Goal: Task Accomplishment & Management: Manage account settings

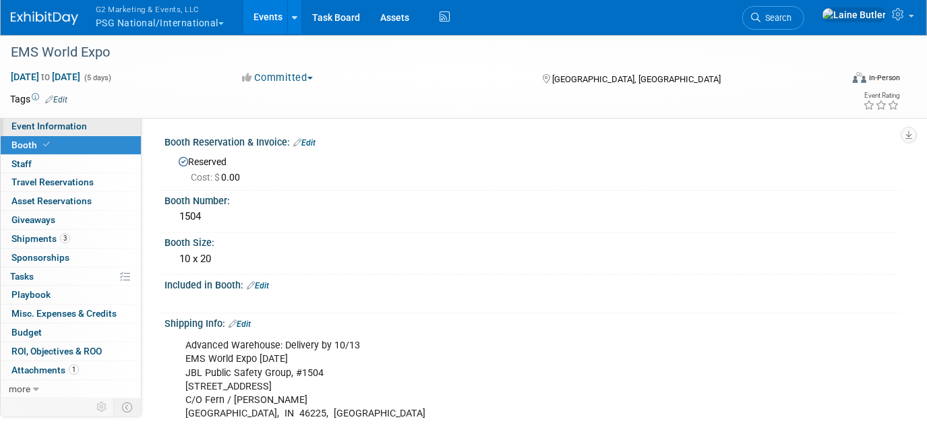
drag, startPoint x: 49, startPoint y: 126, endPoint x: 68, endPoint y: 125, distance: 19.6
click at [50, 125] on span "Event Information" at bounding box center [49, 126] width 76 height 11
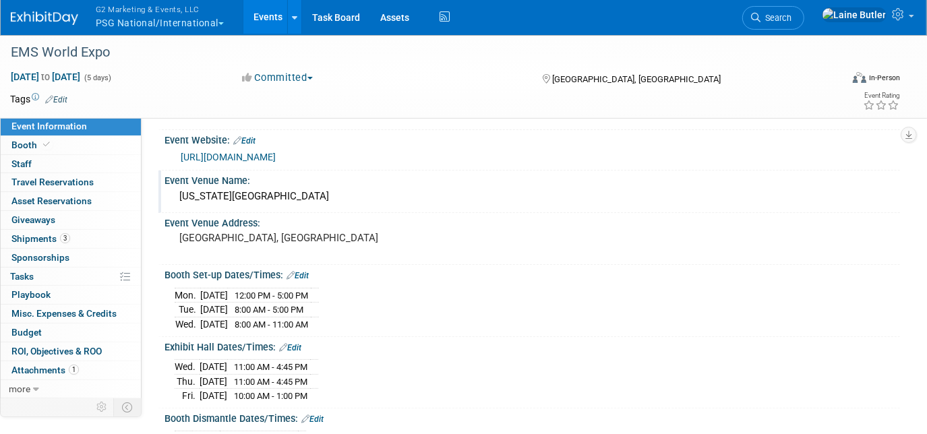
scroll to position [61, 0]
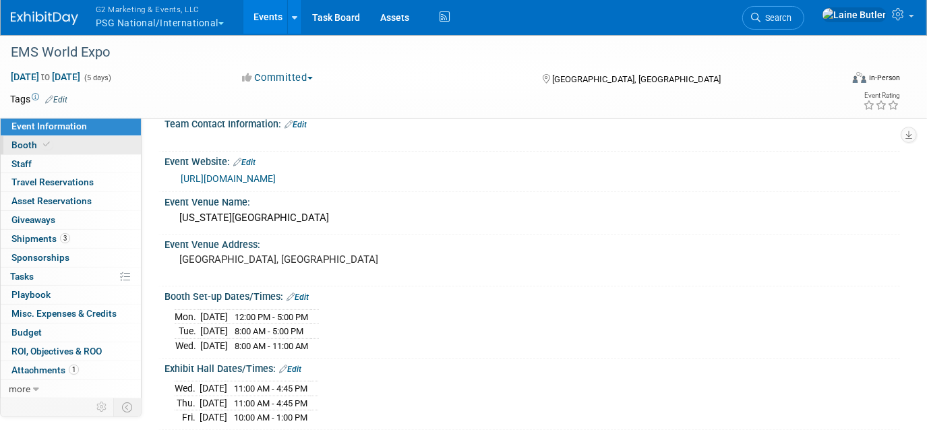
click at [36, 151] on link "Booth" at bounding box center [71, 145] width 140 height 18
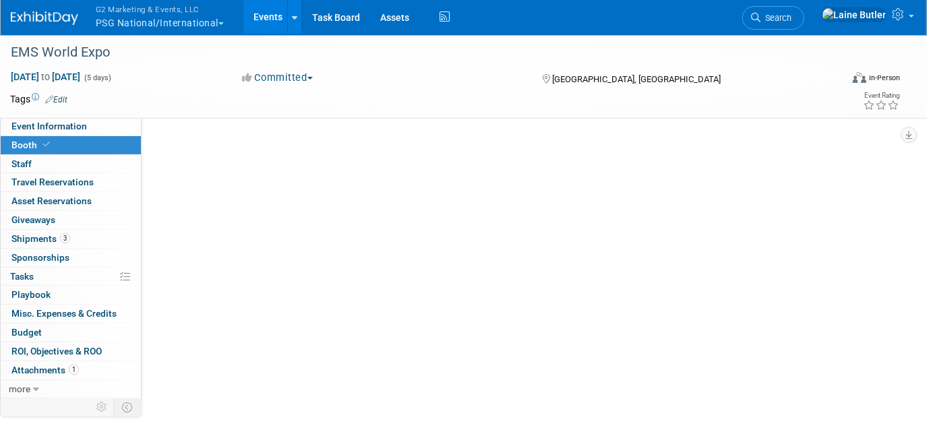
scroll to position [0, 0]
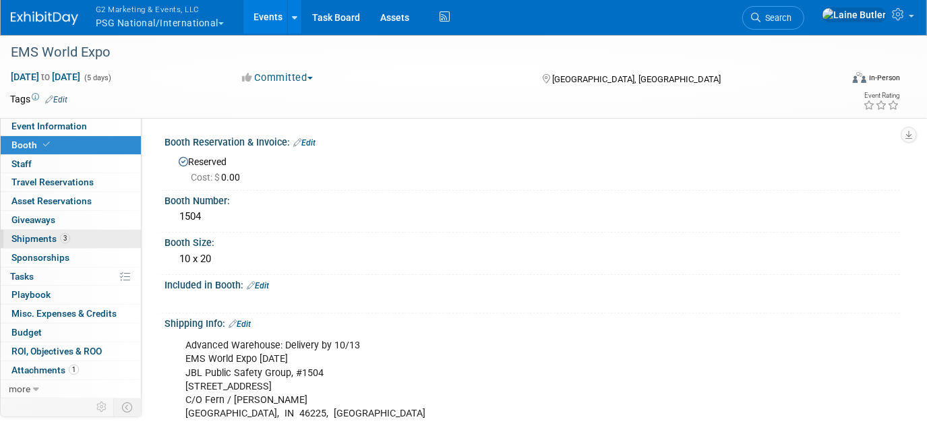
click at [52, 238] on span "Shipments 3" at bounding box center [40, 238] width 59 height 11
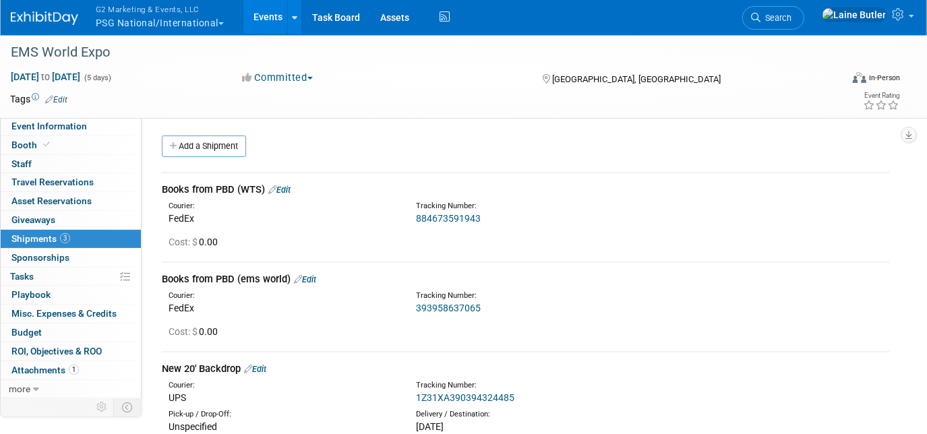
drag, startPoint x: 145, startPoint y: 13, endPoint x: 140, endPoint y: 50, distance: 37.4
click at [146, 13] on span "G2 Marketing & Events, LLC" at bounding box center [160, 9] width 128 height 14
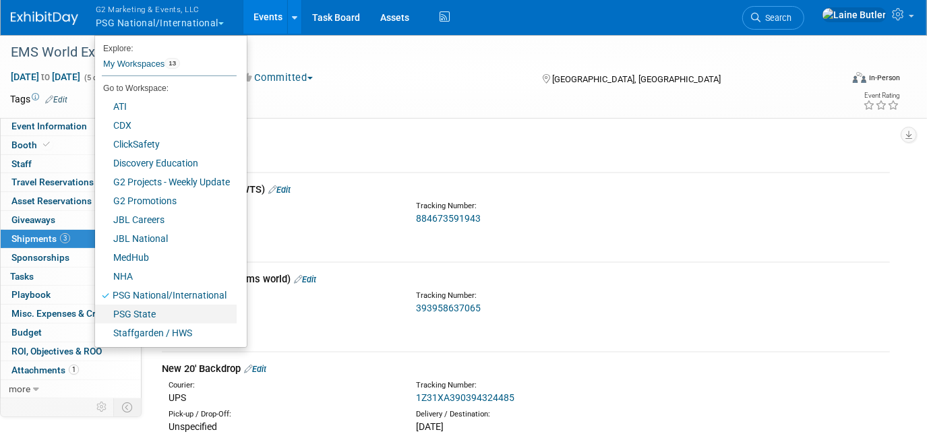
click at [174, 316] on link "PSG State" at bounding box center [166, 314] width 142 height 19
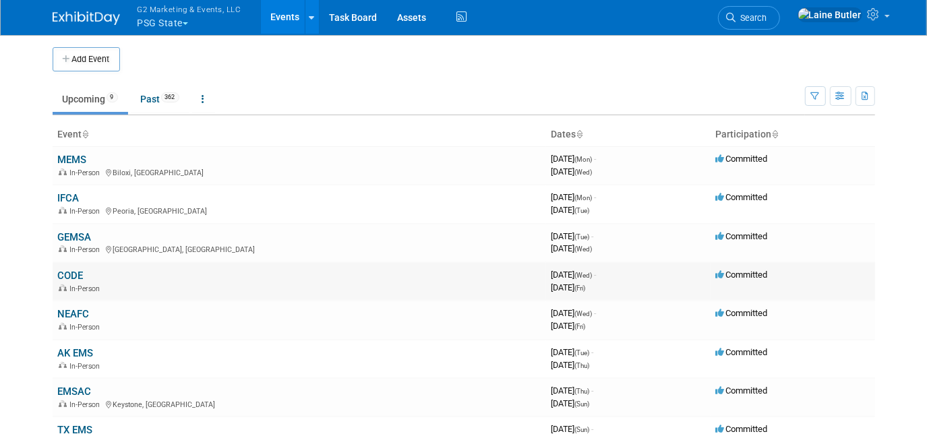
click at [66, 270] on link "CODE" at bounding box center [71, 276] width 26 height 12
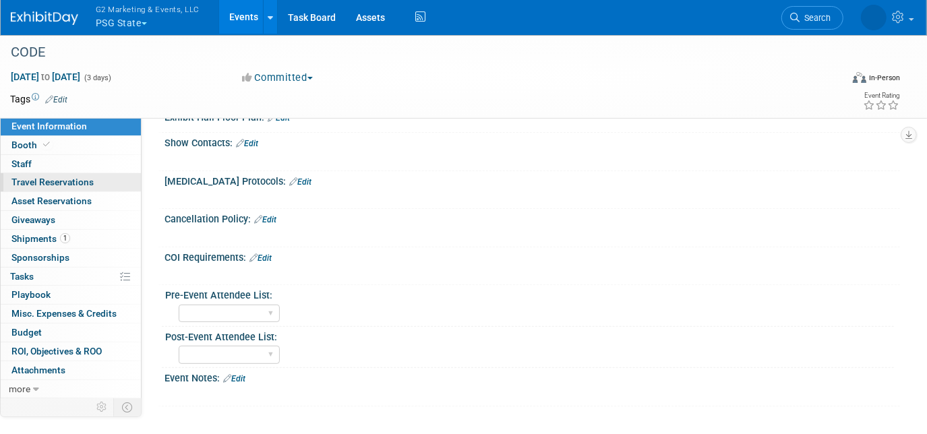
scroll to position [368, 0]
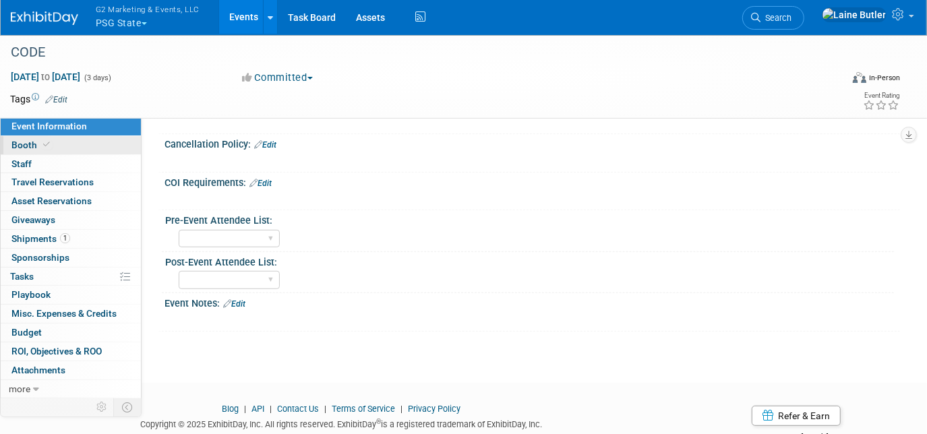
click at [74, 137] on link "Booth" at bounding box center [71, 145] width 140 height 18
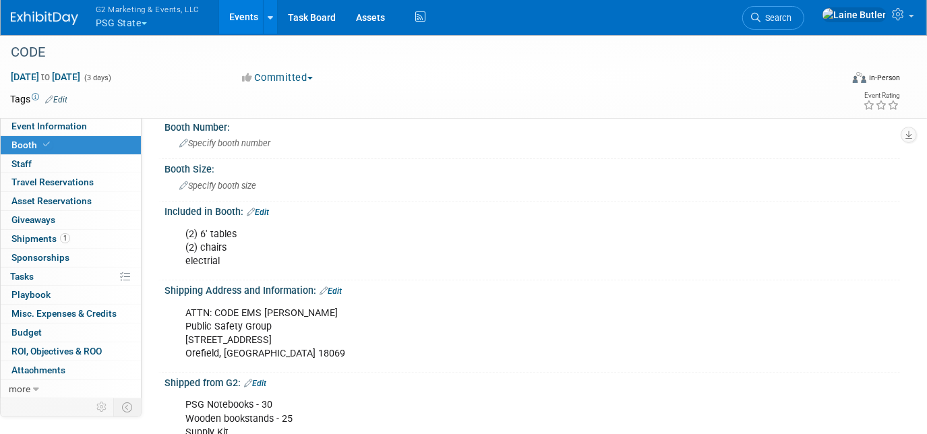
scroll to position [61, 0]
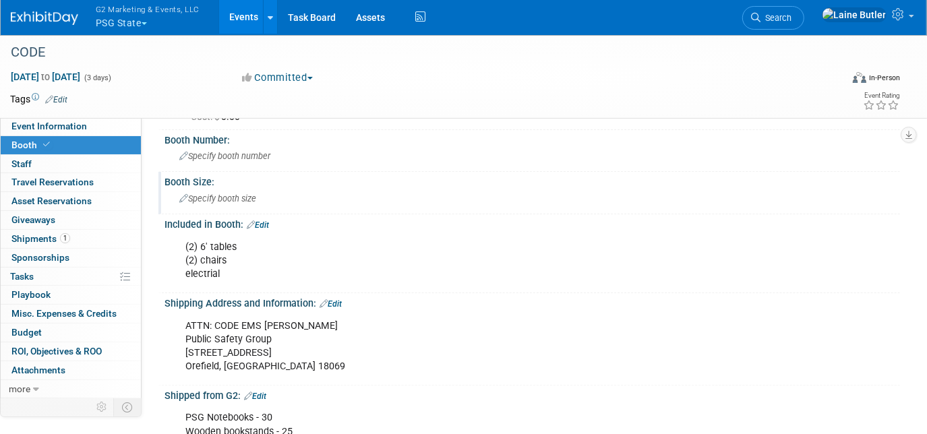
click at [251, 194] on span "Specify booth size" at bounding box center [217, 199] width 77 height 10
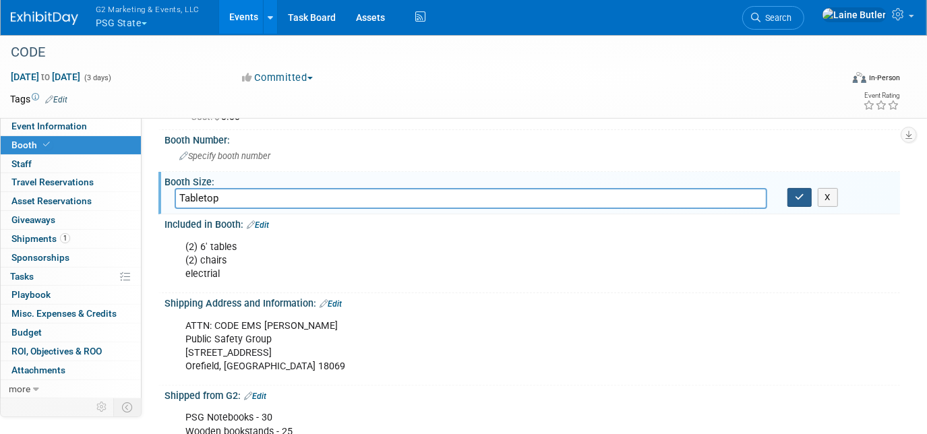
type input "Tabletop"
click at [801, 195] on icon "button" at bounding box center [799, 197] width 9 height 9
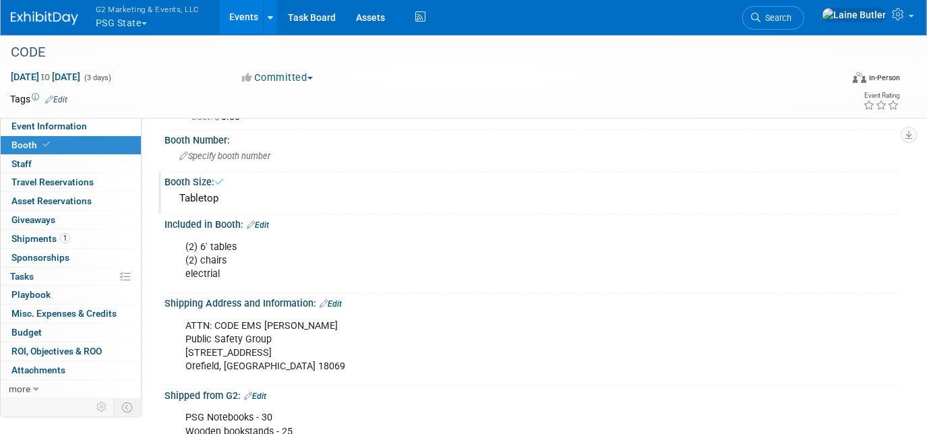
scroll to position [0, 0]
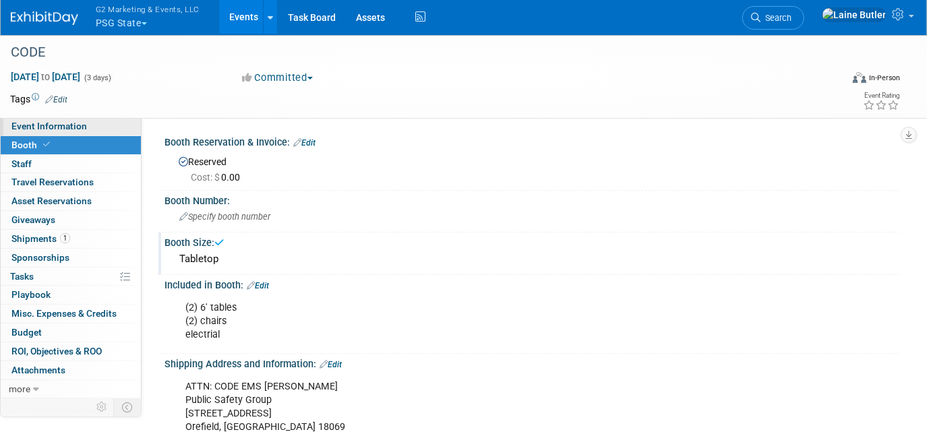
click at [69, 122] on span "Event Information" at bounding box center [49, 126] width 76 height 11
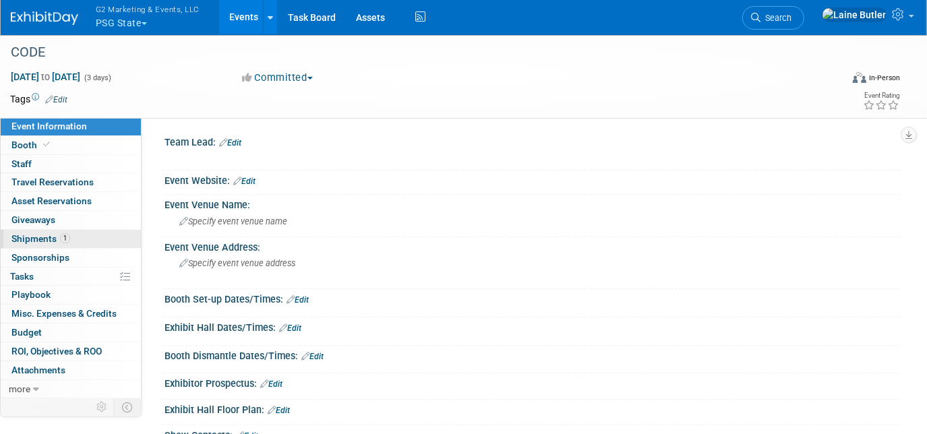
click at [66, 241] on span "1" at bounding box center [65, 238] width 10 height 10
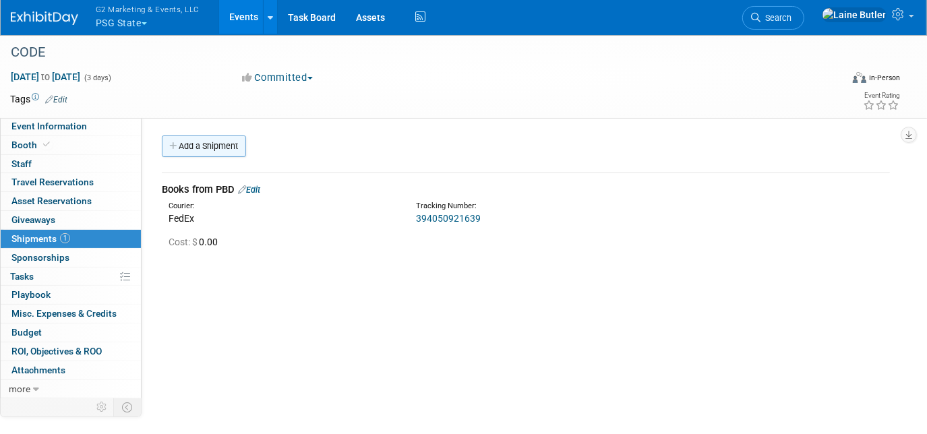
click at [203, 153] on link "Add a Shipment" at bounding box center [204, 147] width 84 height 22
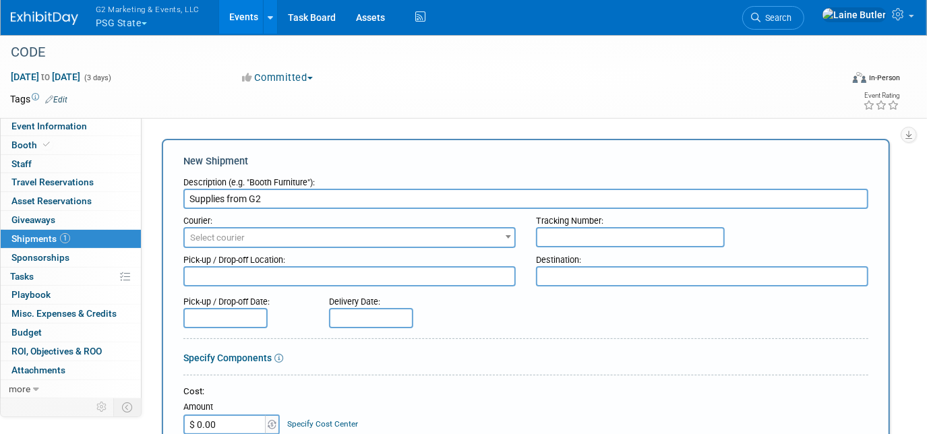
type input "Supplies from G2"
click at [243, 229] on span "Select courier" at bounding box center [350, 238] width 330 height 19
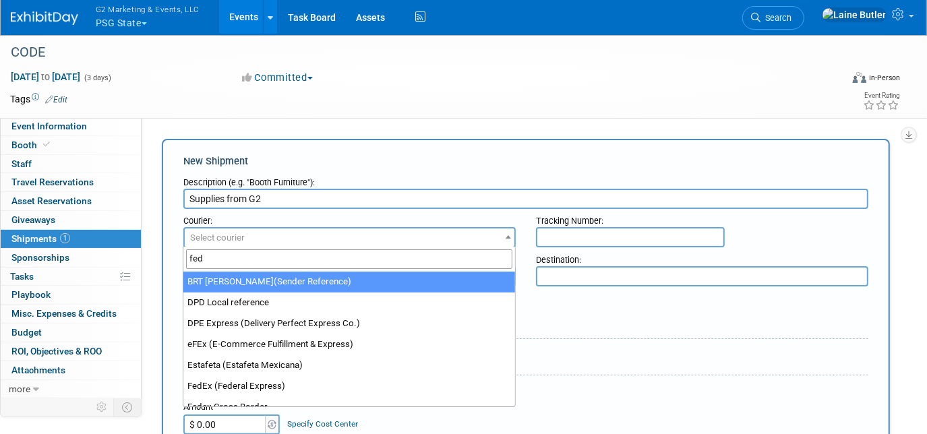
type input "fed"
select select "206"
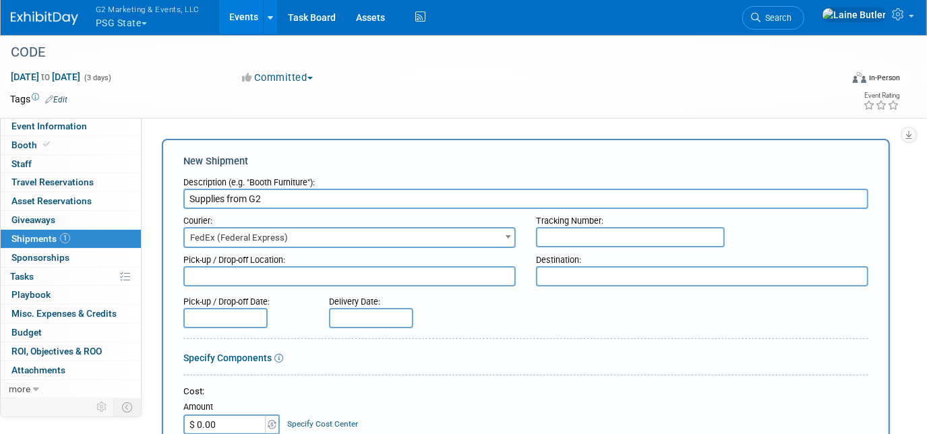
click at [571, 237] on input "text" at bounding box center [630, 237] width 189 height 20
paste input "884842287950"
click at [563, 232] on input "884842287950" at bounding box center [630, 237] width 189 height 20
type input "884842287950"
click at [593, 282] on textarea at bounding box center [702, 276] width 333 height 20
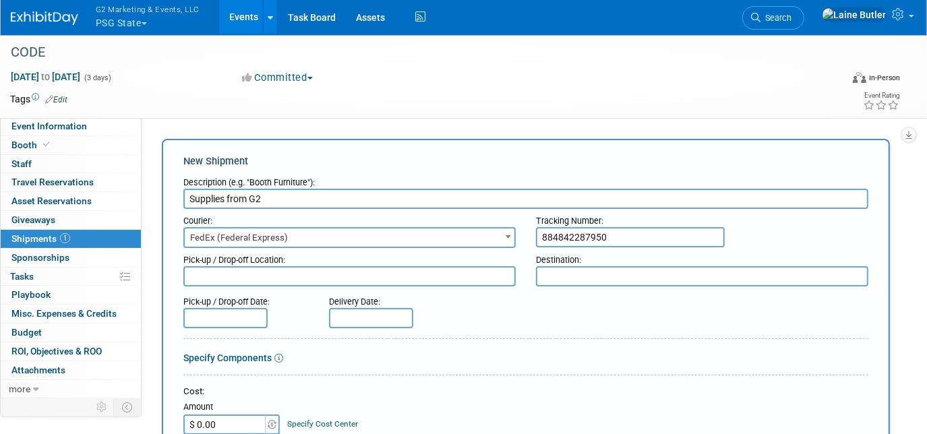
paste textarea ""ATTN: CODE EMS Eileen Ward Public Safety Group 4801 Kernsville Road Orefield, …"
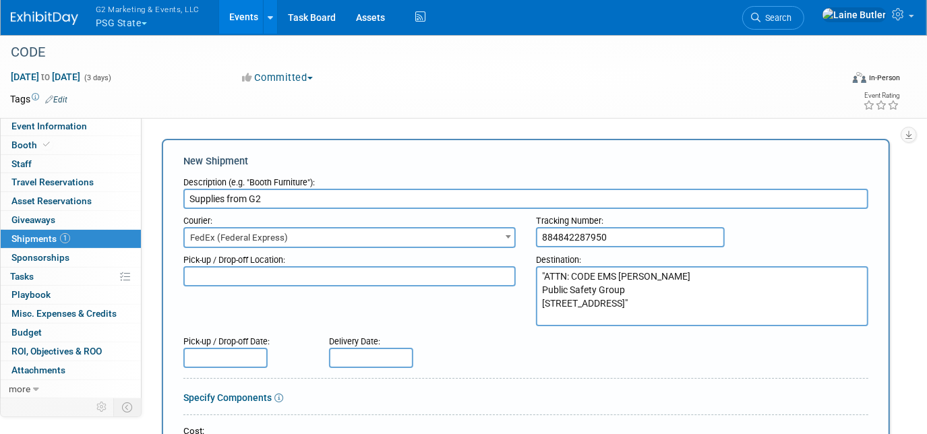
click at [546, 271] on textarea ""ATTN: CODE EMS Eileen Ward Public Safety Group 4801 Kernsville Road Orefield, …" at bounding box center [702, 296] width 333 height 60
click at [650, 322] on textarea "ATTN: CODE EMS Eileen Ward Public Safety Group 4801 Kernsville Road Orefield, P…" at bounding box center [702, 296] width 333 height 60
drag, startPoint x: 650, startPoint y: 322, endPoint x: 532, endPoint y: 273, distance: 127.6
click at [532, 273] on div "Destination: ATTN: CODE EMS Eileen Ward Public Safety Group 4801 Kernsville Roa…" at bounding box center [702, 287] width 353 height 78
type textarea "ATTN: CODE EMS Eileen Ward Public Safety Group 4801 Kernsville Road Orefield, P…"
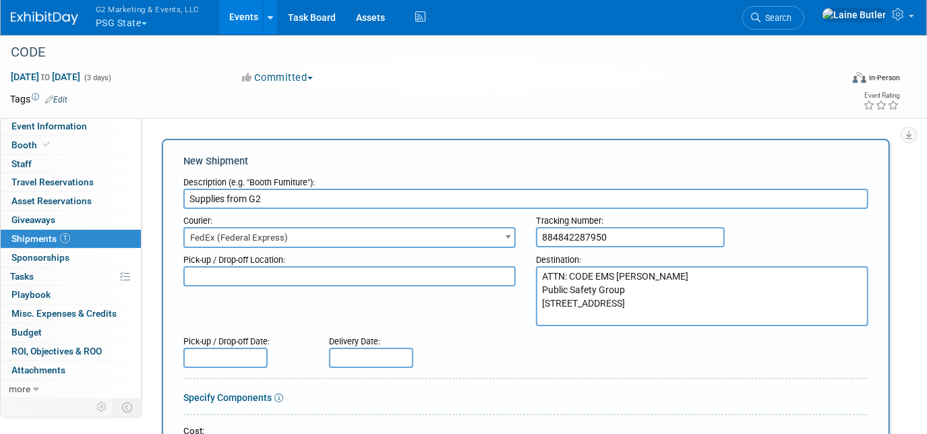
click at [518, 324] on div "Pick-up / Drop-off Location: Destination: ATTN: CODE EMS Eileen Ward Public Saf…" at bounding box center [526, 287] width 706 height 78
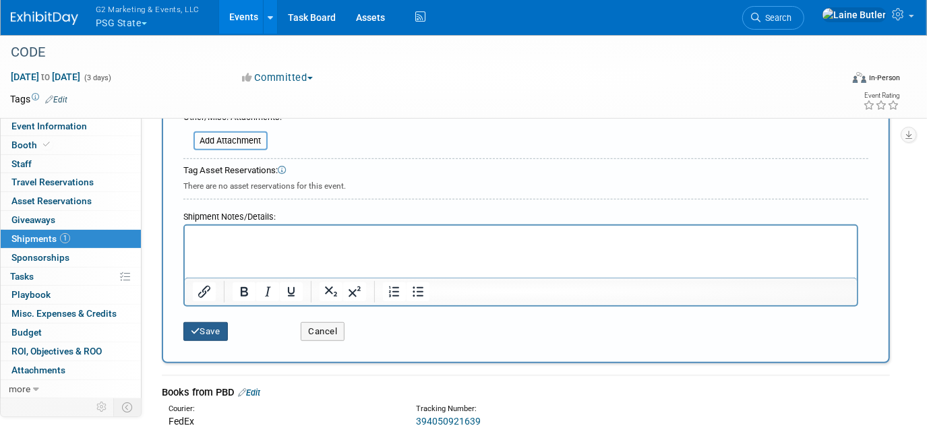
click at [225, 330] on button "Save" at bounding box center [205, 331] width 45 height 19
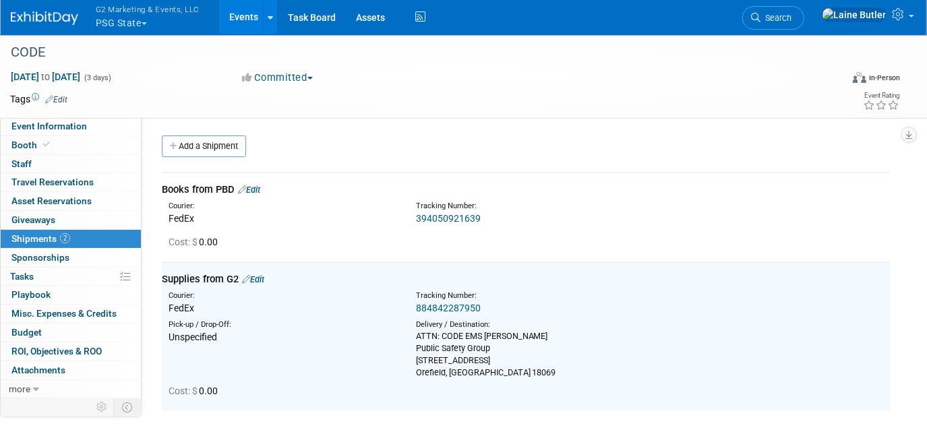
click at [256, 190] on link "Edit" at bounding box center [249, 190] width 22 height 10
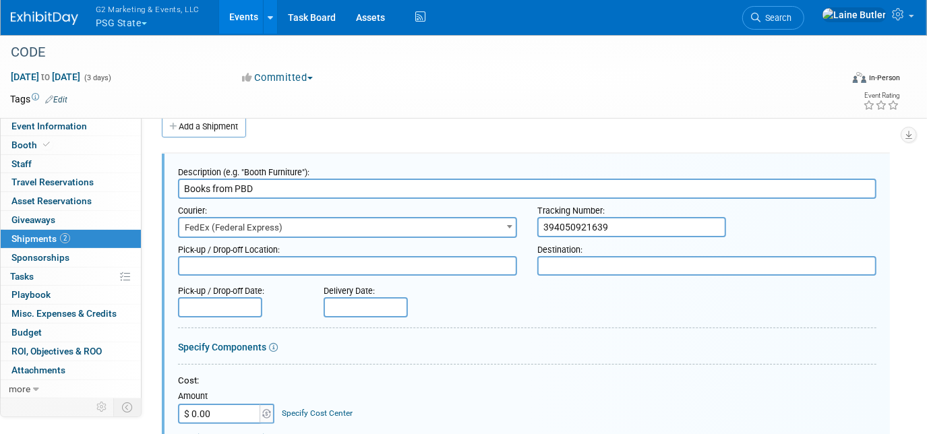
click at [592, 280] on div "Pick-up / Drop-off Date: Delivery Date:" at bounding box center [527, 298] width 719 height 38
click at [580, 260] on textarea at bounding box center [707, 266] width 339 height 20
paste textarea "ATTN: CODE EMS Eileen Ward Public Safety Group 4801 Kernsville Road Orefield, P…"
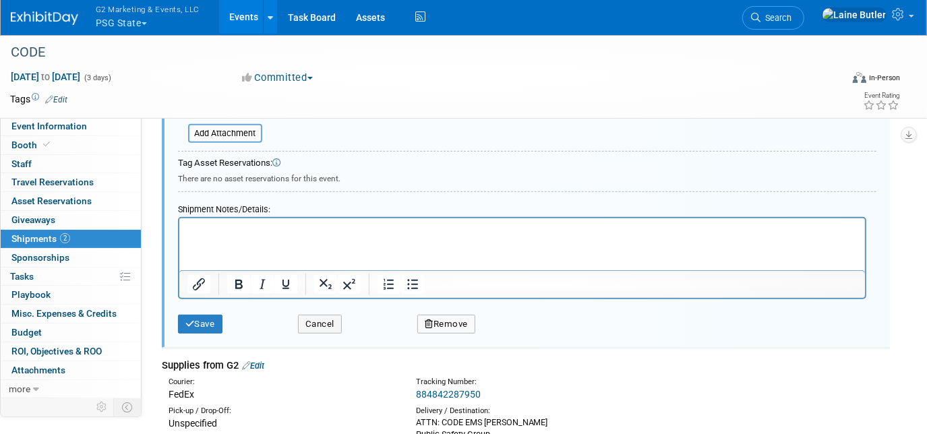
scroll to position [510, 0]
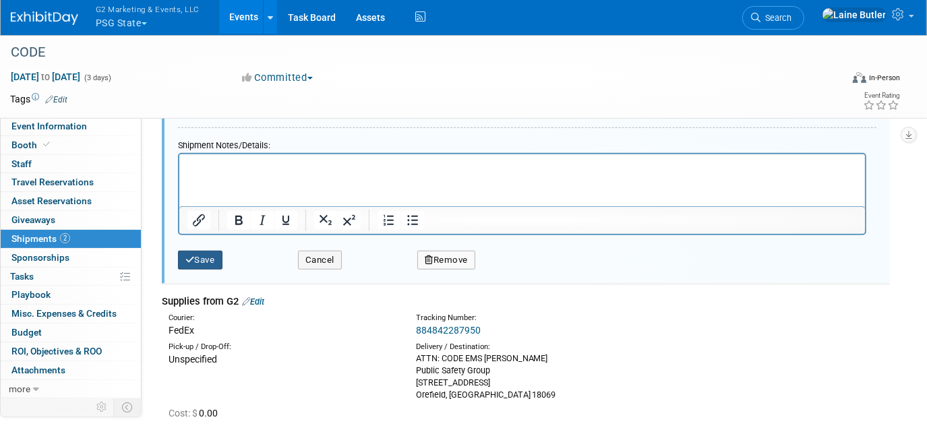
type textarea "ATTN: CODE EMS Eileen Ward Public Safety Group 4801 Kernsville Road Orefield, P…"
click at [204, 257] on button "Save" at bounding box center [200, 260] width 45 height 19
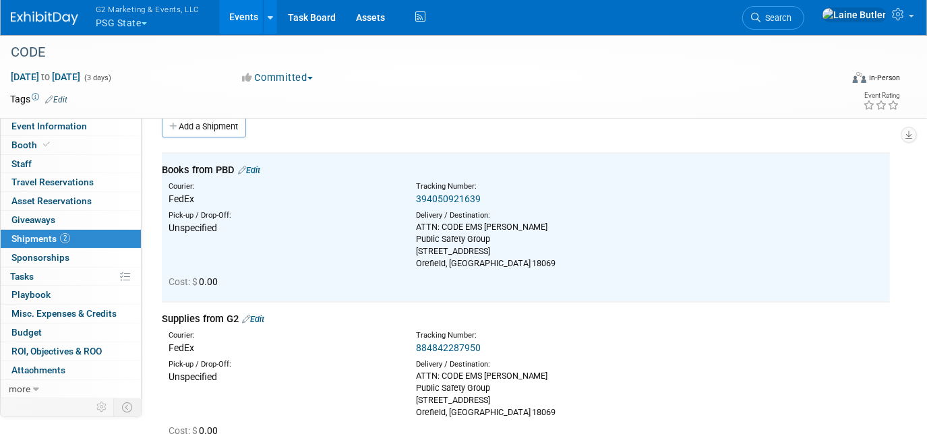
scroll to position [0, 0]
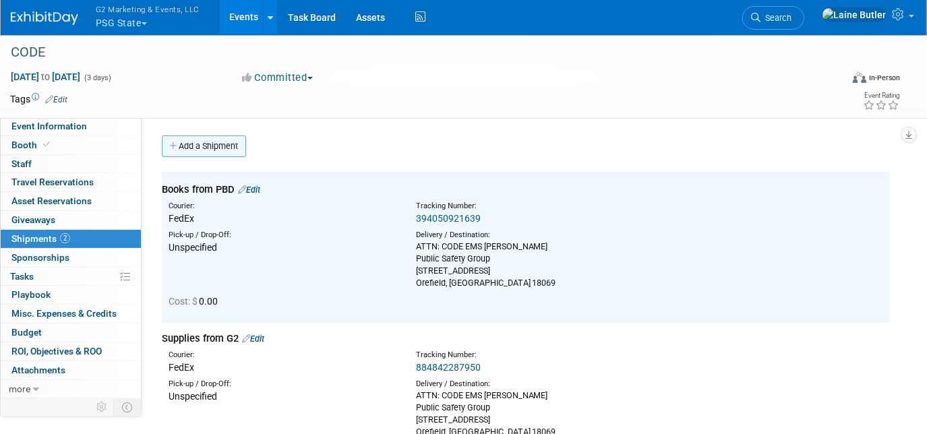
click at [200, 144] on link "Add a Shipment" at bounding box center [204, 147] width 84 height 22
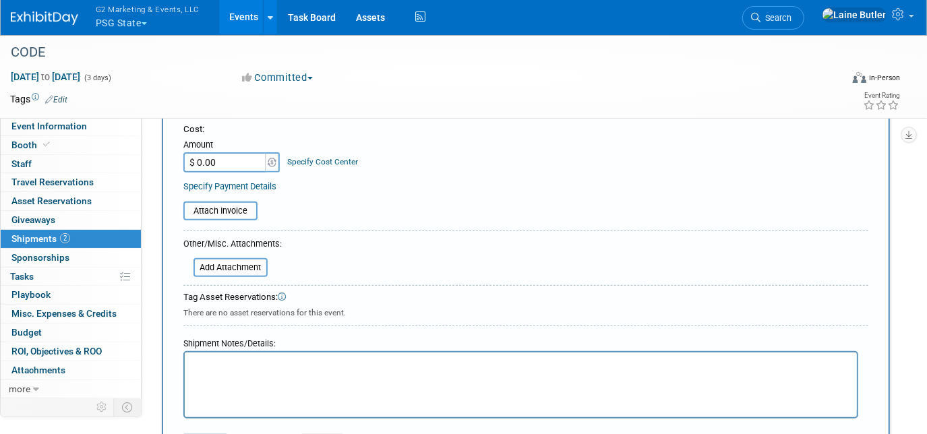
scroll to position [429, 0]
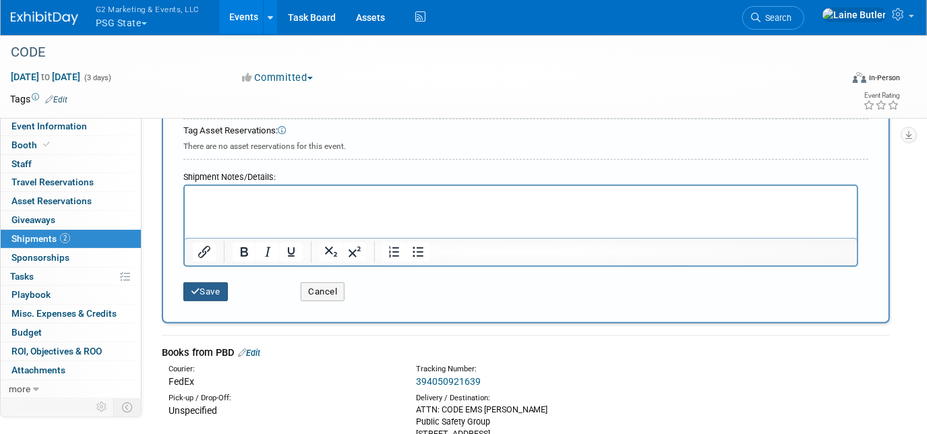
type input "Outbound Through Fedex"
click at [221, 289] on button "Save" at bounding box center [205, 292] width 45 height 19
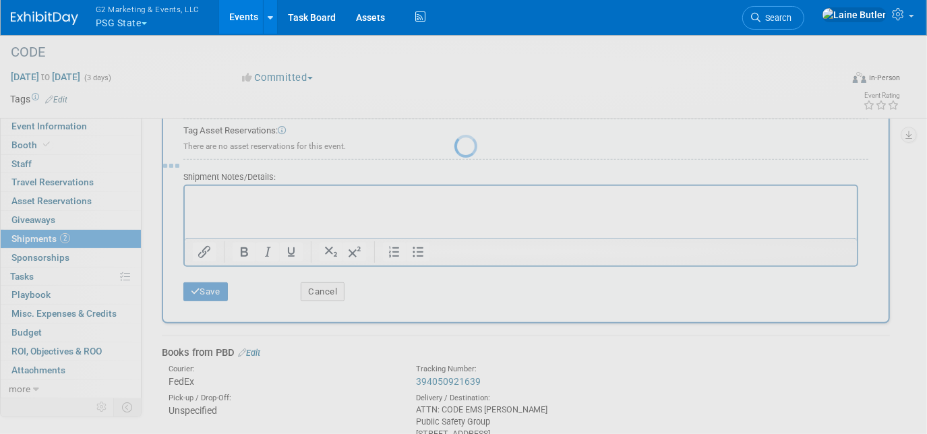
scroll to position [271, 0]
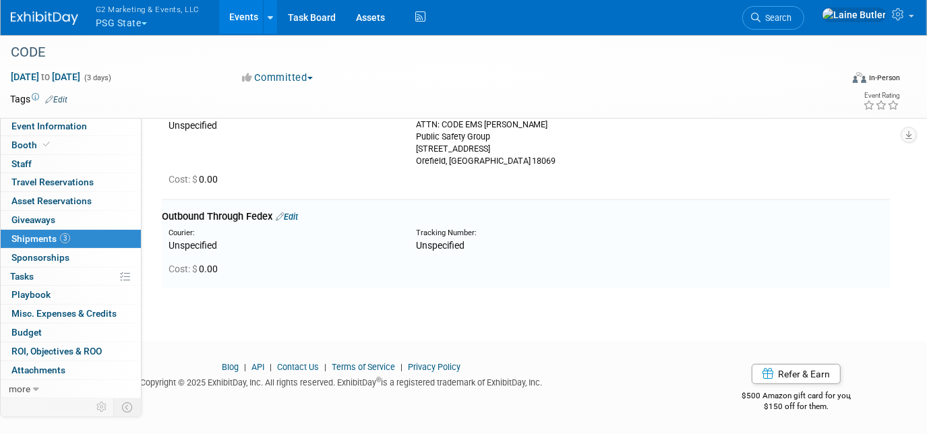
click at [25, 8] on link at bounding box center [53, 11] width 84 height 11
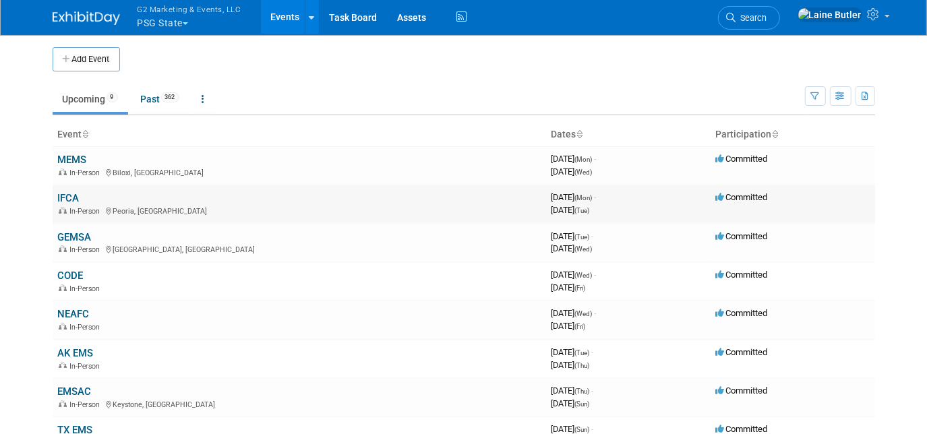
click at [71, 192] on link "IFCA" at bounding box center [69, 198] width 22 height 12
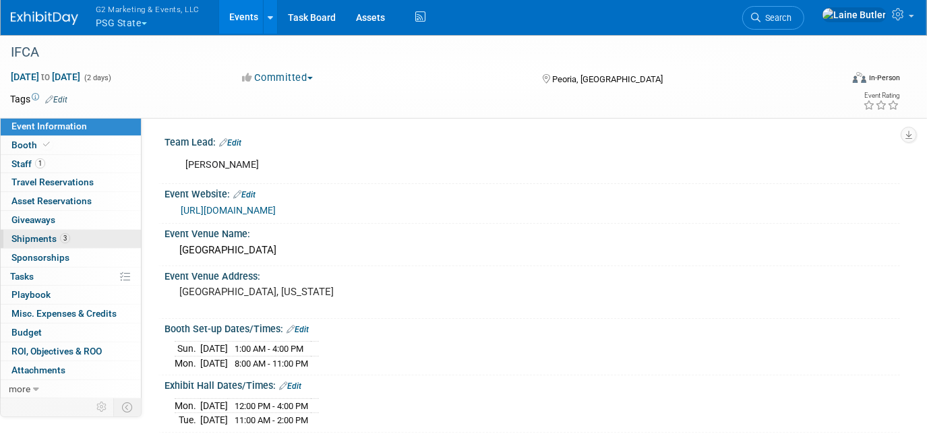
click at [25, 240] on span "Shipments 3" at bounding box center [40, 238] width 59 height 11
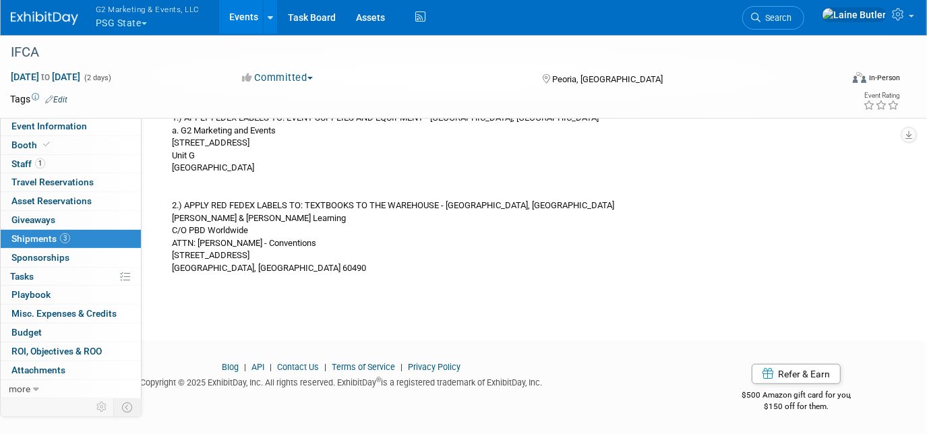
scroll to position [462, 0]
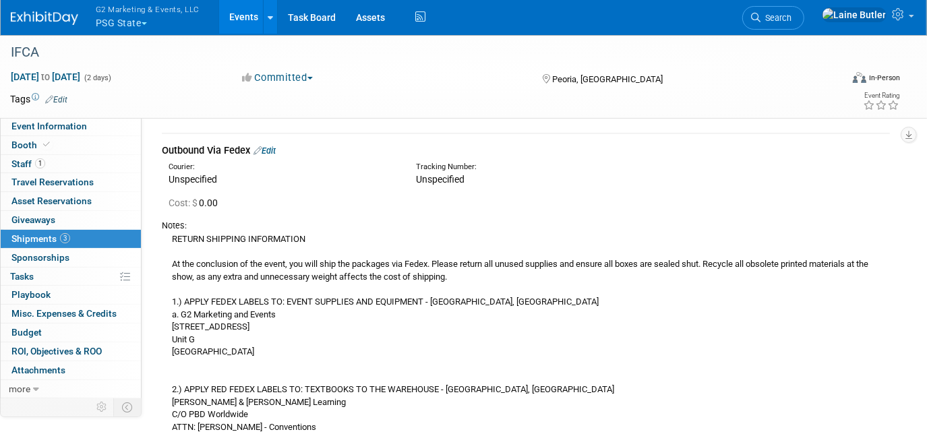
drag, startPoint x: 278, startPoint y: 266, endPoint x: 168, endPoint y: 242, distance: 112.4
click at [168, 242] on div "RETURN SHIPPING INFORMATION At the conclusion of the event, you will ship the p…" at bounding box center [526, 345] width 728 height 227
copy div "RETURN SHIPPING INFORMATION At the conclusion of the event, you will ship the p…"
click at [48, 5] on div at bounding box center [53, 12] width 84 height 25
click at [13, 16] on img at bounding box center [44, 17] width 67 height 13
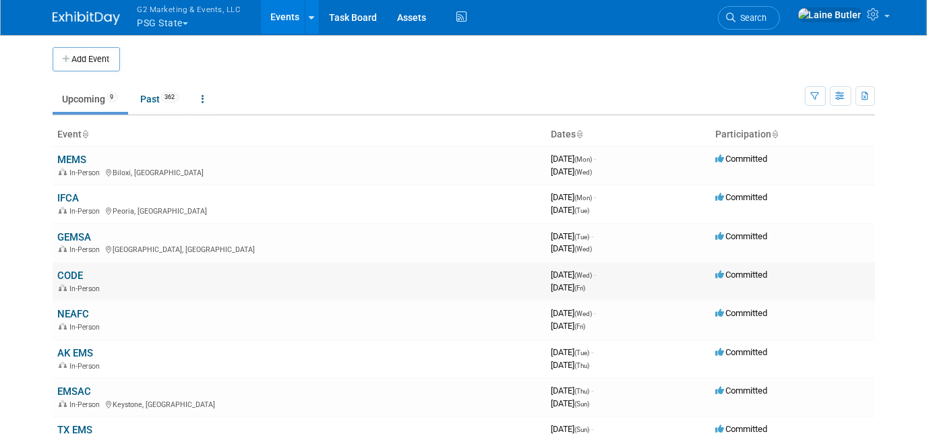
click at [59, 272] on link "CODE" at bounding box center [71, 276] width 26 height 12
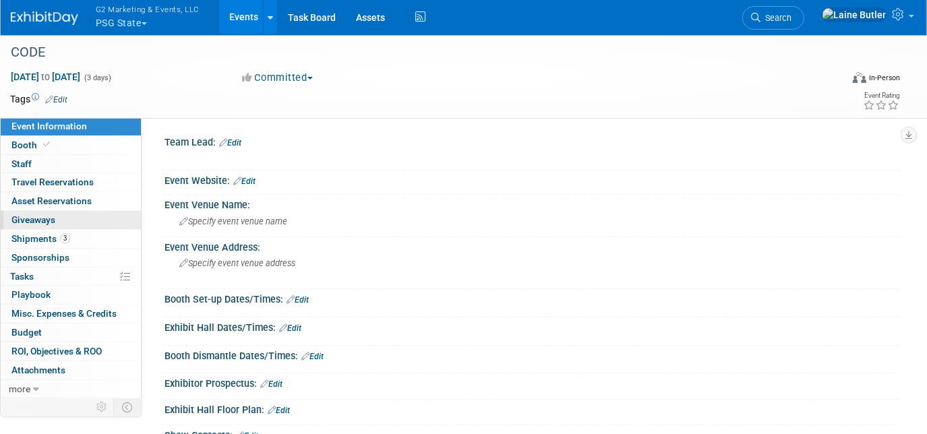
click at [38, 227] on link "0 Giveaways 0" at bounding box center [71, 220] width 140 height 18
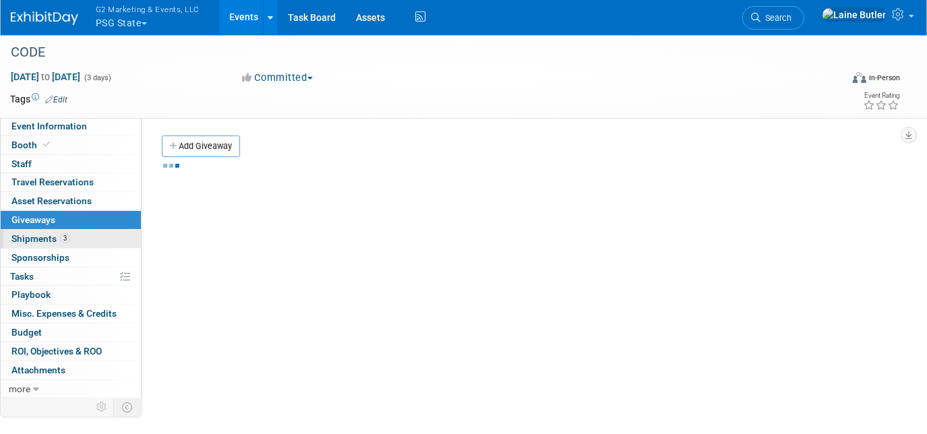
click at [40, 237] on span "Shipments 3" at bounding box center [40, 238] width 59 height 11
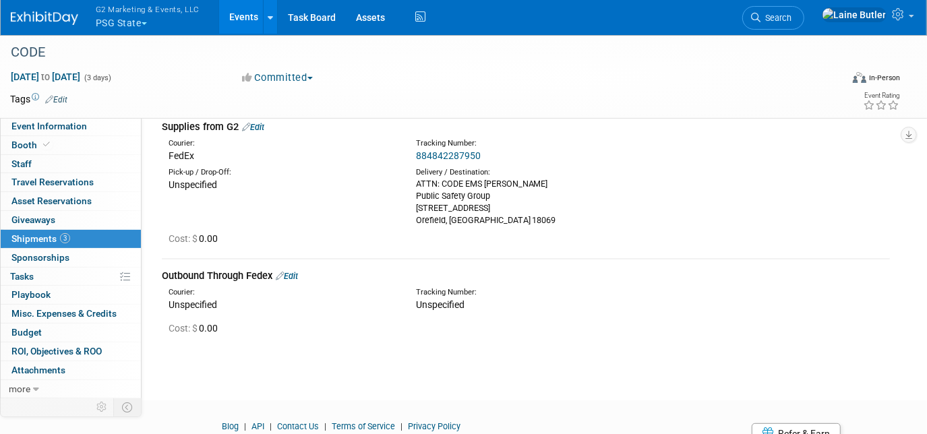
scroll to position [271, 0]
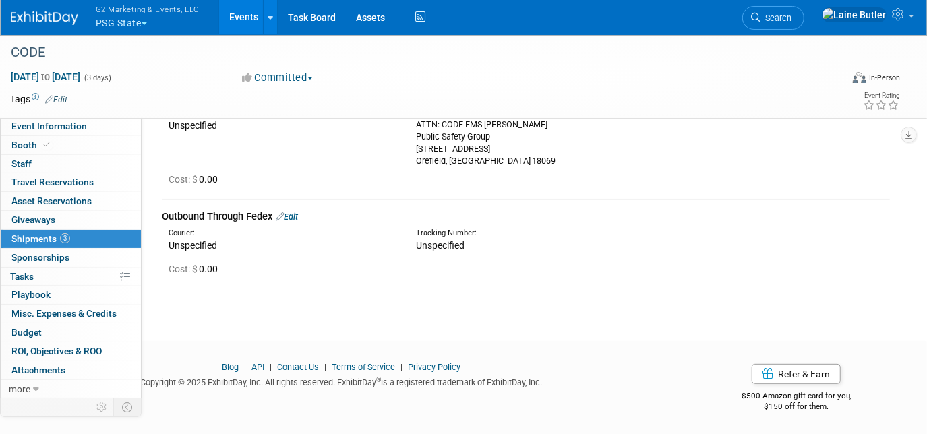
click at [291, 215] on link "Edit" at bounding box center [287, 217] width 22 height 10
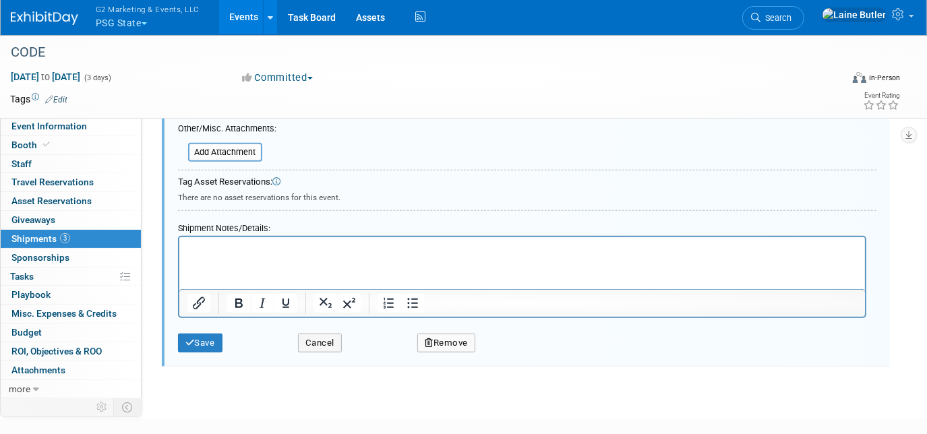
scroll to position [0, 0]
click at [266, 256] on html at bounding box center [522, 246] width 686 height 19
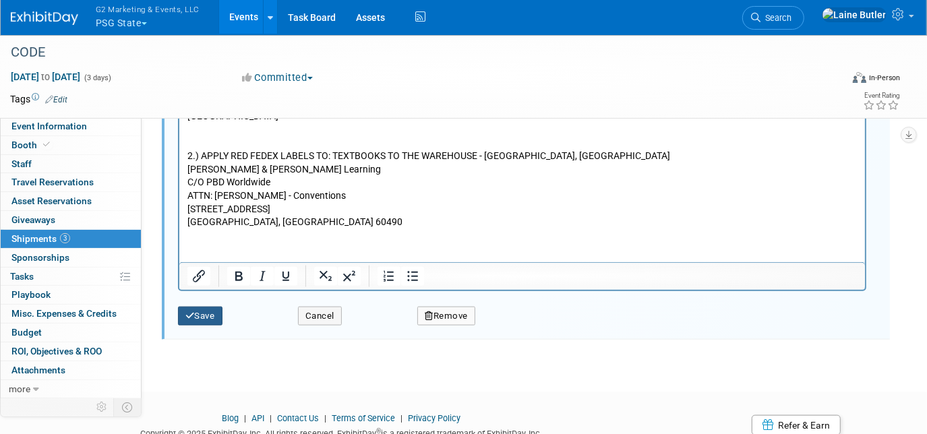
click at [208, 313] on button "Save" at bounding box center [200, 316] width 45 height 19
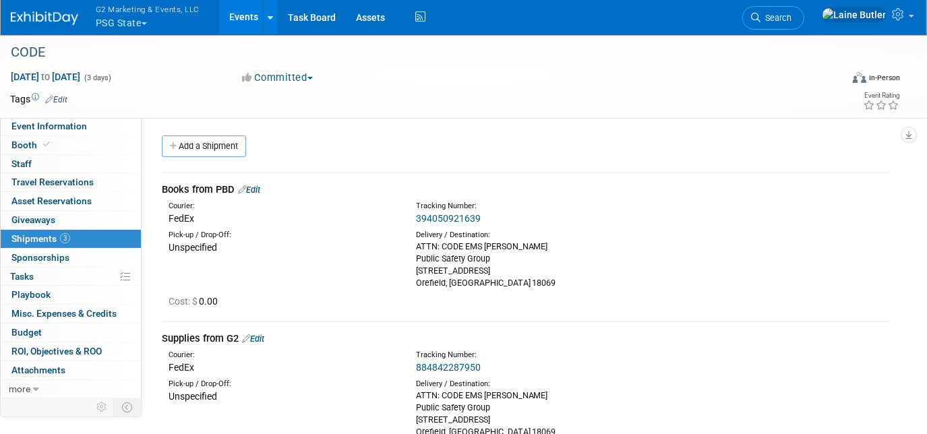
click at [449, 214] on link "394050921639" at bounding box center [448, 218] width 65 height 11
click at [457, 366] on link "884842287950" at bounding box center [448, 367] width 65 height 11
click at [258, 332] on div "Supplies from G2 Edit" at bounding box center [526, 339] width 728 height 14
click at [258, 337] on link "Edit" at bounding box center [253, 339] width 22 height 10
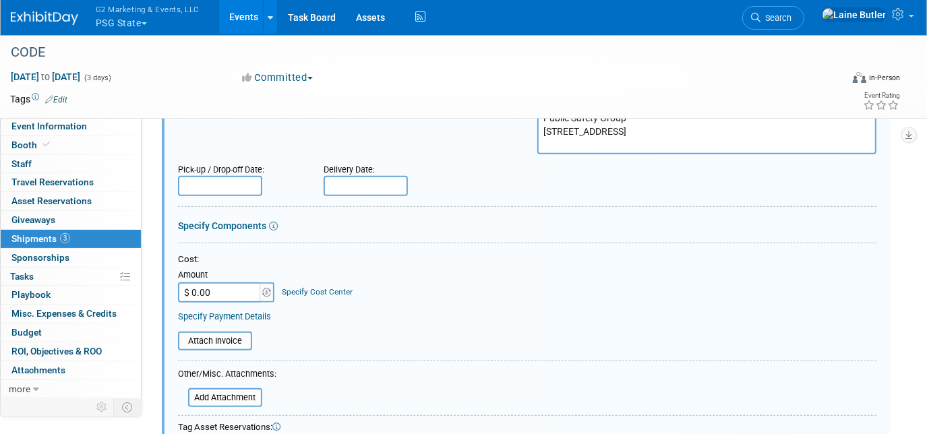
scroll to position [311, 0]
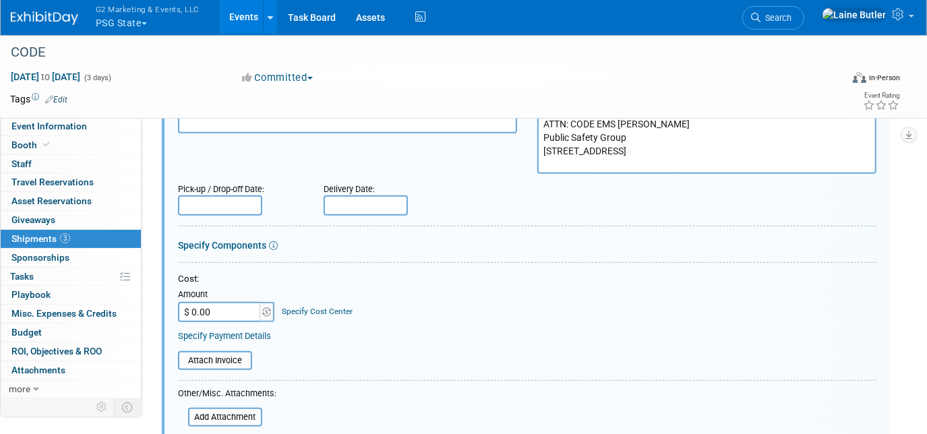
click at [345, 197] on input "text" at bounding box center [366, 206] width 84 height 20
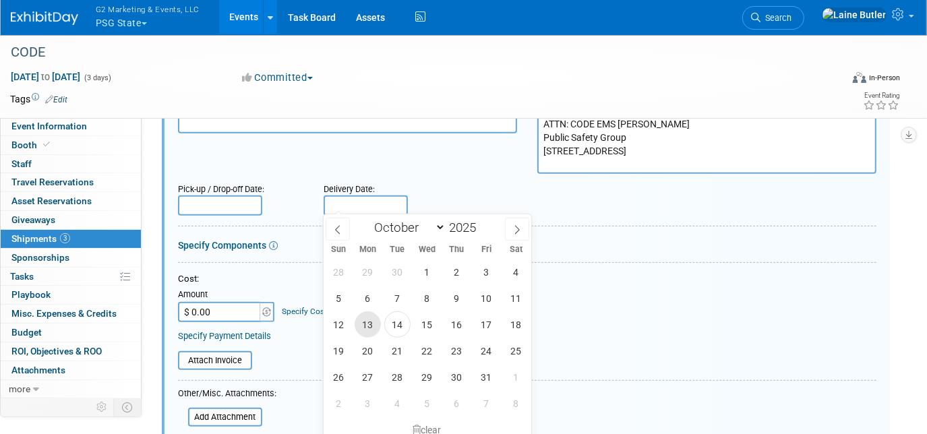
click at [360, 316] on span "13" at bounding box center [368, 325] width 26 height 26
type input "[DATE]"
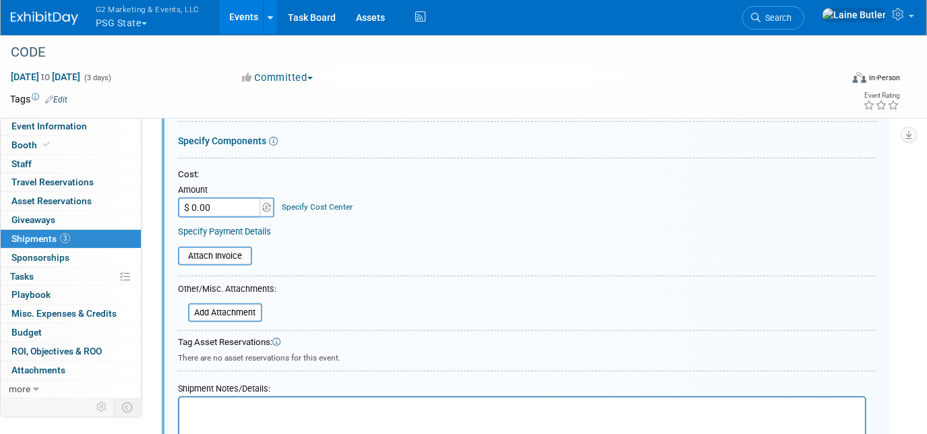
scroll to position [556, 0]
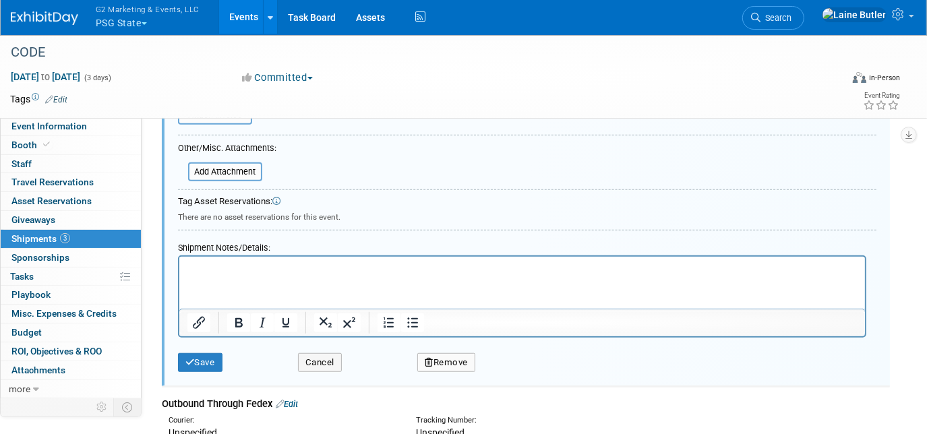
click at [248, 276] on html at bounding box center [522, 266] width 686 height 19
click at [212, 356] on button "Save" at bounding box center [200, 362] width 45 height 19
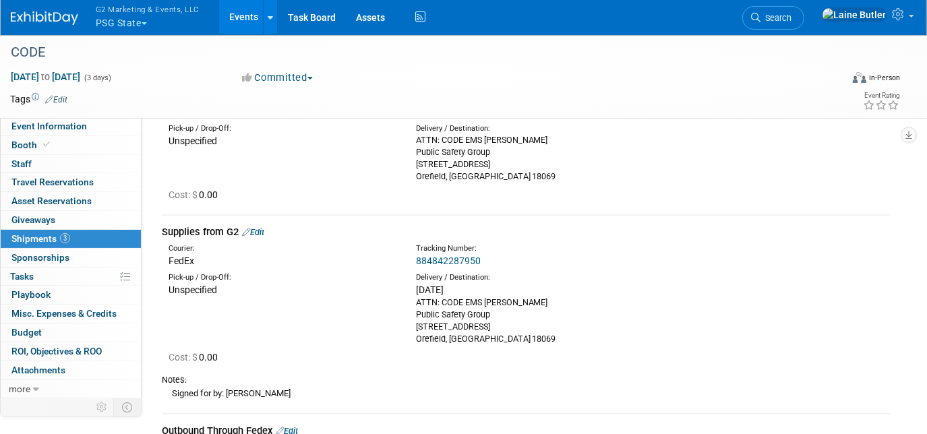
scroll to position [0, 0]
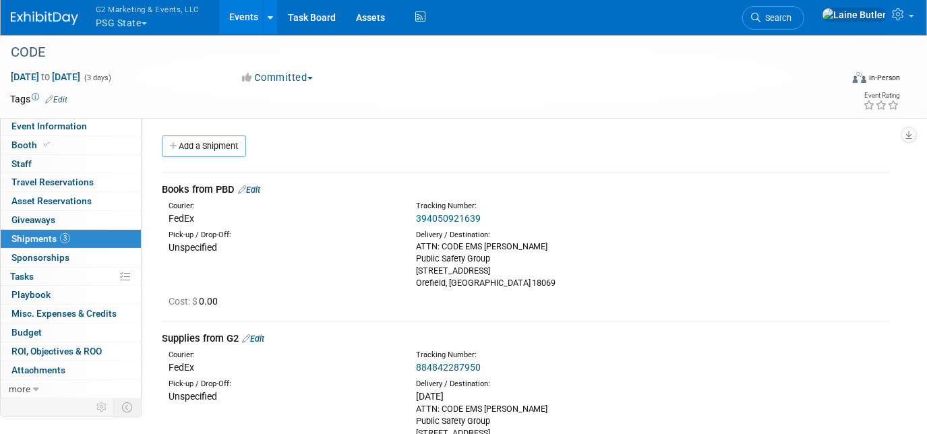
click at [257, 190] on link "Edit" at bounding box center [249, 190] width 22 height 10
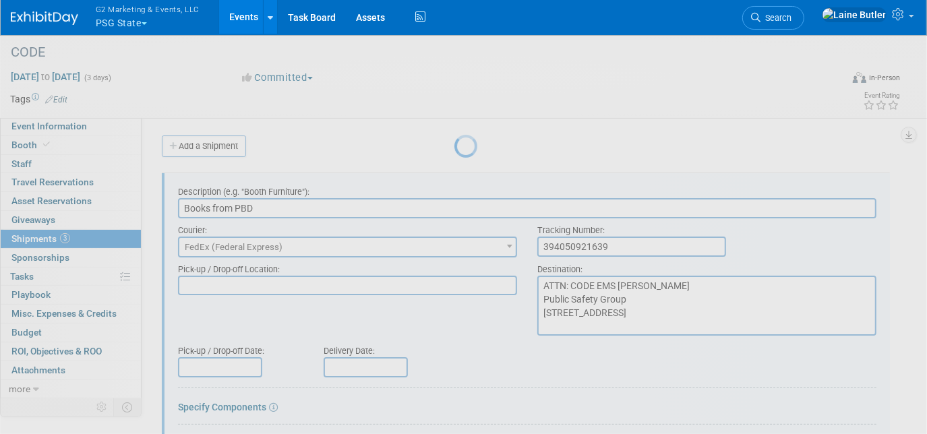
scroll to position [20, 0]
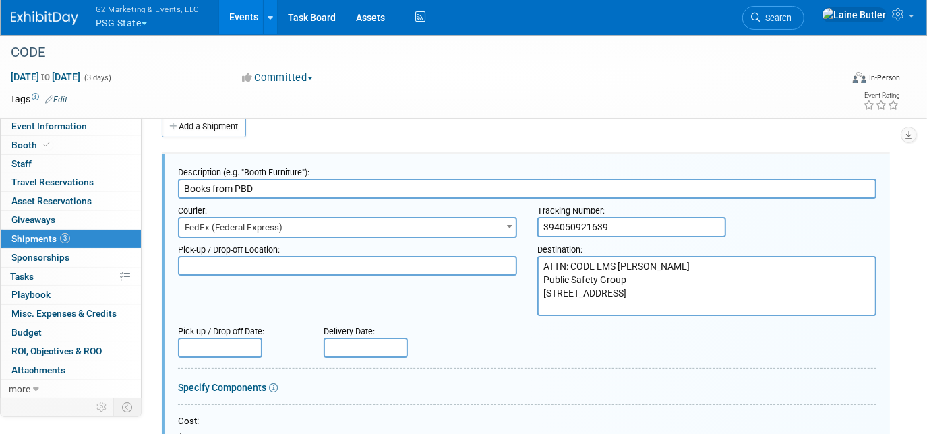
click at [357, 341] on input "text" at bounding box center [366, 348] width 84 height 20
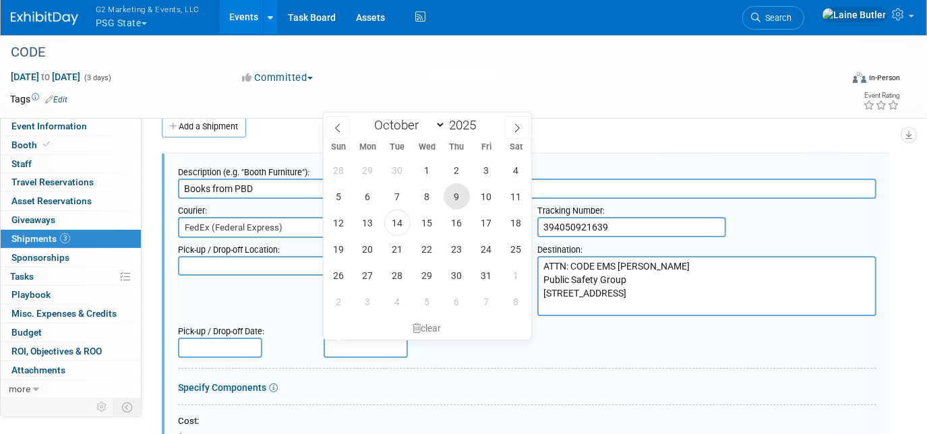
click at [449, 195] on span "9" at bounding box center [457, 196] width 26 height 26
type input "Oct 9, 2025"
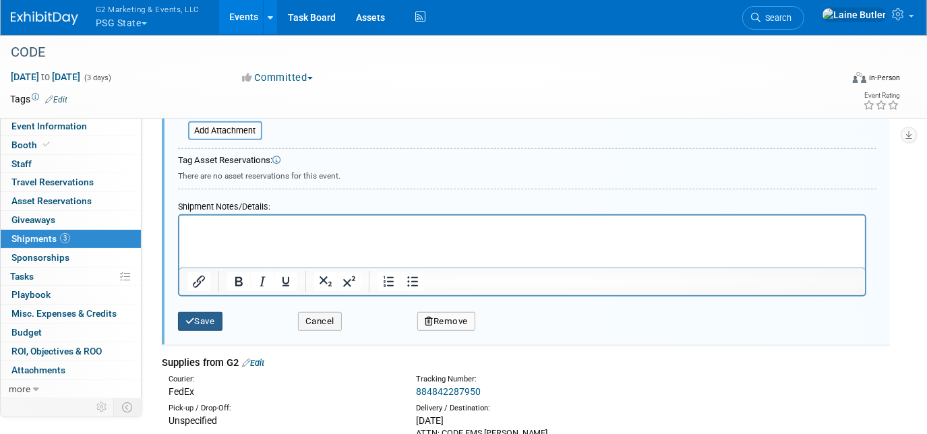
click at [209, 320] on button "Save" at bounding box center [200, 321] width 45 height 19
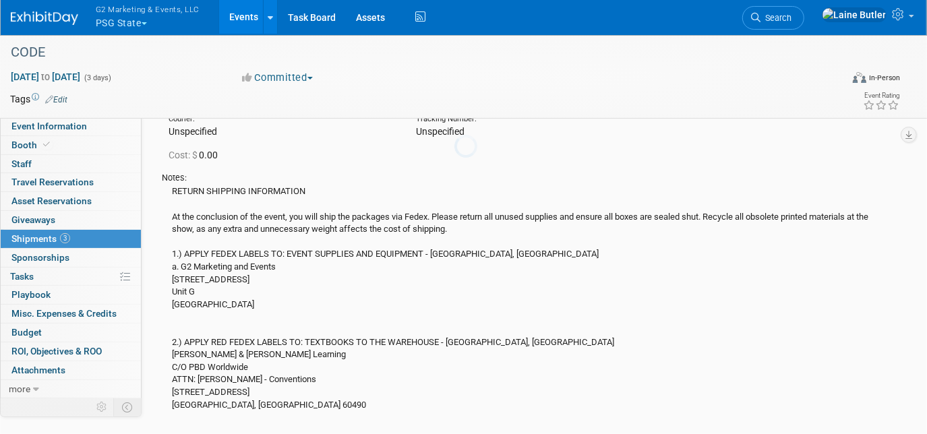
scroll to position [20, 0]
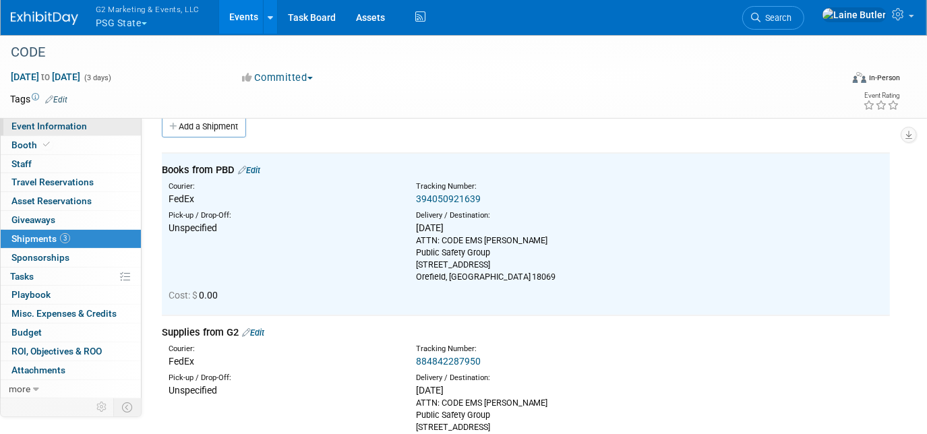
click at [71, 127] on span "Event Information" at bounding box center [49, 126] width 76 height 11
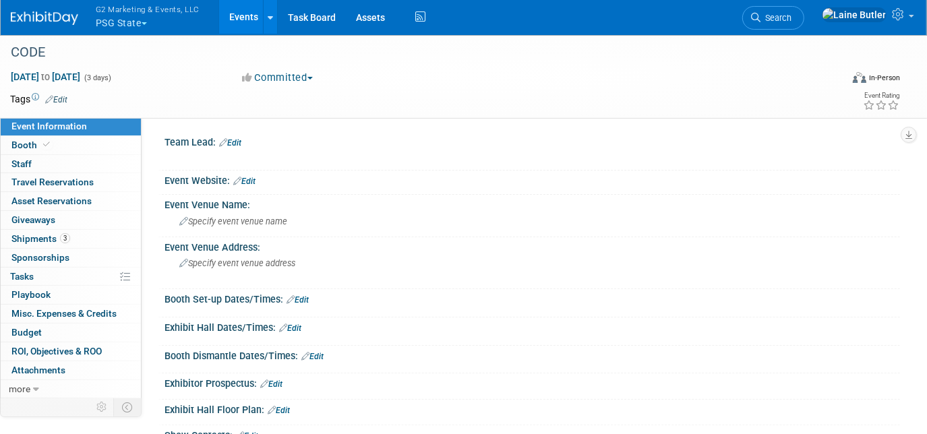
click at [300, 295] on link "Edit" at bounding box center [298, 299] width 22 height 9
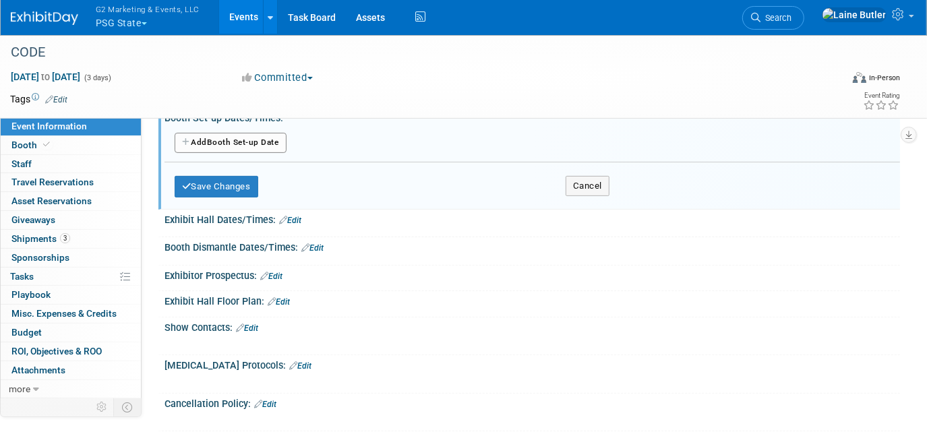
scroll to position [183, 0]
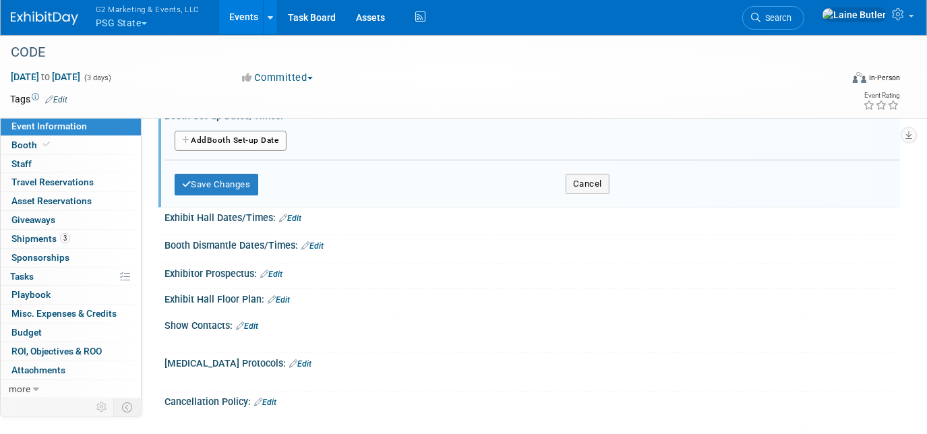
click at [247, 132] on button "Add Another Booth Set-up Date" at bounding box center [231, 141] width 112 height 20
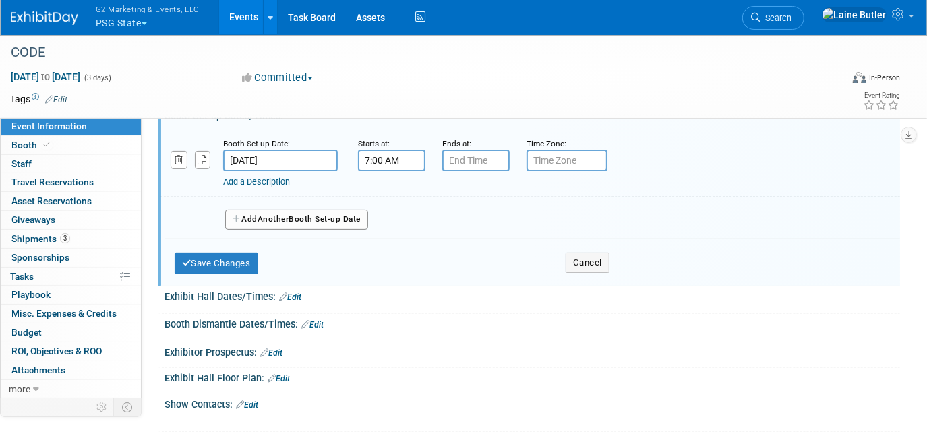
click at [368, 150] on input "7:00 AM" at bounding box center [391, 161] width 67 height 22
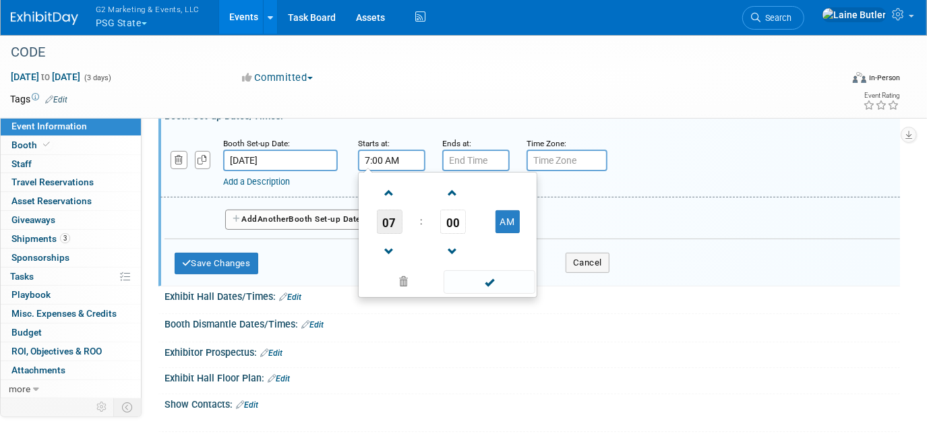
click at [395, 223] on span "07" at bounding box center [390, 222] width 26 height 24
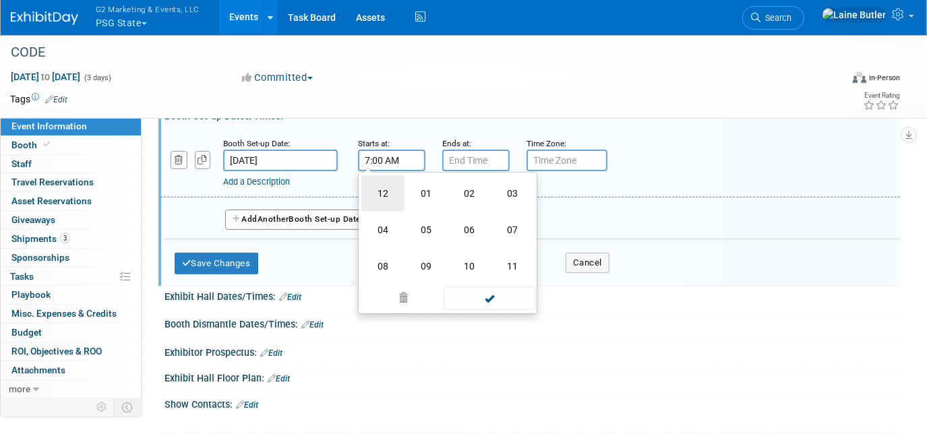
click at [395, 196] on td "12" at bounding box center [383, 193] width 43 height 36
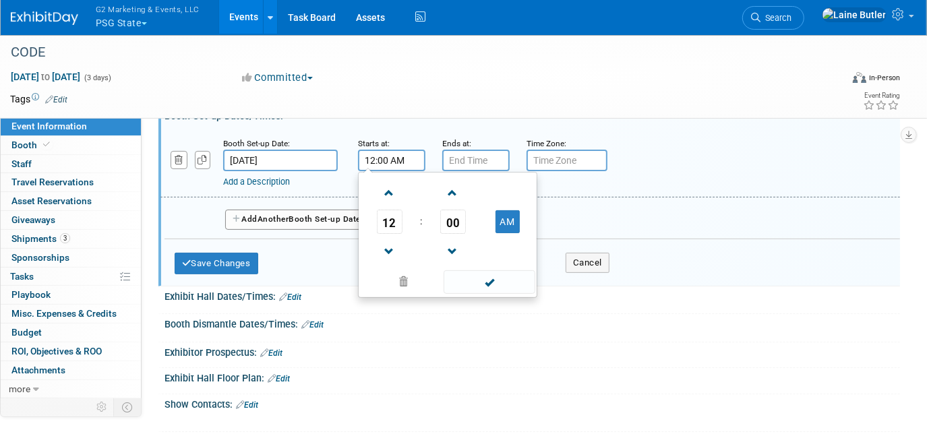
click at [494, 216] on td "AM" at bounding box center [507, 222] width 53 height 24
click at [507, 230] on td "AM" at bounding box center [507, 222] width 53 height 24
click at [502, 210] on button "AM" at bounding box center [508, 221] width 24 height 23
type input "12:00 PM"
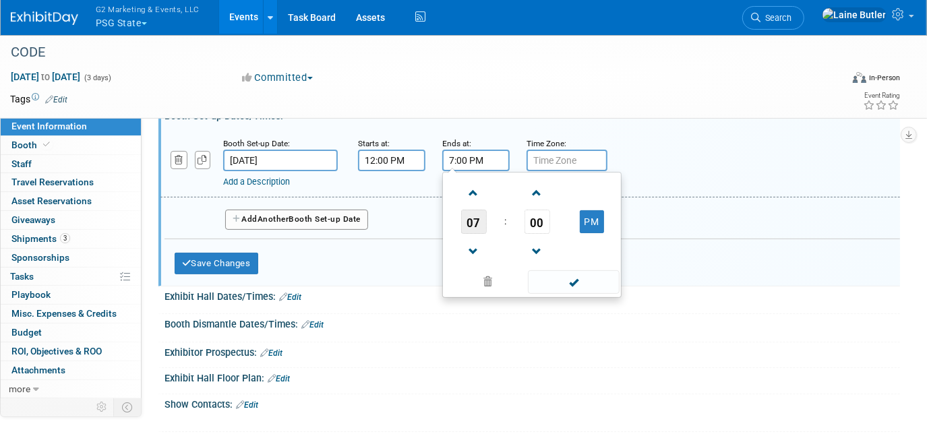
drag, startPoint x: 482, startPoint y: 165, endPoint x: 479, endPoint y: 212, distance: 48.0
click at [482, 169] on div "Booth Set-up Date: Oct 15, 2025 Starts at: 12:00 PM Ends at: 7:00 PM 07 : 00 PM…" at bounding box center [531, 163] width 740 height 69
click at [479, 212] on span "07" at bounding box center [474, 222] width 26 height 24
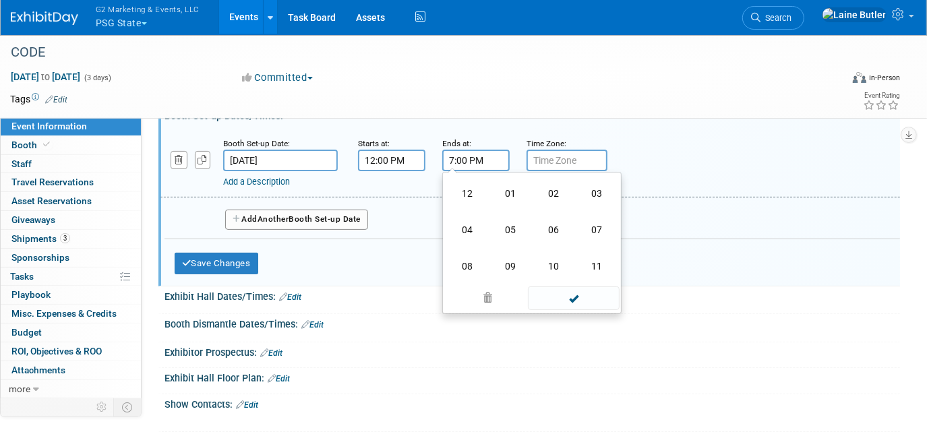
drag, startPoint x: 476, startPoint y: 223, endPoint x: 514, endPoint y: 264, distance: 55.9
click at [476, 224] on td "04" at bounding box center [467, 230] width 43 height 36
type input "4:00 PM"
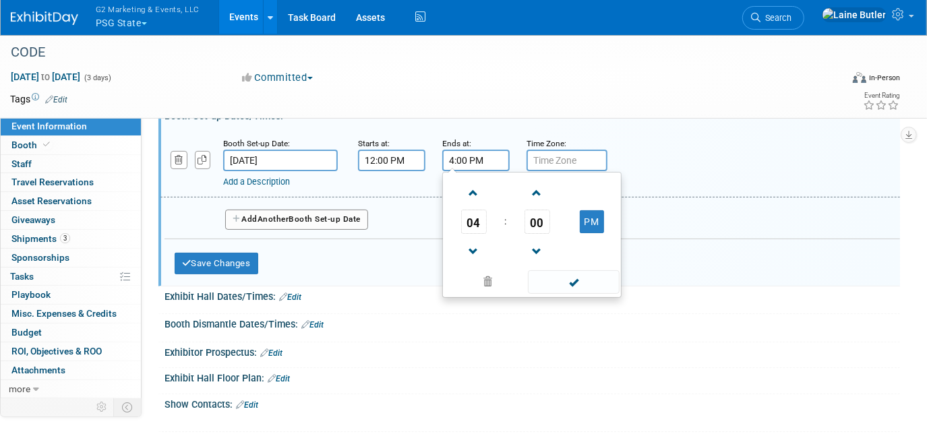
click at [565, 282] on span at bounding box center [573, 282] width 91 height 24
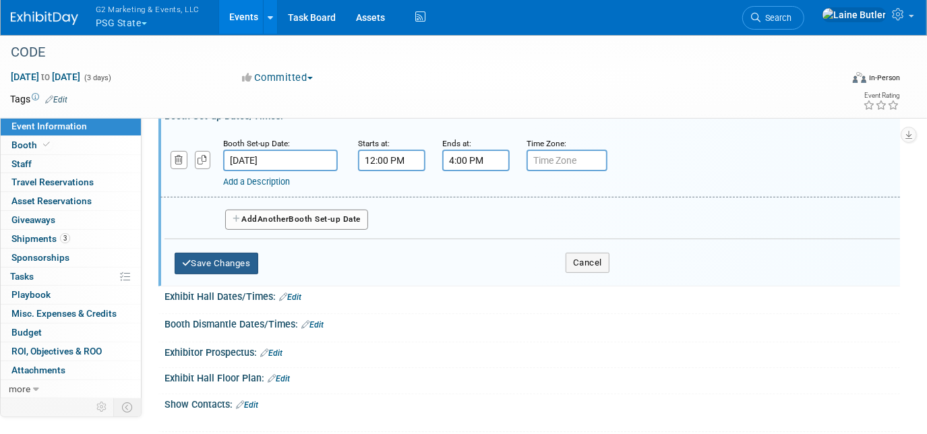
click at [230, 260] on button "Save Changes" at bounding box center [217, 264] width 84 height 22
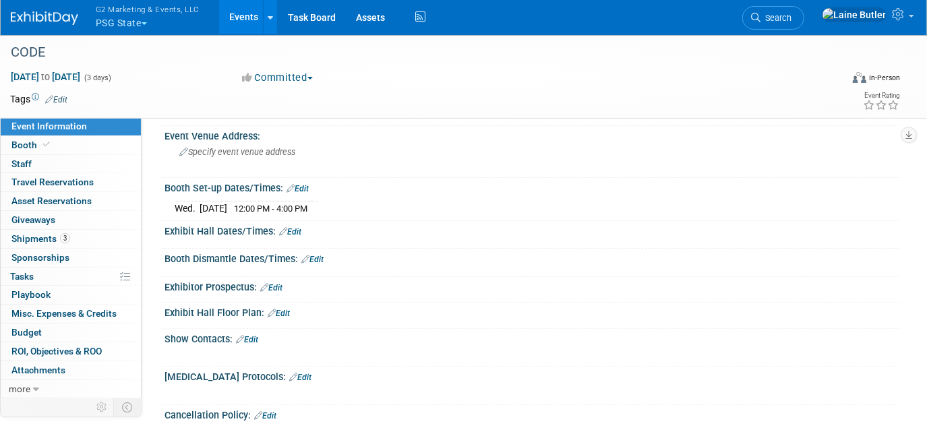
scroll to position [0, 0]
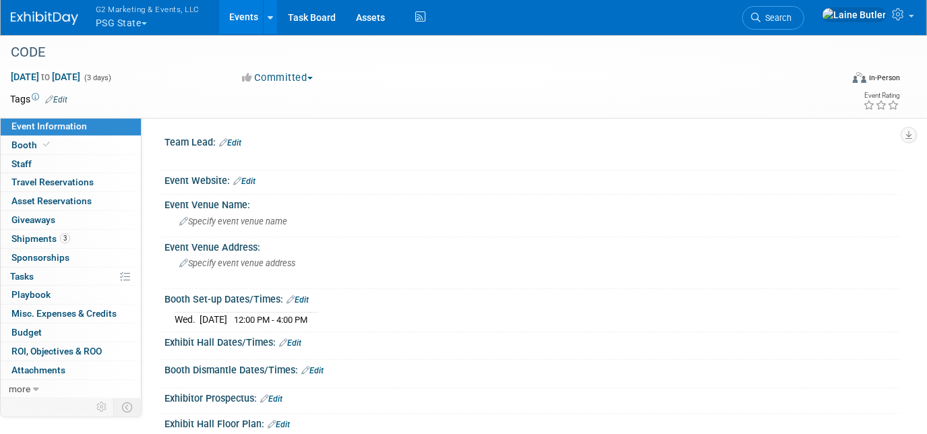
click at [307, 297] on link "Edit" at bounding box center [298, 299] width 22 height 9
select select "9"
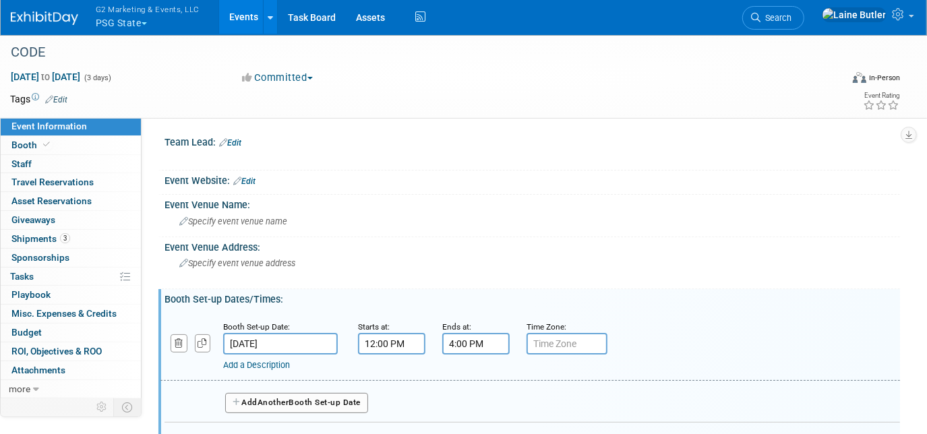
click at [275, 335] on input "Oct 15, 2025" at bounding box center [280, 344] width 115 height 22
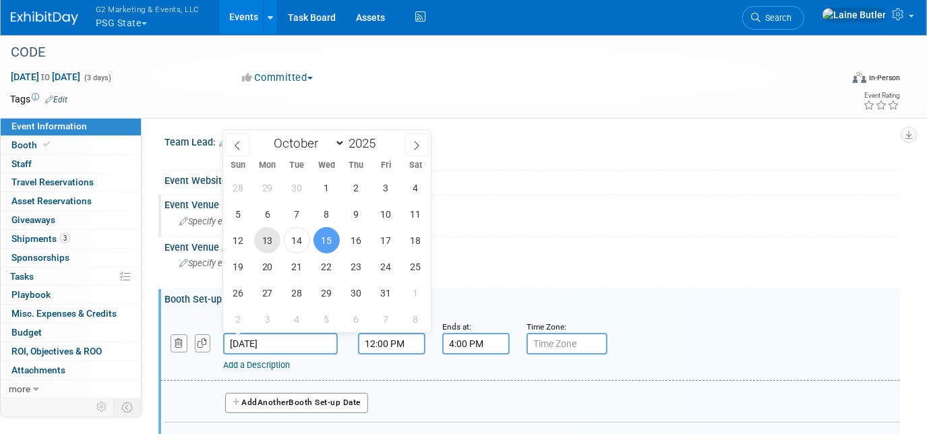
drag, startPoint x: 275, startPoint y: 335, endPoint x: 270, endPoint y: 231, distance: 104.0
click at [270, 231] on span "13" at bounding box center [267, 240] width 26 height 26
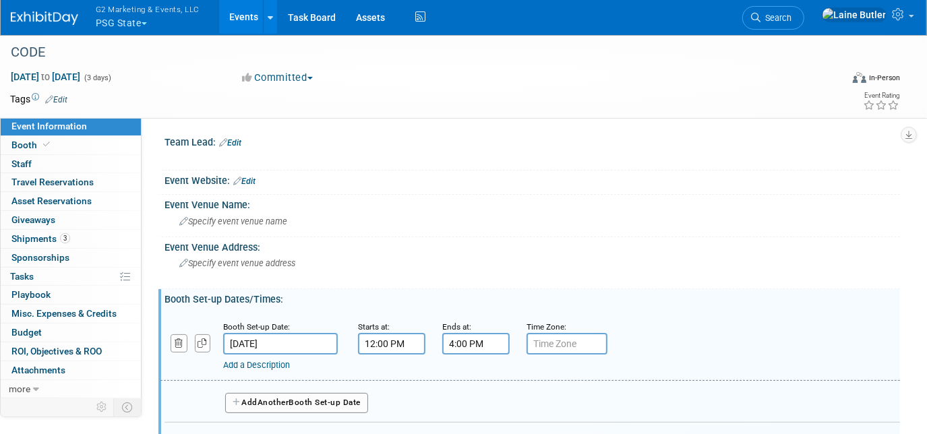
drag, startPoint x: 276, startPoint y: 341, endPoint x: 279, endPoint y: 293, distance: 48.7
click at [277, 340] on input "Oct 13, 2025" at bounding box center [280, 344] width 115 height 22
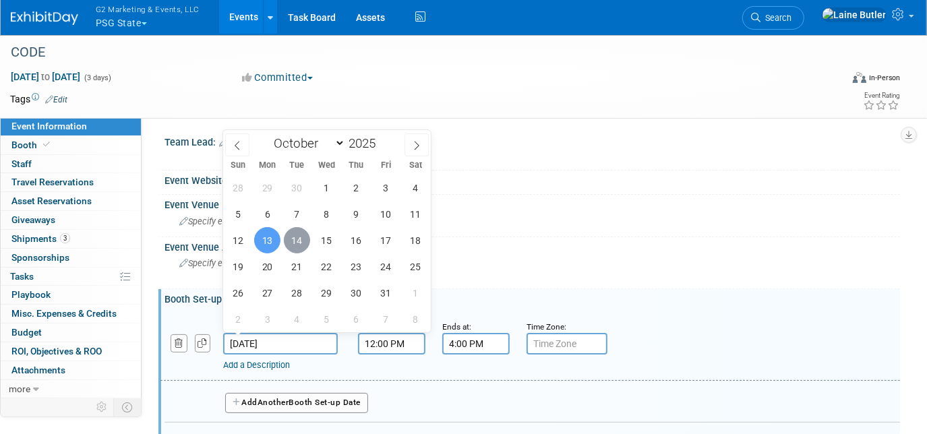
click at [291, 243] on span "14" at bounding box center [297, 240] width 26 height 26
type input "Oct 14, 2025"
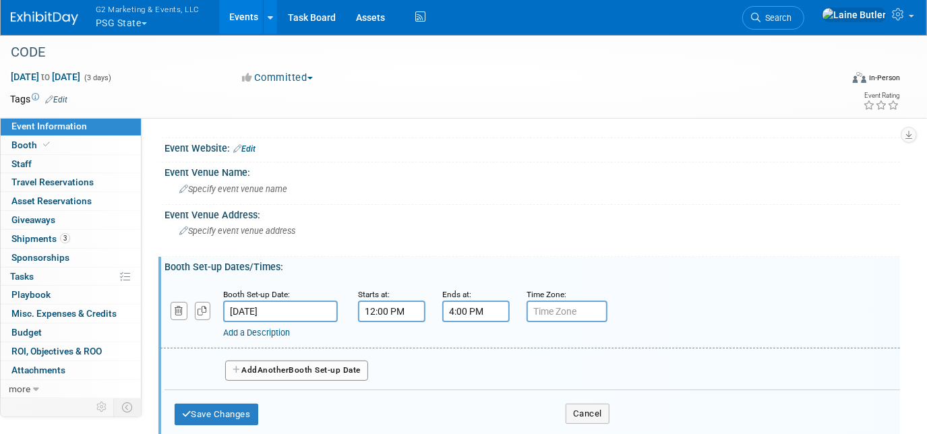
scroll to position [122, 0]
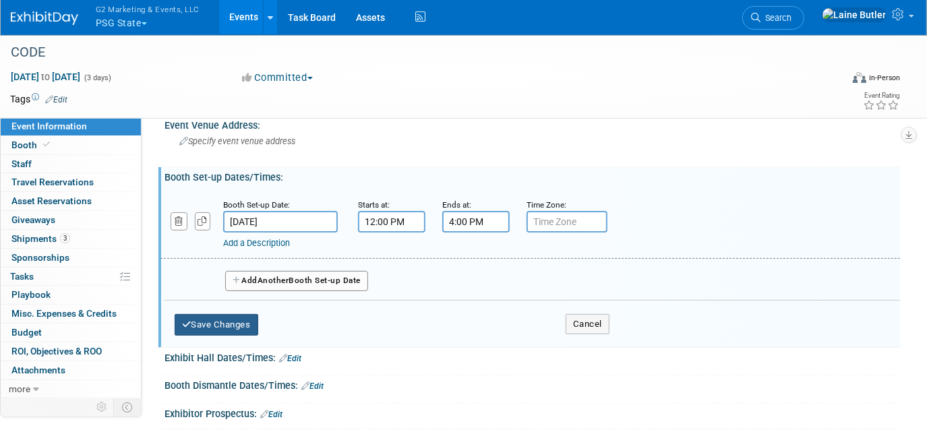
click at [217, 325] on button "Save Changes" at bounding box center [217, 325] width 84 height 22
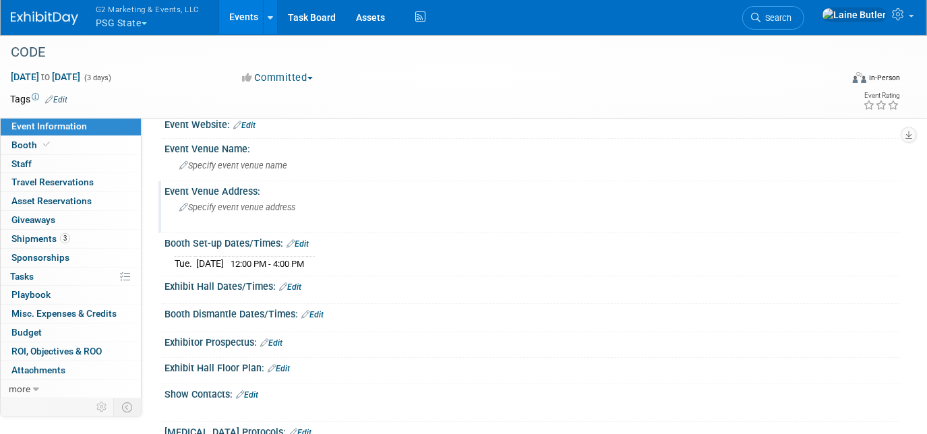
scroll to position [0, 0]
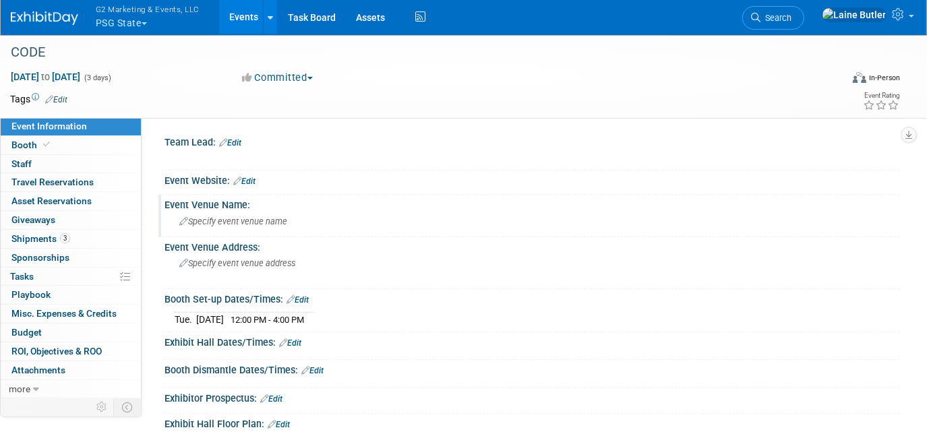
click at [290, 216] on div "Specify event venue name" at bounding box center [533, 221] width 716 height 21
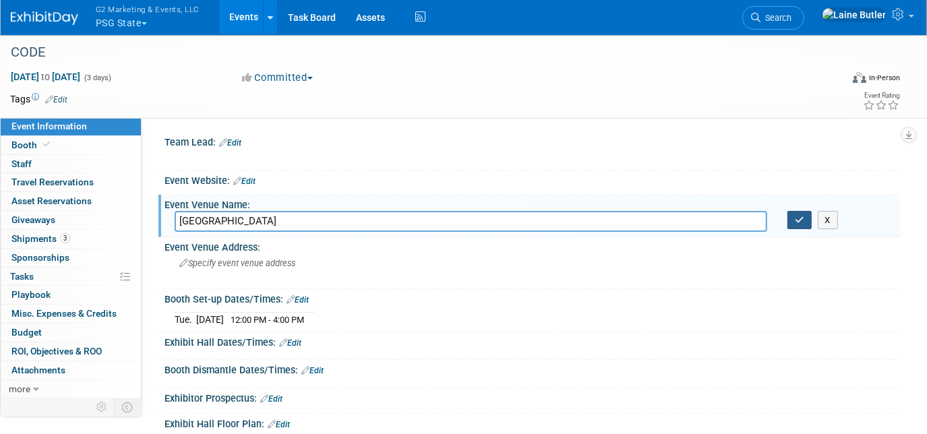
type input "Kalahari Resorts & Convention Center"
click at [797, 223] on icon "button" at bounding box center [799, 220] width 9 height 9
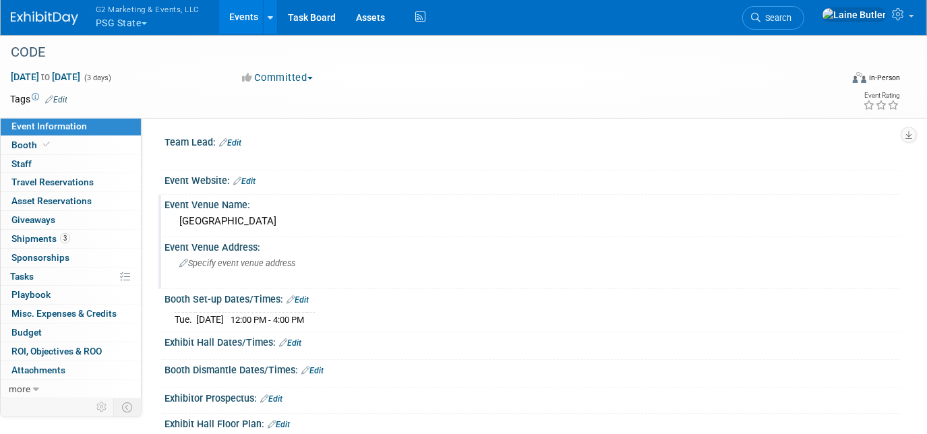
click at [322, 272] on div "Specify event venue address" at bounding box center [318, 268] width 287 height 31
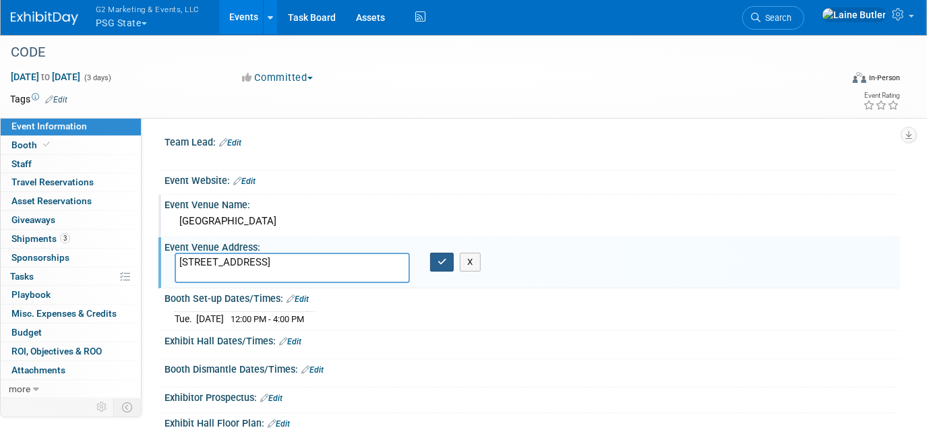
type textarea "250 Kalahari Blvd, Pocono Manor, PA 18349"
click at [446, 258] on icon "button" at bounding box center [442, 262] width 9 height 9
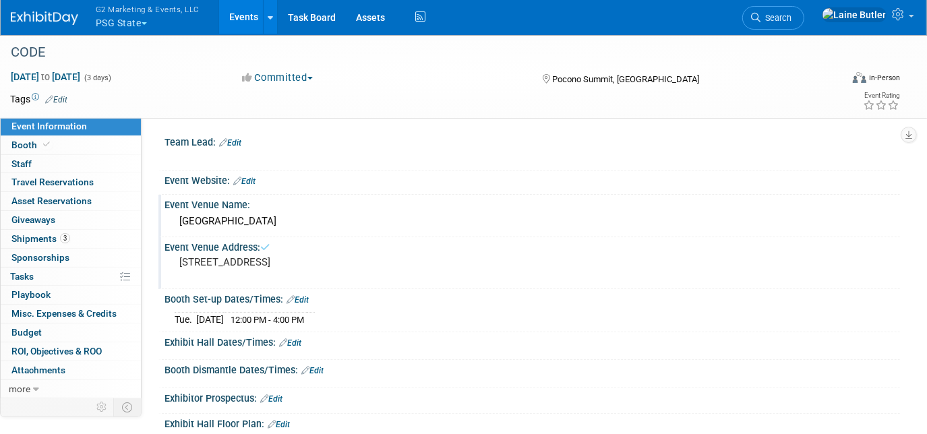
click at [233, 145] on link "Edit" at bounding box center [230, 142] width 22 height 9
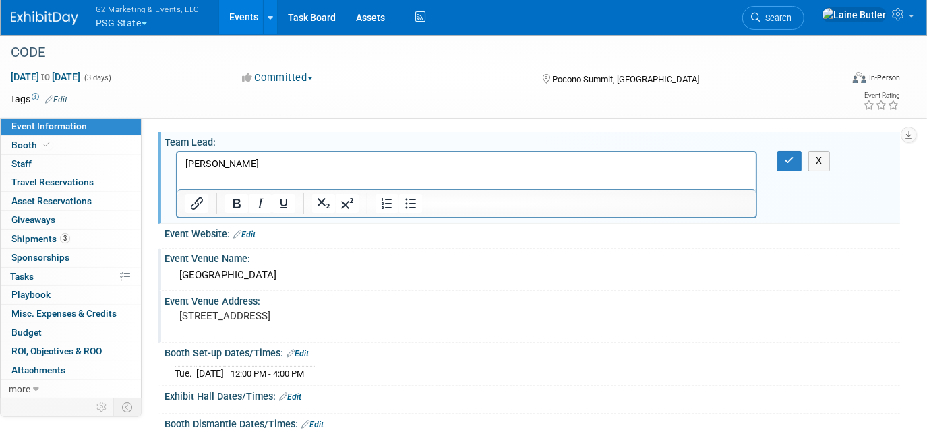
drag, startPoint x: 787, startPoint y: 158, endPoint x: 398, endPoint y: 192, distance: 390.7
click at [785, 158] on icon "button" at bounding box center [790, 160] width 10 height 9
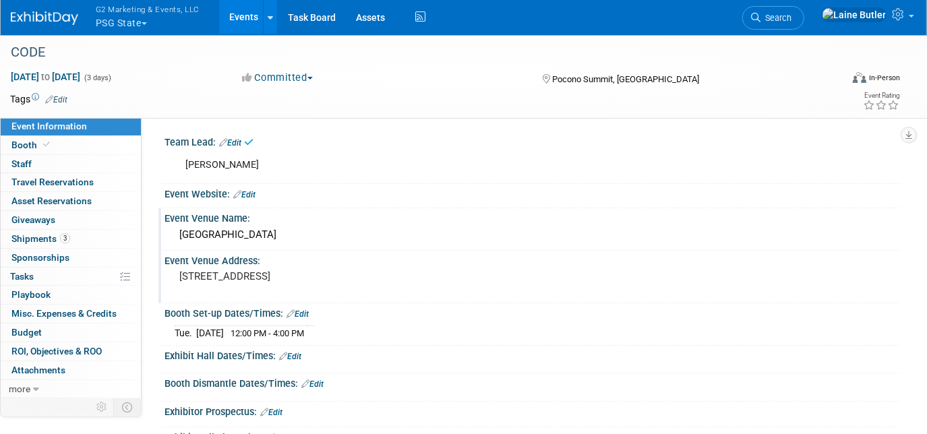
click at [252, 198] on link "Edit" at bounding box center [244, 194] width 22 height 9
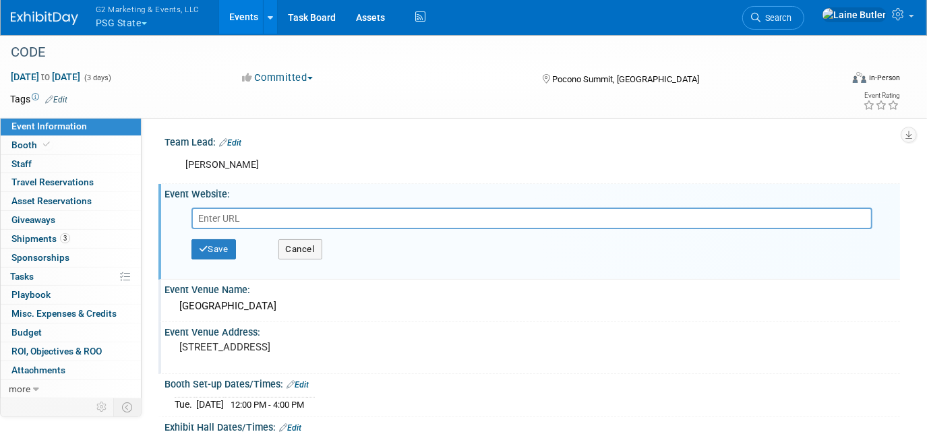
paste input "https://www.codeemsconference.com/"
type input "https://www.codeemsconference.com/"
click at [232, 244] on button "Save" at bounding box center [214, 249] width 45 height 20
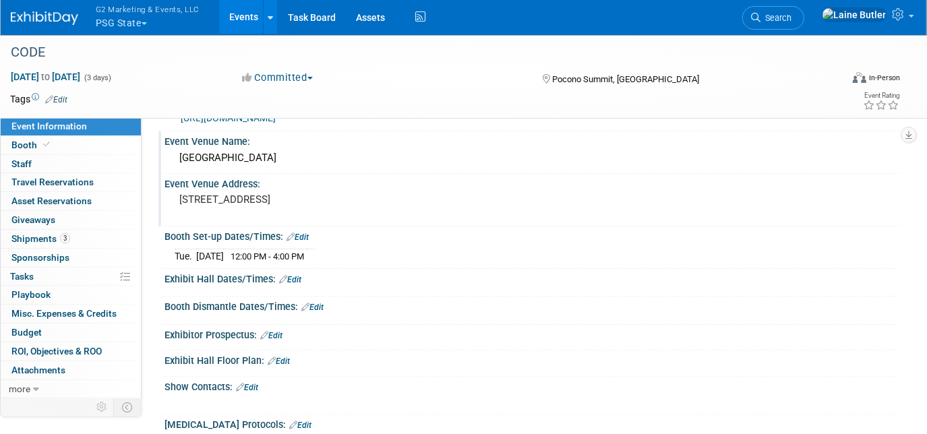
scroll to position [122, 0]
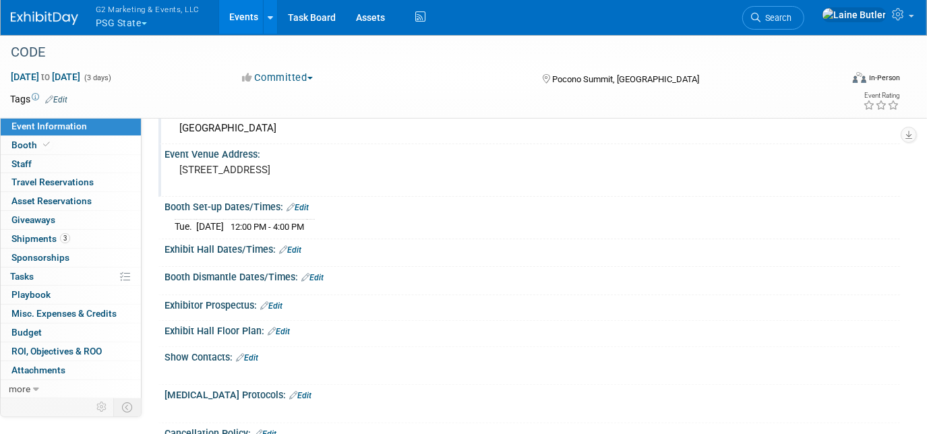
click at [295, 246] on link "Edit" at bounding box center [290, 250] width 22 height 9
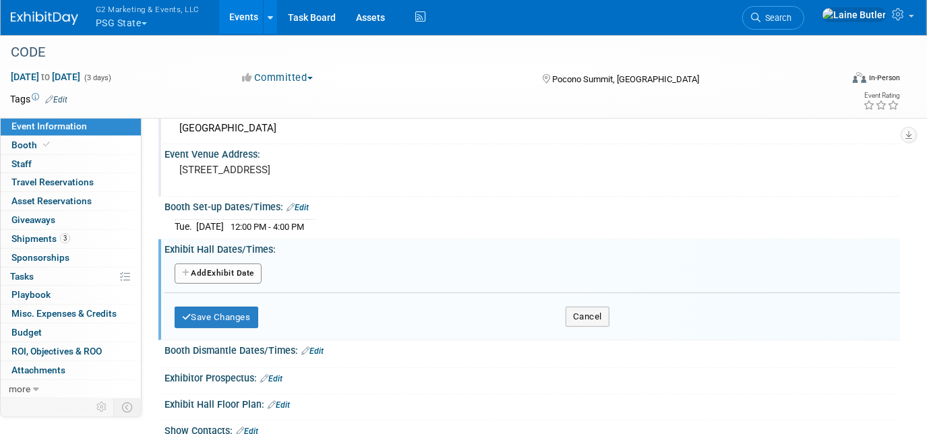
click at [216, 265] on button "Add Another Exhibit Date" at bounding box center [218, 274] width 87 height 20
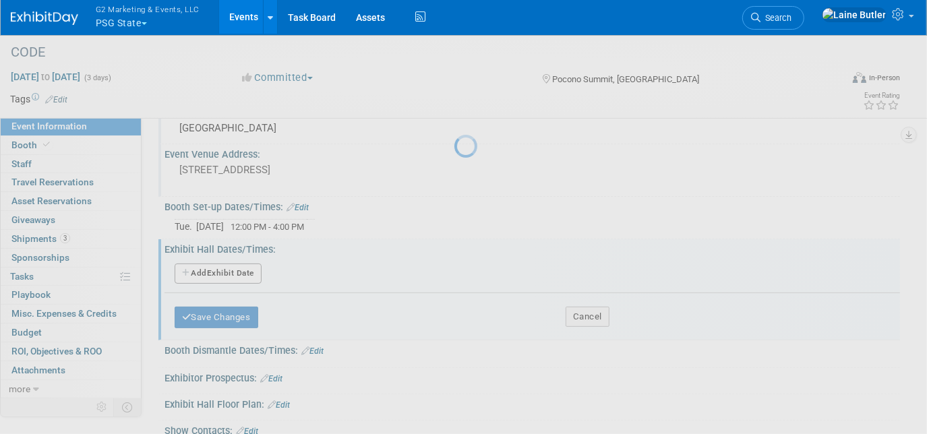
select select "9"
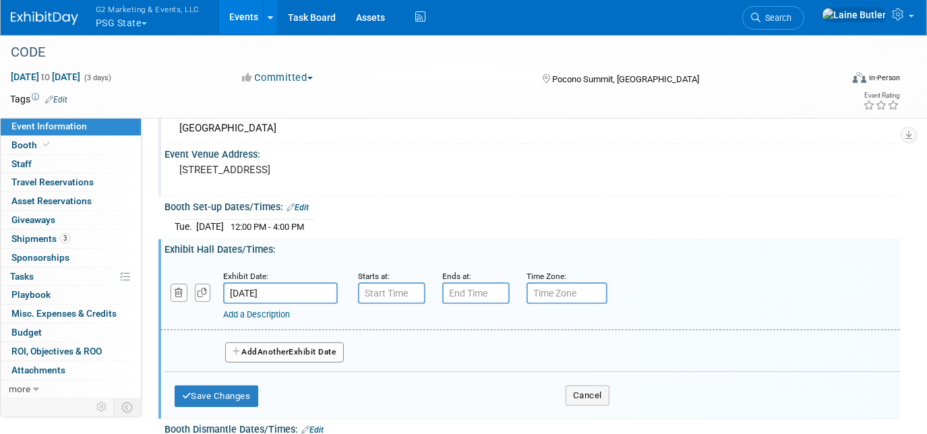
click at [272, 283] on input "Oct 15, 2025" at bounding box center [280, 294] width 115 height 22
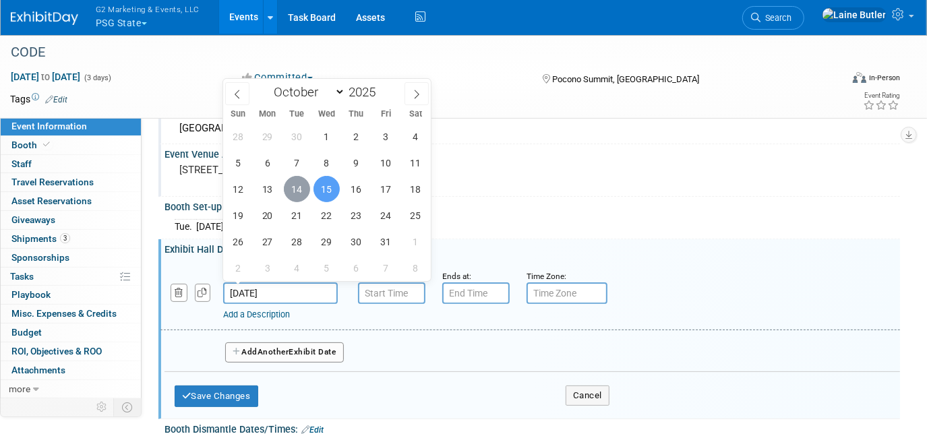
click at [296, 192] on span "14" at bounding box center [297, 189] width 26 height 26
type input "Oct 14, 2025"
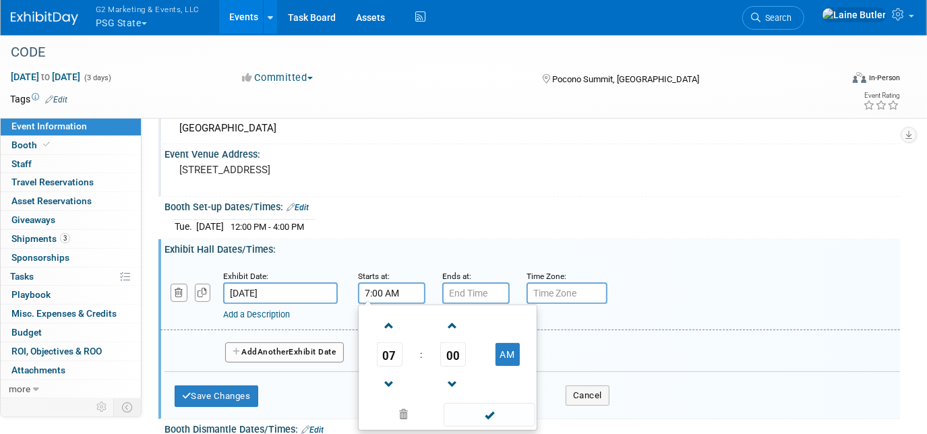
click at [373, 283] on input "7:00 AM" at bounding box center [391, 294] width 67 height 22
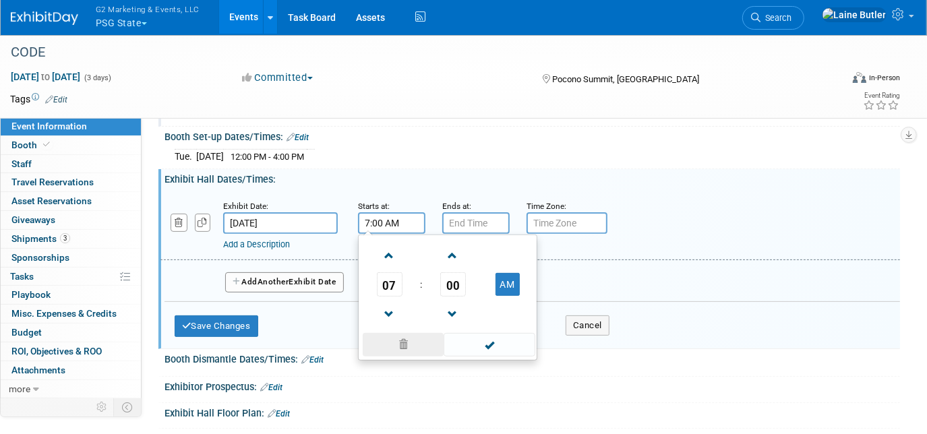
scroll to position [245, 0]
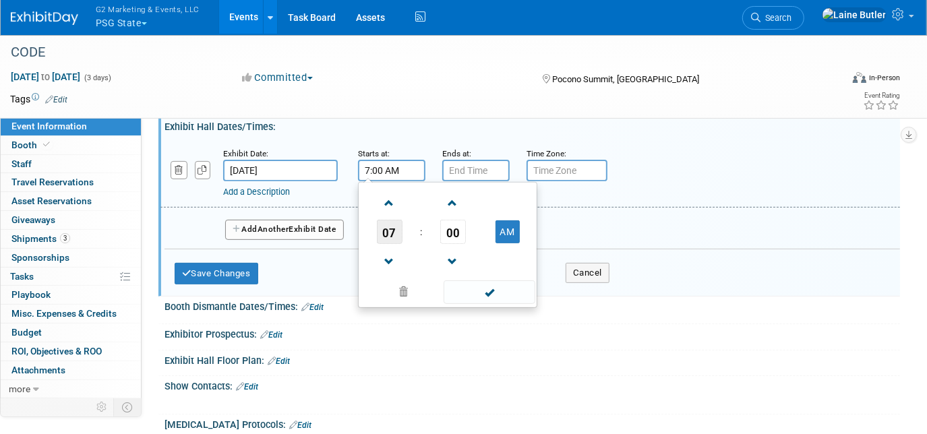
click at [397, 220] on span "07" at bounding box center [390, 232] width 26 height 24
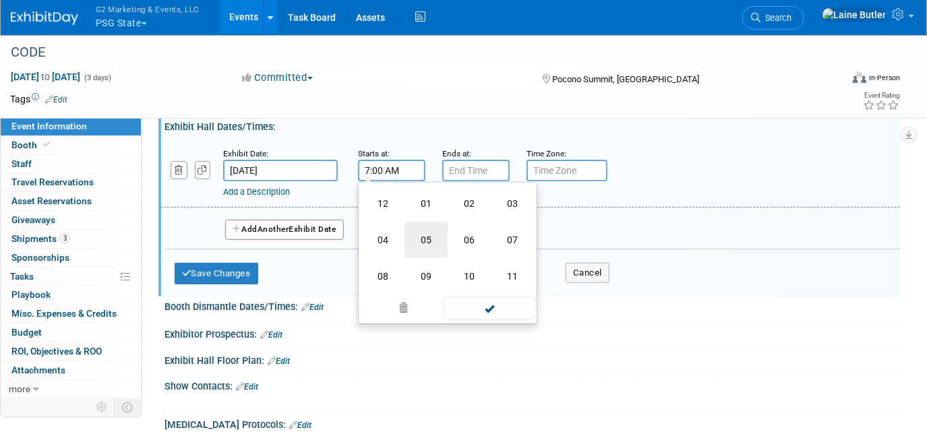
click at [412, 232] on td "05" at bounding box center [426, 240] width 43 height 36
type input "5:00 AM"
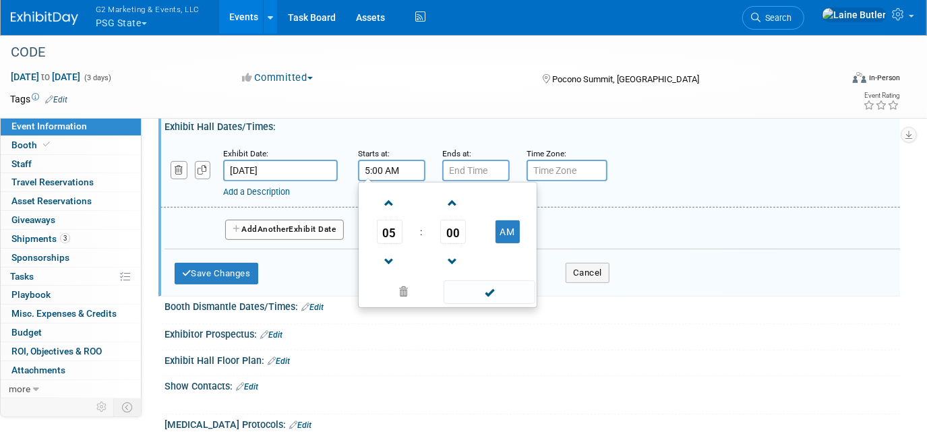
type input "7:00 PM"
click at [467, 173] on input "7:00 PM" at bounding box center [475, 171] width 67 height 22
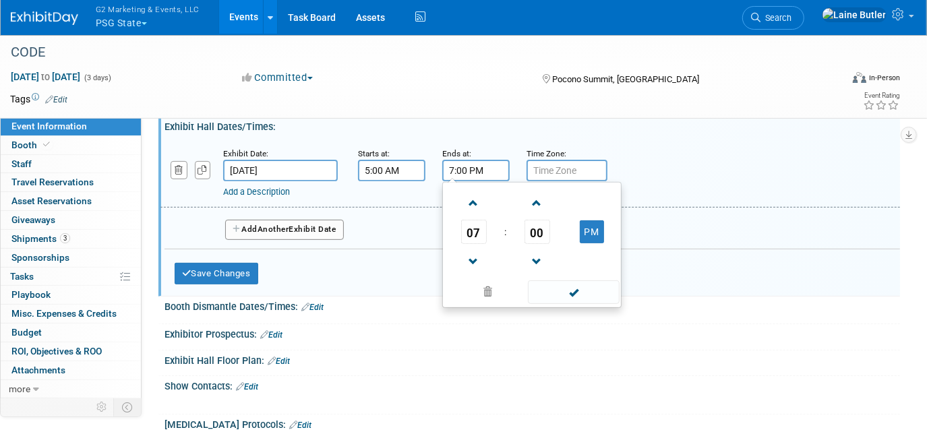
click at [554, 281] on span at bounding box center [573, 293] width 91 height 24
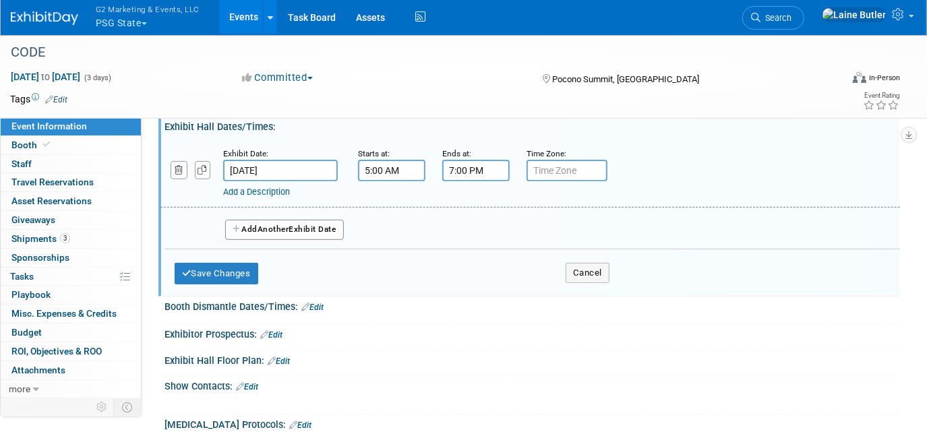
click at [294, 230] on button "Add Another Exhibit Date" at bounding box center [284, 230] width 119 height 20
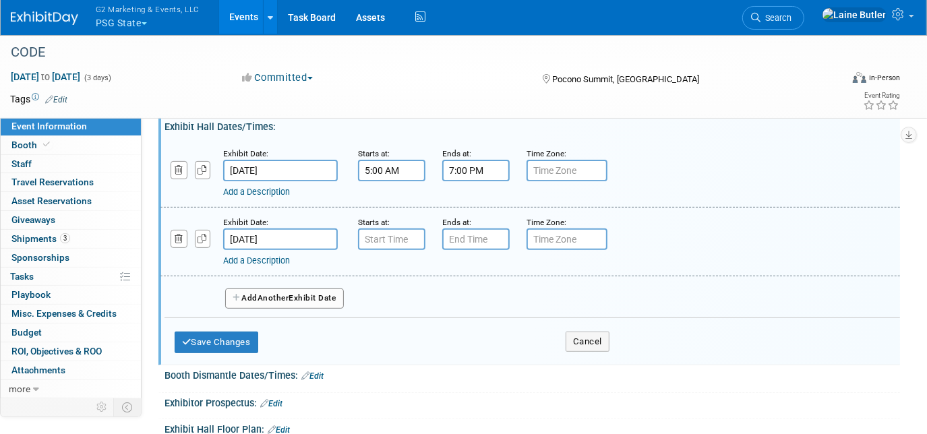
click at [287, 233] on input "Oct 15, 2025" at bounding box center [280, 240] width 115 height 22
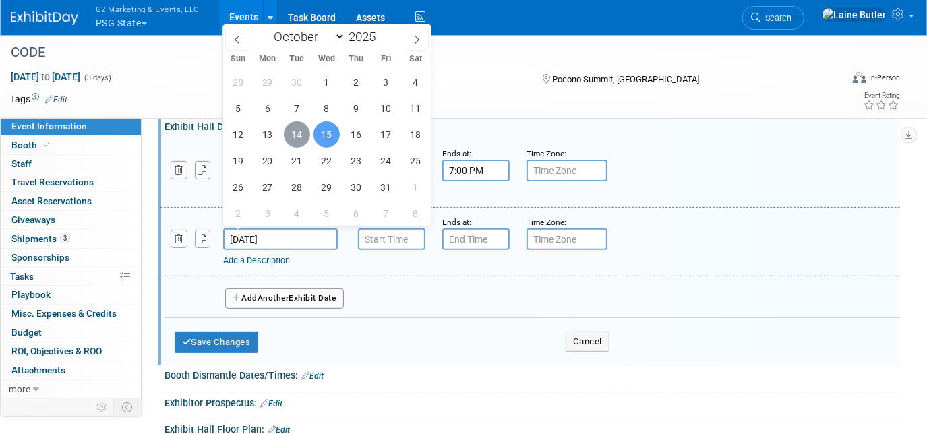
click at [295, 125] on span "14" at bounding box center [297, 134] width 26 height 26
type input "Oct 14, 2025"
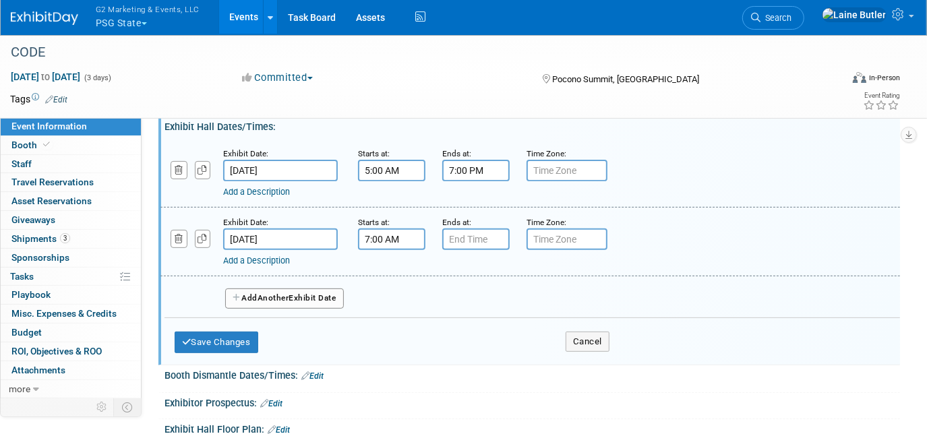
click at [403, 235] on input "7:00 AM" at bounding box center [391, 240] width 67 height 22
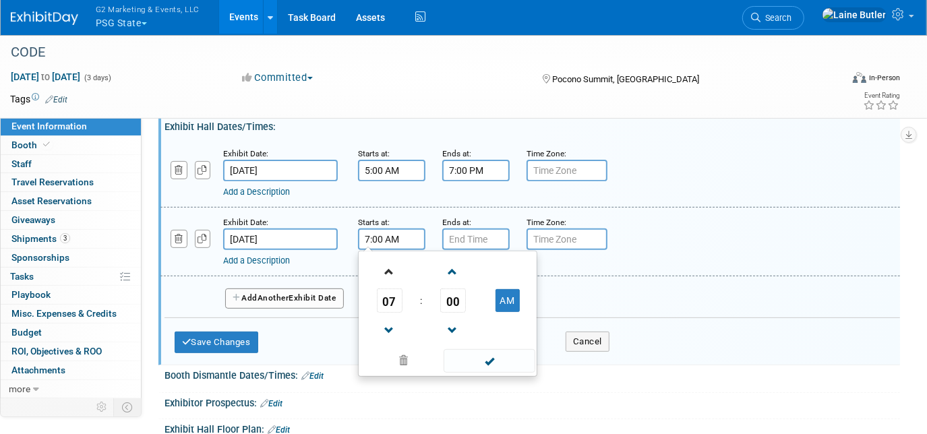
click at [387, 283] on link at bounding box center [390, 271] width 26 height 34
click at [386, 291] on span "08" at bounding box center [390, 301] width 26 height 24
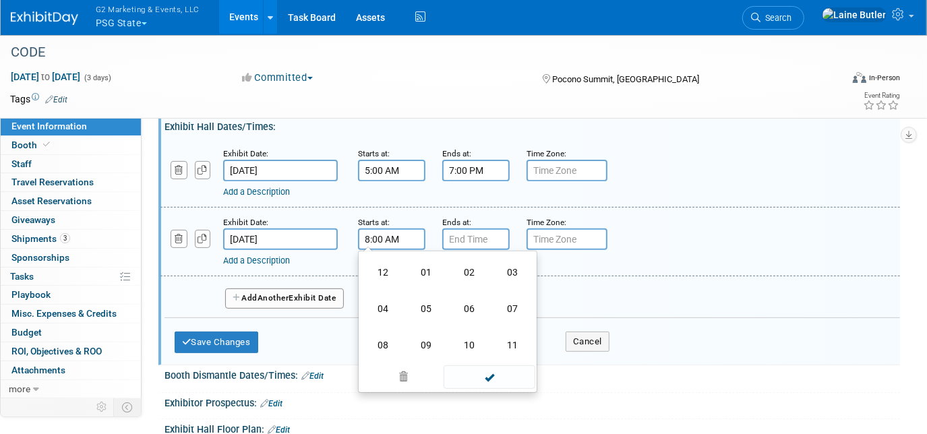
click at [411, 235] on input "8:00 AM" at bounding box center [391, 240] width 67 height 22
drag, startPoint x: 500, startPoint y: 386, endPoint x: 500, endPoint y: 372, distance: 14.2
click at [500, 387] on div "08 : 00 AM 12 01 02 03 04 05 06 07 08 09 10 11 00 05 10 15 20 25 30 35 40 45 50…" at bounding box center [447, 322] width 179 height 142
click at [478, 357] on td "10" at bounding box center [469, 345] width 43 height 36
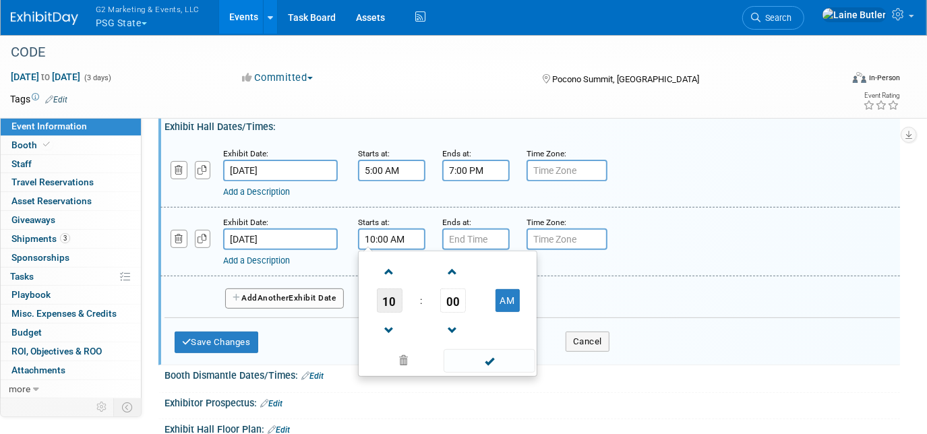
click at [394, 306] on span "10" at bounding box center [390, 301] width 26 height 24
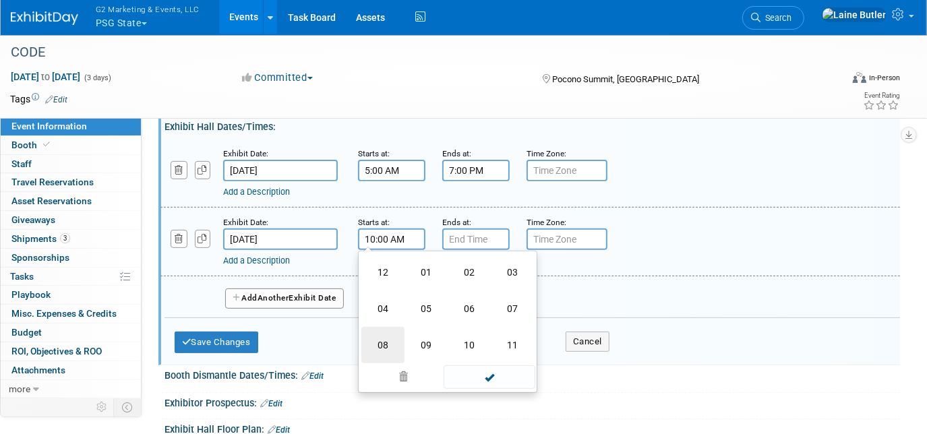
click at [393, 336] on td "08" at bounding box center [383, 345] width 43 height 36
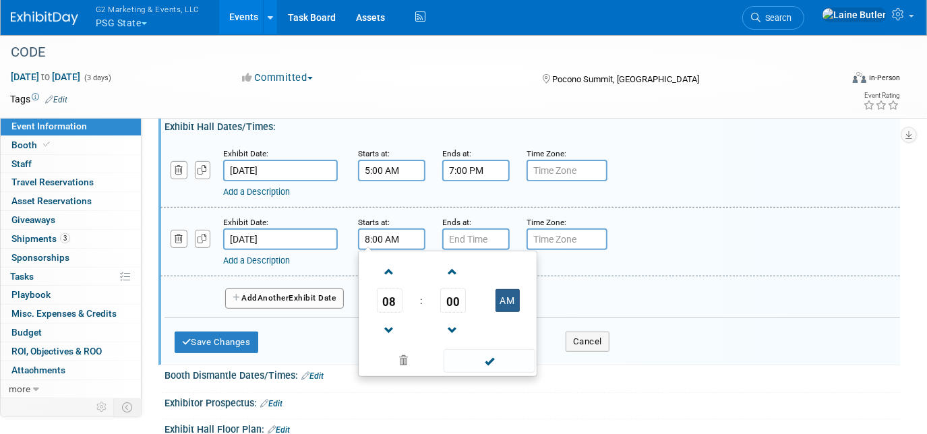
click at [511, 296] on button "AM" at bounding box center [508, 300] width 24 height 23
type input "8:00 PM"
click at [552, 236] on input "text" at bounding box center [567, 240] width 81 height 22
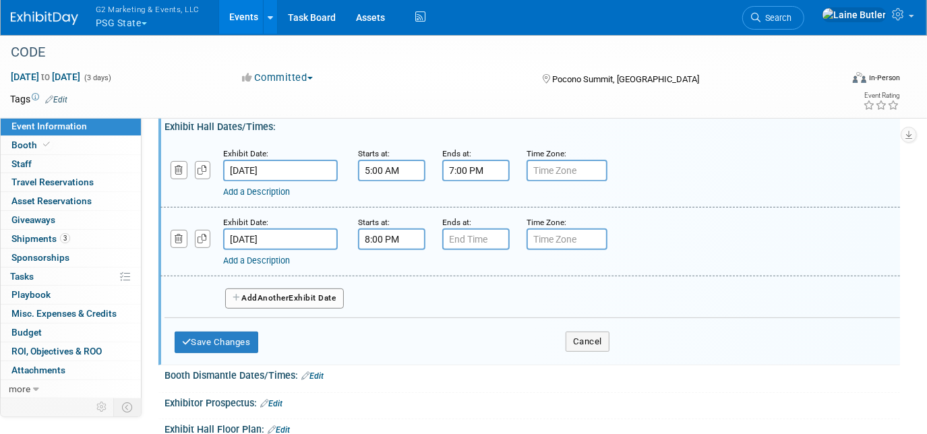
click at [268, 258] on link "Add a Description" at bounding box center [256, 261] width 67 height 10
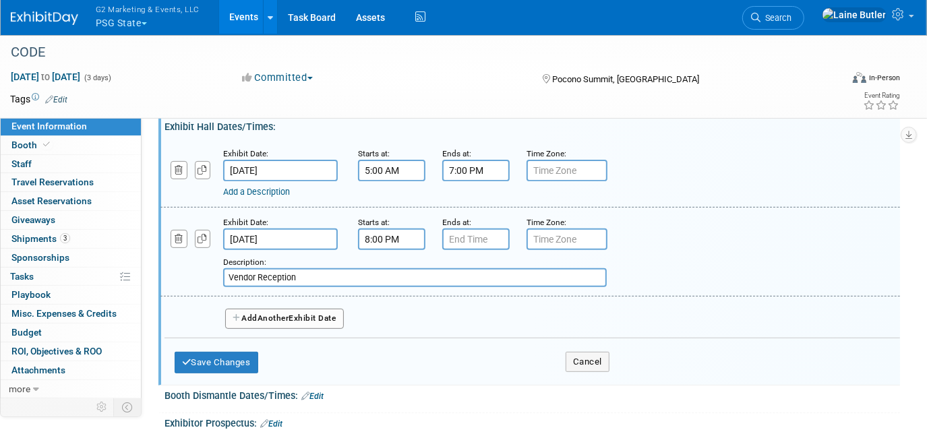
type input "Vendor Reception"
click at [243, 367] on div "Save Changes Cancel" at bounding box center [392, 360] width 435 height 42
click at [237, 355] on button "Save Changes" at bounding box center [217, 363] width 84 height 22
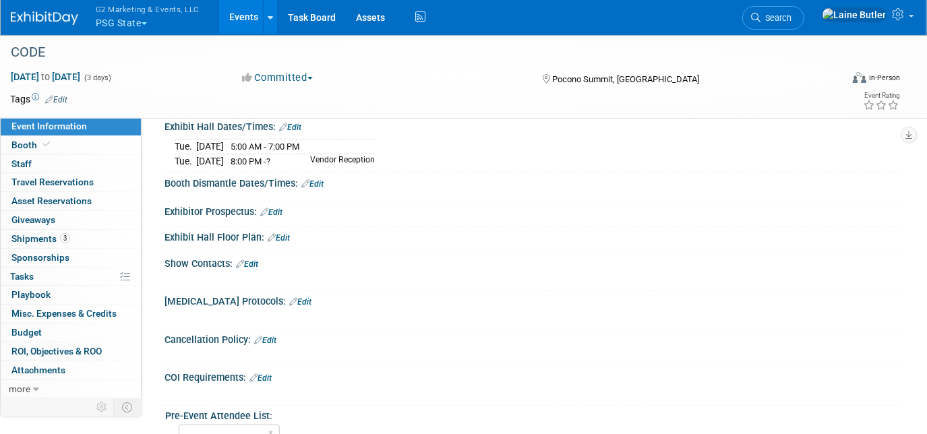
click at [319, 179] on link "Edit" at bounding box center [312, 183] width 22 height 9
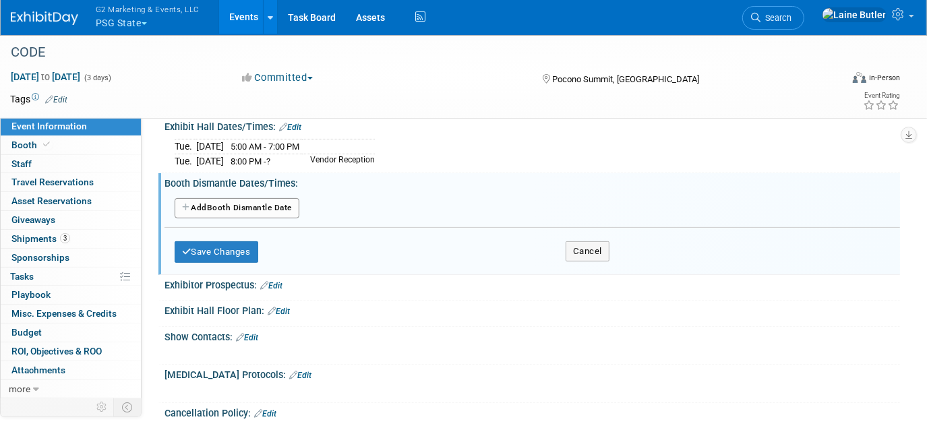
click at [270, 207] on button "Add Another Booth Dismantle Date" at bounding box center [237, 208] width 125 height 20
select select "9"
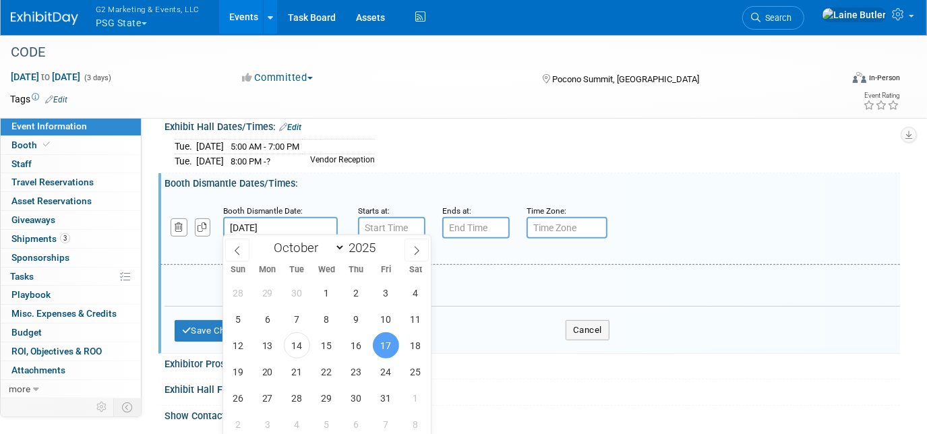
click at [313, 229] on input "Oct 17, 2025" at bounding box center [280, 228] width 115 height 22
click at [333, 345] on span "15" at bounding box center [327, 346] width 26 height 26
type input "Oct 15, 2025"
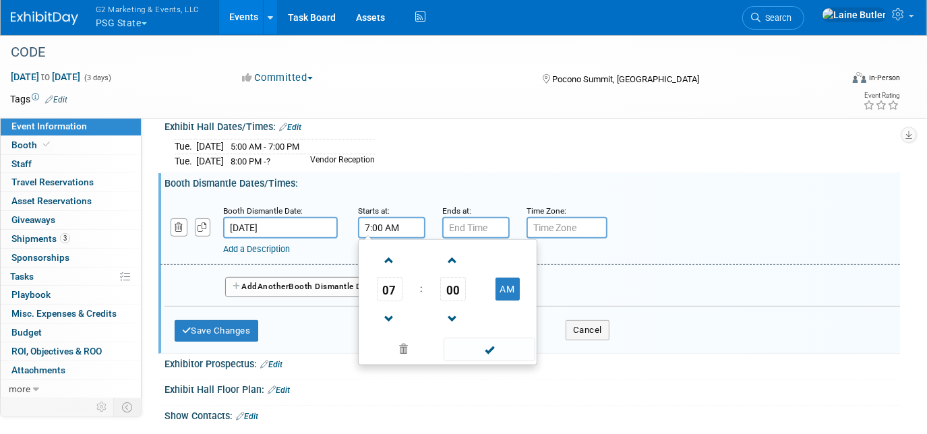
click at [389, 229] on input "7:00 AM" at bounding box center [391, 228] width 67 height 22
click at [389, 294] on span "07" at bounding box center [390, 289] width 26 height 24
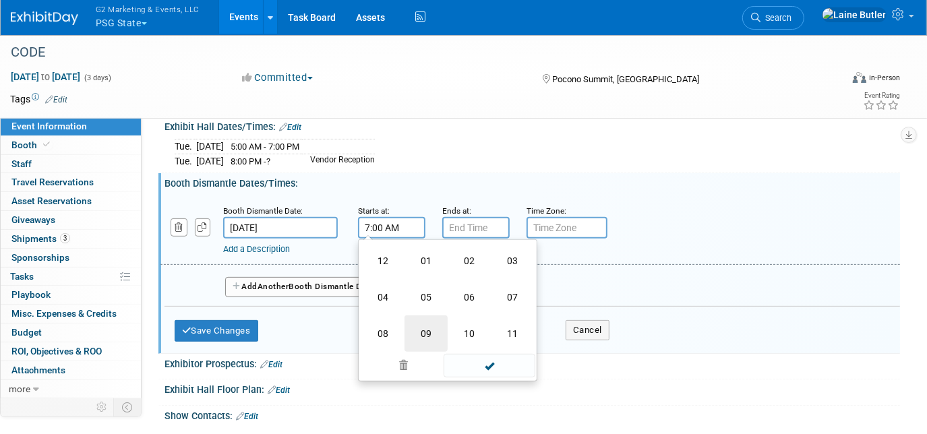
click at [438, 324] on td "09" at bounding box center [426, 334] width 43 height 36
type input "9:00 AM"
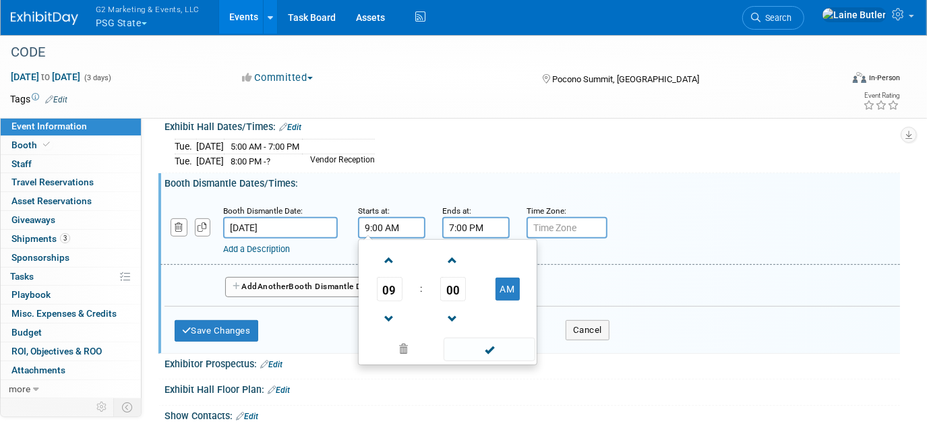
click at [475, 227] on input "7:00 PM" at bounding box center [475, 228] width 67 height 22
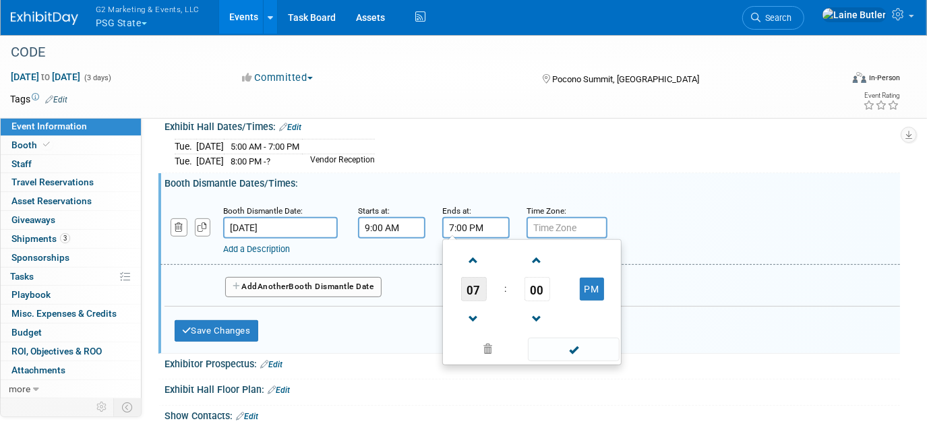
click at [464, 285] on span "07" at bounding box center [474, 289] width 26 height 24
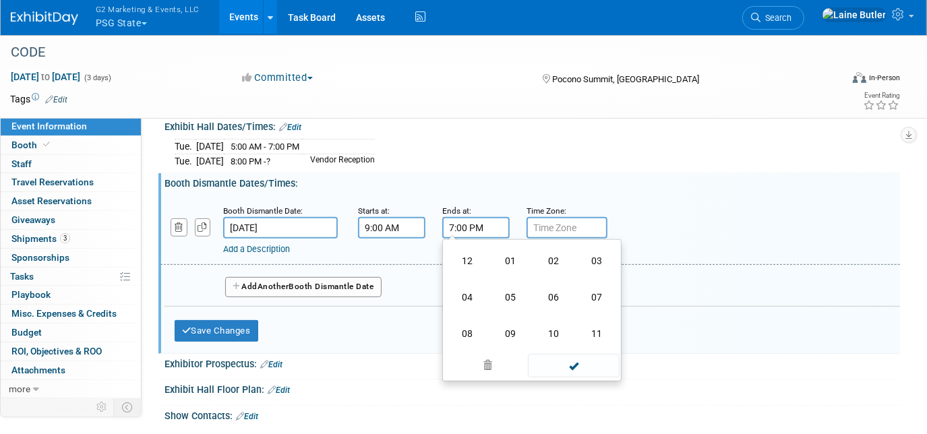
click at [464, 285] on td "04" at bounding box center [467, 297] width 43 height 36
type input "4:00 PM"
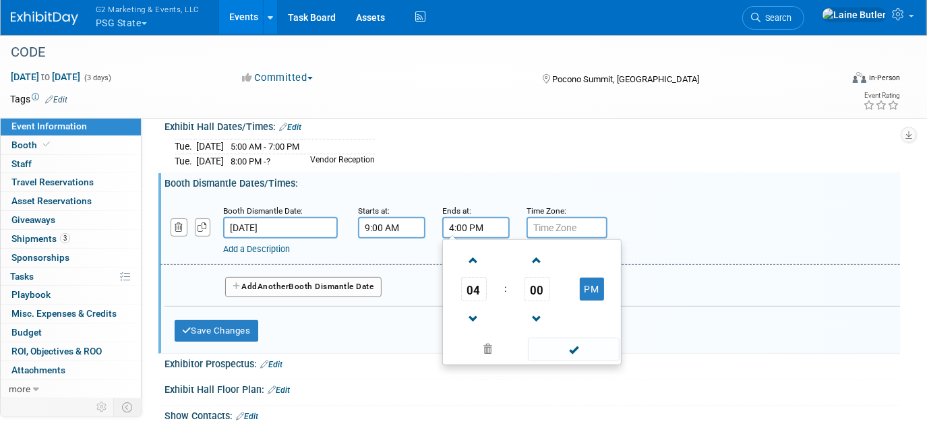
drag, startPoint x: 572, startPoint y: 343, endPoint x: 478, endPoint y: 328, distance: 95.5
click at [567, 342] on span at bounding box center [573, 350] width 91 height 24
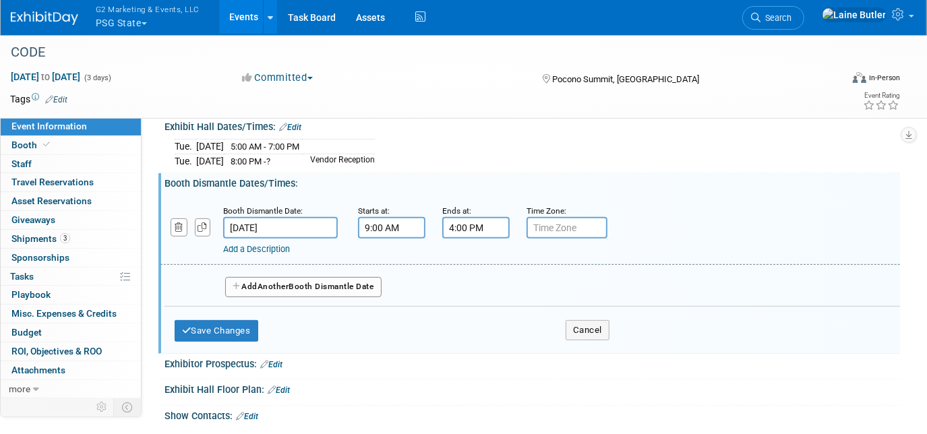
click at [313, 287] on button "Add Another Booth Dismantle Date" at bounding box center [303, 287] width 156 height 20
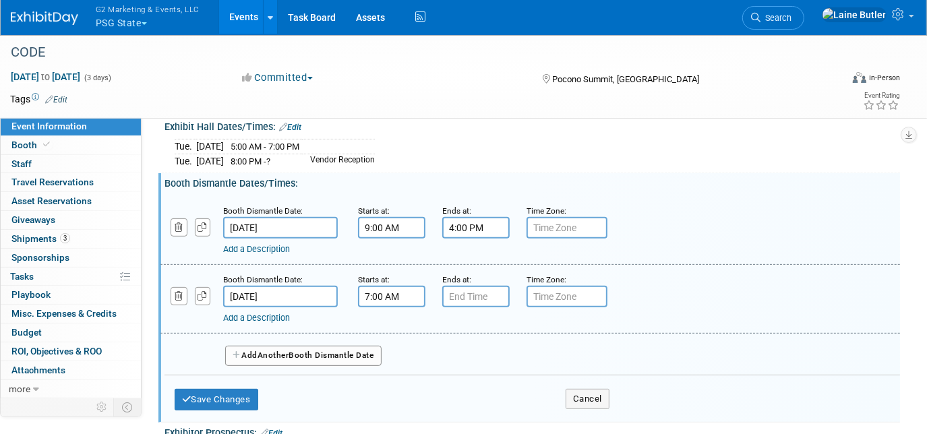
click at [389, 287] on input "7:00 AM" at bounding box center [391, 297] width 67 height 22
click at [394, 353] on span "07" at bounding box center [390, 358] width 26 height 24
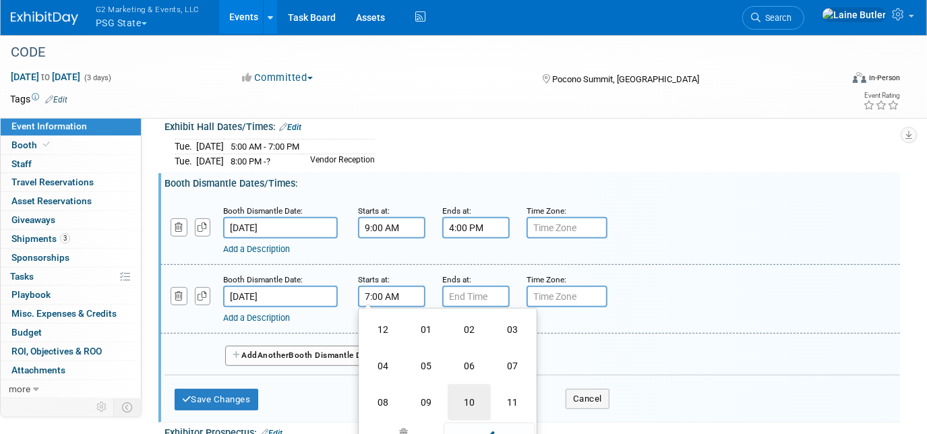
click at [469, 396] on td "10" at bounding box center [469, 402] width 43 height 36
type input "10:00 AM"
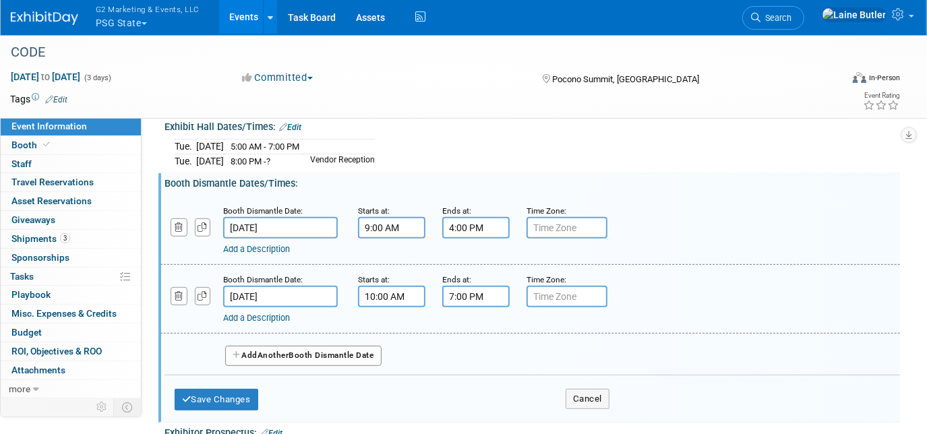
click at [470, 291] on input "7:00 PM" at bounding box center [475, 297] width 67 height 22
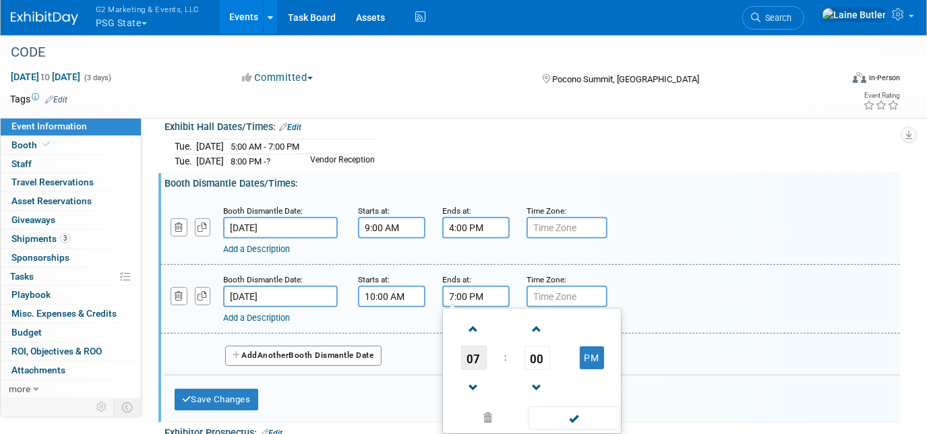
click at [474, 347] on span "07" at bounding box center [474, 358] width 26 height 24
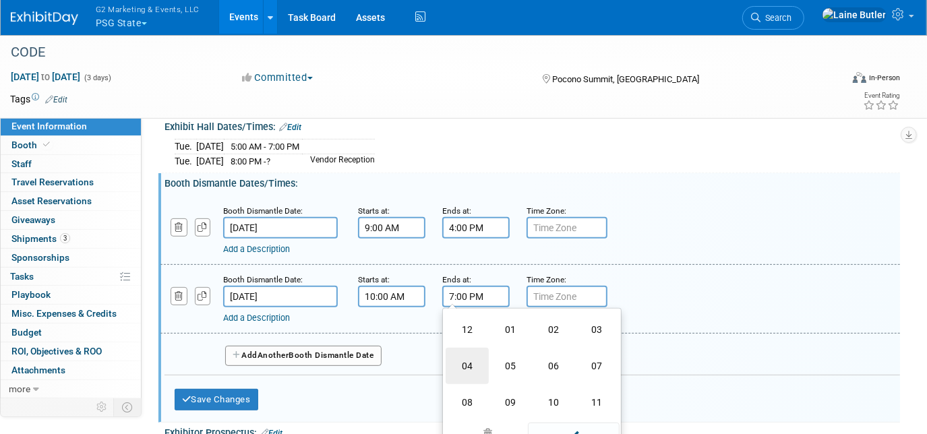
click at [473, 354] on td "04" at bounding box center [467, 366] width 43 height 36
type input "4:00 PM"
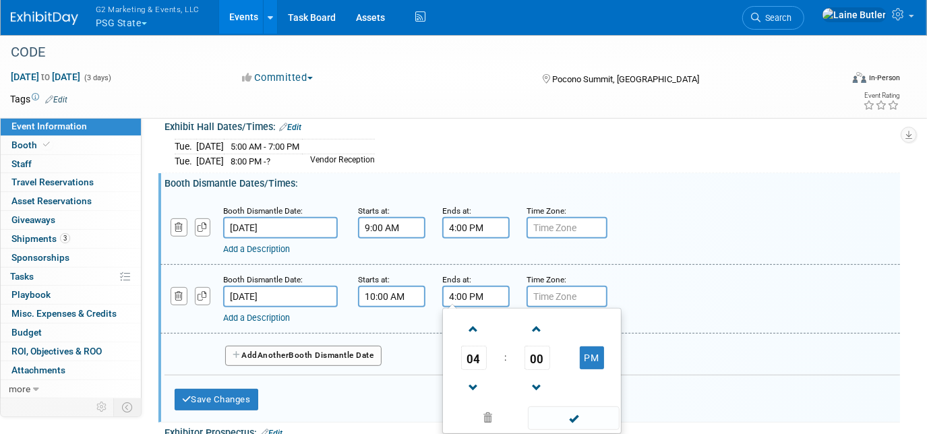
click at [351, 353] on button "Add Another Booth Dismantle Date" at bounding box center [303, 356] width 156 height 20
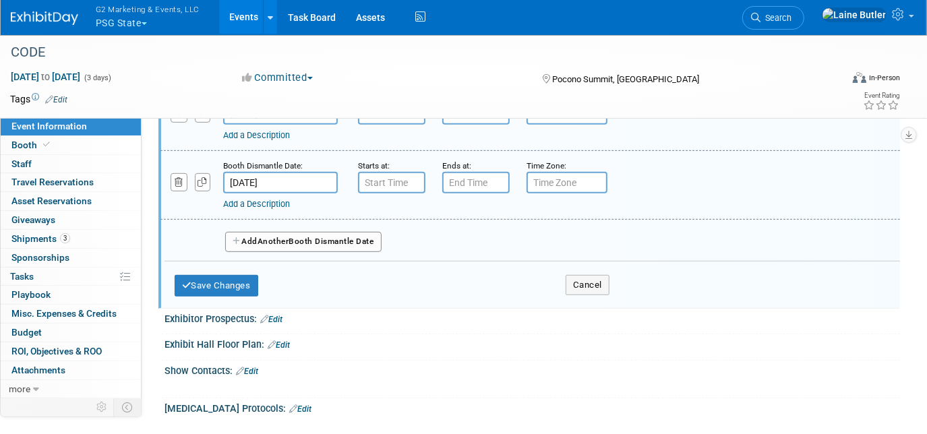
scroll to position [429, 0]
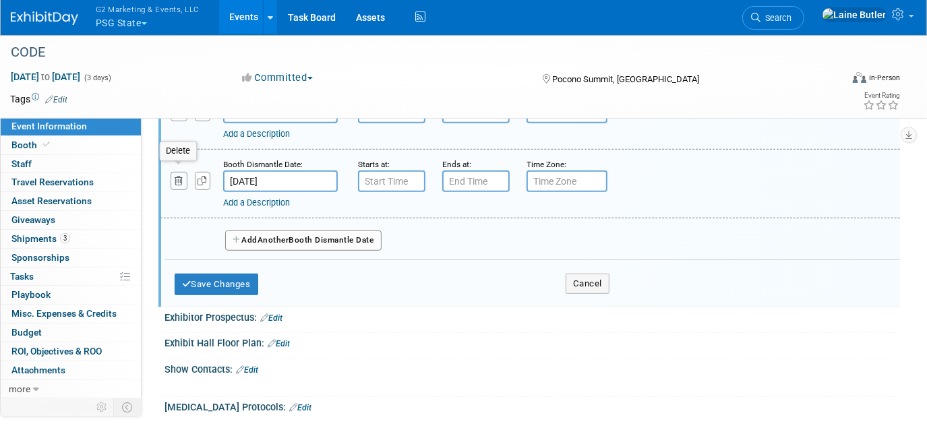
click at [179, 177] on icon "button" at bounding box center [179, 181] width 9 height 9
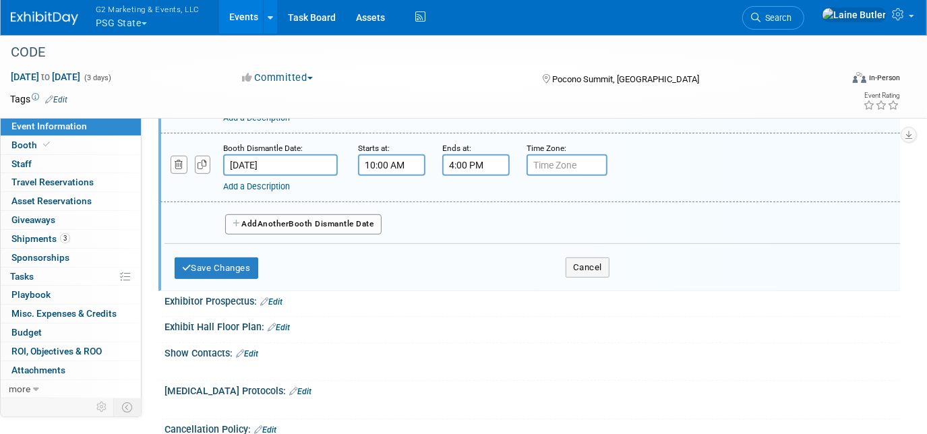
scroll to position [245, 0]
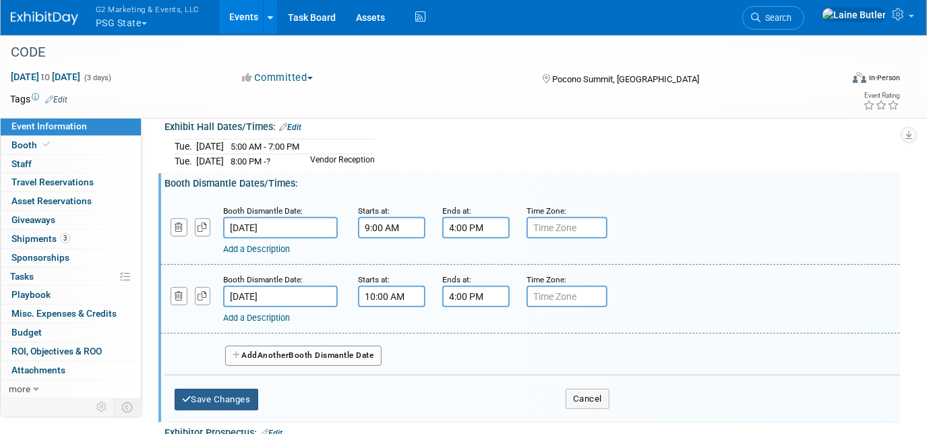
click at [243, 399] on button "Save Changes" at bounding box center [217, 400] width 84 height 22
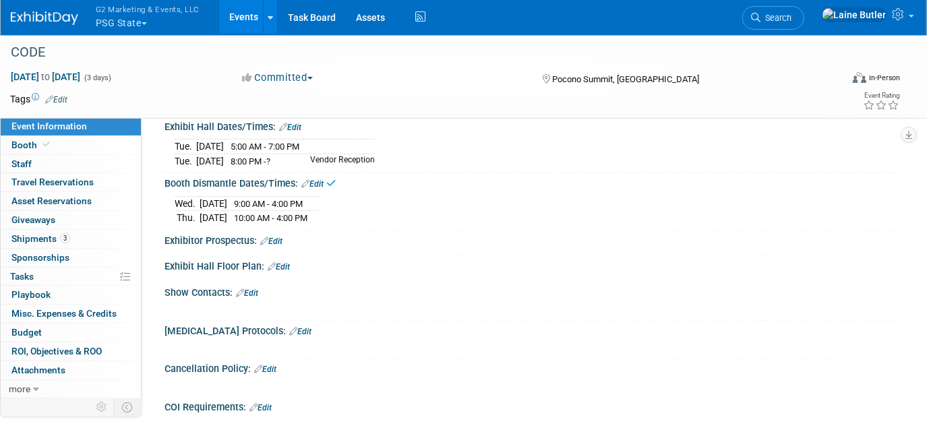
click at [283, 237] on link "Edit" at bounding box center [271, 241] width 22 height 9
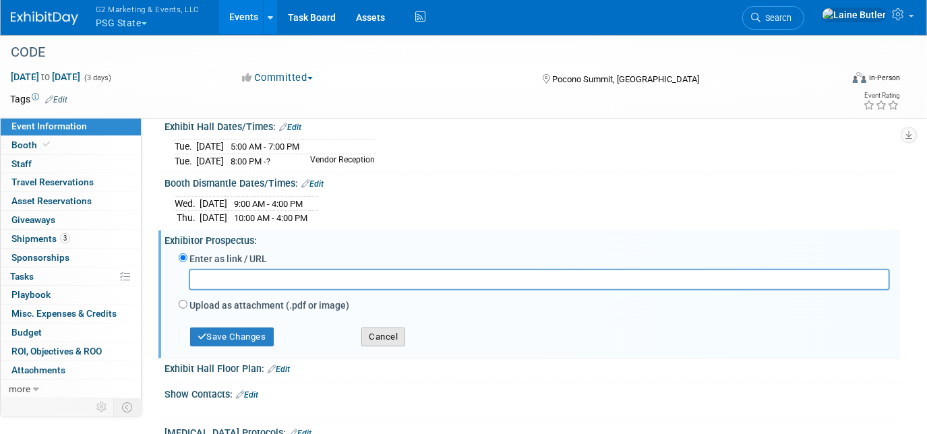
click at [374, 332] on button "Cancel" at bounding box center [384, 337] width 44 height 19
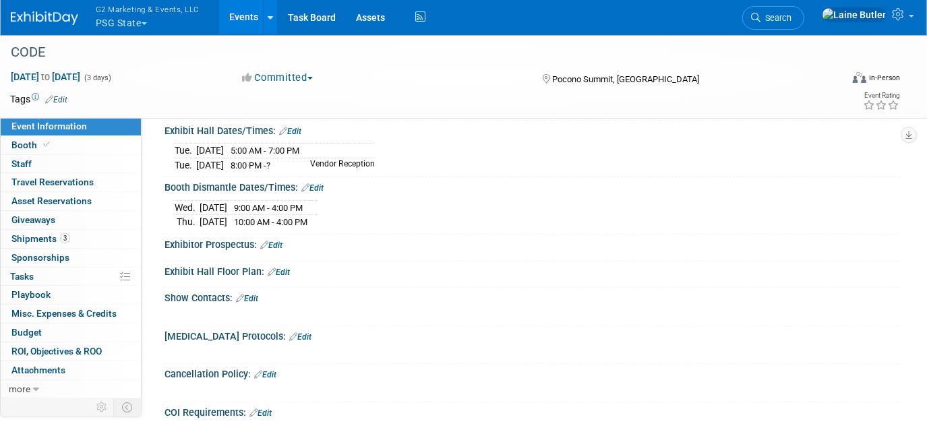
scroll to position [183, 0]
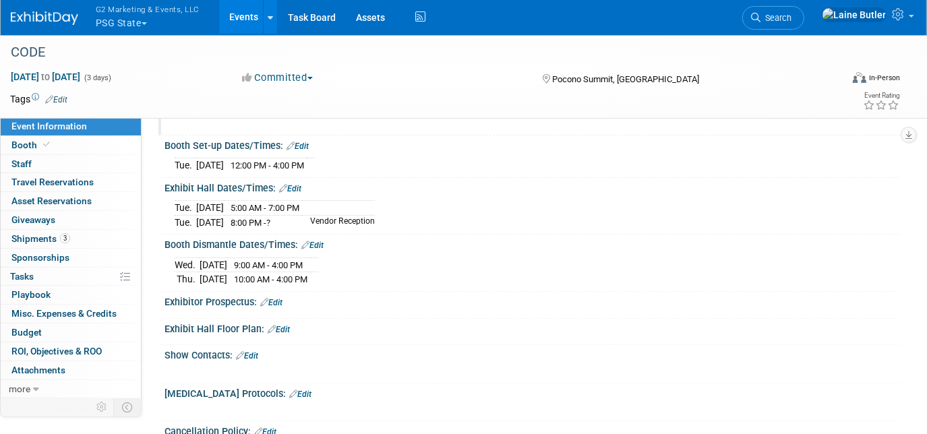
click at [299, 186] on link "Edit" at bounding box center [290, 188] width 22 height 9
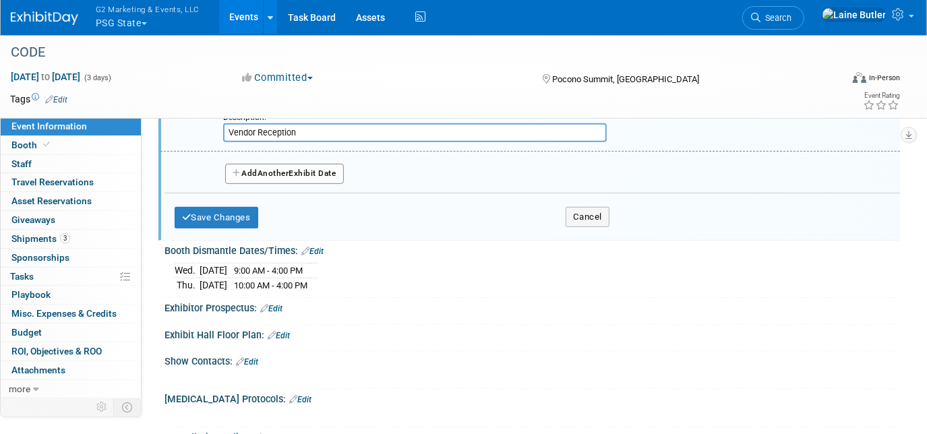
scroll to position [429, 0]
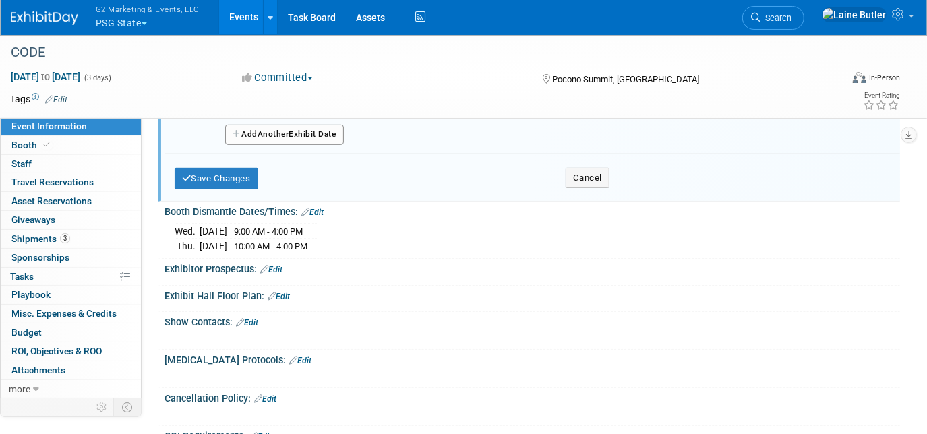
click at [318, 132] on button "Add Another Exhibit Date" at bounding box center [284, 135] width 119 height 20
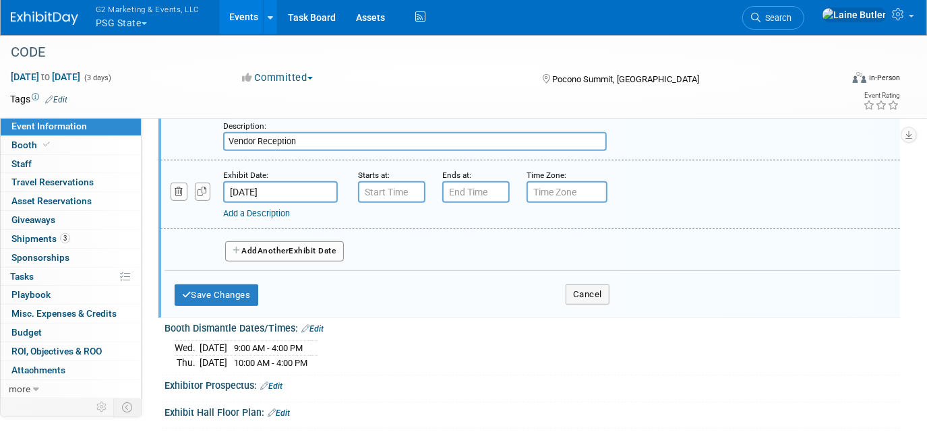
scroll to position [306, 0]
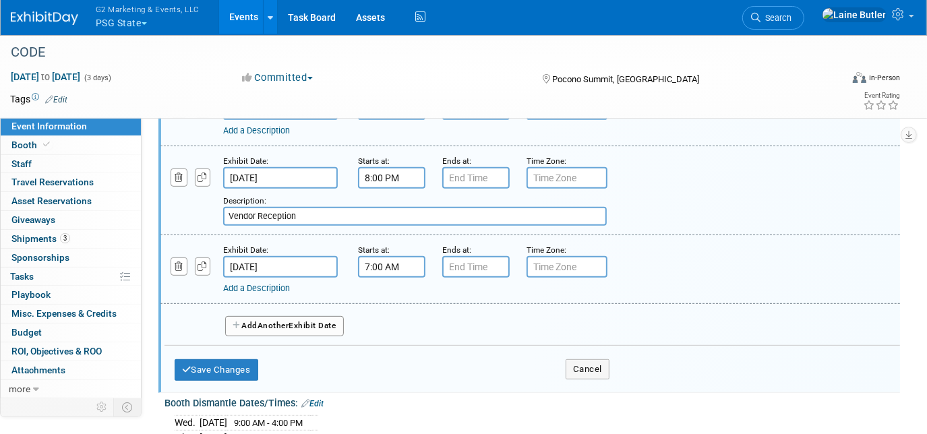
click at [387, 270] on input "7:00 AM" at bounding box center [391, 267] width 67 height 22
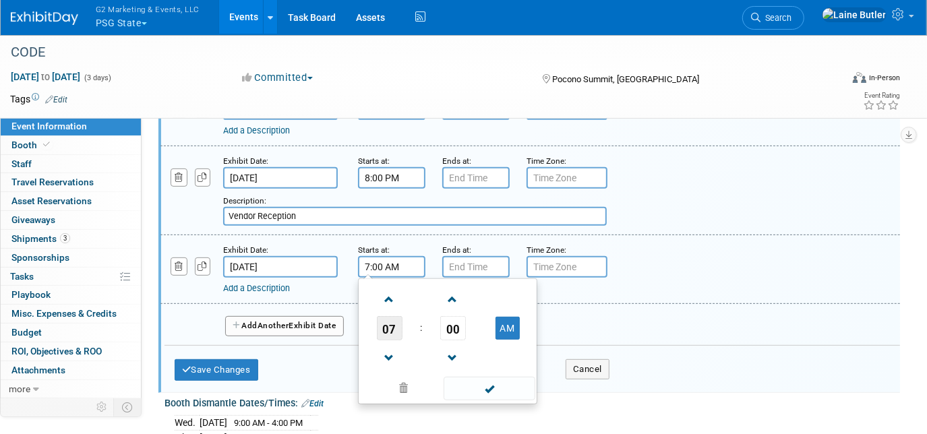
click at [389, 322] on span "07" at bounding box center [390, 328] width 26 height 24
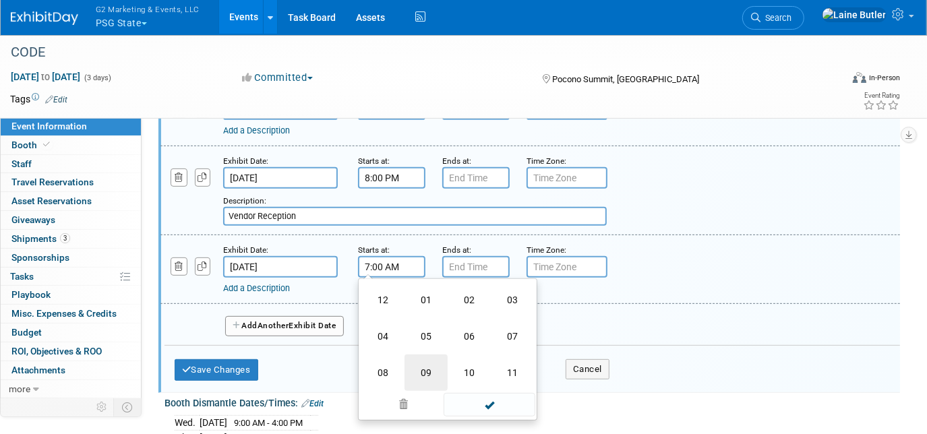
click at [422, 370] on td "09" at bounding box center [426, 373] width 43 height 36
type input "9:00 AM"
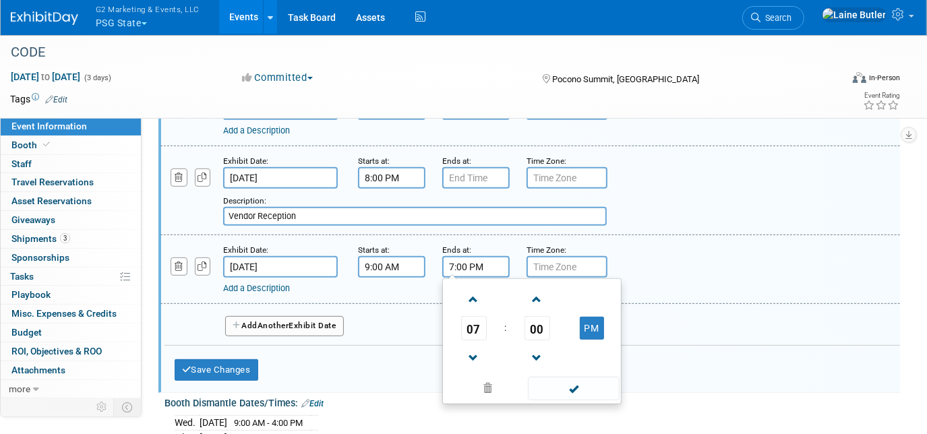
click at [464, 256] on input "7:00 PM" at bounding box center [475, 267] width 67 height 22
click at [461, 319] on span "07" at bounding box center [474, 328] width 26 height 24
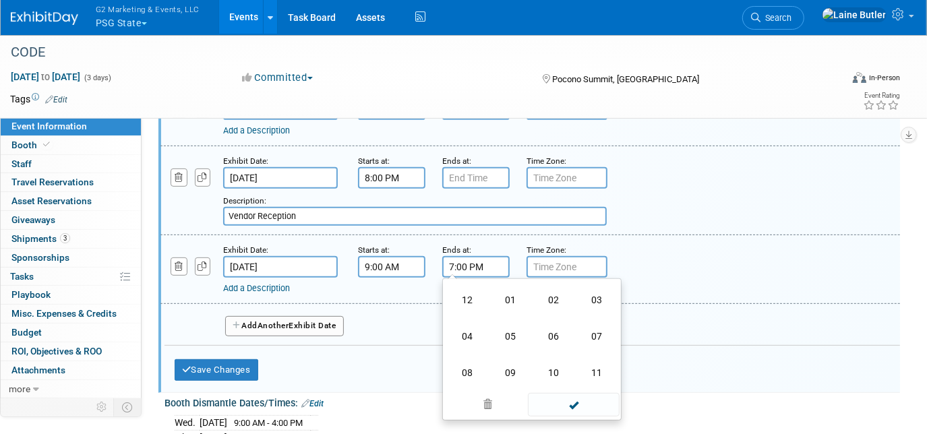
drag, startPoint x: 469, startPoint y: 325, endPoint x: 420, endPoint y: 327, distance: 48.6
click at [469, 325] on td "04" at bounding box center [467, 336] width 43 height 36
type input "4:00 PM"
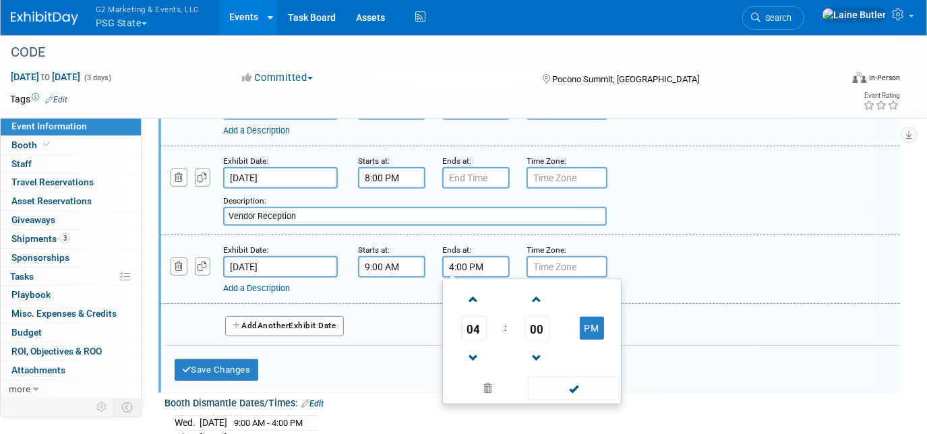
click at [306, 318] on button "Add Another Exhibit Date" at bounding box center [284, 326] width 119 height 20
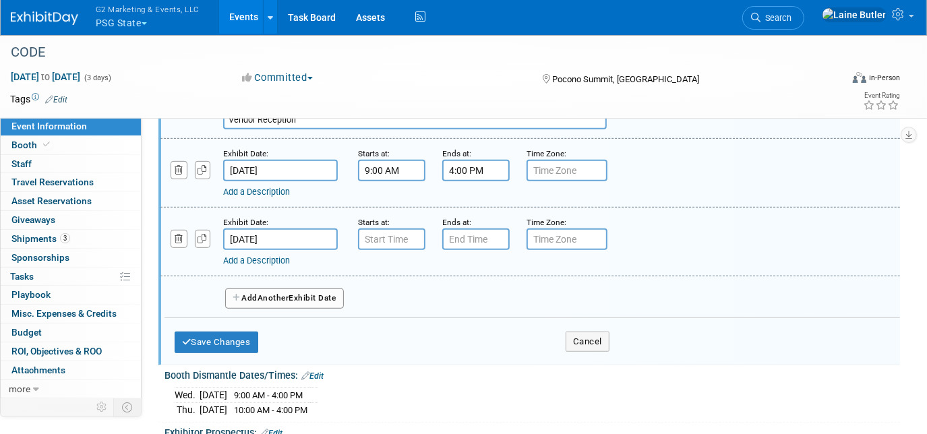
scroll to position [429, 0]
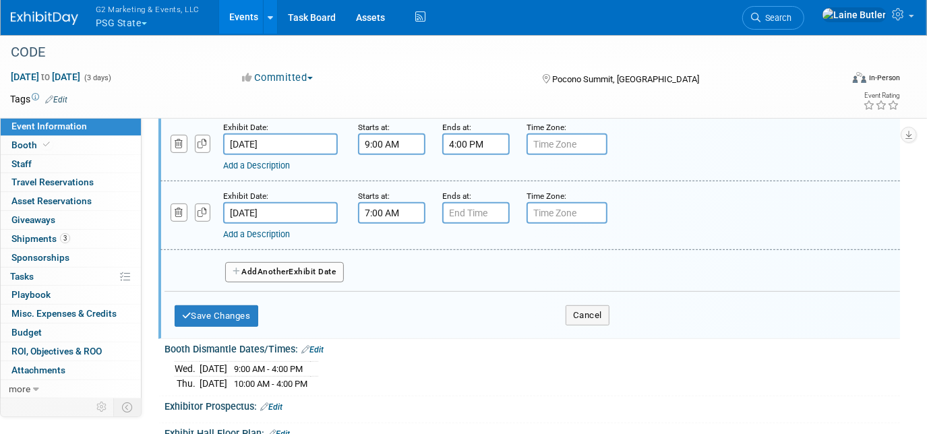
click at [407, 206] on input "7:00 AM" at bounding box center [391, 213] width 67 height 22
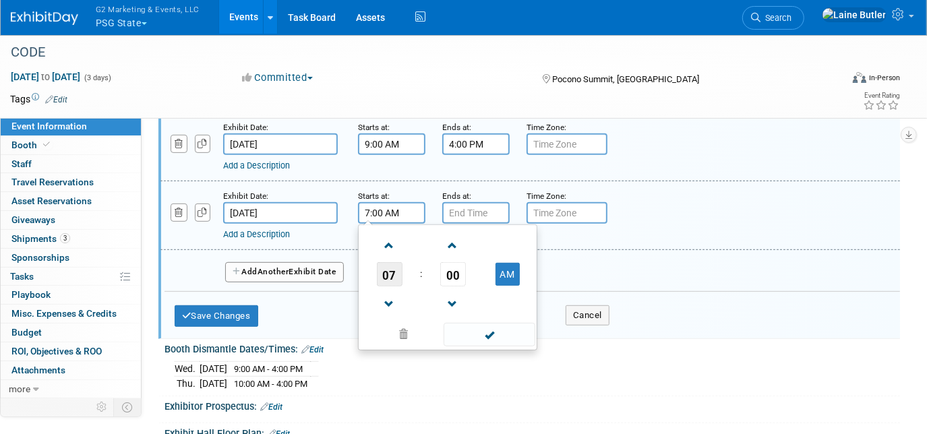
click at [391, 272] on span "07" at bounding box center [390, 274] width 26 height 24
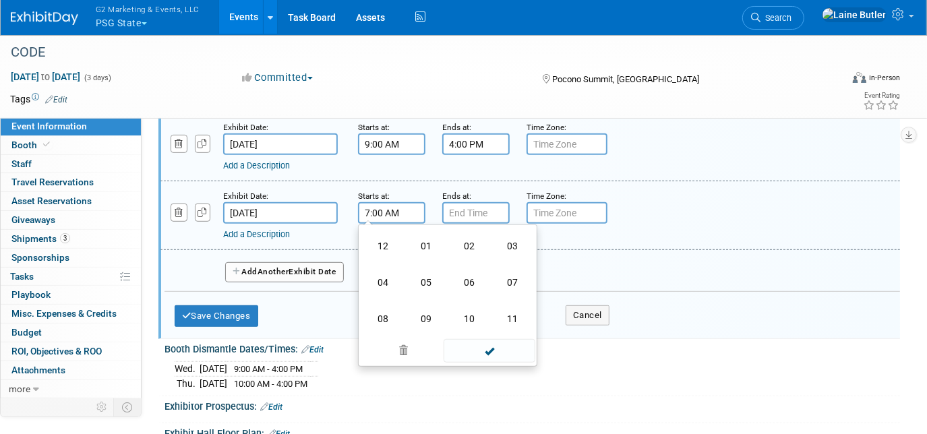
click at [462, 311] on td "10" at bounding box center [469, 319] width 43 height 36
type input "10:00 AM"
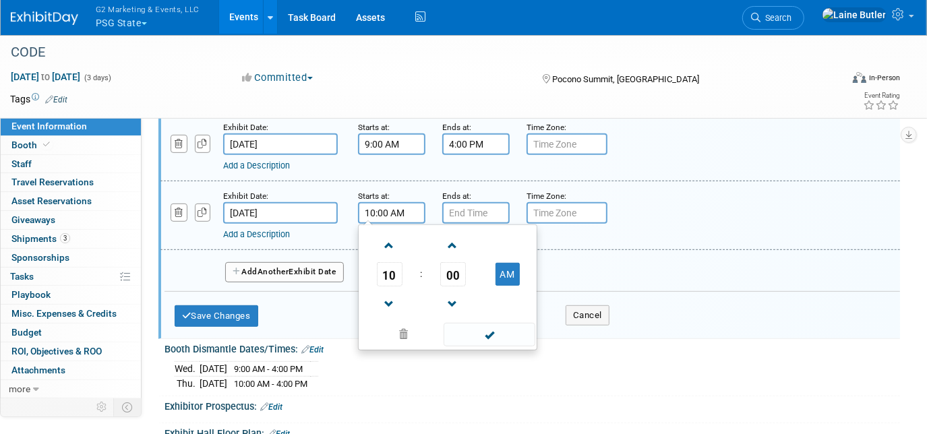
click at [471, 192] on div "Ends at:" at bounding box center [474, 195] width 64 height 13
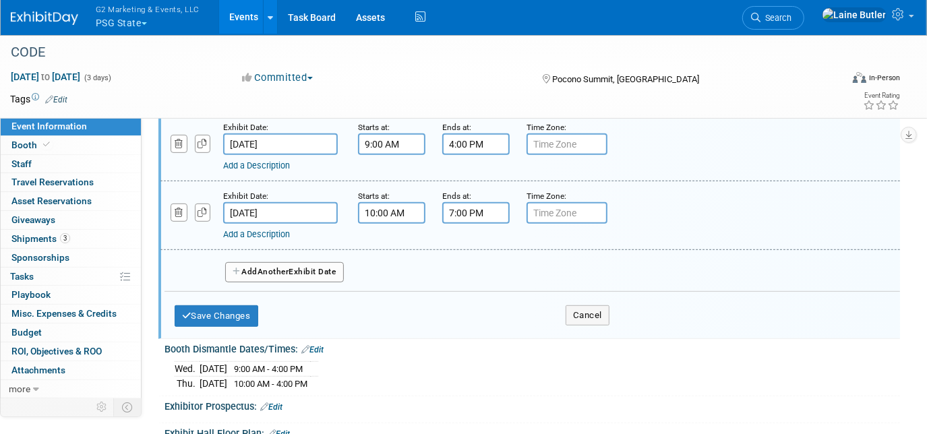
drag, startPoint x: 471, startPoint y: 205, endPoint x: 473, endPoint y: 217, distance: 11.8
click at [471, 205] on input "7:00 PM" at bounding box center [475, 213] width 67 height 22
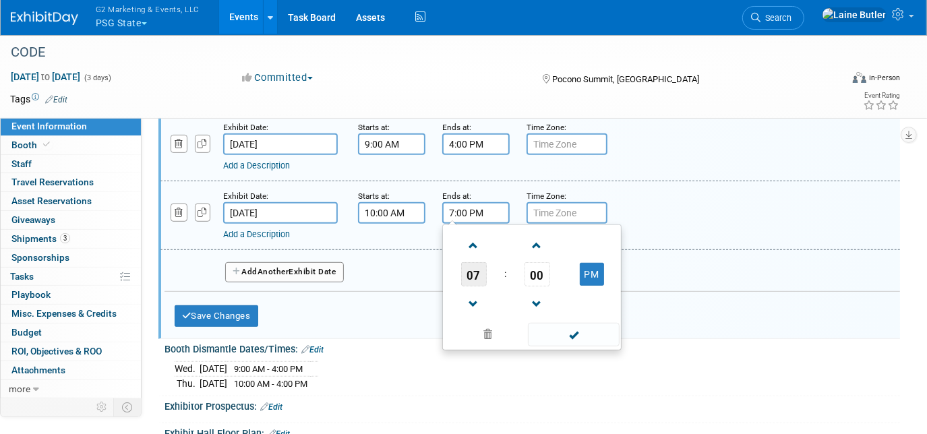
click at [476, 275] on span "07" at bounding box center [474, 274] width 26 height 24
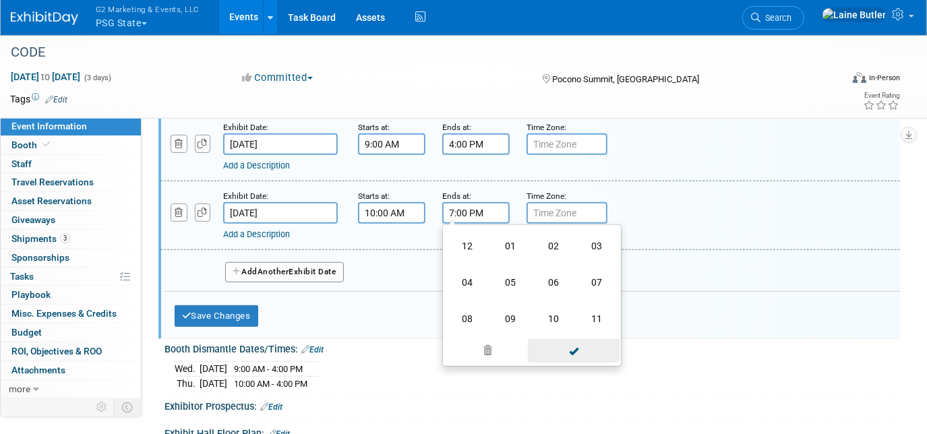
drag, startPoint x: 476, startPoint y: 275, endPoint x: 560, endPoint y: 324, distance: 96.7
click at [477, 276] on td "04" at bounding box center [467, 282] width 43 height 36
type input "4:00 PM"
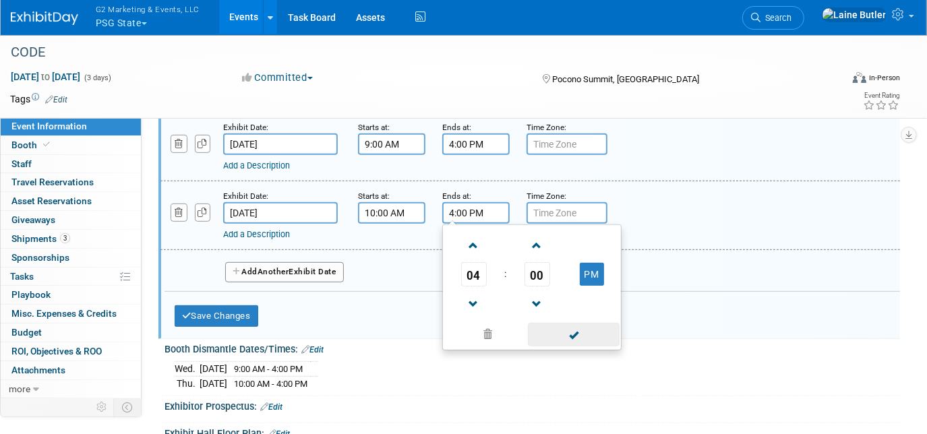
click at [581, 335] on span at bounding box center [573, 335] width 91 height 24
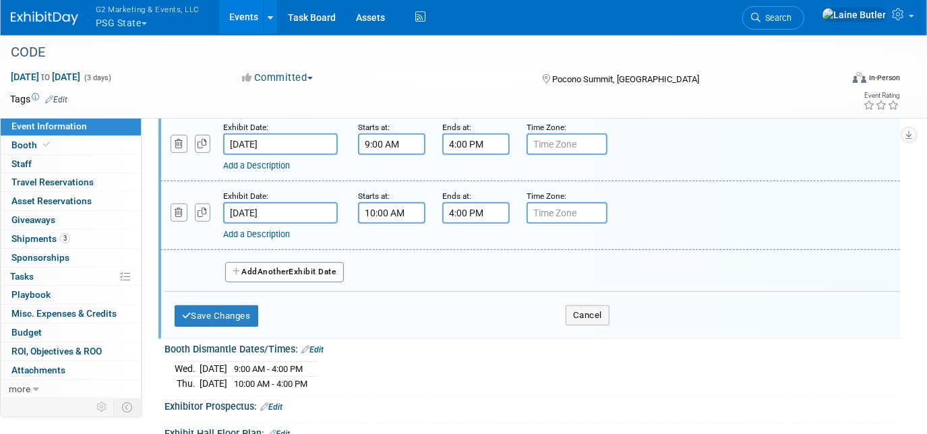
click at [261, 310] on div "Save Changes Cancel" at bounding box center [392, 313] width 435 height 42
click at [251, 308] on button "Save Changes" at bounding box center [217, 317] width 84 height 22
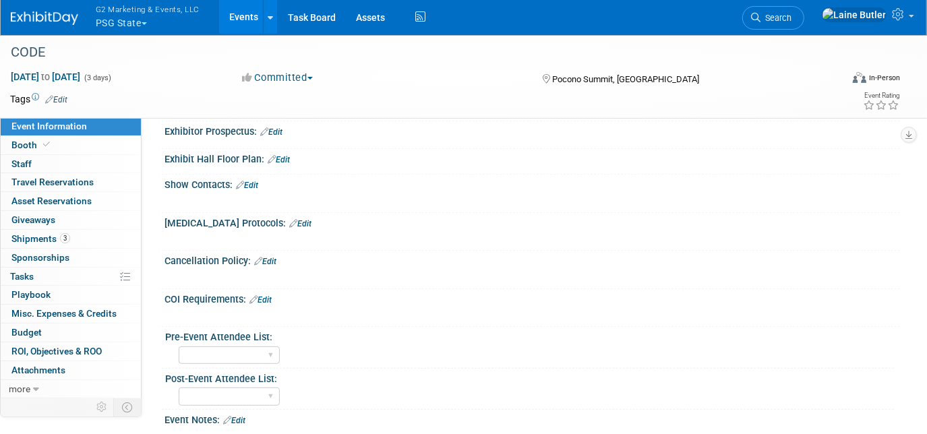
scroll to position [287, 0]
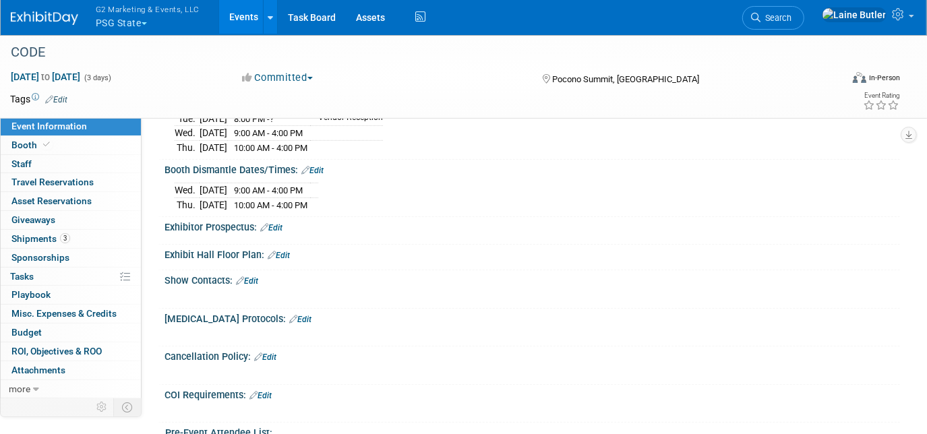
click at [316, 168] on link "Edit" at bounding box center [312, 170] width 22 height 9
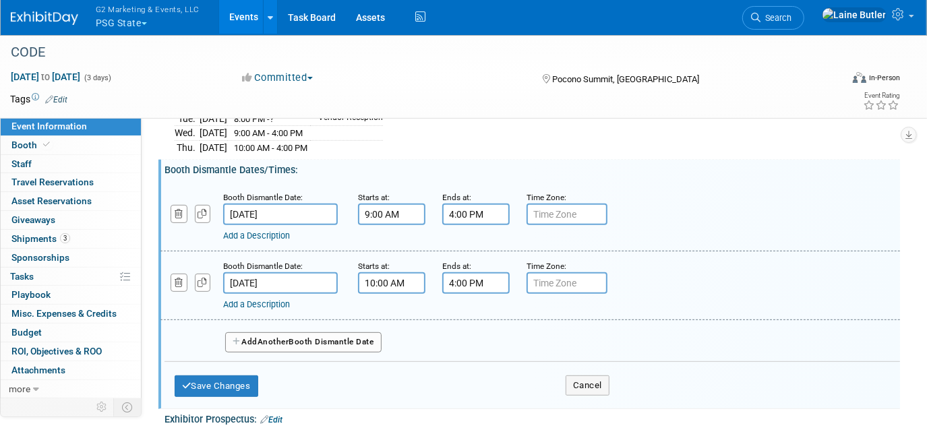
click at [189, 278] on div at bounding box center [192, 275] width 42 height 33
click at [187, 277] on div at bounding box center [192, 275] width 42 height 33
click at [183, 214] on button "button" at bounding box center [179, 214] width 17 height 18
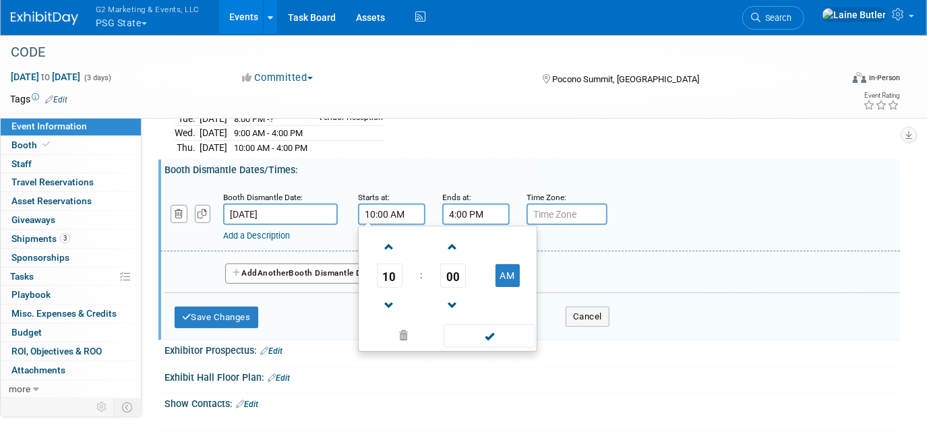
click at [405, 212] on input "10:00 AM" at bounding box center [391, 215] width 67 height 22
click at [381, 288] on link at bounding box center [390, 305] width 26 height 34
click at [389, 271] on span "09" at bounding box center [390, 276] width 26 height 24
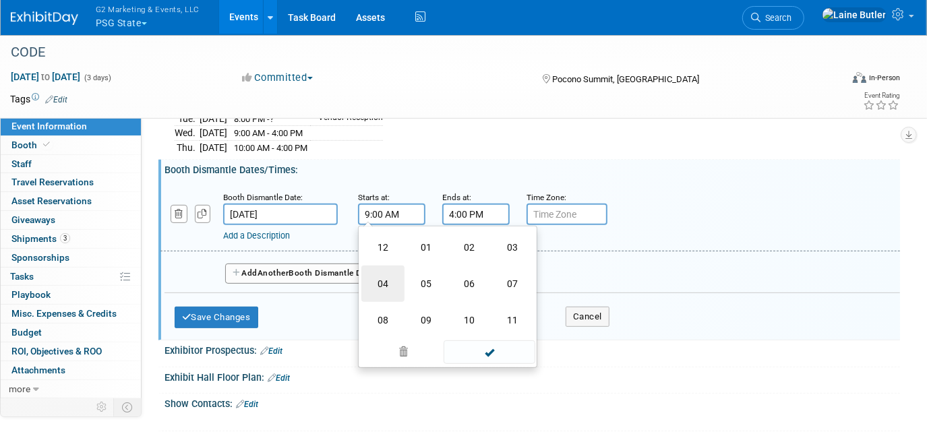
click at [388, 289] on td "04" at bounding box center [383, 284] width 43 height 36
type input "4:00 AM"
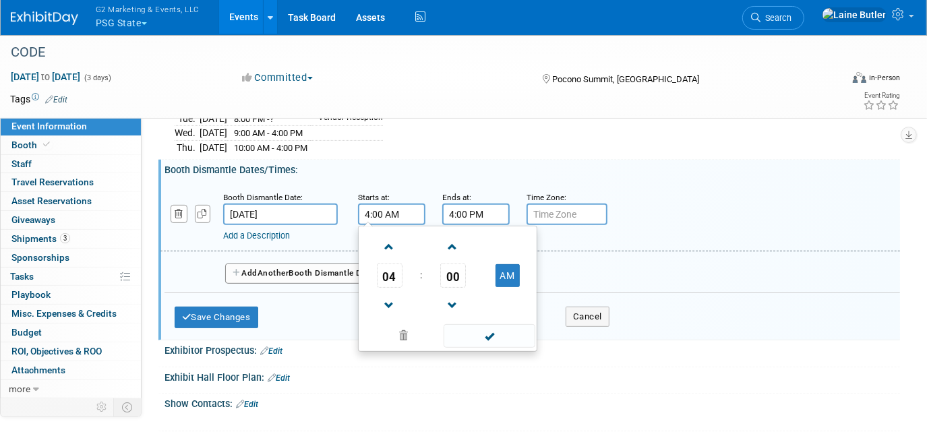
click at [487, 196] on div "Ends at:" at bounding box center [474, 196] width 64 height 13
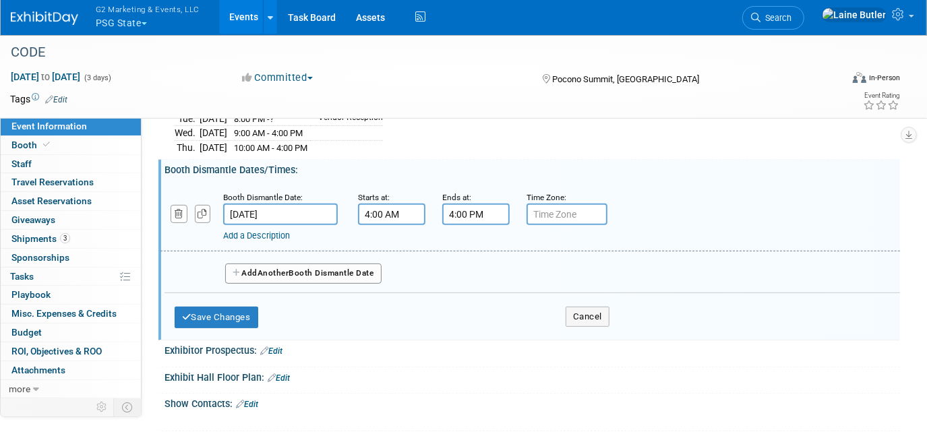
click at [465, 204] on input "4:00 PM" at bounding box center [475, 215] width 67 height 22
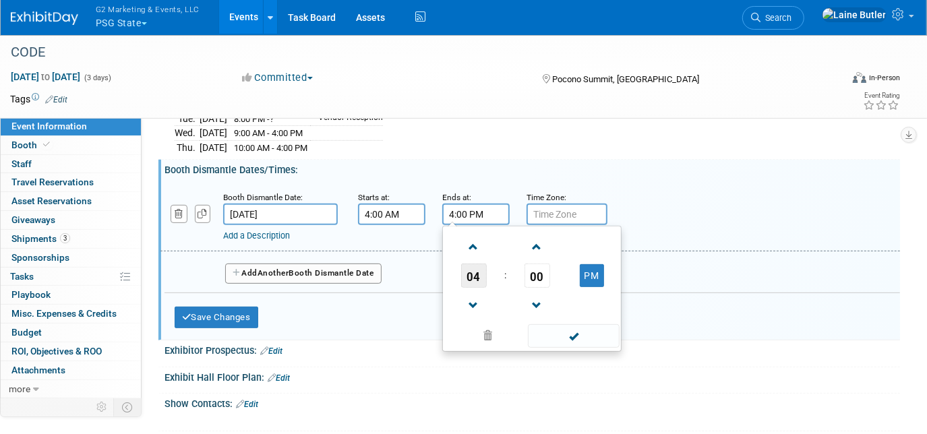
click at [464, 264] on span "04" at bounding box center [474, 276] width 26 height 24
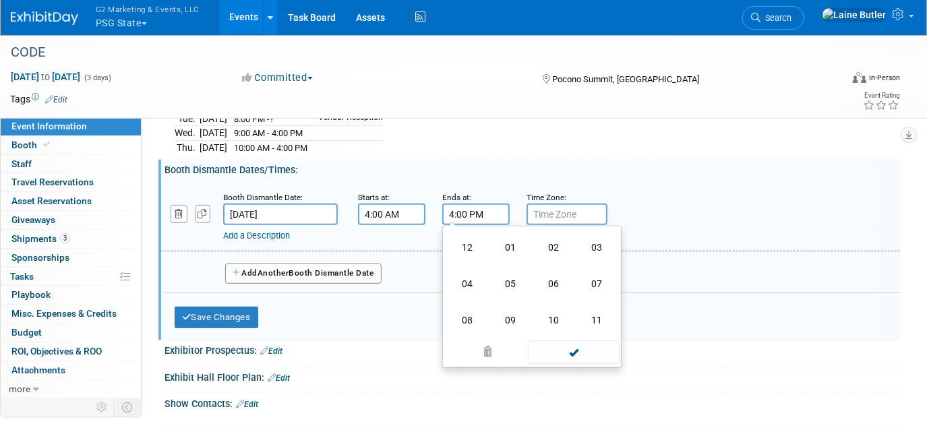
click at [551, 275] on td "06" at bounding box center [553, 284] width 43 height 36
type input "6:00 PM"
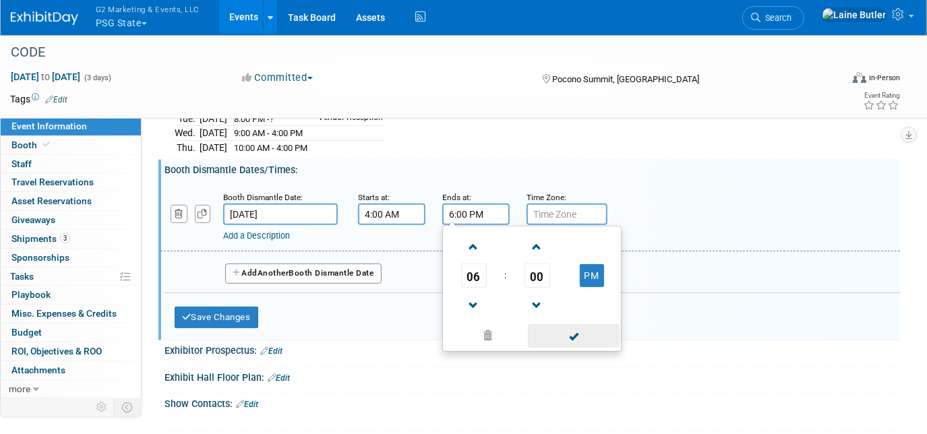
click at [555, 324] on span at bounding box center [573, 336] width 91 height 24
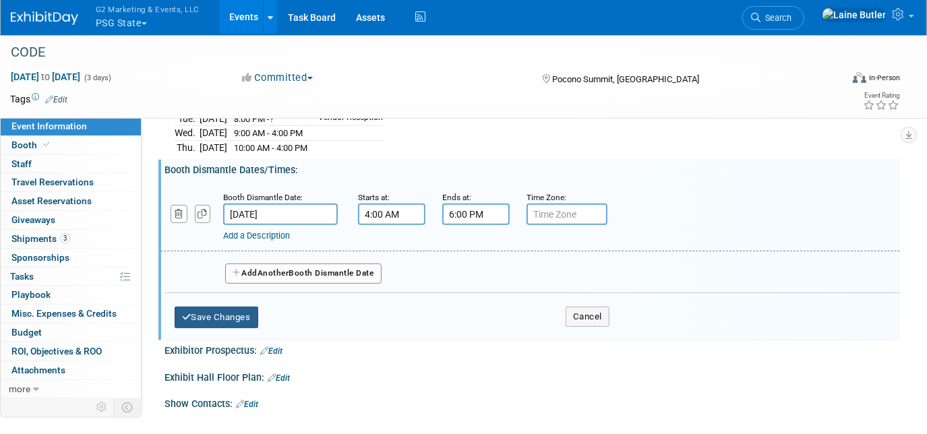
click at [243, 320] on div "Save Changes Cancel" at bounding box center [392, 314] width 435 height 42
click at [215, 308] on button "Save Changes" at bounding box center [217, 318] width 84 height 22
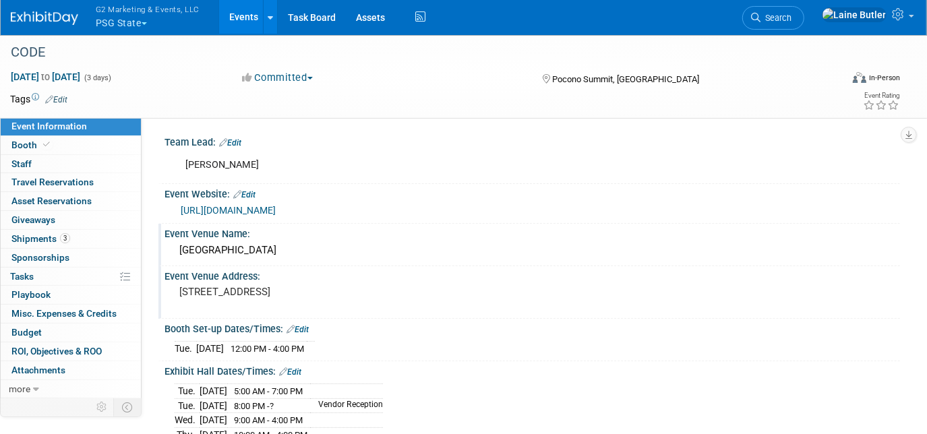
scroll to position [183, 0]
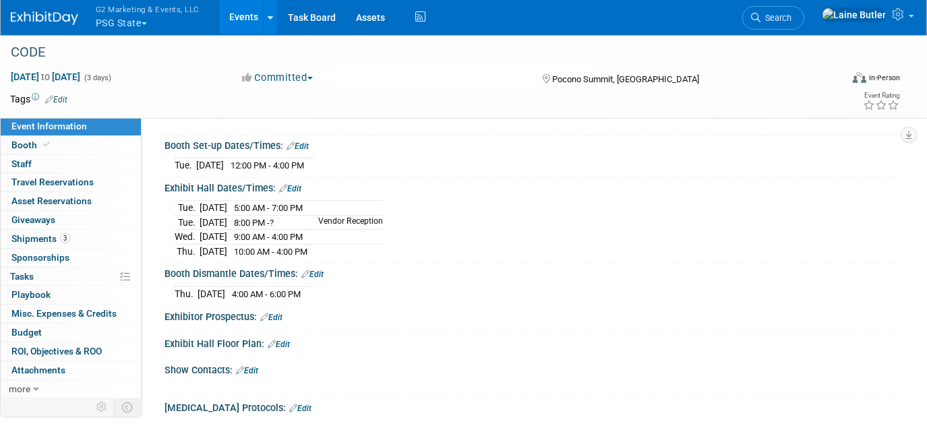
click at [297, 187] on link "Edit" at bounding box center [290, 188] width 22 height 9
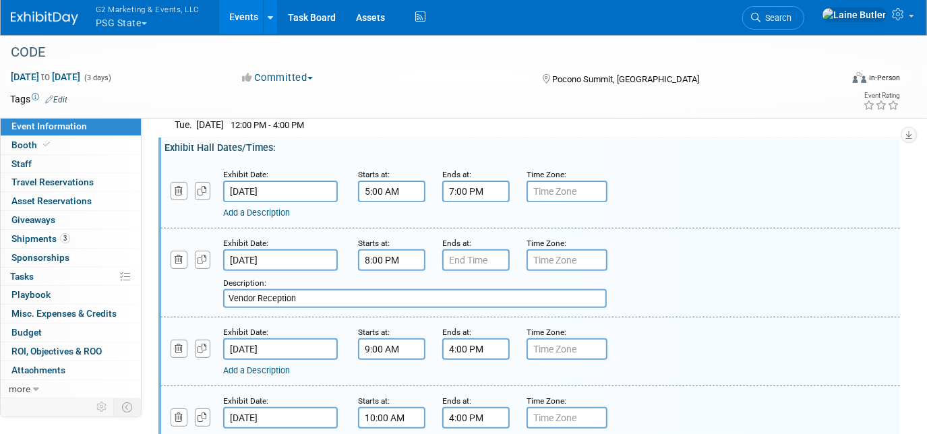
scroll to position [245, 0]
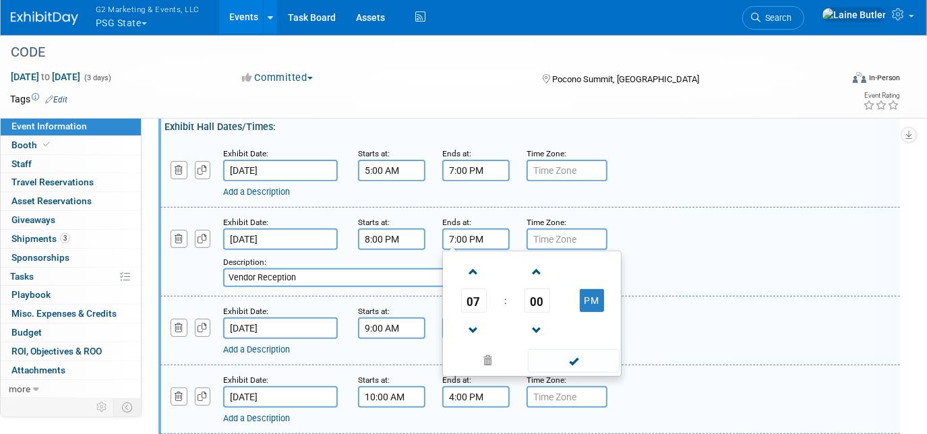
click at [488, 233] on input "7:00 PM" at bounding box center [475, 240] width 67 height 22
click at [467, 295] on span "07" at bounding box center [474, 301] width 26 height 24
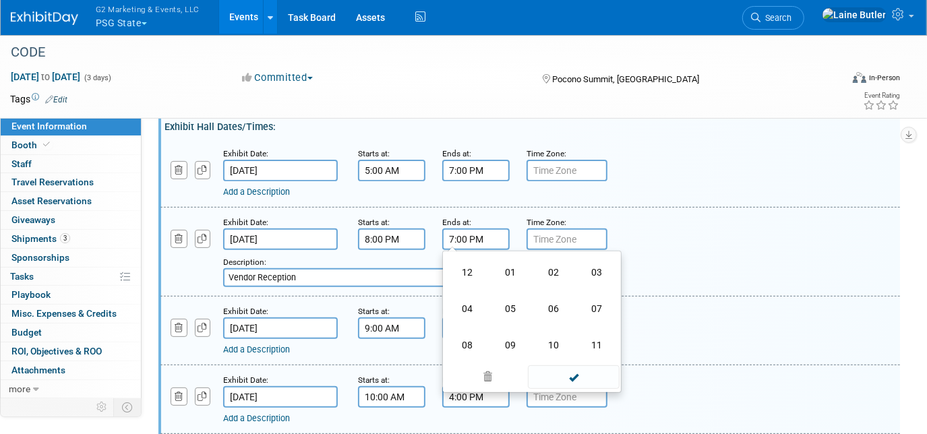
click at [553, 333] on td "10" at bounding box center [553, 345] width 43 height 36
type input "10:00 PM"
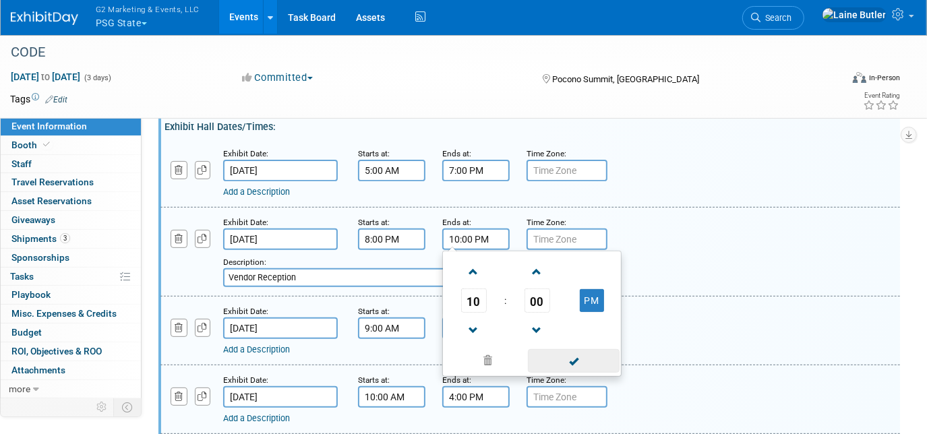
click at [575, 353] on span at bounding box center [573, 361] width 91 height 24
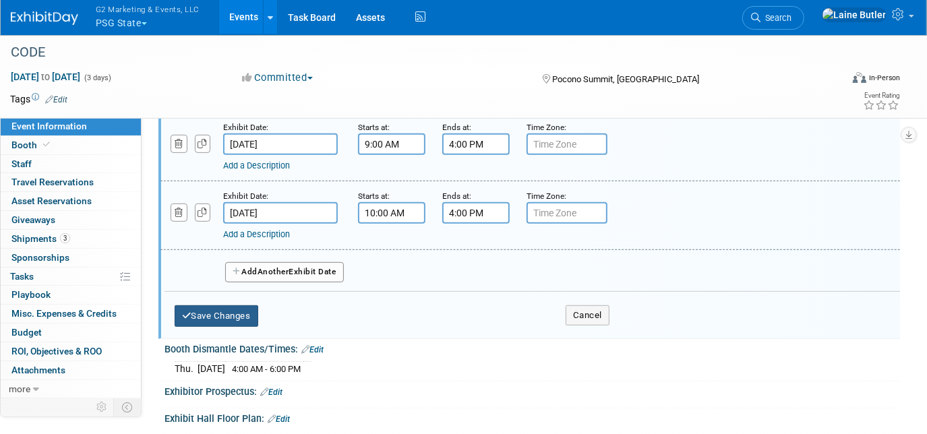
click at [233, 310] on button "Save Changes" at bounding box center [217, 317] width 84 height 22
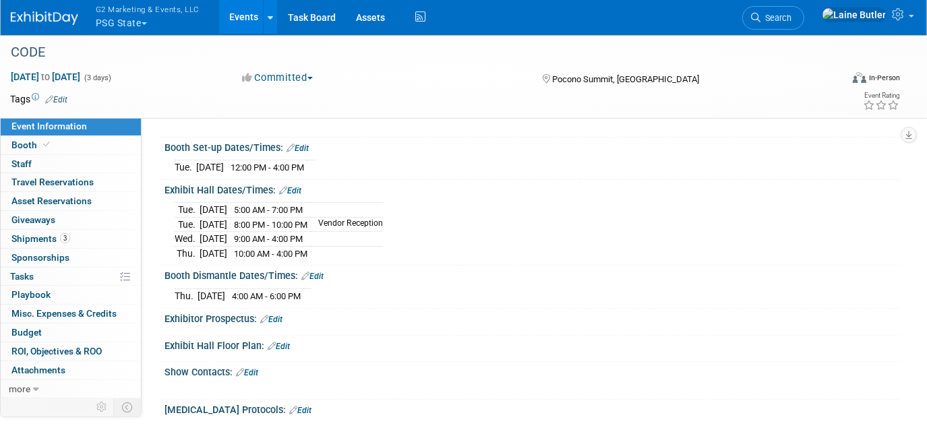
scroll to position [0, 0]
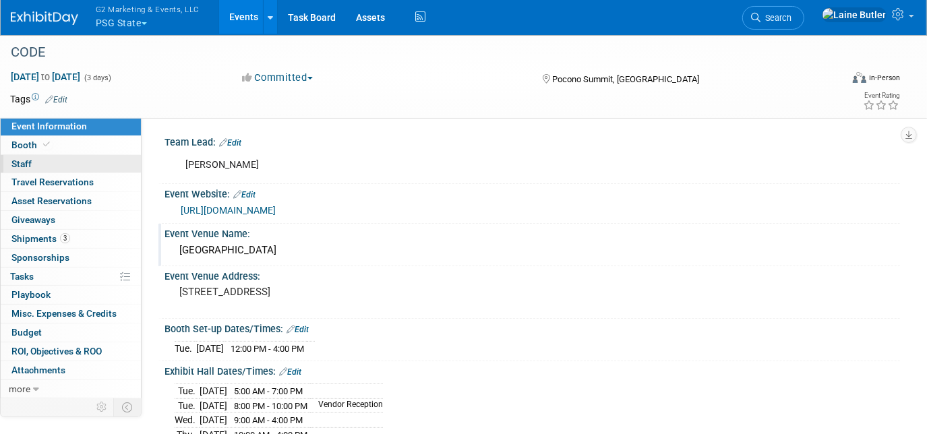
click at [55, 163] on link "0 Staff 0" at bounding box center [71, 164] width 140 height 18
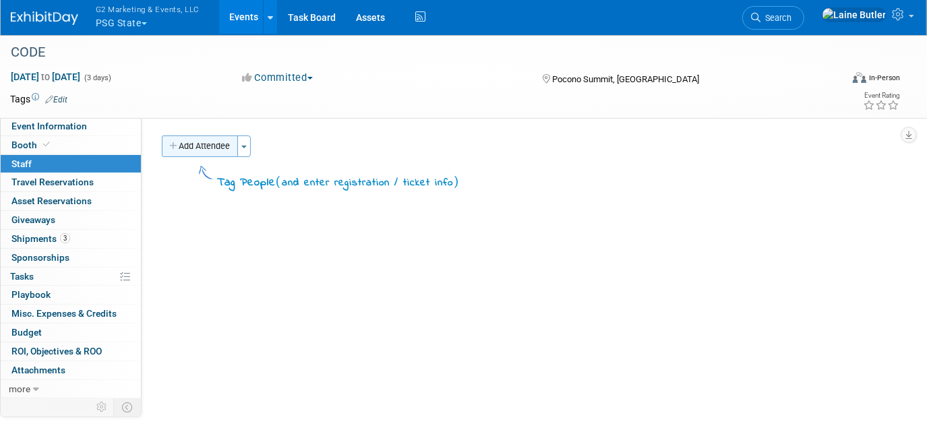
click at [211, 136] on button "Add Attendee" at bounding box center [200, 147] width 76 height 22
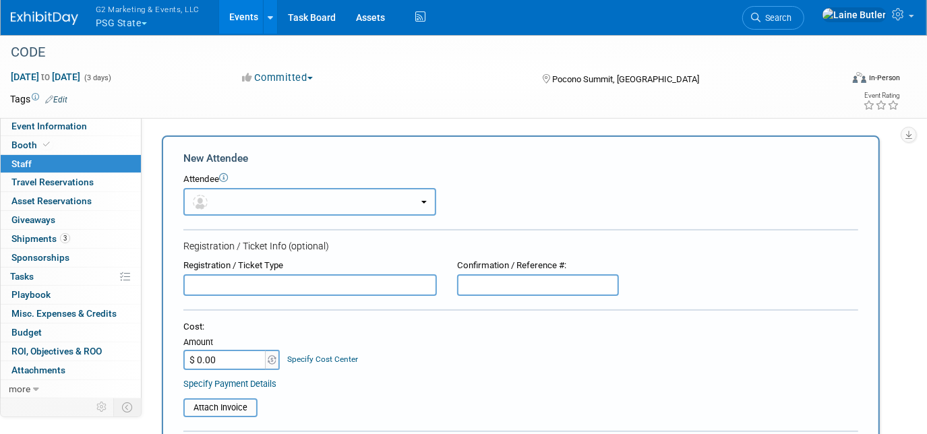
click at [223, 198] on button "button" at bounding box center [309, 202] width 253 height 28
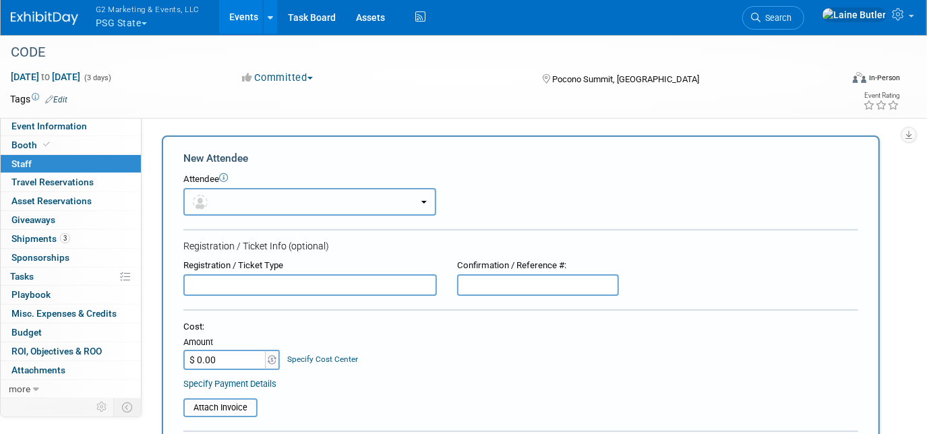
click at [233, 205] on button "button" at bounding box center [309, 202] width 253 height 28
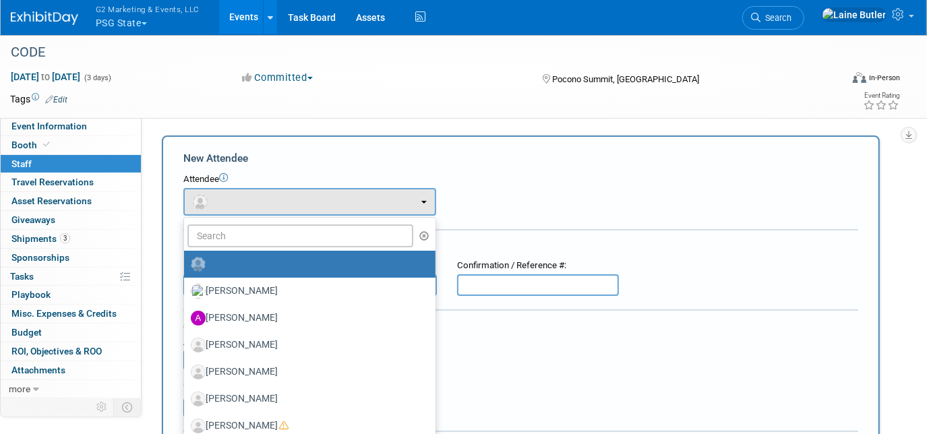
drag, startPoint x: 231, startPoint y: 254, endPoint x: 234, endPoint y: 242, distance: 12.0
click at [232, 254] on label at bounding box center [306, 265] width 231 height 22
click at [186, 258] on input "radio" at bounding box center [181, 262] width 9 height 9
click at [234, 235] on input "text" at bounding box center [301, 236] width 226 height 23
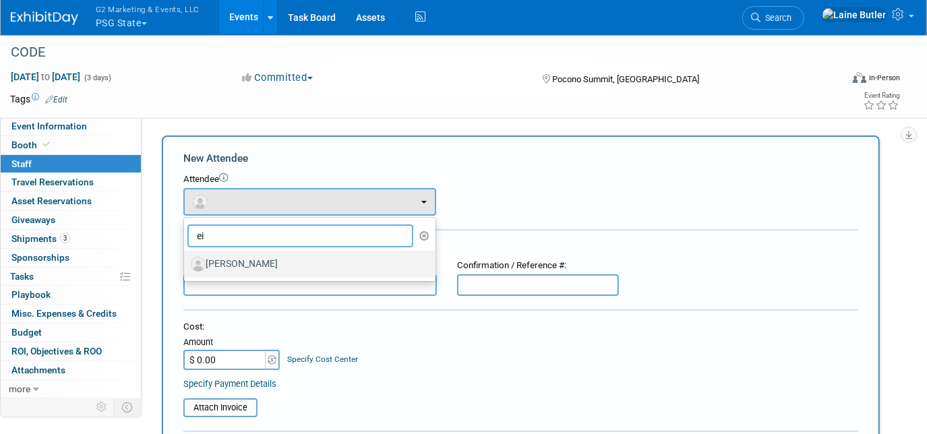
type input "ei"
click at [356, 260] on label "[PERSON_NAME]" at bounding box center [306, 265] width 231 height 22
click at [186, 260] on input "[PERSON_NAME]" at bounding box center [181, 262] width 9 height 9
select select "3e1ba579-b5b8-4e56-9d44-18dfe85cad2e"
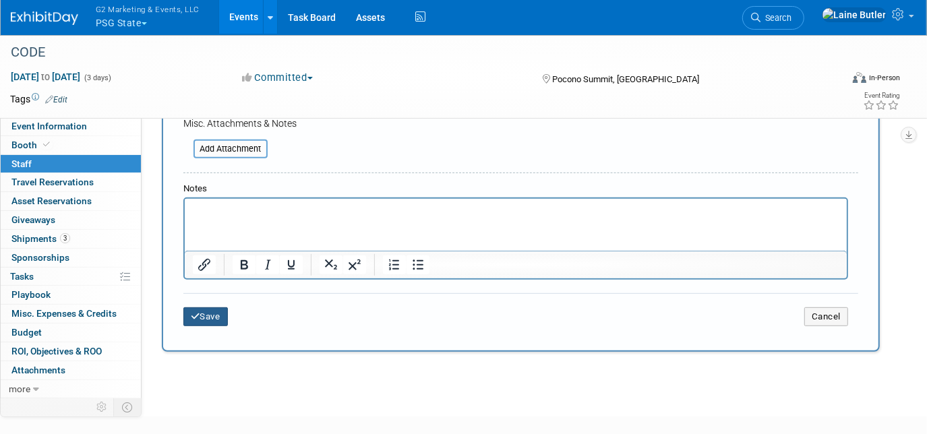
click at [218, 308] on button "Save" at bounding box center [205, 317] width 45 height 19
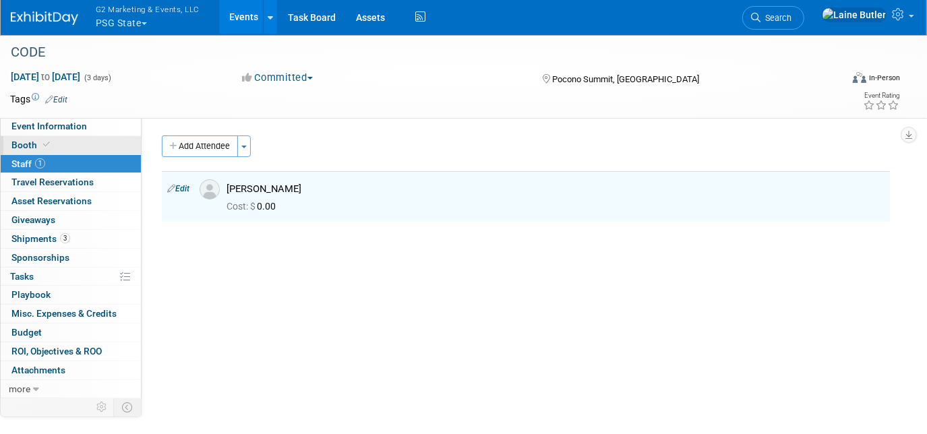
click at [88, 152] on link "Booth" at bounding box center [71, 145] width 140 height 18
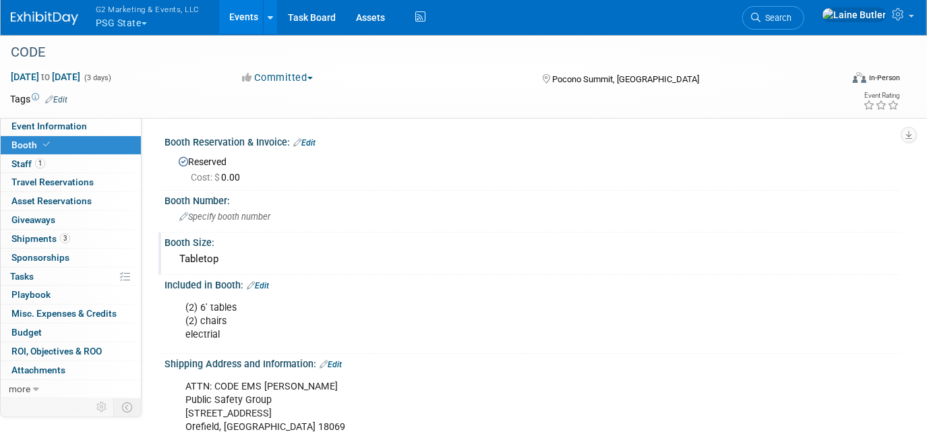
click at [306, 238] on div "Booth Size:" at bounding box center [533, 241] width 736 height 17
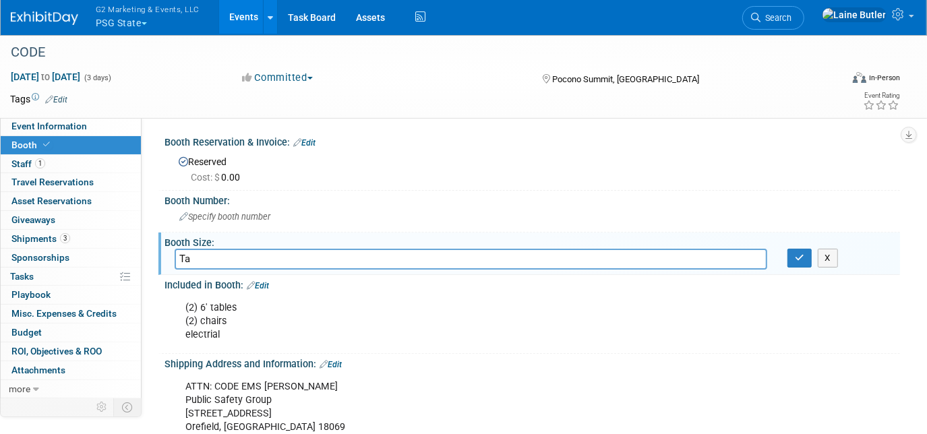
type input "T"
type input "10x10"
click at [799, 250] on button "button" at bounding box center [800, 258] width 24 height 19
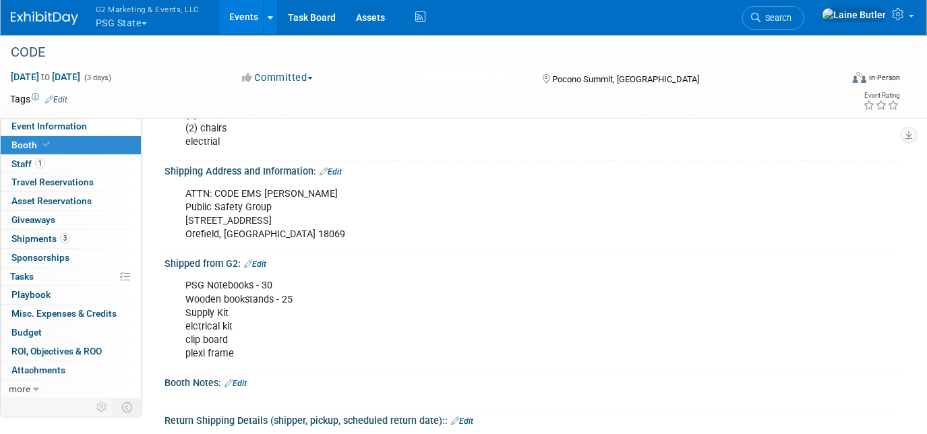
scroll to position [368, 0]
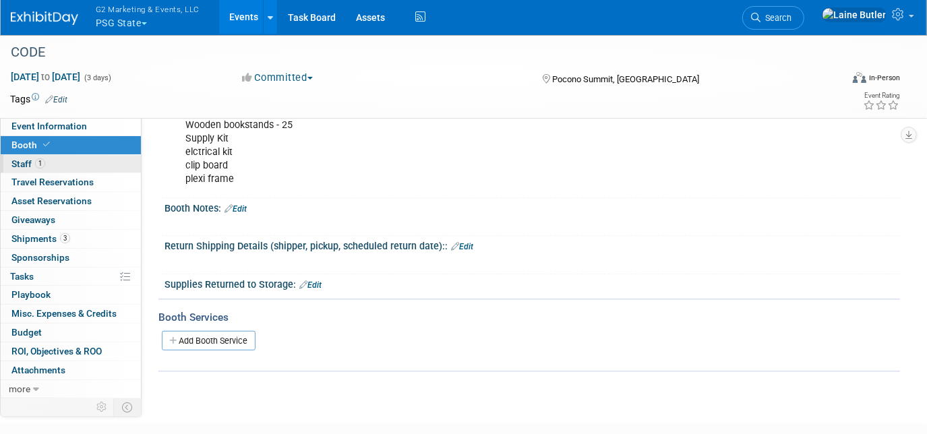
click at [57, 165] on link "1 Staff 1" at bounding box center [71, 164] width 140 height 18
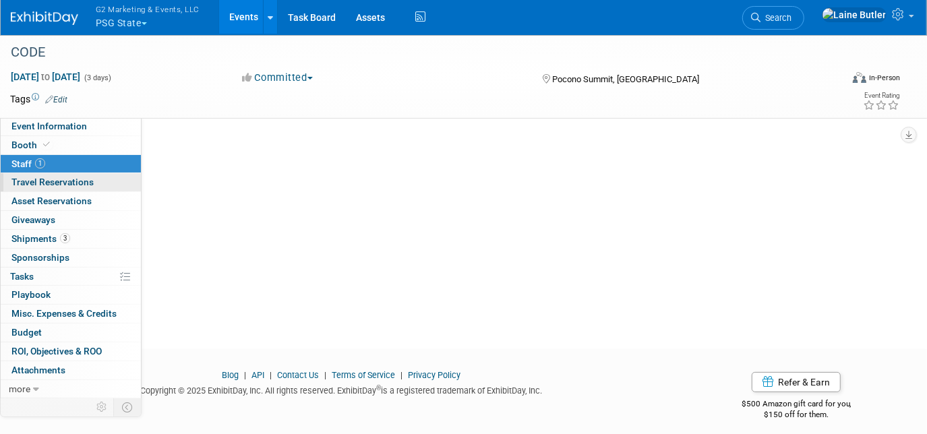
scroll to position [107, 0]
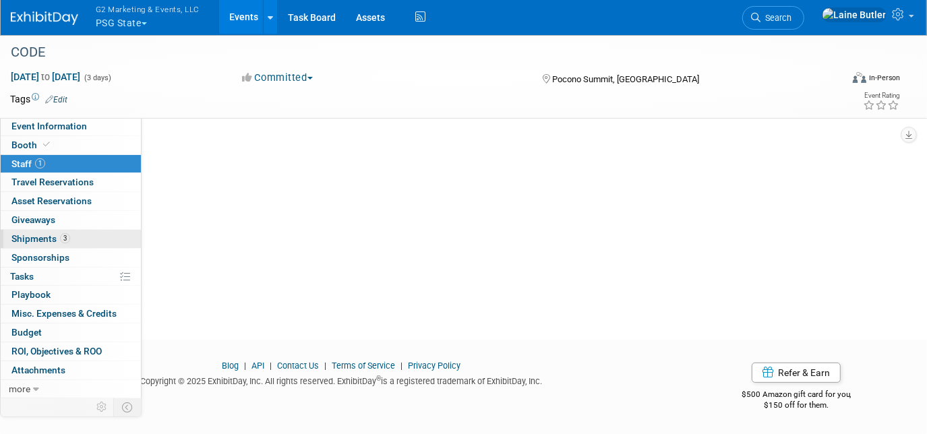
click at [99, 235] on link "3 Shipments 3" at bounding box center [71, 239] width 140 height 18
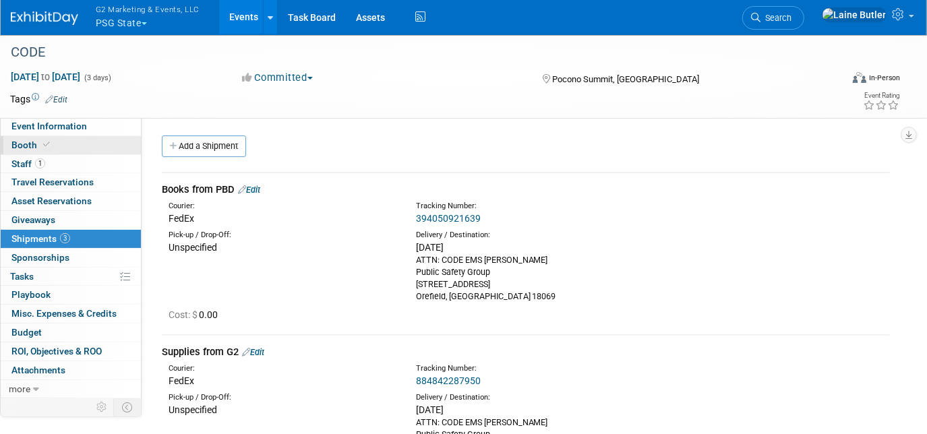
click at [86, 147] on link "Booth" at bounding box center [71, 145] width 140 height 18
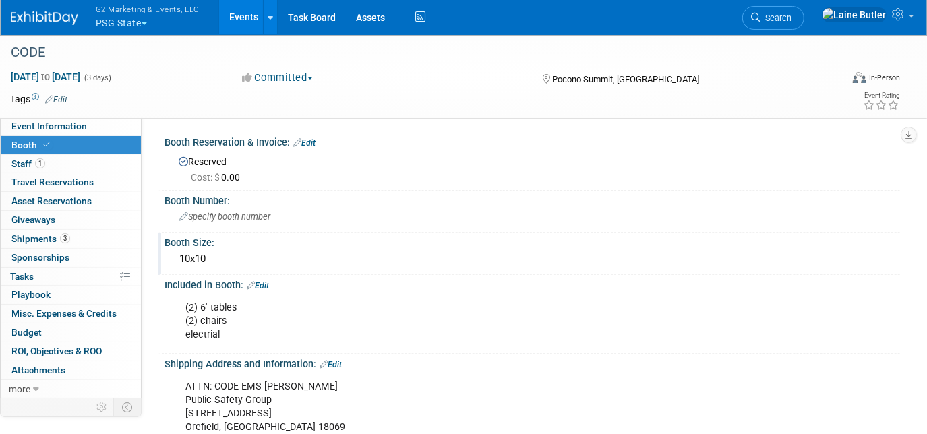
scroll to position [245, 0]
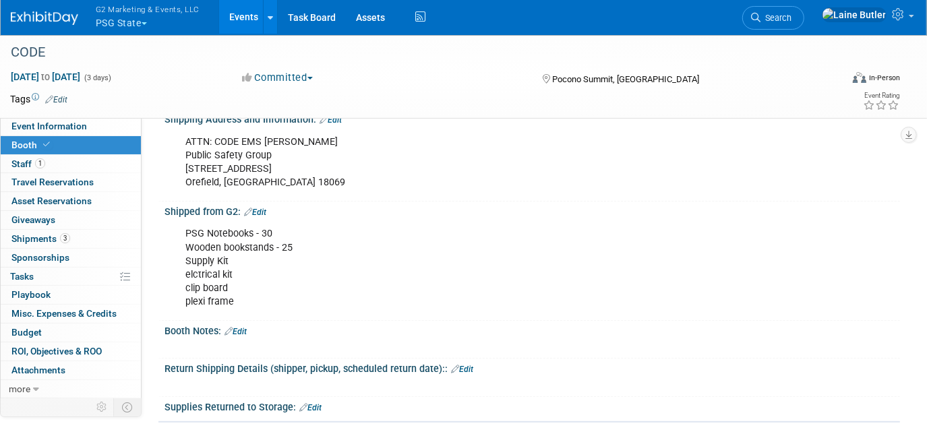
click at [264, 208] on link "Edit" at bounding box center [255, 212] width 22 height 9
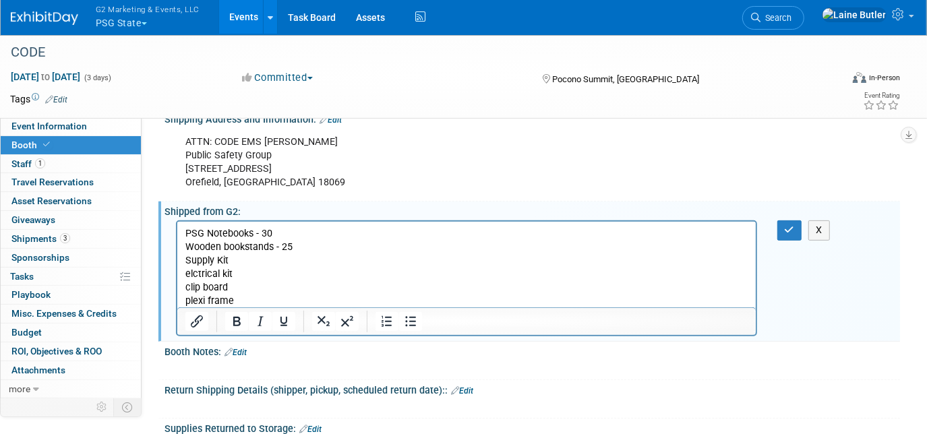
scroll to position [0, 0]
click at [194, 274] on p "PSG Notebooks - 30 Wooden bookstands - 25 Supply Kit elctrical kit clip board p…" at bounding box center [466, 267] width 563 height 81
click at [798, 227] on button "button" at bounding box center [790, 231] width 25 height 20
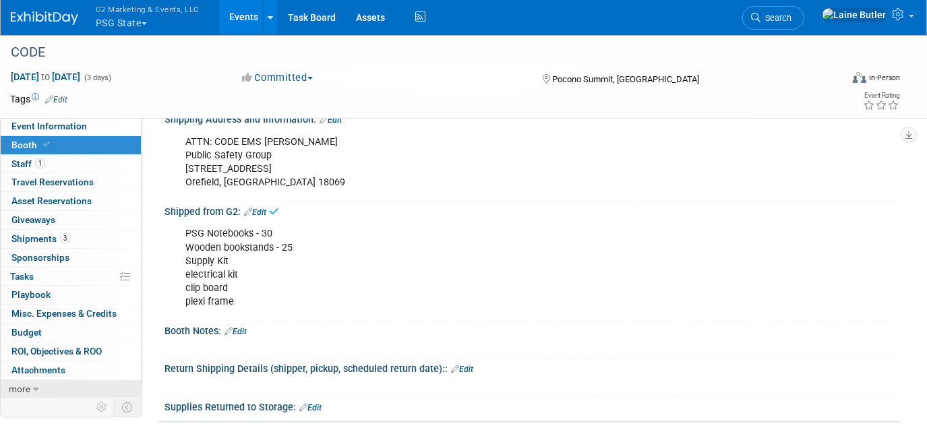
drag, startPoint x: 59, startPoint y: 383, endPoint x: 88, endPoint y: 379, distance: 28.6
click at [60, 383] on link "more" at bounding box center [71, 389] width 140 height 18
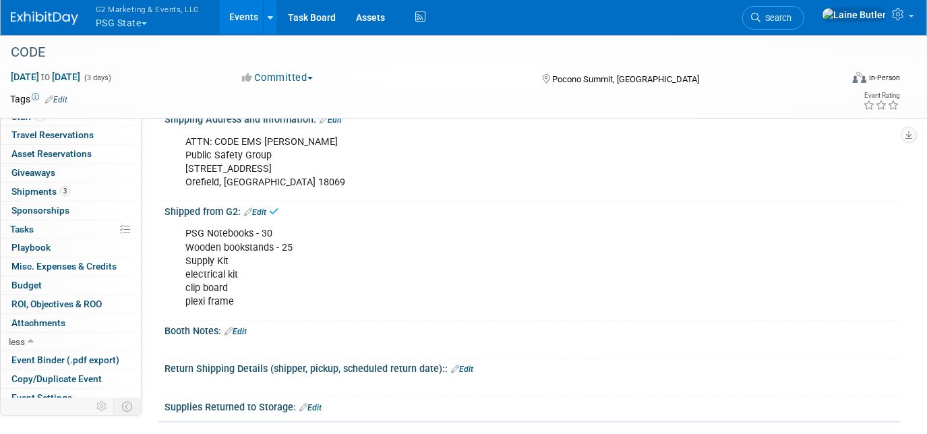
scroll to position [91, 0]
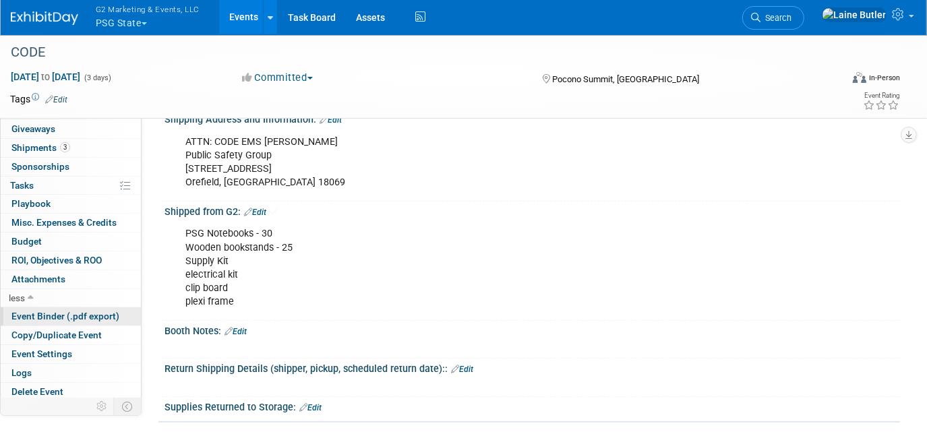
click at [78, 311] on span "Event Binder (.pdf export)" at bounding box center [65, 316] width 108 height 11
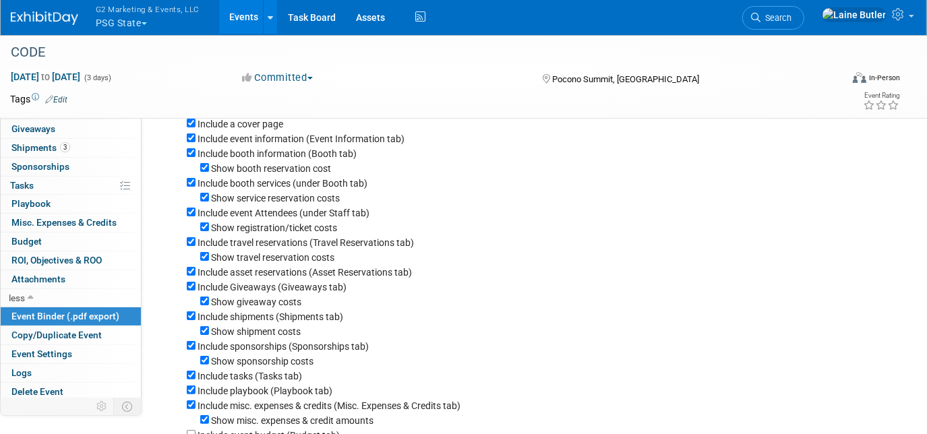
scroll to position [122, 0]
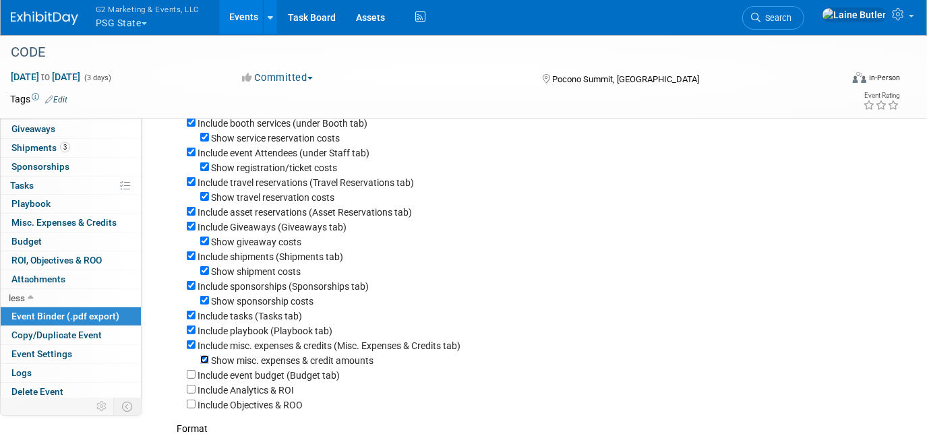
click at [201, 364] on input "Show misc. expenses & credit amounts" at bounding box center [204, 359] width 9 height 9
checkbox input "false"
click at [191, 347] on input "Include misc. expenses & credits (Misc. Expenses & Credits tab)" at bounding box center [191, 345] width 9 height 9
checkbox input "false"
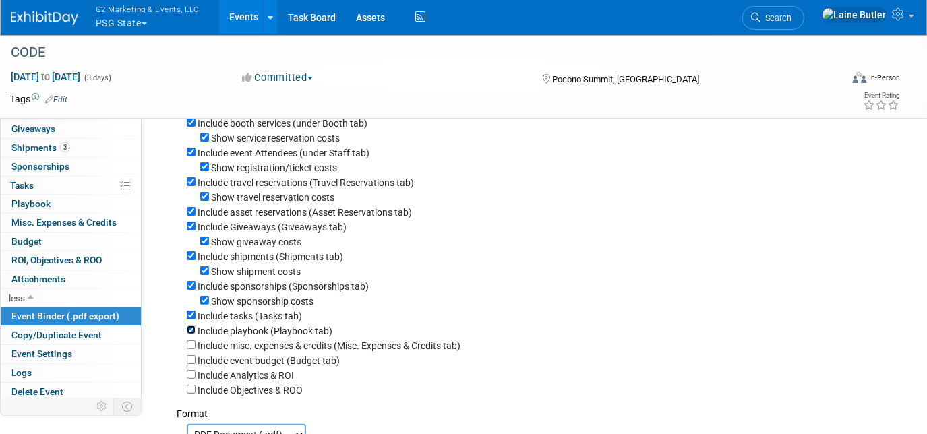
click at [190, 335] on input "Include playbook (Playbook tab)" at bounding box center [191, 330] width 9 height 9
checkbox input "false"
click at [190, 320] on input "Include tasks (Tasks tab)" at bounding box center [191, 315] width 9 height 9
checkbox input "false"
click at [200, 300] on div "Show sponsorship costs" at bounding box center [538, 300] width 703 height 15
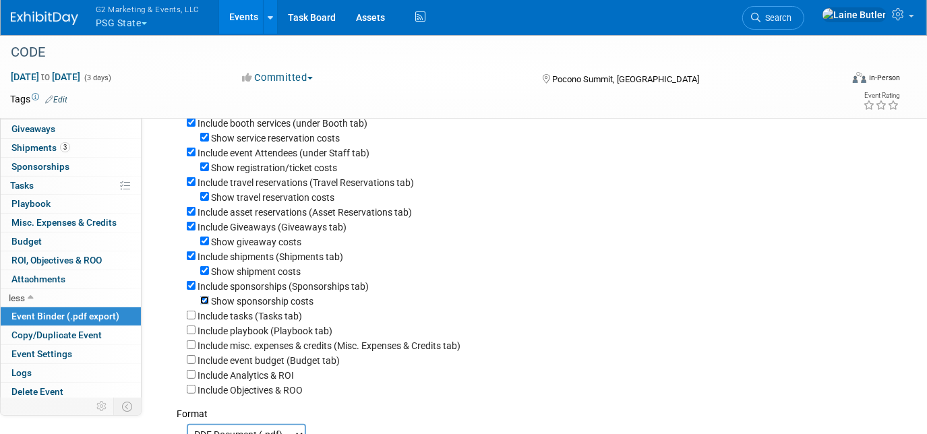
click at [202, 305] on input "Show sponsorship costs" at bounding box center [204, 300] width 9 height 9
checkbox input "false"
click at [190, 287] on input "Include sponsorships (Sponsorships tab)" at bounding box center [191, 285] width 9 height 9
checkbox input "false"
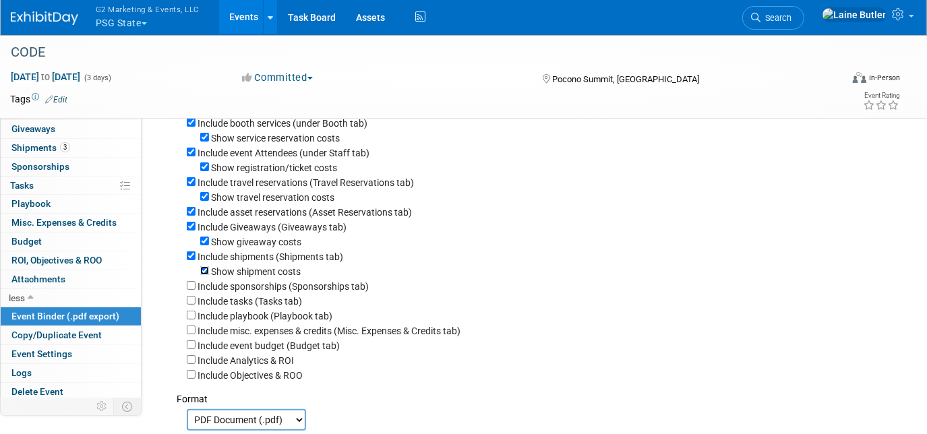
click at [203, 273] on input "Show shipment costs" at bounding box center [204, 270] width 9 height 9
checkbox input "false"
click at [199, 242] on div "Show giveaway costs" at bounding box center [538, 241] width 703 height 15
click at [203, 249] on div "Show giveaway costs" at bounding box center [538, 241] width 703 height 15
click at [203, 243] on input "Show giveaway costs" at bounding box center [204, 241] width 9 height 9
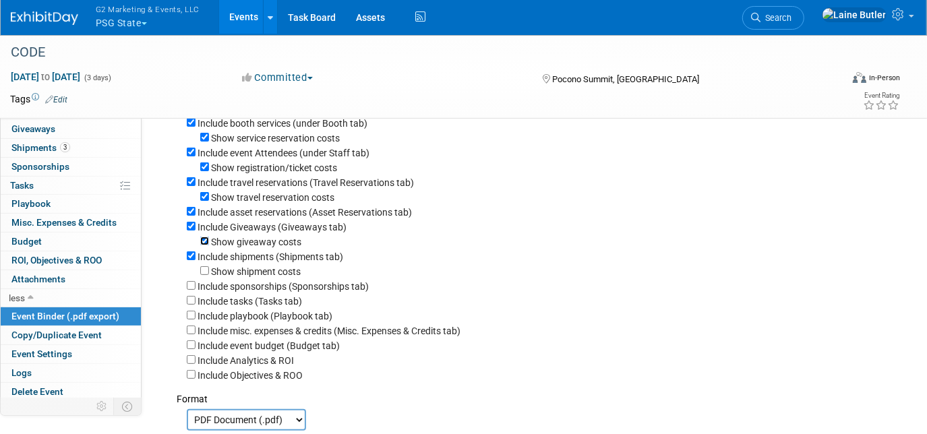
checkbox input "false"
click at [190, 230] on input "Include Giveaways (Giveaways tab)" at bounding box center [191, 226] width 9 height 9
checkbox input "false"
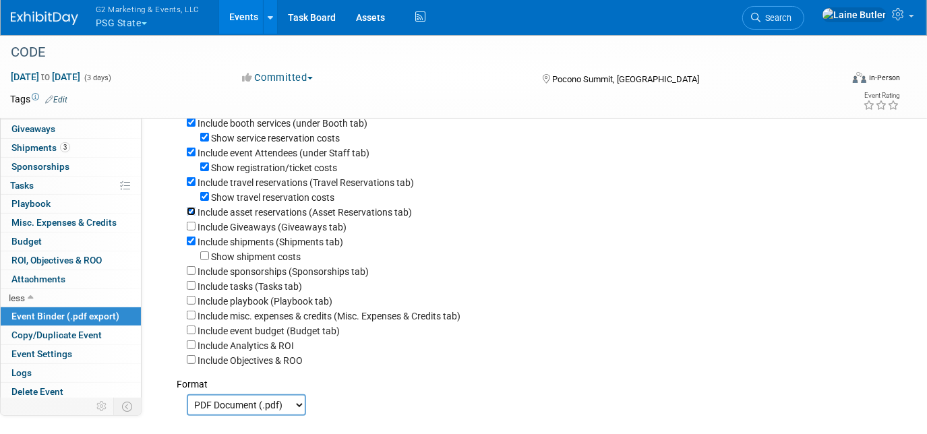
click at [190, 212] on input "Include asset reservations (Asset Reservations tab)" at bounding box center [191, 211] width 9 height 9
checkbox input "false"
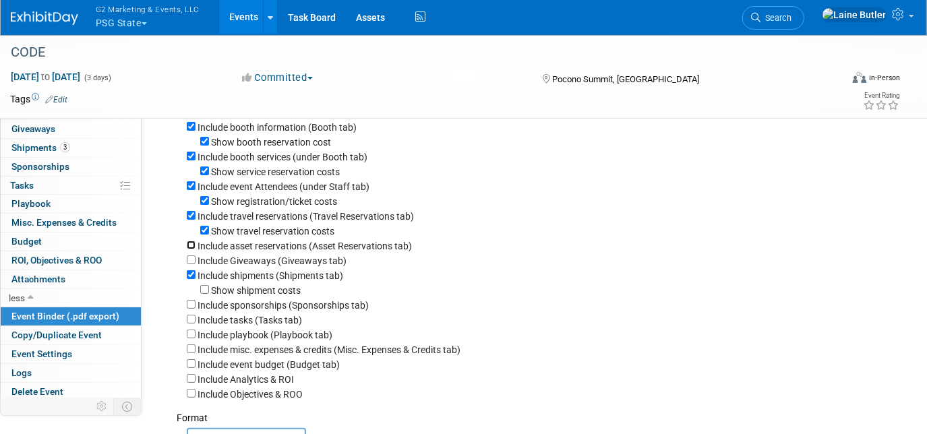
scroll to position [61, 0]
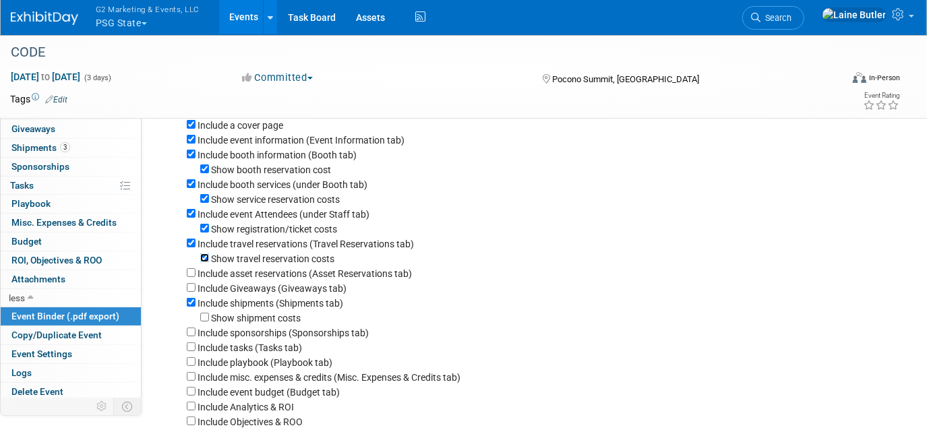
click at [206, 259] on input "Show travel reservation costs" at bounding box center [204, 258] width 9 height 9
checkbox input "false"
click at [189, 244] on input "Include travel reservations (Travel Reservations tab)" at bounding box center [191, 243] width 9 height 9
checkbox input "false"
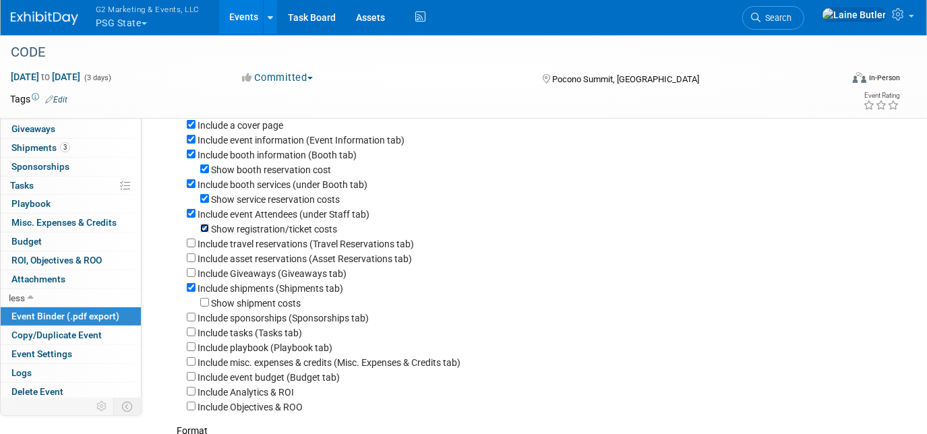
click at [202, 227] on input "Show registration/ticket costs" at bounding box center [204, 228] width 9 height 9
checkbox input "false"
click at [209, 198] on div "Show service reservation costs" at bounding box center [538, 199] width 703 height 15
click at [203, 200] on input "Show service reservation costs" at bounding box center [204, 198] width 9 height 9
checkbox input "false"
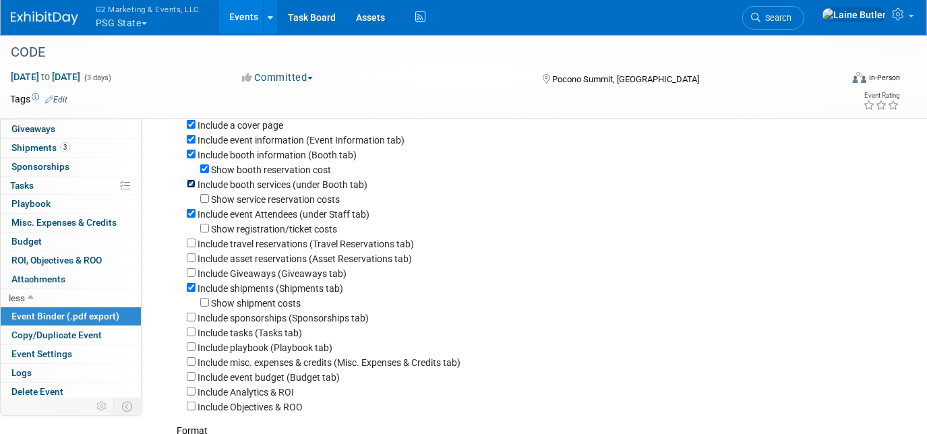
click at [195, 185] on input "Include booth services (under Booth tab)" at bounding box center [191, 183] width 9 height 9
checkbox input "false"
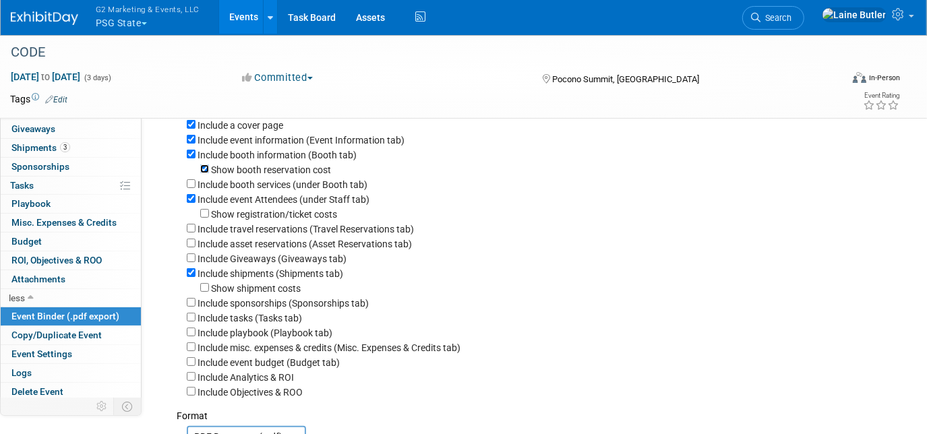
click at [203, 171] on input "Show booth reservation cost" at bounding box center [204, 169] width 9 height 9
checkbox input "false"
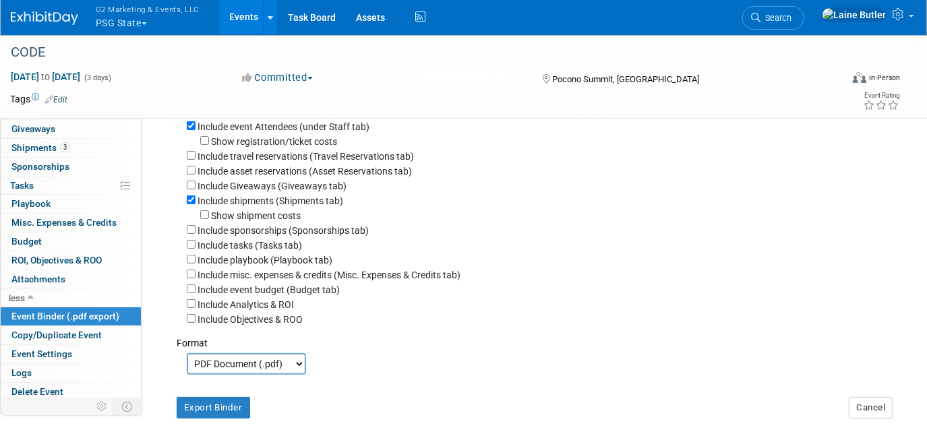
scroll to position [183, 0]
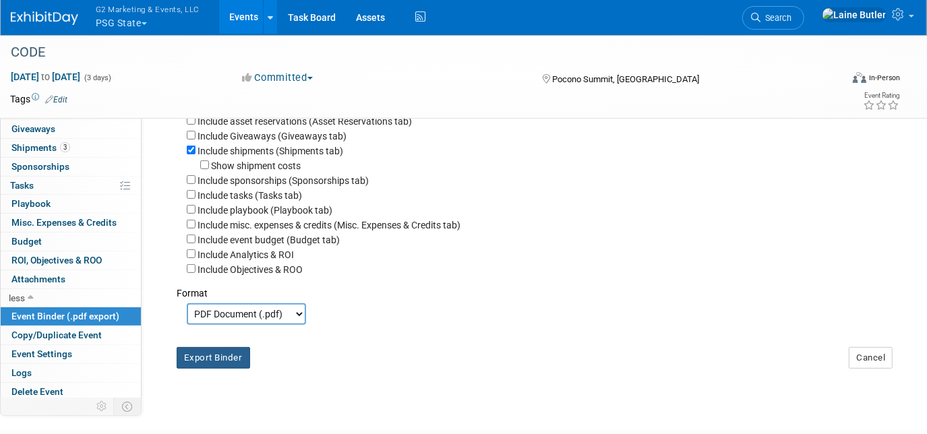
click at [239, 366] on button "Export Binder" at bounding box center [214, 358] width 74 height 22
click at [37, 13] on img at bounding box center [44, 17] width 67 height 13
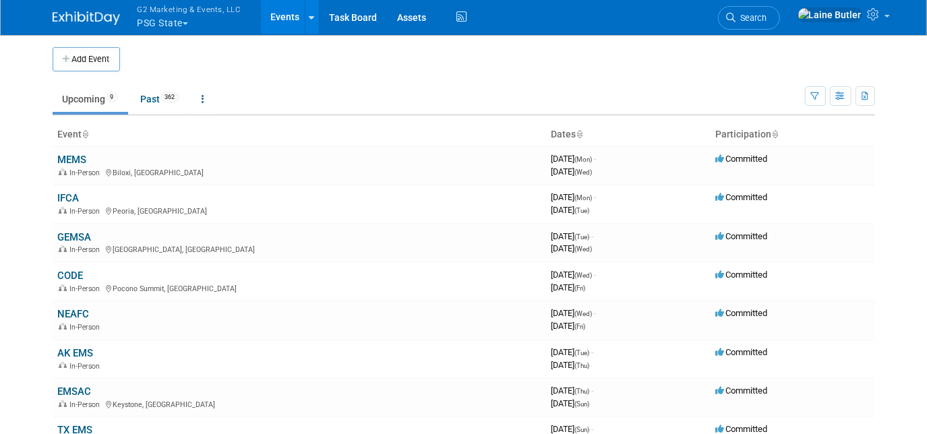
click at [79, 231] on link "GEMSA" at bounding box center [75, 237] width 34 height 12
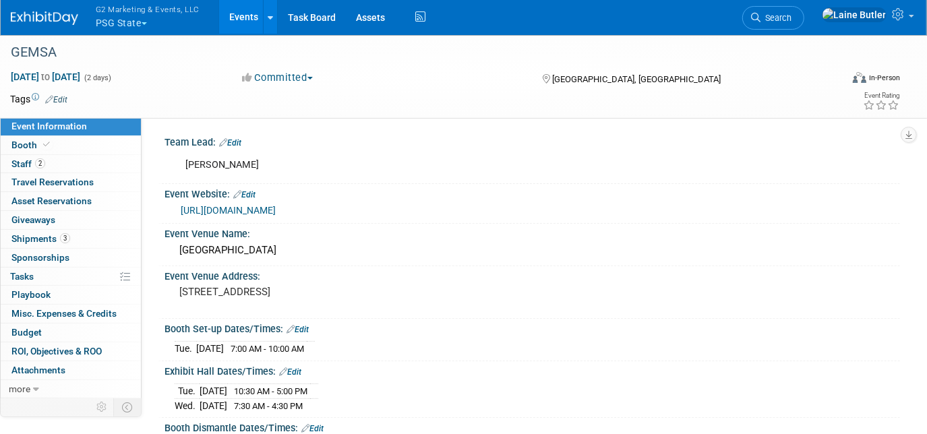
click at [118, 26] on button "G2 Marketing & Events, LLC PSG State" at bounding box center [155, 17] width 122 height 35
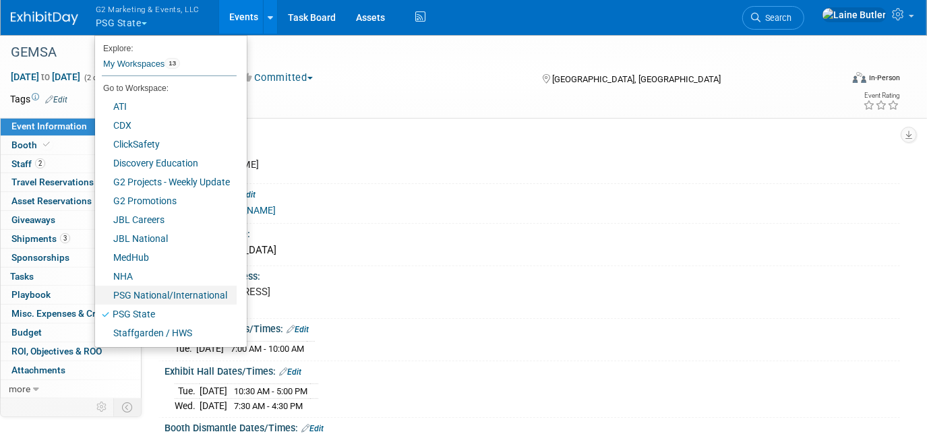
click at [146, 293] on link "PSG National/International" at bounding box center [166, 295] width 142 height 19
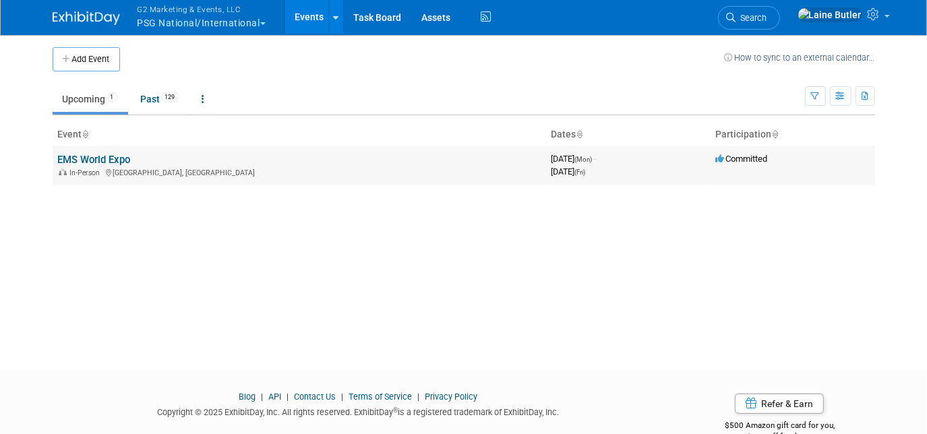
click at [62, 158] on link "EMS World Expo" at bounding box center [94, 160] width 73 height 12
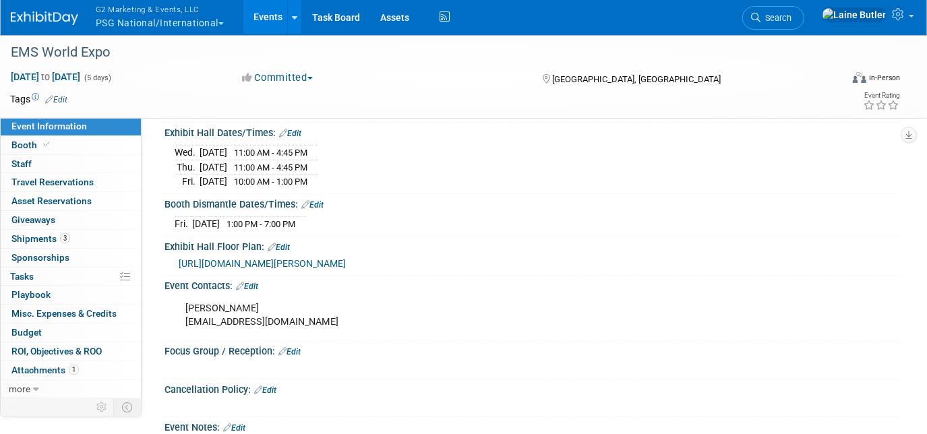
scroll to position [306, 0]
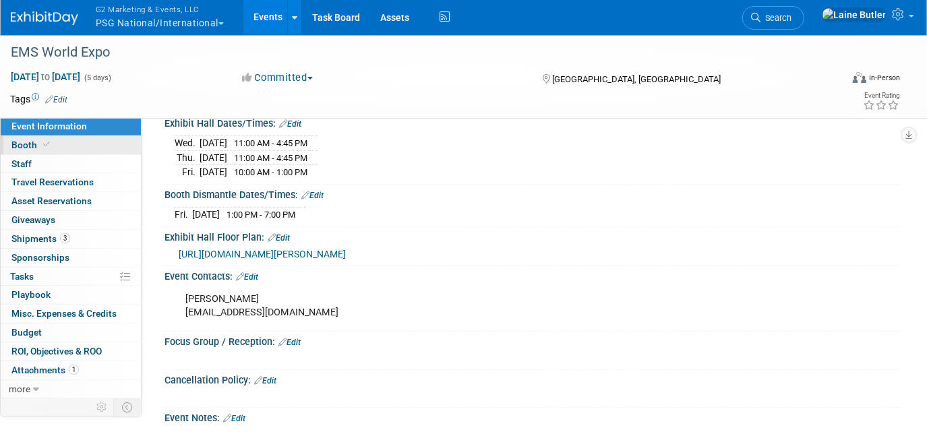
click at [103, 152] on link "Booth" at bounding box center [71, 145] width 140 height 18
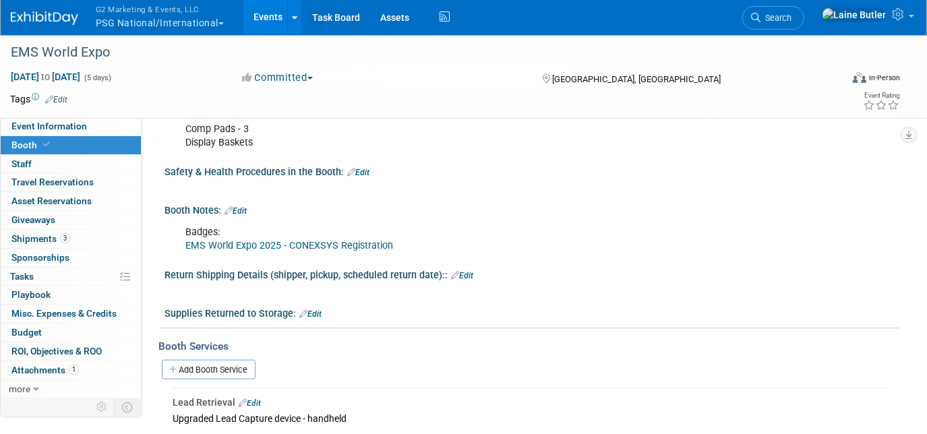
scroll to position [797, 0]
click at [347, 243] on link "EMS World Expo 2025 - CONEXSYS Registration" at bounding box center [289, 245] width 208 height 11
click at [36, 167] on link "0 Staff 0" at bounding box center [71, 164] width 140 height 18
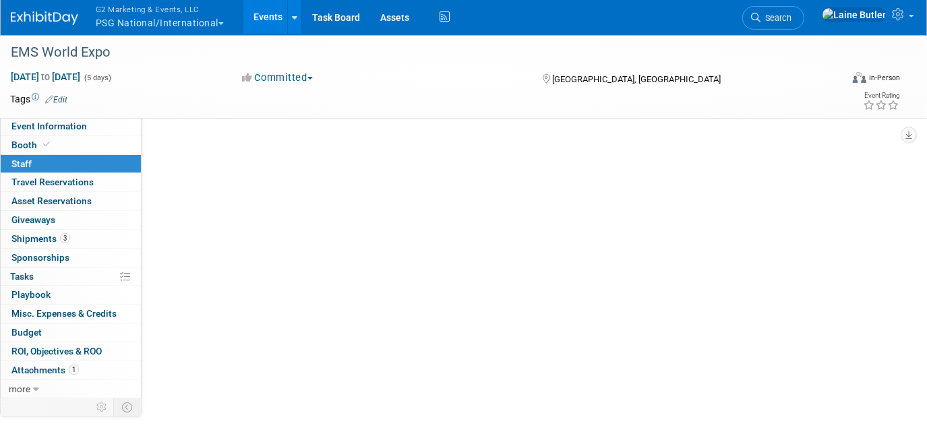
scroll to position [0, 0]
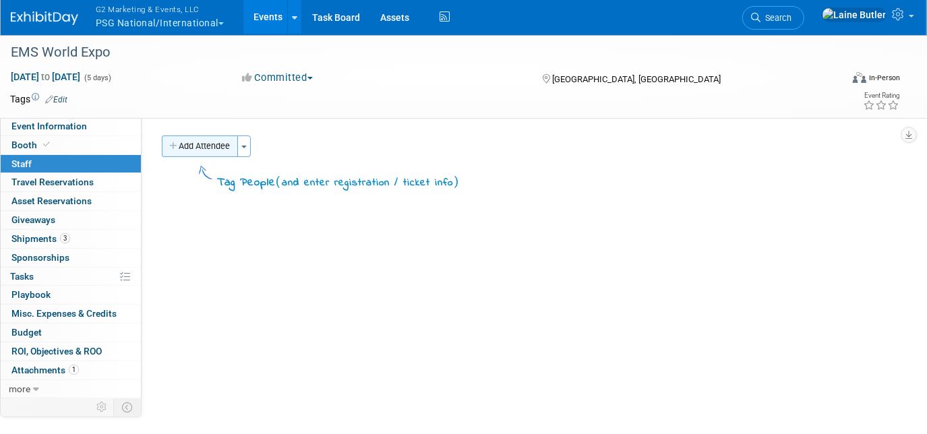
click at [188, 145] on button "Add Attendee" at bounding box center [200, 147] width 76 height 22
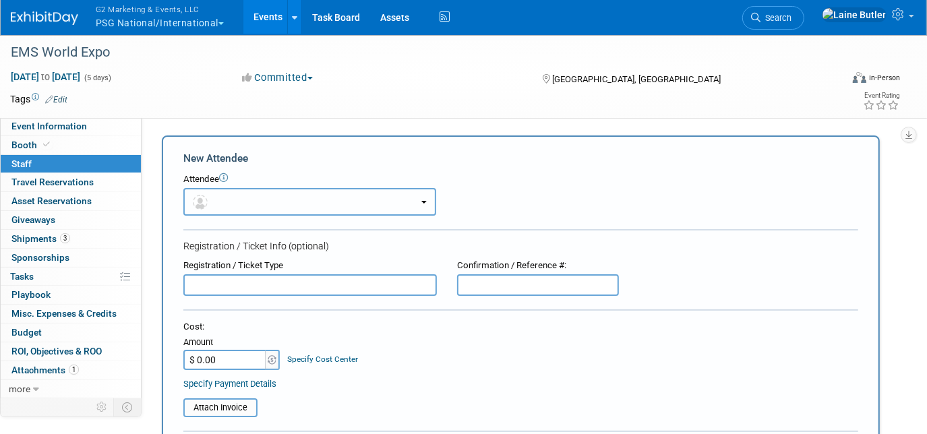
click at [234, 205] on button "button" at bounding box center [309, 202] width 253 height 28
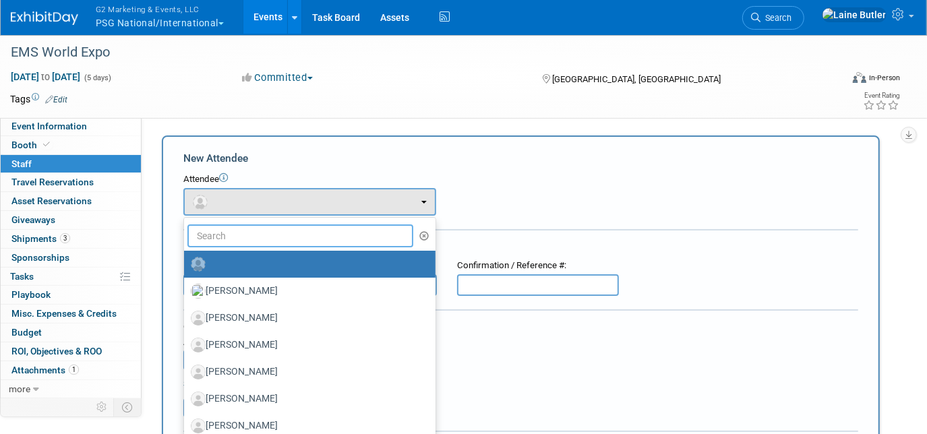
click at [243, 230] on input "text" at bounding box center [301, 236] width 226 height 23
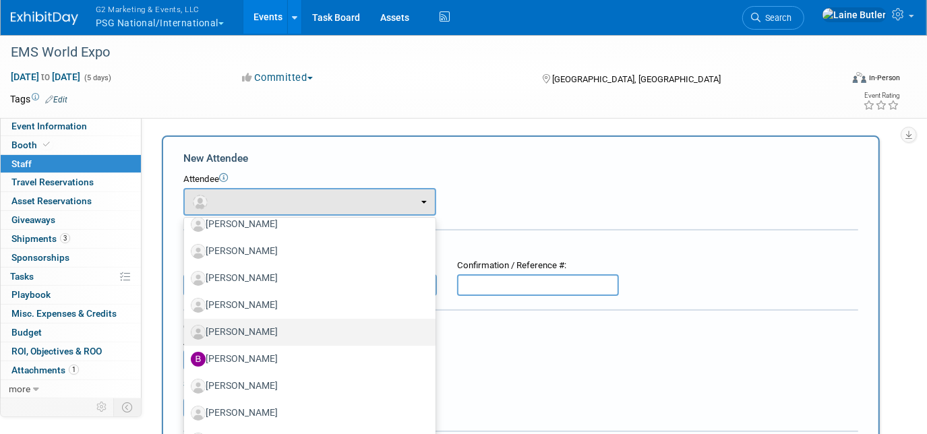
scroll to position [61, 0]
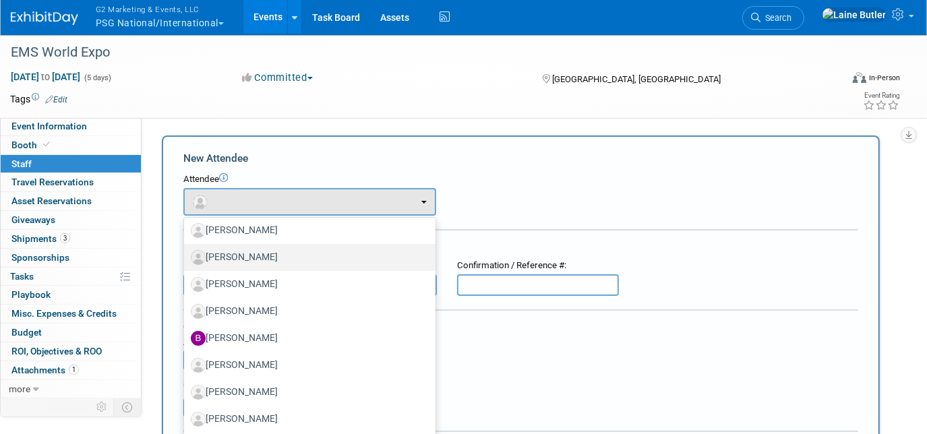
type input "an"
click at [306, 252] on label "[PERSON_NAME]" at bounding box center [306, 258] width 231 height 22
click at [186, 252] on input "[PERSON_NAME]" at bounding box center [181, 256] width 9 height 9
select select "d47804b5-93cd-424b-8832-d1803905910d"
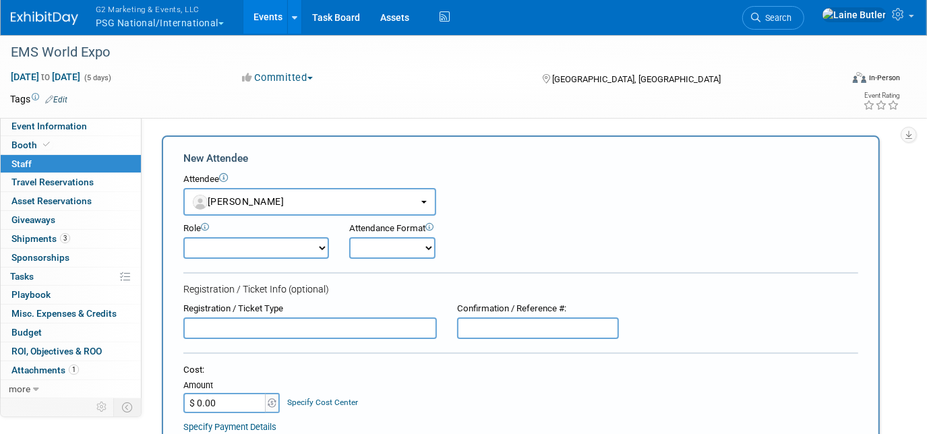
click at [509, 336] on form "New Attendee Attendee <img src="https://www.exhibitday.com/Images/Unassigned-Us…" at bounding box center [520, 420] width 675 height 538
click at [500, 325] on input "text" at bounding box center [538, 329] width 162 height 22
paste input "3644826"
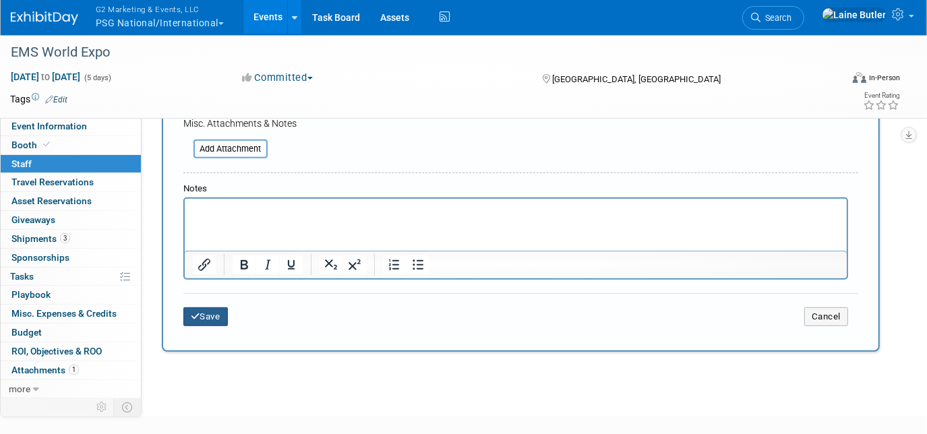
type input "3644826"
click at [220, 316] on button "Save" at bounding box center [205, 317] width 45 height 19
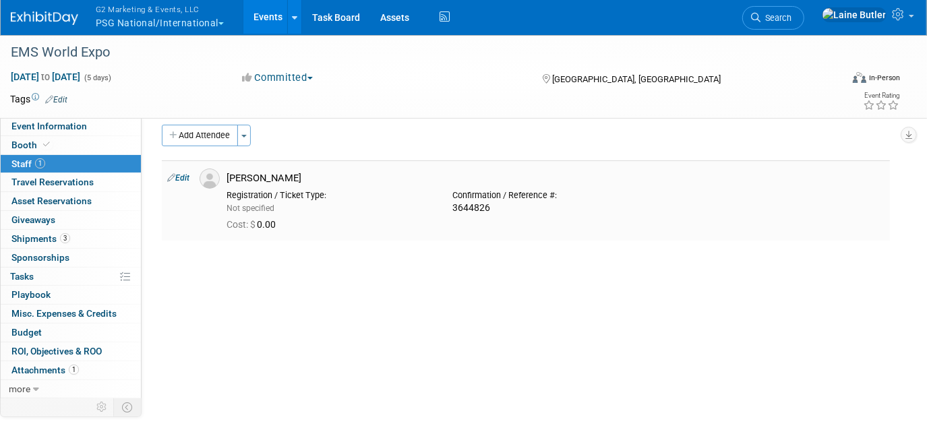
scroll to position [0, 0]
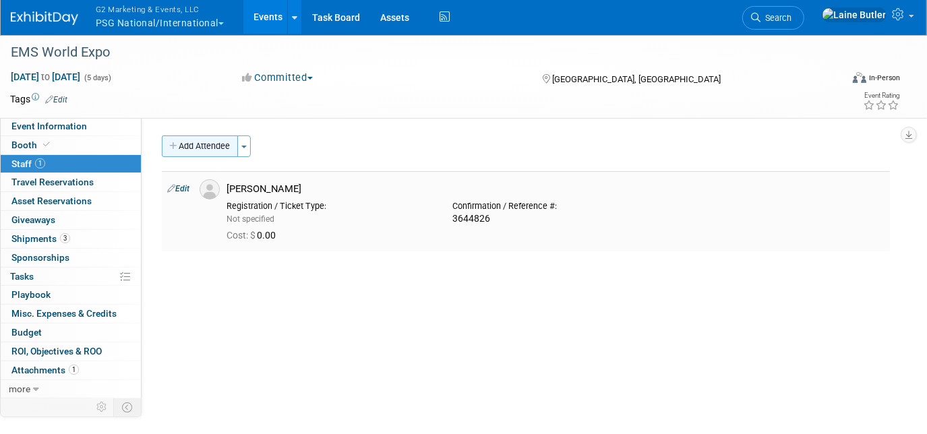
click at [208, 145] on button "Add Attendee" at bounding box center [200, 147] width 76 height 22
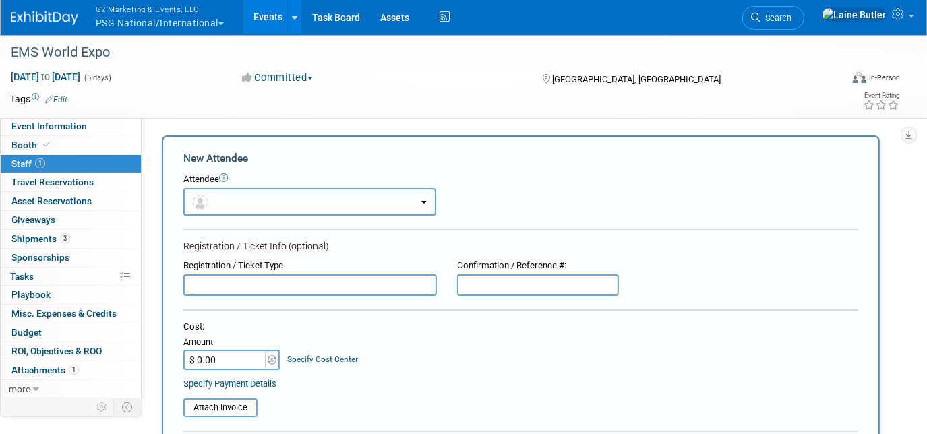
click at [214, 205] on button "button" at bounding box center [309, 202] width 253 height 28
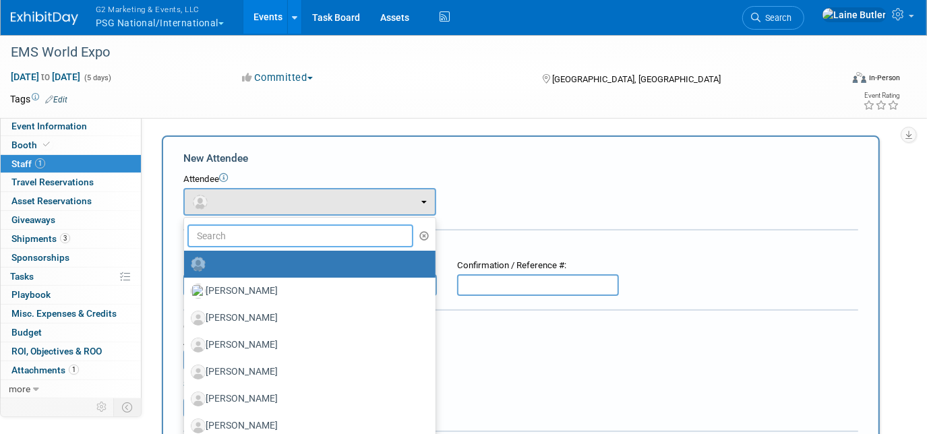
click at [210, 229] on input "text" at bounding box center [301, 236] width 226 height 23
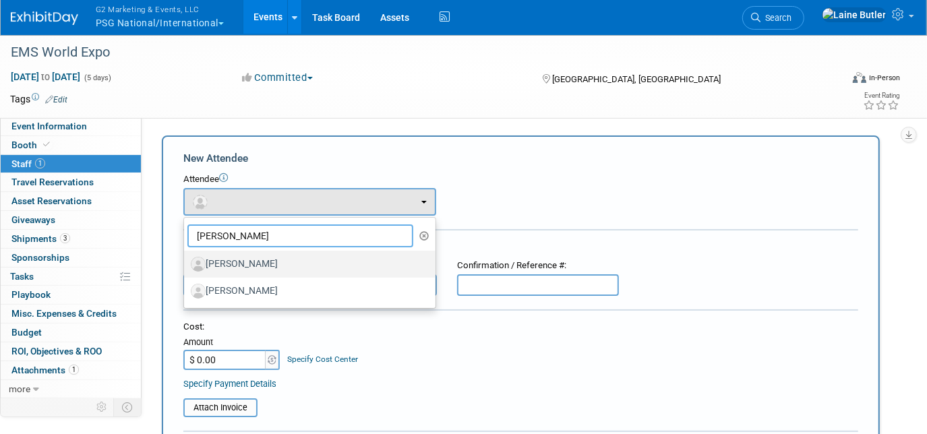
type input "cathy"
click at [273, 259] on label "[PERSON_NAME]" at bounding box center [306, 265] width 231 height 22
click at [186, 259] on input "[PERSON_NAME]" at bounding box center [181, 262] width 9 height 9
select select "82c16d31-da6b-450e-a4f7-df7339353400"
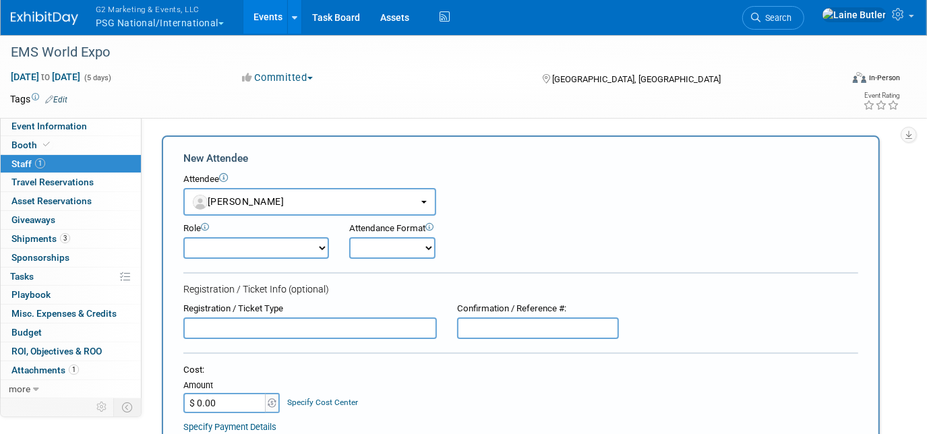
click at [511, 322] on input "text" at bounding box center [538, 329] width 162 height 22
paste input "3604587"
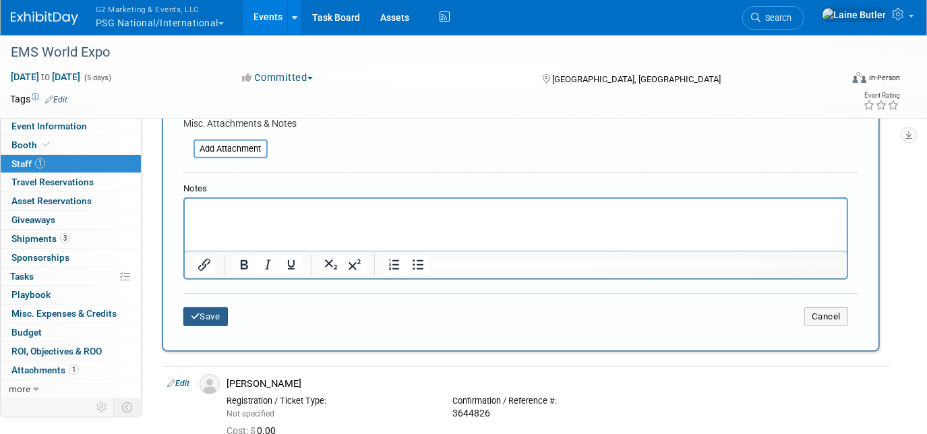
type input "3604587"
click at [205, 311] on button "Save" at bounding box center [205, 317] width 45 height 19
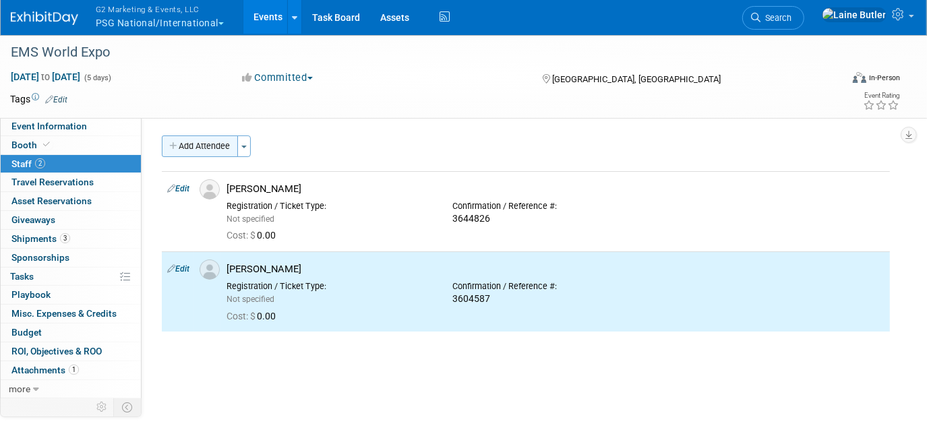
click at [214, 144] on button "Add Attendee" at bounding box center [200, 147] width 76 height 22
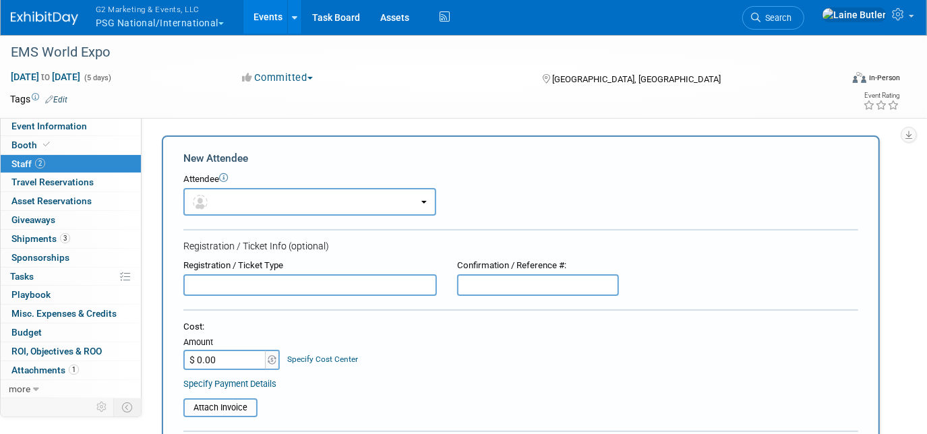
click at [922, 20] on div "G2 Marketing & Events, LLC PSG National/International Explore: My Workspaces 13…" at bounding box center [464, 17] width 926 height 35
click at [263, 205] on button "button" at bounding box center [309, 202] width 253 height 28
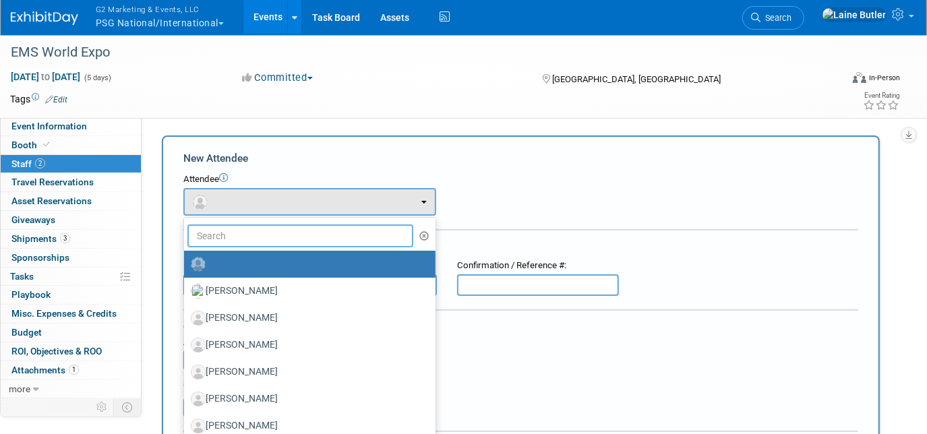
click at [263, 240] on input "text" at bounding box center [301, 236] width 226 height 23
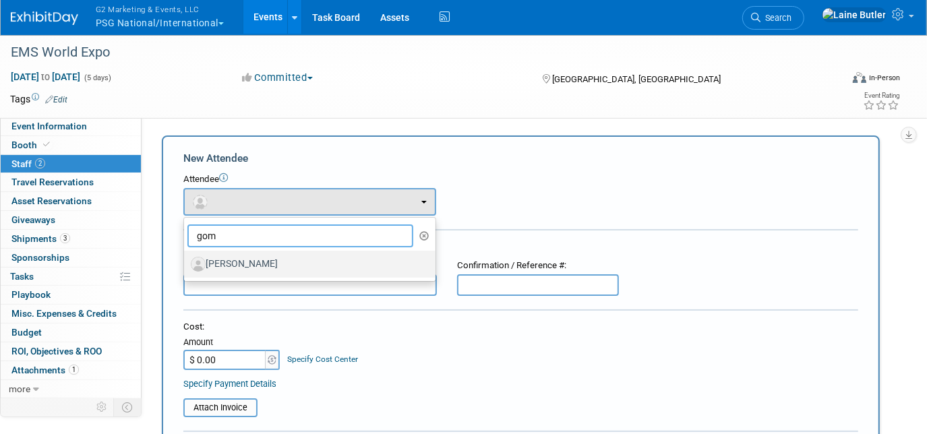
type input "gom"
click at [340, 264] on label "[PERSON_NAME]" at bounding box center [306, 265] width 231 height 22
click at [186, 264] on input "[PERSON_NAME]" at bounding box center [181, 262] width 9 height 9
select select "fa16e566-ba78-4795-a62e-41e012de3872"
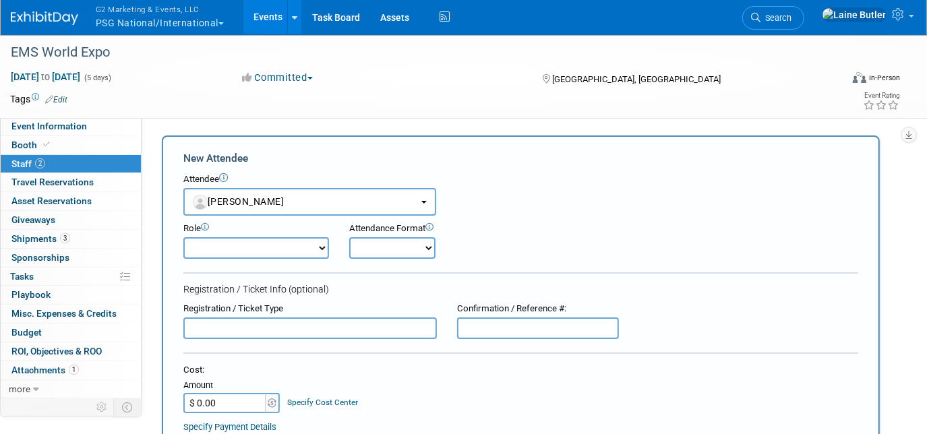
click at [494, 326] on input "text" at bounding box center [538, 329] width 162 height 22
paste input "3644852"
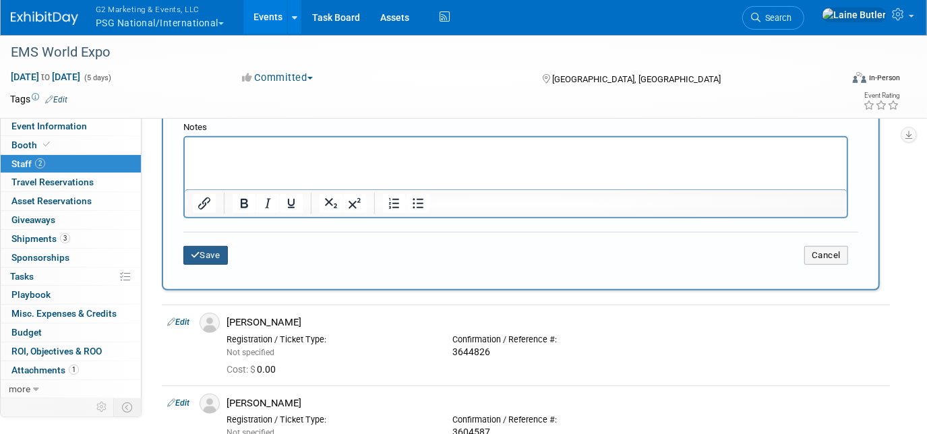
type input "3644852"
click at [212, 250] on button "Save" at bounding box center [205, 255] width 45 height 19
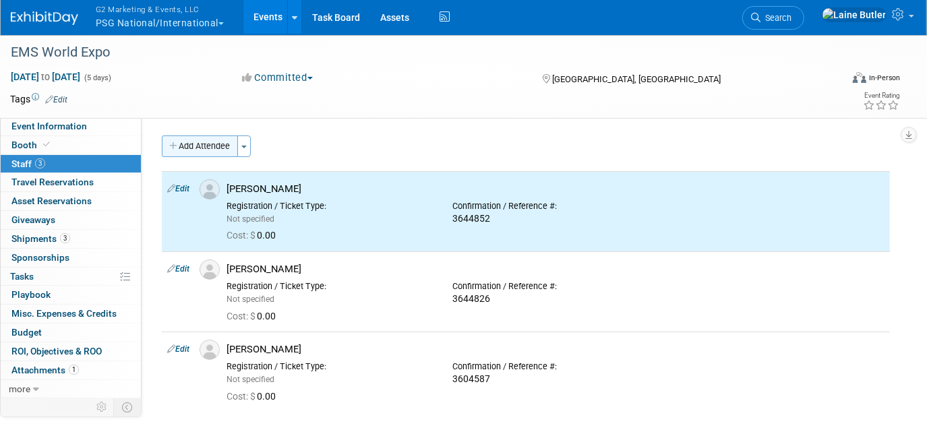
click at [201, 145] on button "Add Attendee" at bounding box center [200, 147] width 76 height 22
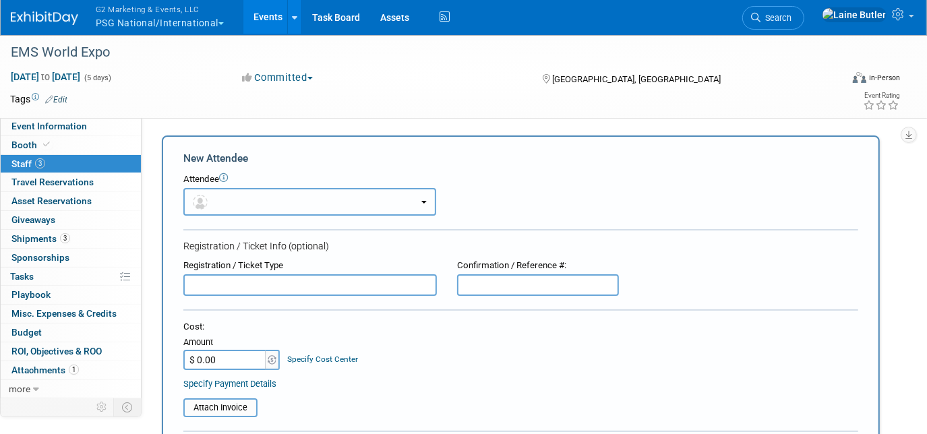
drag, startPoint x: 244, startPoint y: 205, endPoint x: 262, endPoint y: 192, distance: 22.3
click at [244, 204] on button "button" at bounding box center [309, 202] width 253 height 28
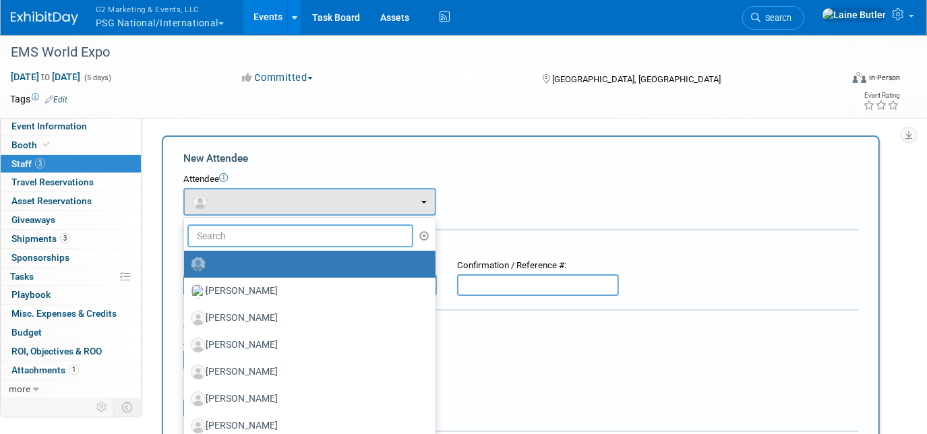
click at [300, 233] on input "text" at bounding box center [301, 236] width 226 height 23
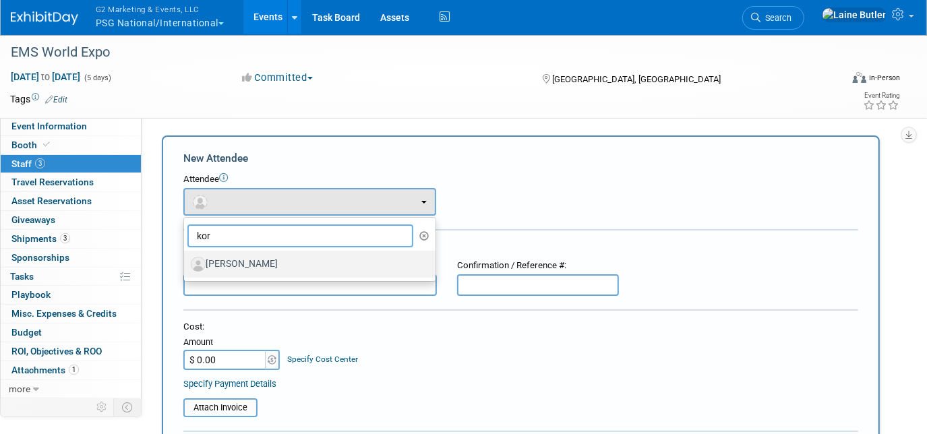
type input "kor"
click at [301, 270] on label "[PERSON_NAME]" at bounding box center [306, 265] width 231 height 22
click at [186, 267] on input "[PERSON_NAME]" at bounding box center [181, 262] width 9 height 9
select select "88d5a32d-0628-4257-bc4c-c0d0d889fc82"
select select "4"
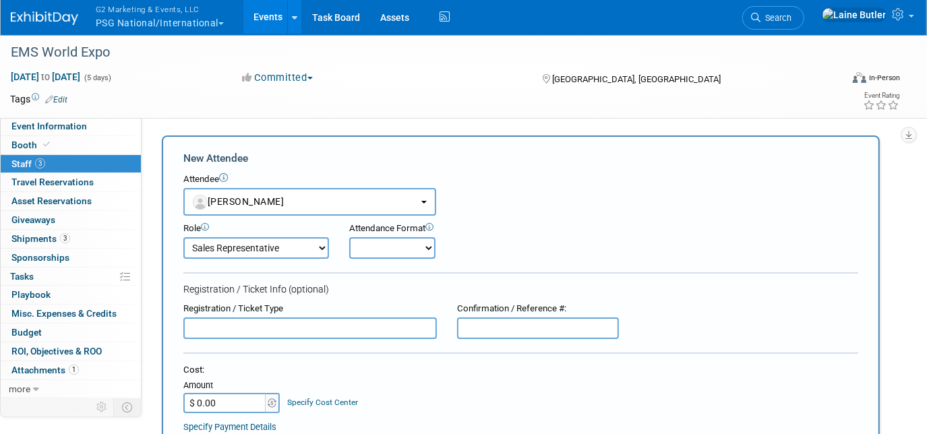
click at [523, 308] on div "Confirmation / Reference #:" at bounding box center [538, 309] width 162 height 13
click at [518, 321] on input "text" at bounding box center [538, 329] width 162 height 22
paste input "3644847"
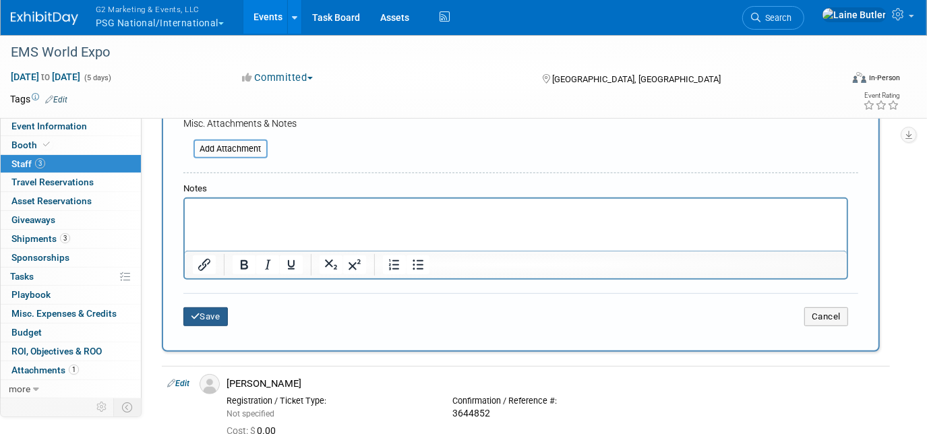
type input "3644847"
click at [198, 308] on button "Save" at bounding box center [205, 317] width 45 height 19
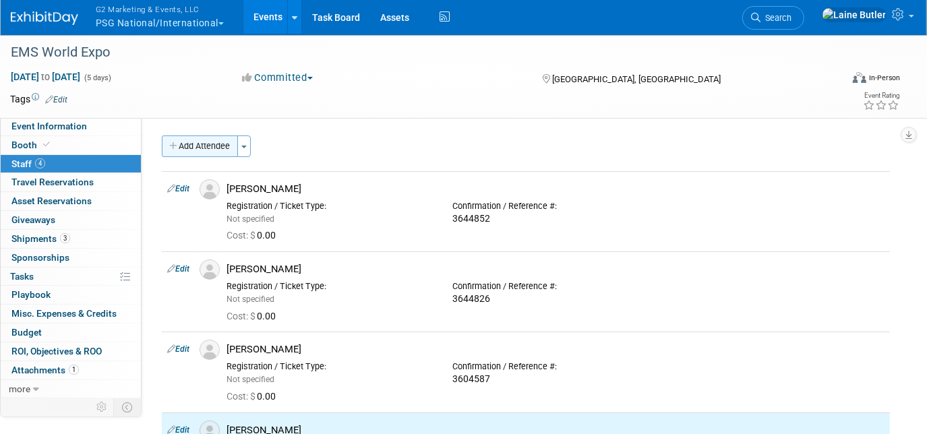
click at [202, 144] on button "Add Attendee" at bounding box center [200, 147] width 76 height 22
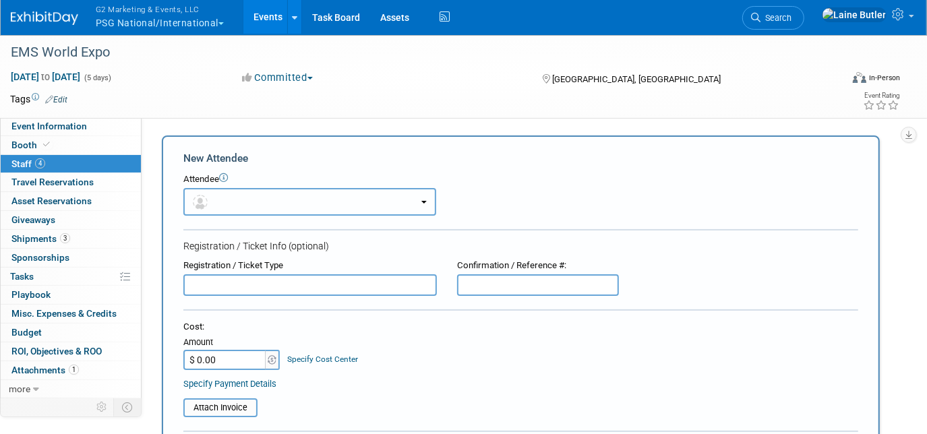
click at [283, 201] on button "button" at bounding box center [309, 202] width 253 height 28
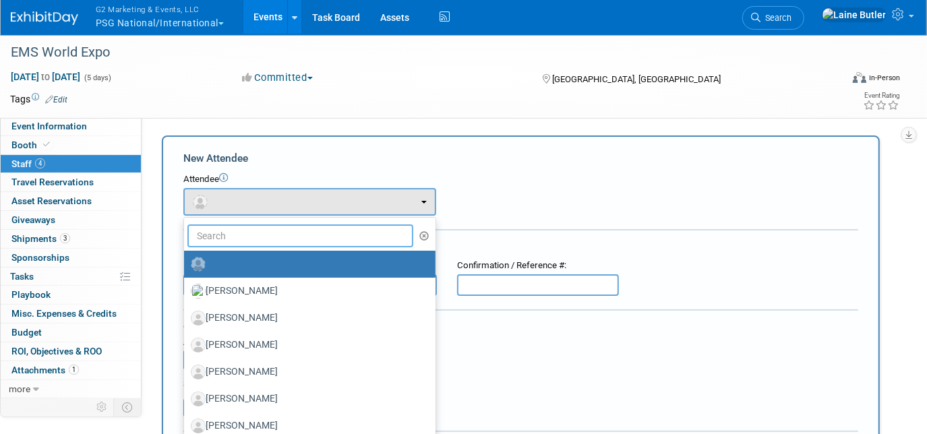
click at [226, 237] on input "text" at bounding box center [301, 236] width 226 height 23
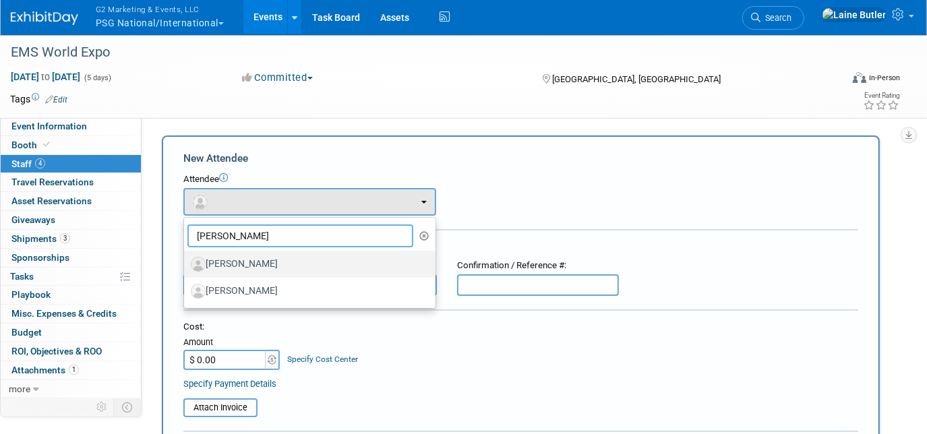
type input "jas"
click at [230, 254] on label "[PERSON_NAME]" at bounding box center [306, 265] width 231 height 22
click at [186, 258] on input "[PERSON_NAME]" at bounding box center [181, 262] width 9 height 9
select select "adf97a5d-05cf-4865-a854-cc230a35abc6"
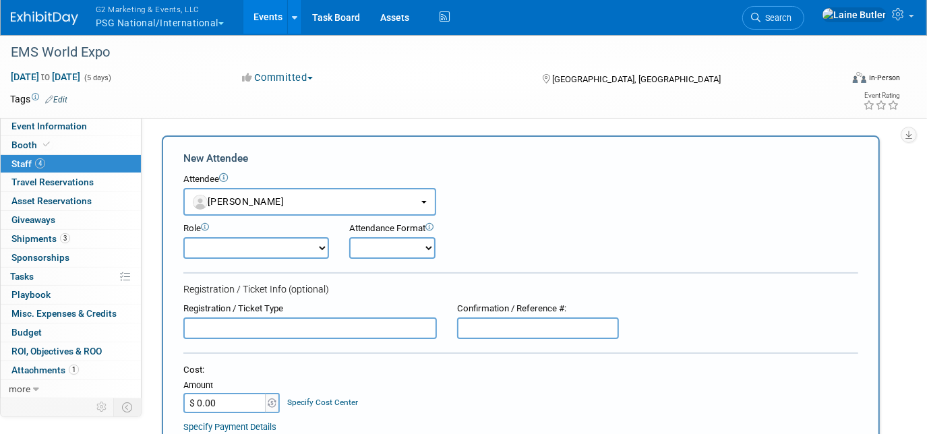
click at [521, 331] on input "text" at bounding box center [538, 329] width 162 height 22
paste input "3644830"
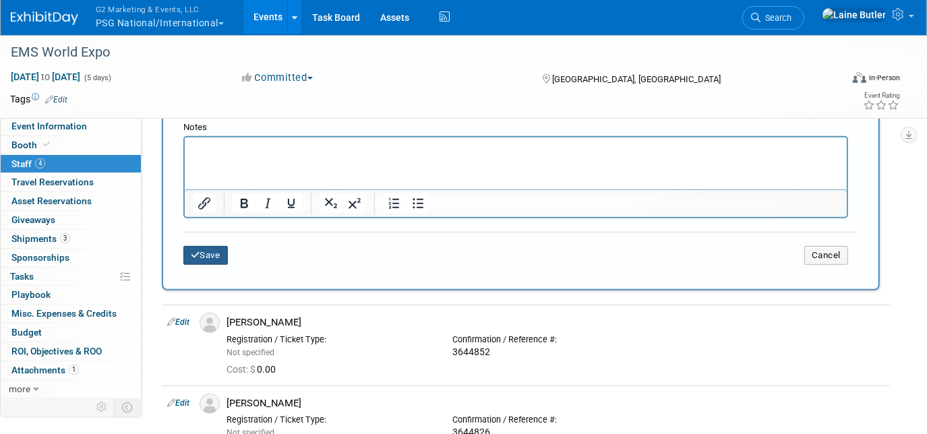
type input "3644830"
click at [224, 251] on button "Save" at bounding box center [205, 255] width 45 height 19
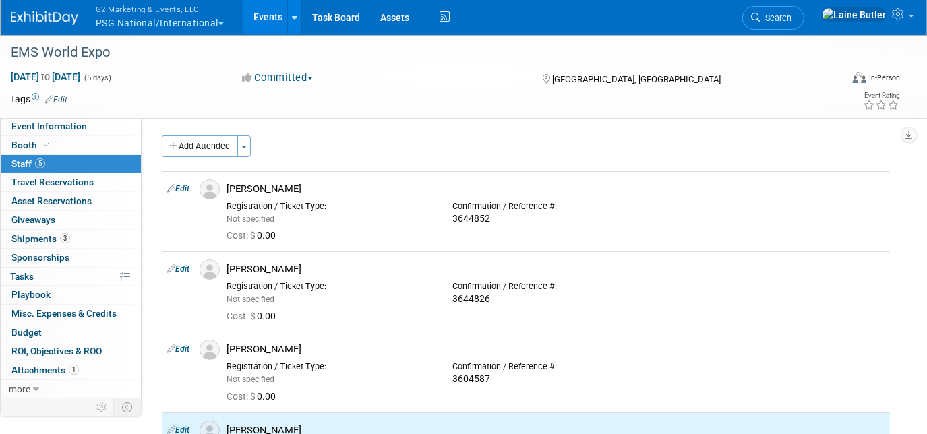
click at [224, 149] on button "Add Attendee" at bounding box center [200, 147] width 76 height 22
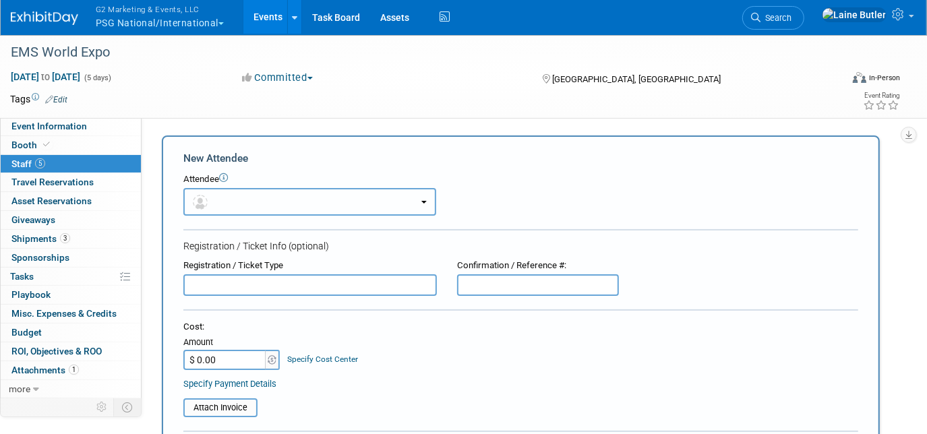
click at [220, 208] on button "button" at bounding box center [309, 202] width 253 height 28
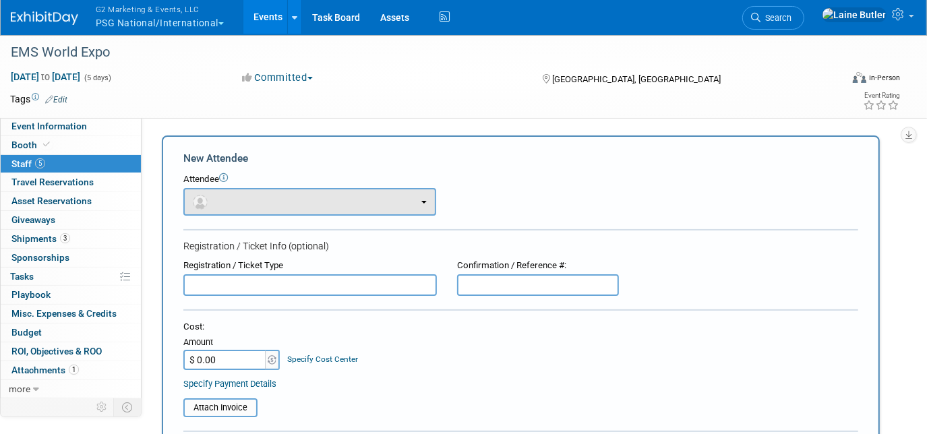
click at [239, 212] on form "New Attendee Attendee <img src="https://www.exhibitday.com/Images/Unassigned-Us…" at bounding box center [520, 398] width 675 height 495
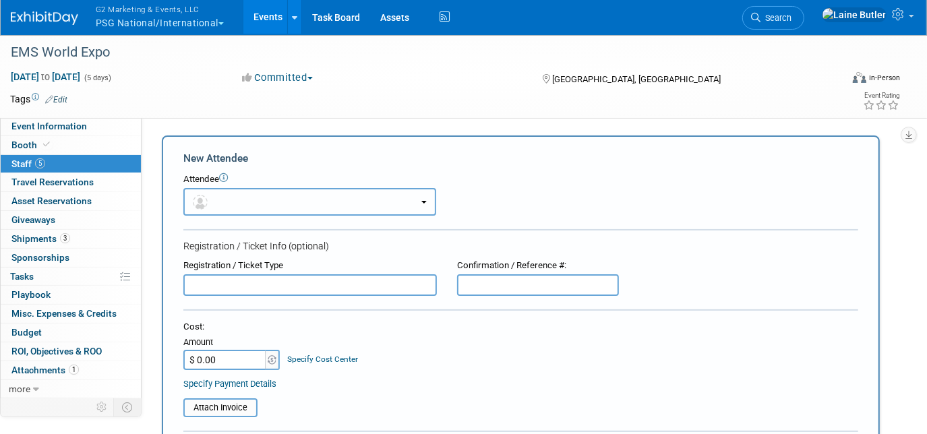
click at [241, 205] on button "button" at bounding box center [309, 202] width 253 height 28
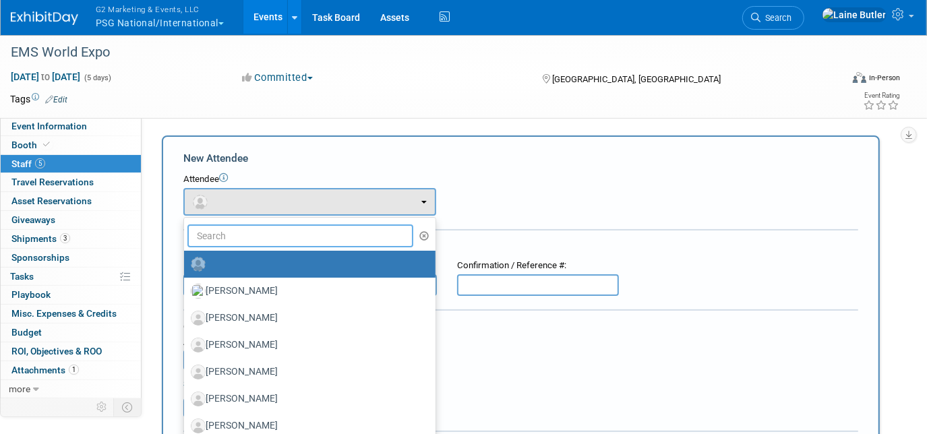
click at [235, 239] on input "text" at bounding box center [301, 236] width 226 height 23
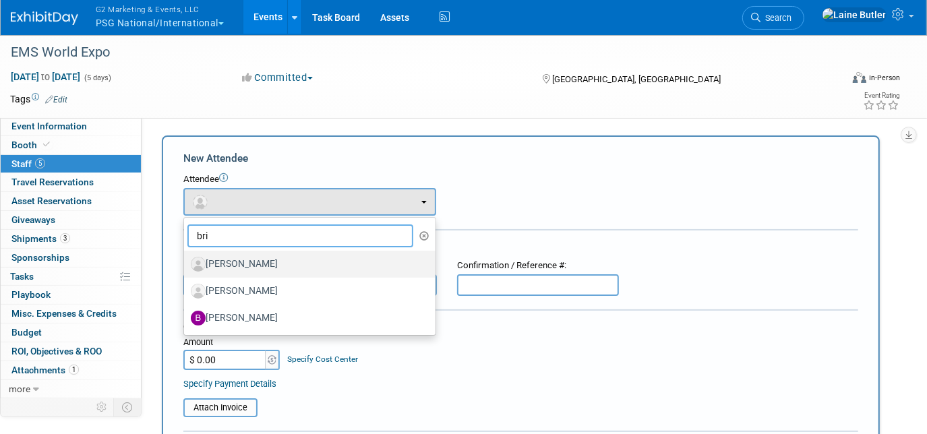
type input "bri"
drag, startPoint x: 262, startPoint y: 271, endPoint x: 272, endPoint y: 271, distance: 10.1
click at [262, 271] on label "[PERSON_NAME]" at bounding box center [306, 265] width 231 height 22
click at [186, 267] on input "[PERSON_NAME]" at bounding box center [181, 262] width 9 height 9
select select "ae3c93ce-ff0f-41bb-a503-0181d6a95ad0"
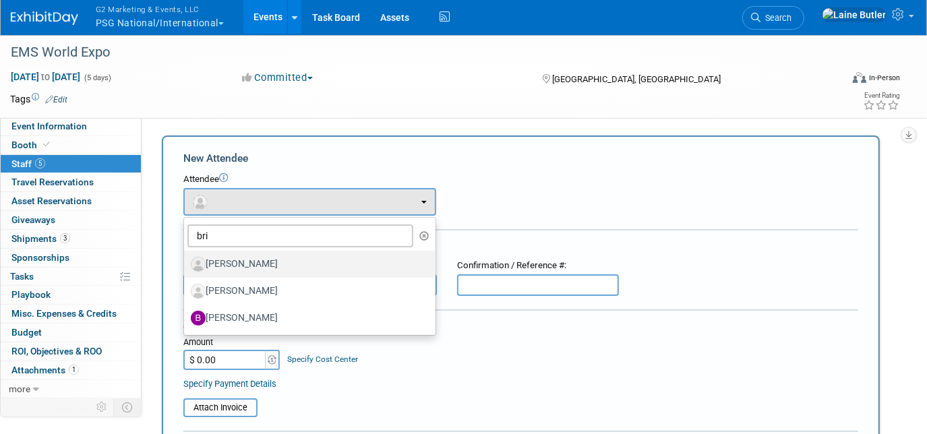
select select "4"
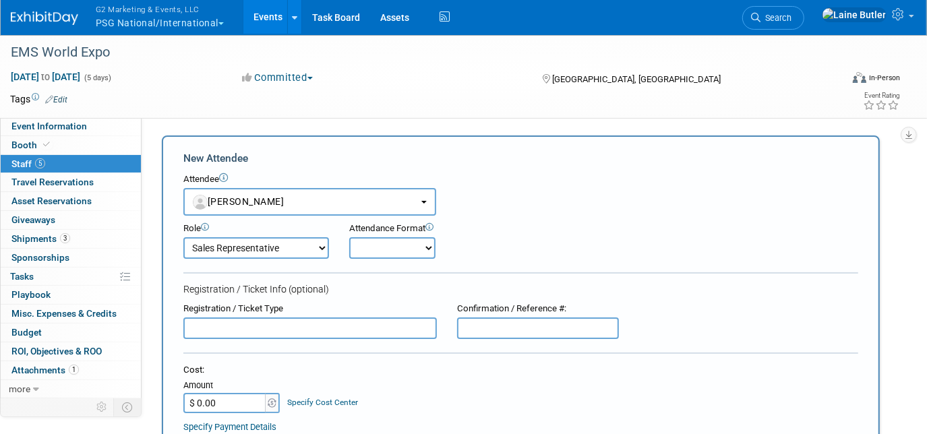
click at [519, 324] on input "text" at bounding box center [538, 329] width 162 height 22
paste input "3644818"
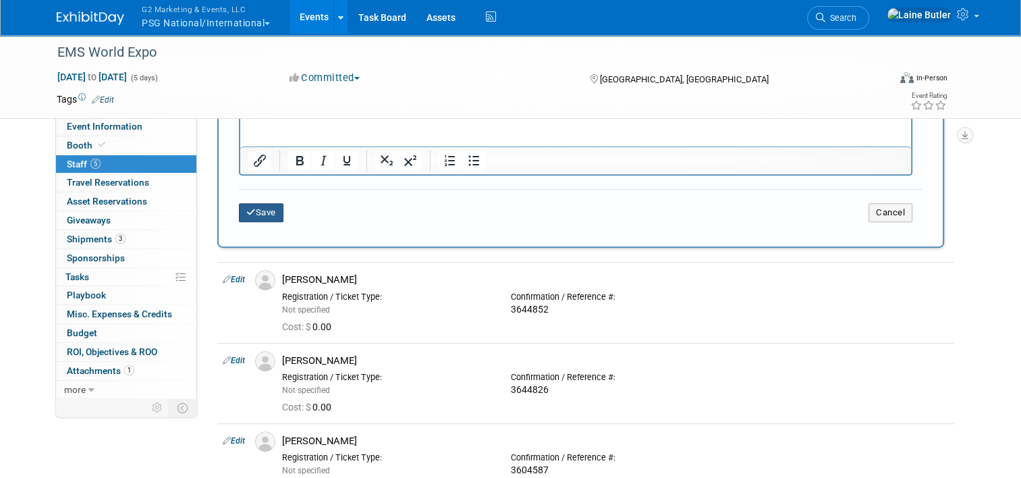
type input "3644818"
click at [261, 211] on button "Save" at bounding box center [261, 212] width 45 height 19
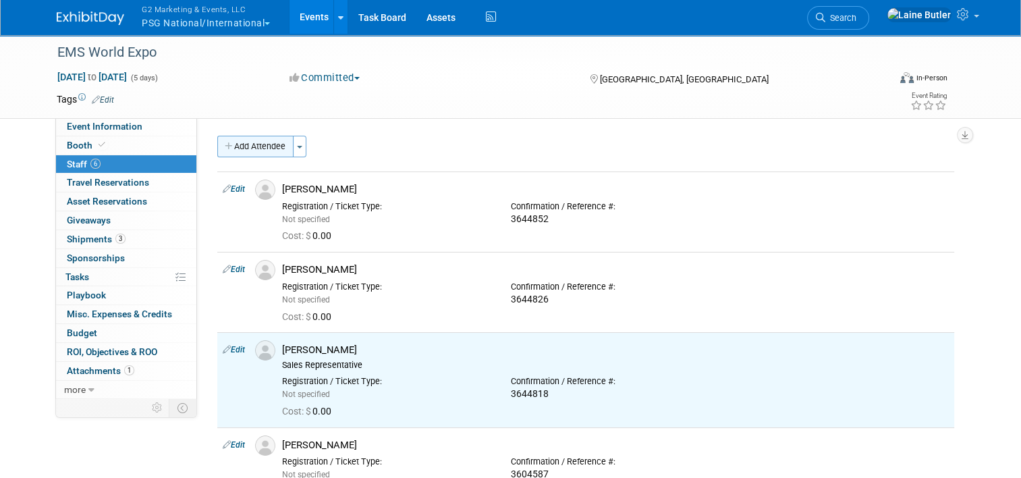
click at [254, 140] on button "Add Attendee" at bounding box center [255, 147] width 76 height 22
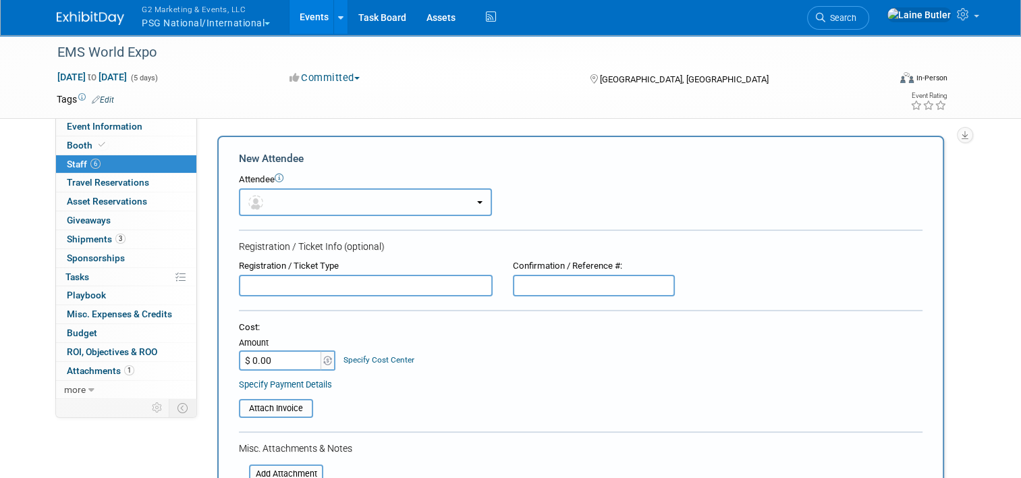
click at [324, 209] on button "button" at bounding box center [365, 202] width 253 height 28
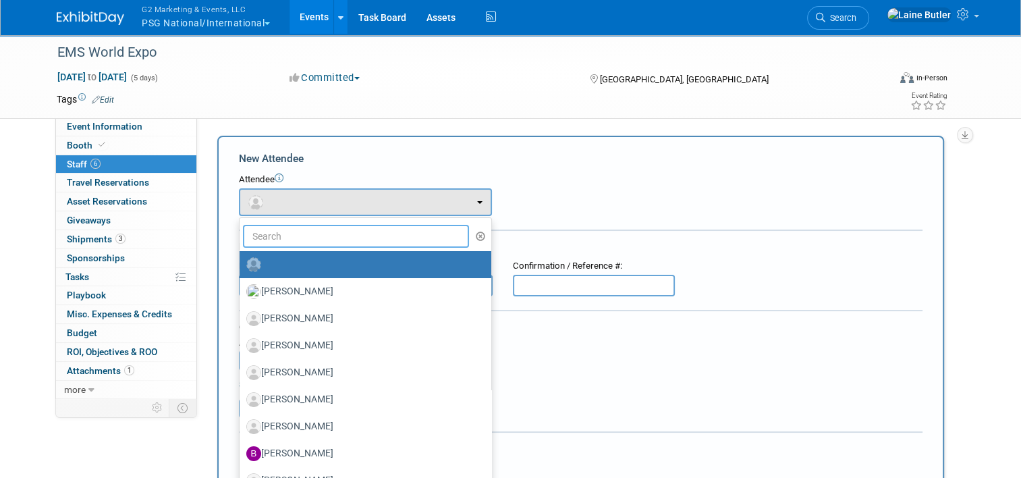
click at [243, 240] on input "text" at bounding box center [356, 236] width 226 height 23
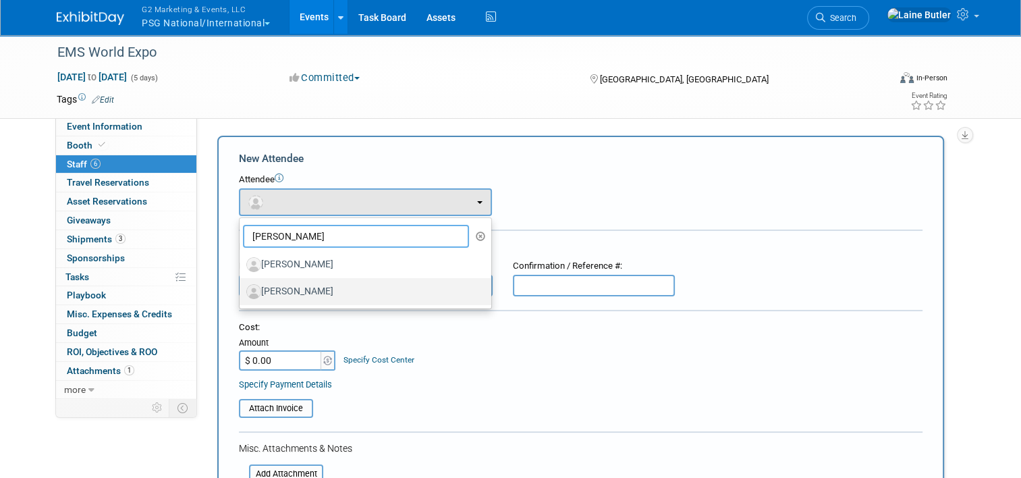
type input "kathy"
click at [288, 291] on label "[PERSON_NAME]" at bounding box center [361, 292] width 231 height 22
click at [241, 291] on input "[PERSON_NAME]" at bounding box center [237, 289] width 9 height 9
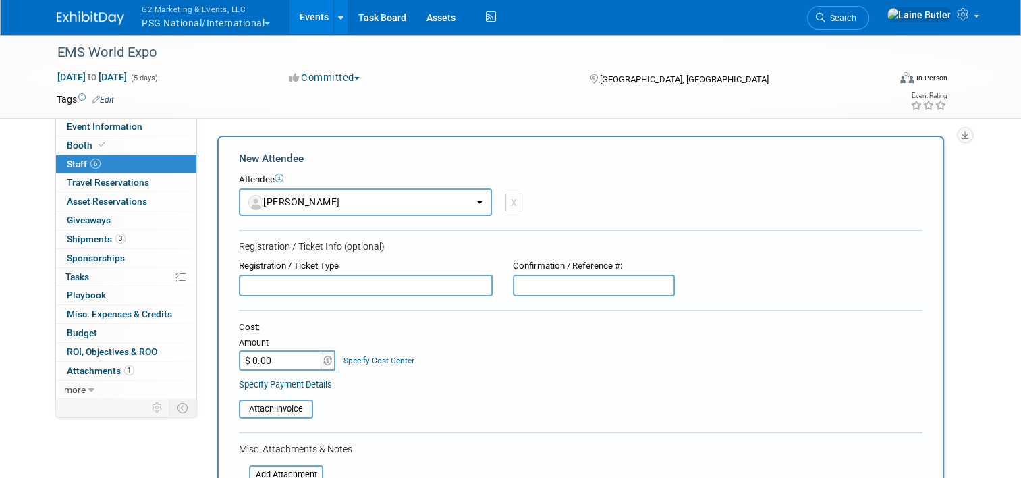
select select "a8369ecb-ed04-4ab3-a851-cfcb6e49f876"
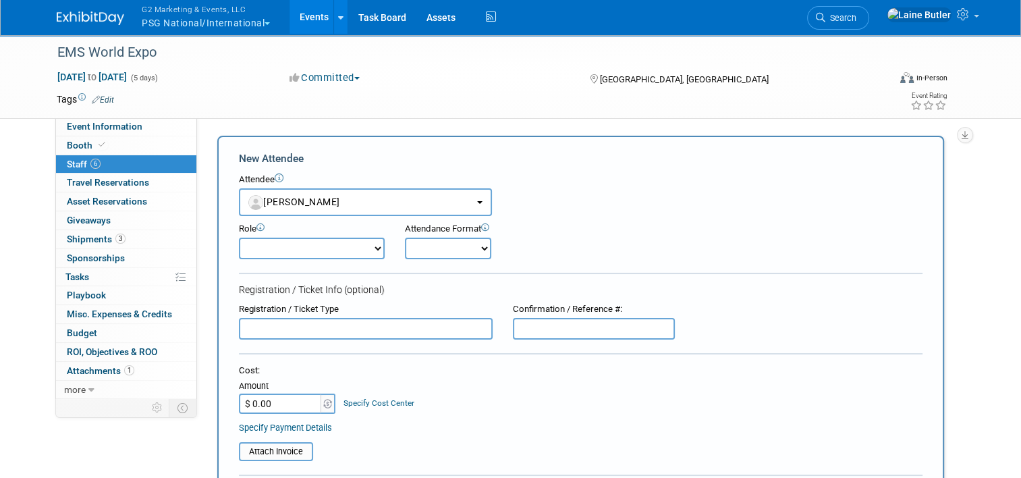
click at [540, 332] on input "text" at bounding box center [594, 329] width 162 height 22
paste input "3604585"
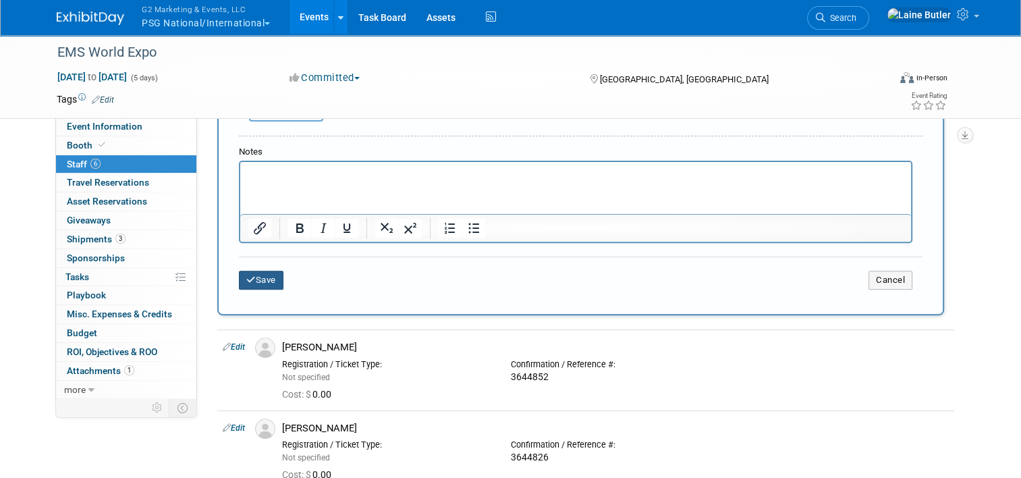
type input "3604585"
click at [256, 273] on button "Save" at bounding box center [261, 279] width 45 height 19
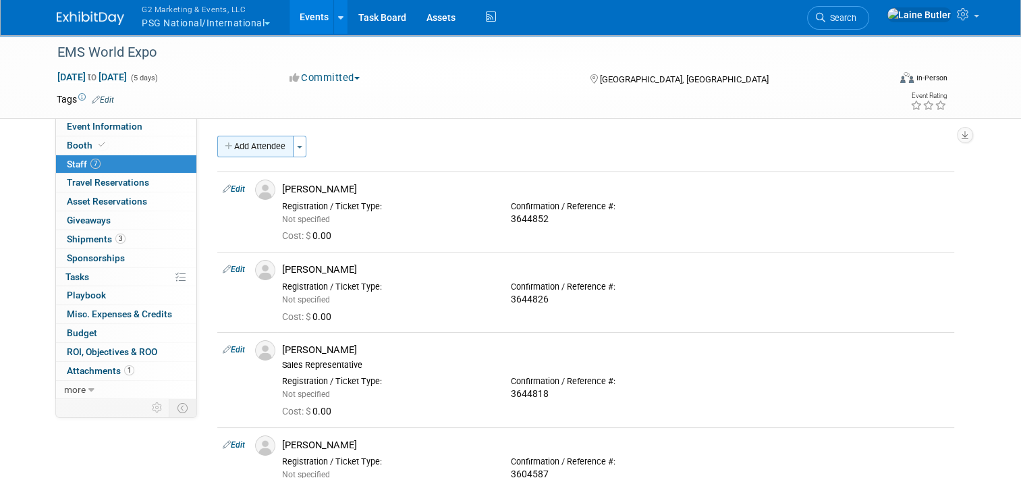
click at [256, 143] on button "Add Attendee" at bounding box center [255, 147] width 76 height 22
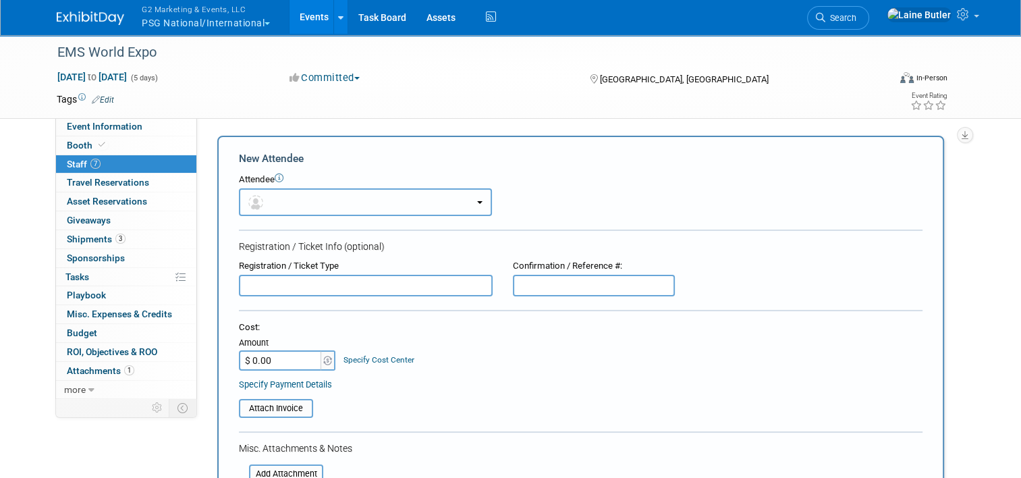
click at [295, 206] on button "button" at bounding box center [365, 202] width 253 height 28
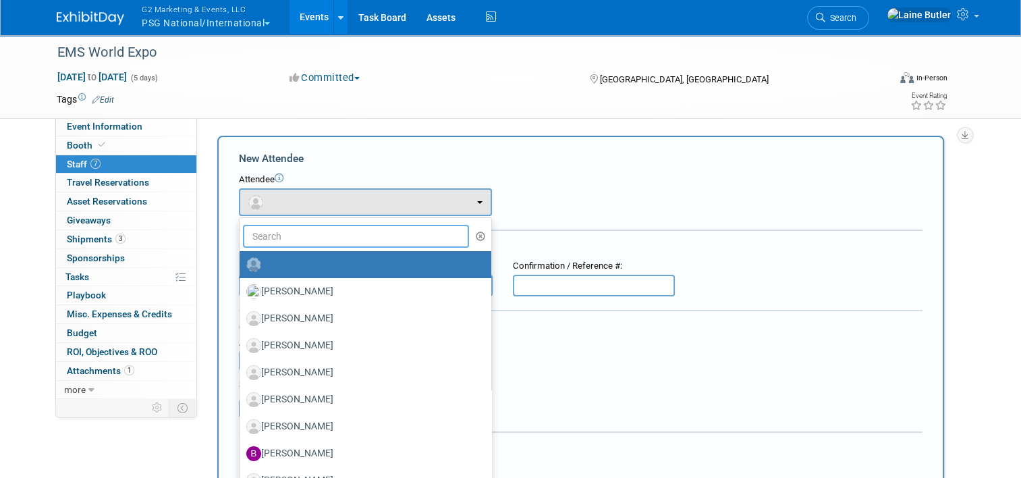
click at [297, 243] on input "text" at bounding box center [356, 236] width 226 height 23
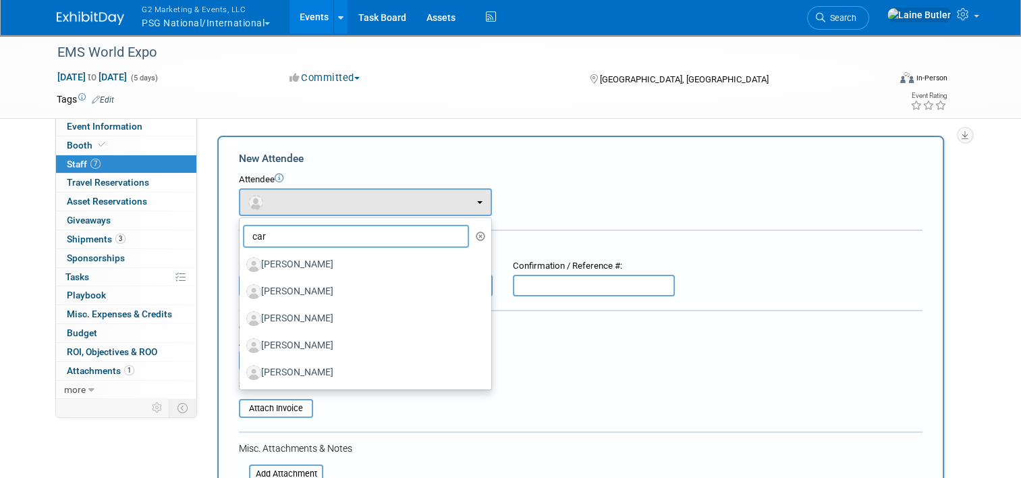
type input "car"
click at [351, 271] on label "[PERSON_NAME]" at bounding box center [361, 265] width 231 height 22
click at [241, 267] on input "[PERSON_NAME]" at bounding box center [237, 262] width 9 height 9
select select "099e734d-1802-4eab-b7ae-d8dc171fbee5"
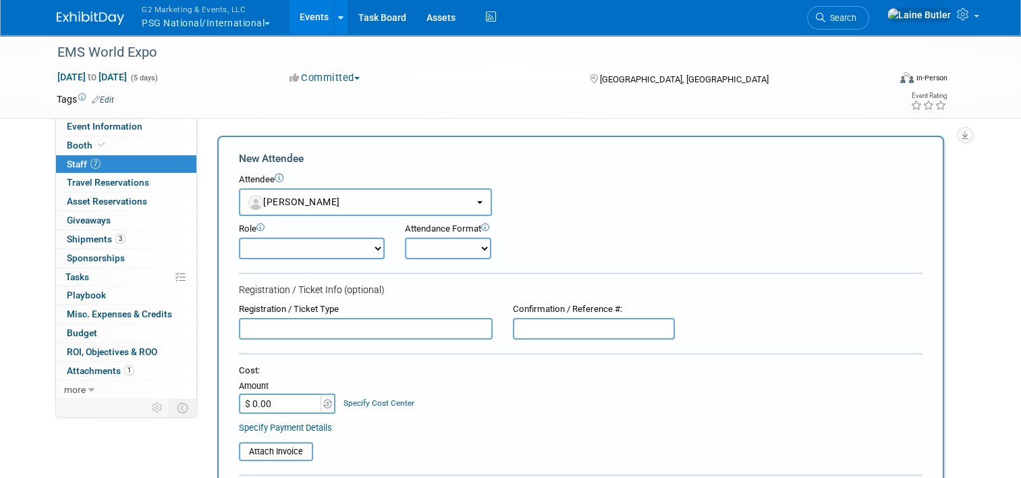
click at [561, 319] on input "text" at bounding box center [594, 329] width 162 height 22
paste input "3644834"
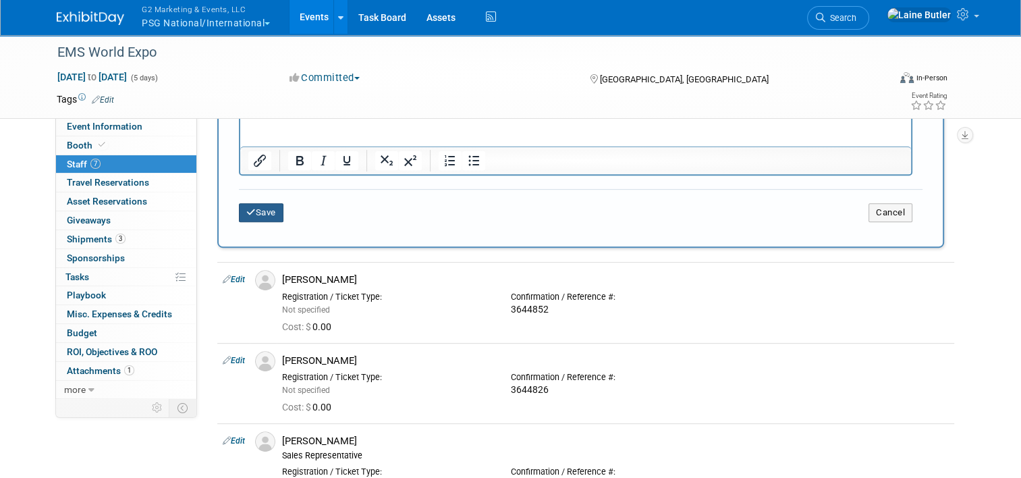
type input "3644834"
click at [254, 203] on button "Save" at bounding box center [261, 212] width 45 height 19
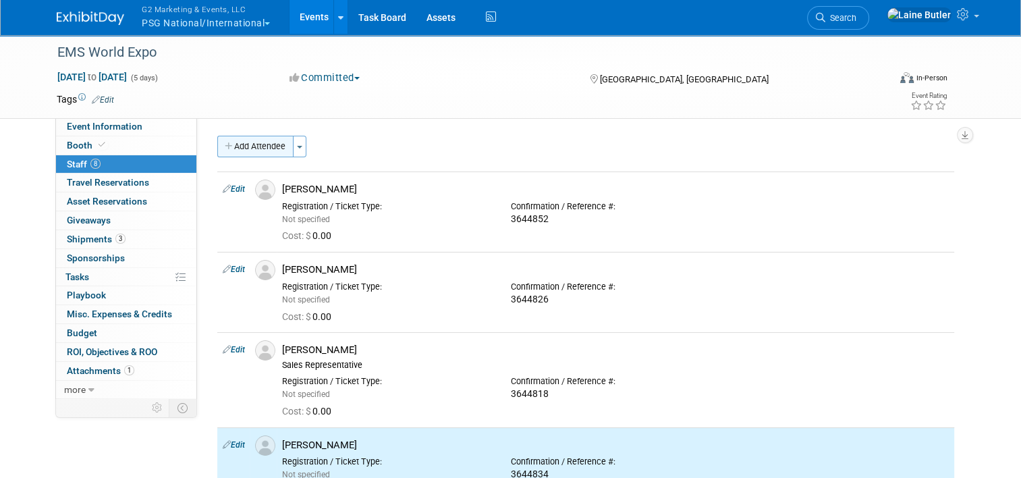
click at [253, 149] on button "Add Attendee" at bounding box center [255, 147] width 76 height 22
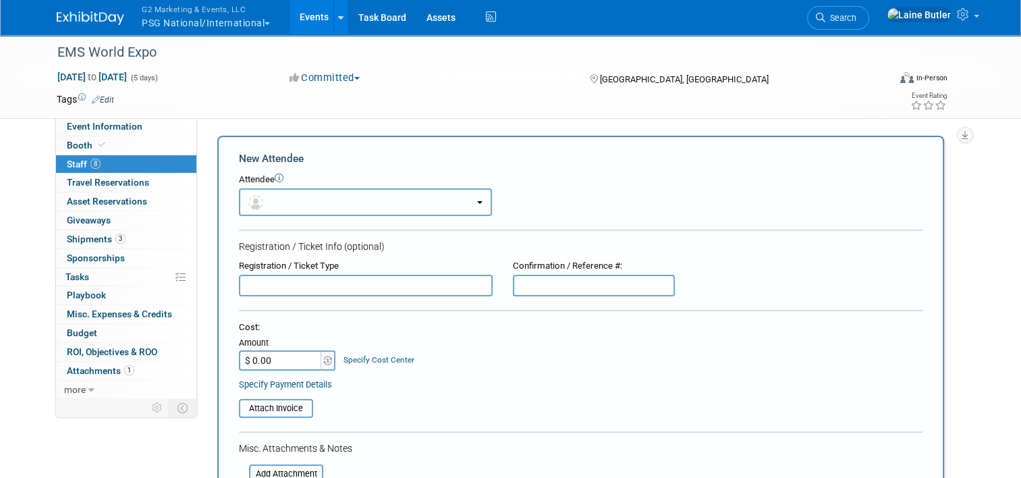
click at [297, 202] on button "button" at bounding box center [365, 202] width 253 height 28
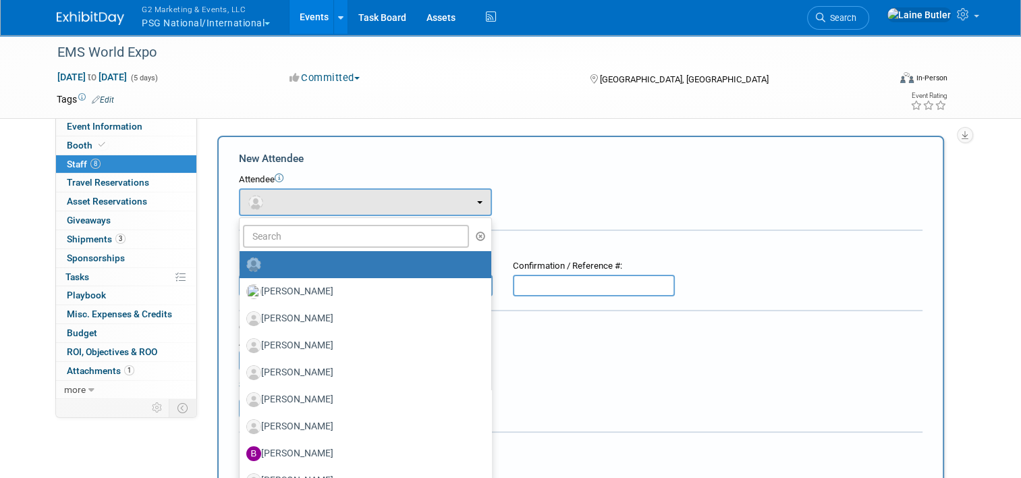
click at [286, 252] on link at bounding box center [365, 264] width 252 height 27
click at [285, 237] on input "text" at bounding box center [356, 236] width 226 height 23
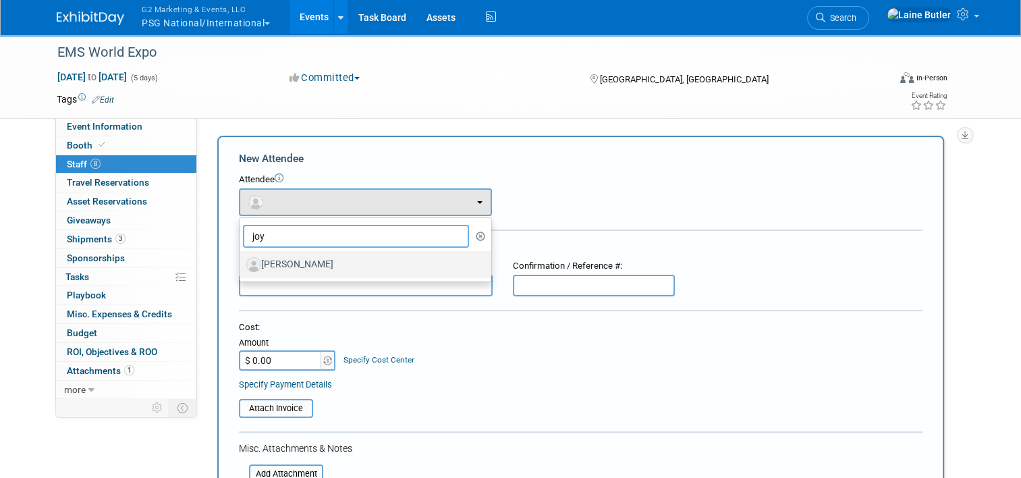
type input "joy"
click at [299, 262] on label "[PERSON_NAME]" at bounding box center [361, 265] width 231 height 22
click at [241, 262] on input "[PERSON_NAME]" at bounding box center [237, 262] width 9 height 9
select select "b64735d1-c9f3-4c9c-aae8-009d1258e8b7"
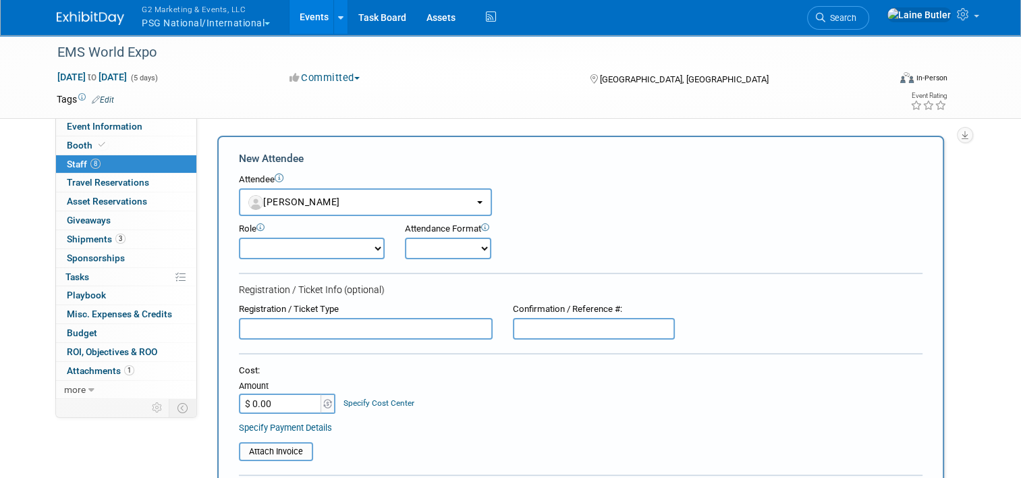
click at [590, 335] on input "text" at bounding box center [594, 329] width 162 height 22
paste input "3644843"
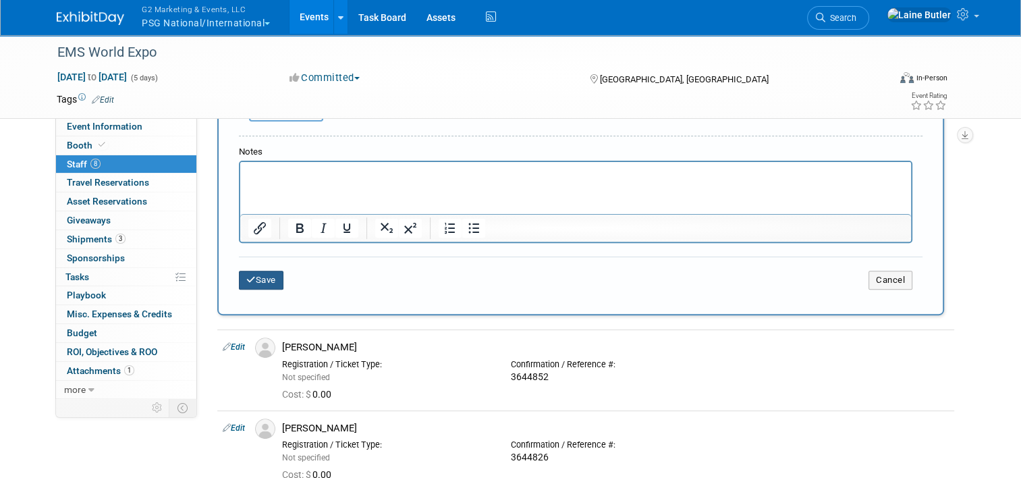
type input "3644843"
click at [267, 279] on button "Save" at bounding box center [261, 279] width 45 height 19
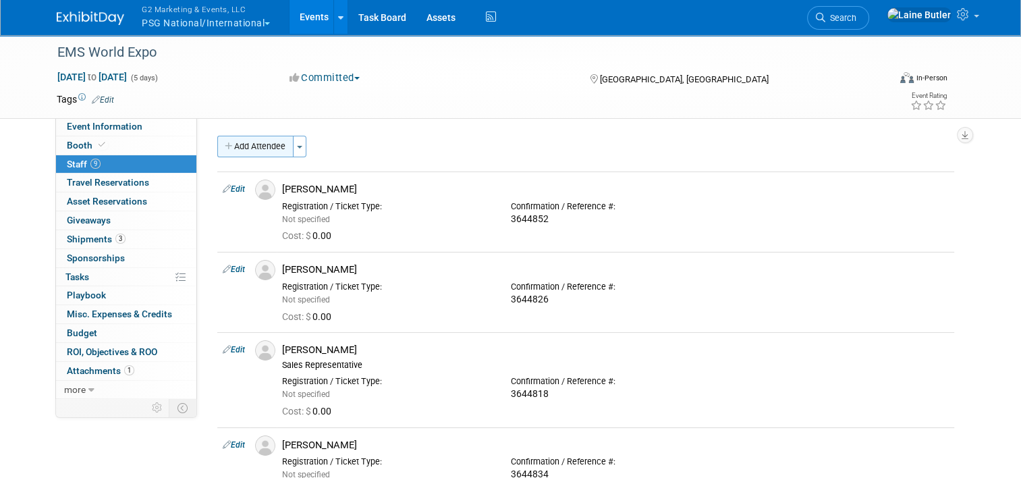
click at [241, 148] on button "Add Attendee" at bounding box center [255, 147] width 76 height 22
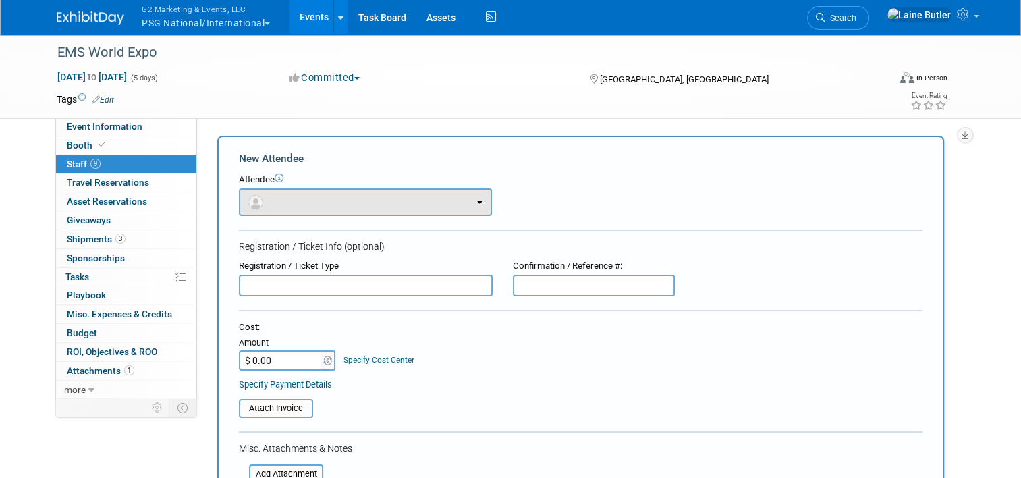
drag, startPoint x: 374, startPoint y: 187, endPoint x: 372, endPoint y: 197, distance: 10.3
click at [373, 189] on div "Attendee <img src="https://www.exhibitday.com/Images/Unassigned-User-Icon.png" …" at bounding box center [580, 194] width 683 height 42
click at [358, 190] on button "button" at bounding box center [365, 202] width 253 height 28
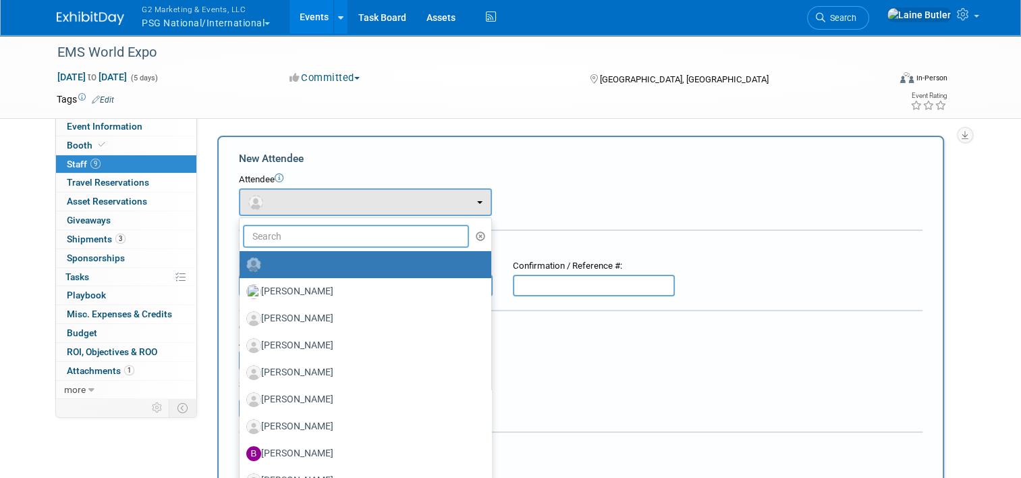
click at [360, 232] on input "text" at bounding box center [356, 236] width 226 height 23
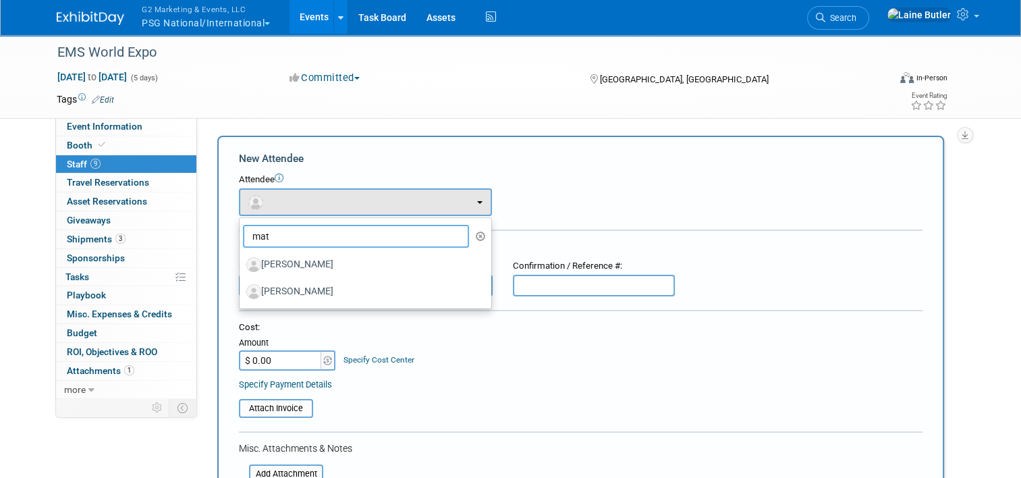
type input "mat"
click at [351, 263] on label "[PERSON_NAME]" at bounding box center [361, 265] width 231 height 22
click at [241, 263] on input "[PERSON_NAME]" at bounding box center [237, 262] width 9 height 9
select select "4deed086-2dd7-42f4-80dd-2150ff8a1476"
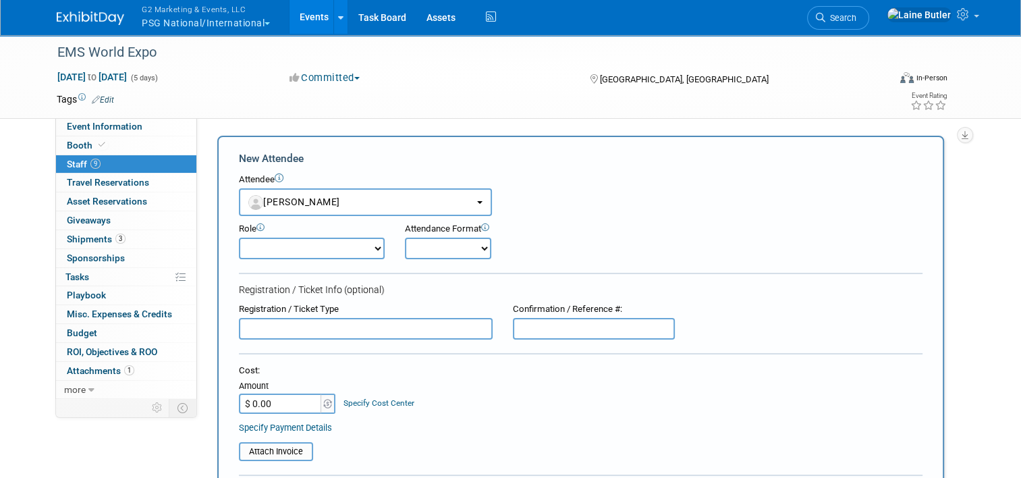
click at [536, 328] on input "text" at bounding box center [594, 329] width 162 height 22
paste input "3644823"
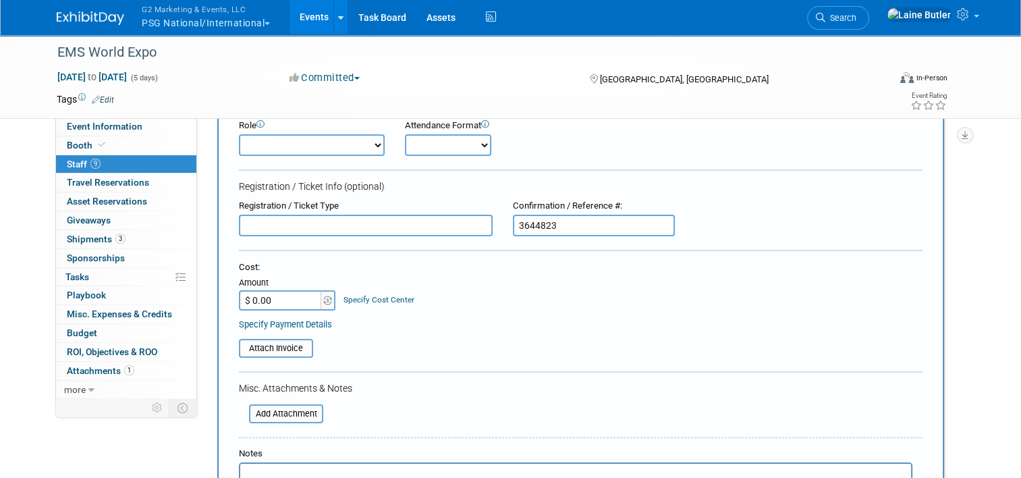
scroll to position [405, 0]
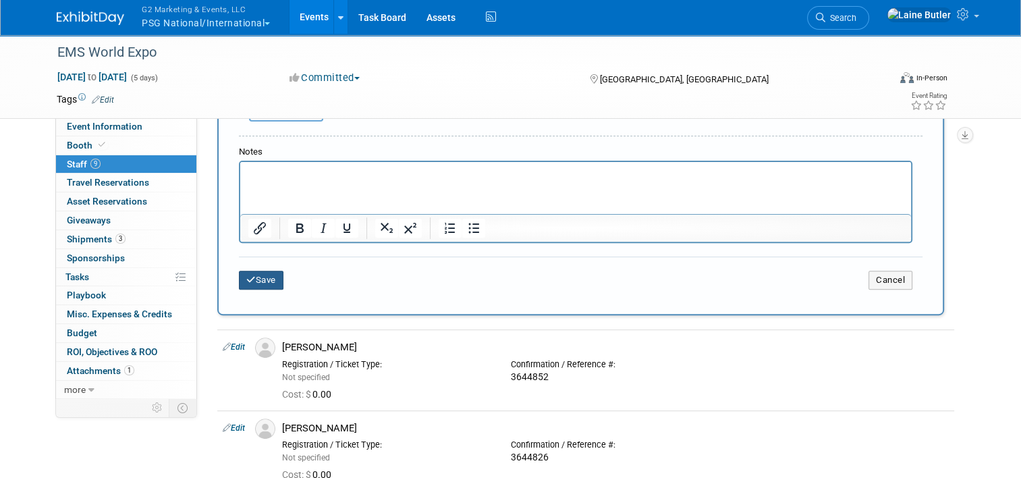
type input "3644823"
click at [261, 275] on button "Save" at bounding box center [261, 279] width 45 height 19
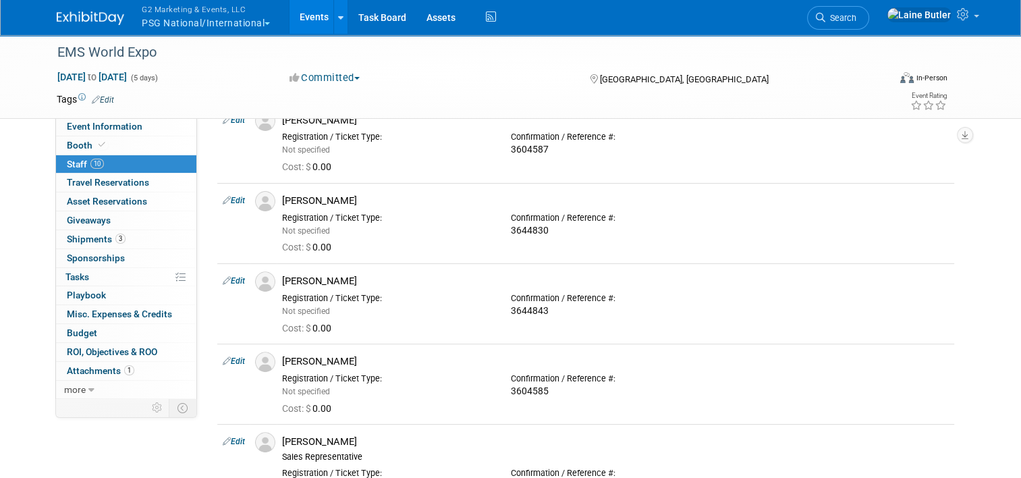
scroll to position [0, 0]
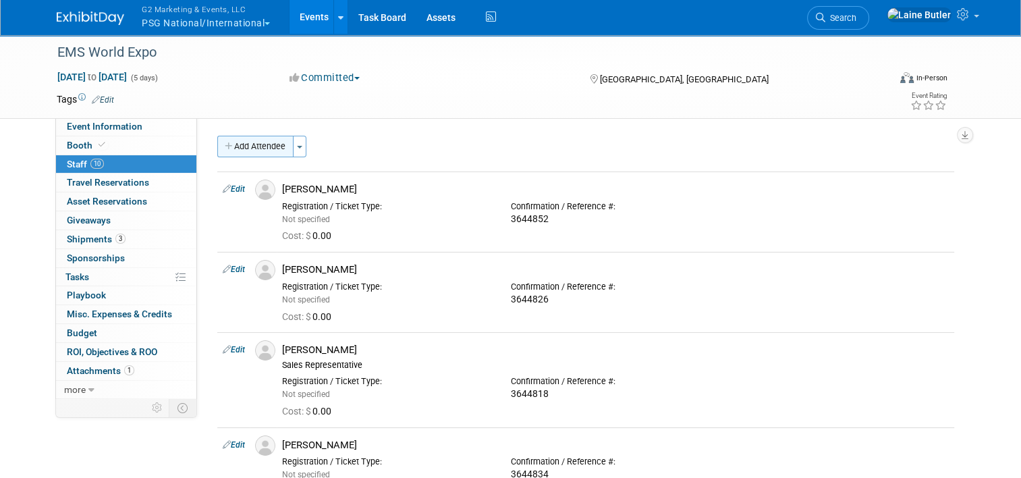
click at [246, 148] on button "Add Attendee" at bounding box center [255, 147] width 76 height 22
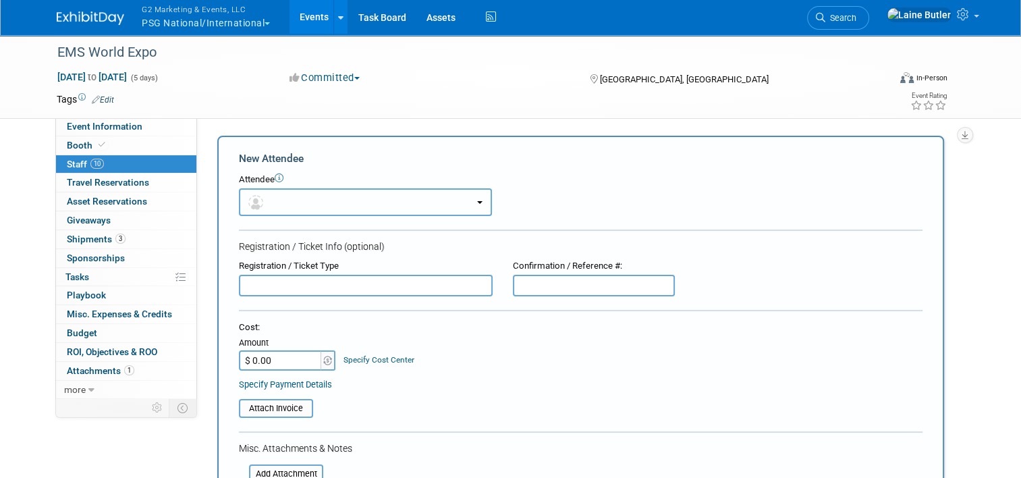
click at [270, 206] on button "button" at bounding box center [365, 202] width 253 height 28
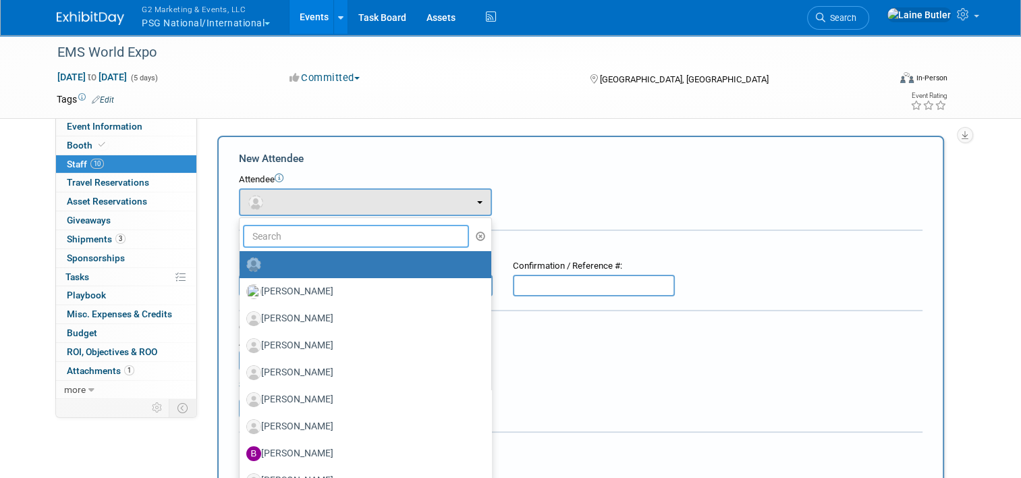
click at [276, 244] on input "text" at bounding box center [356, 236] width 226 height 23
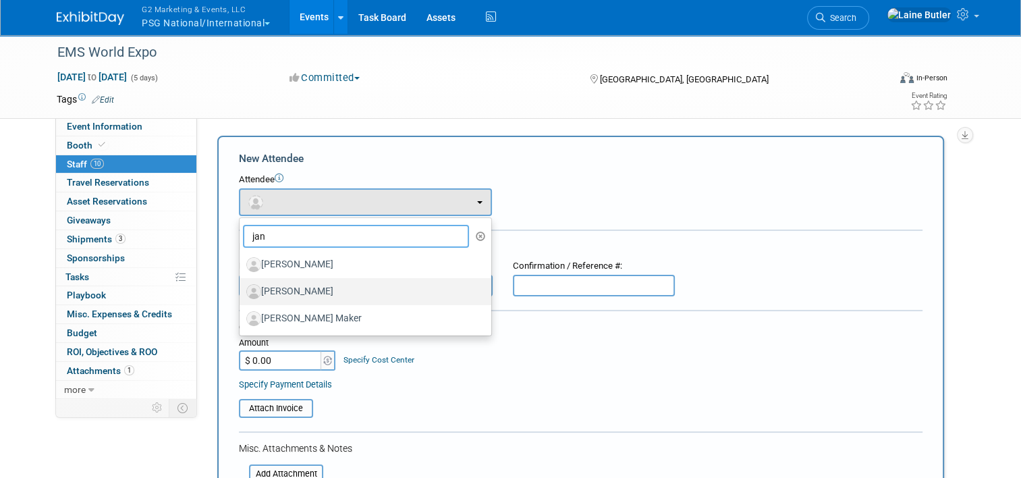
type input "jan"
click at [324, 291] on label "[PERSON_NAME]" at bounding box center [361, 292] width 231 height 22
click at [241, 291] on input "[PERSON_NAME]" at bounding box center [237, 289] width 9 height 9
select select "d0a9878f-7f82-4534-befb-f067d0ee2cf6"
select select "4"
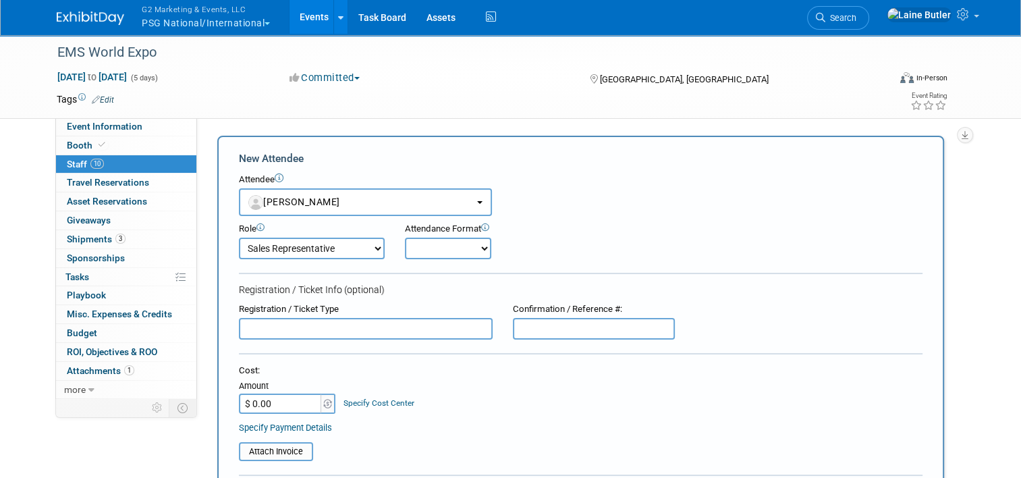
click at [594, 332] on input "text" at bounding box center [594, 329] width 162 height 22
paste input "3651483"
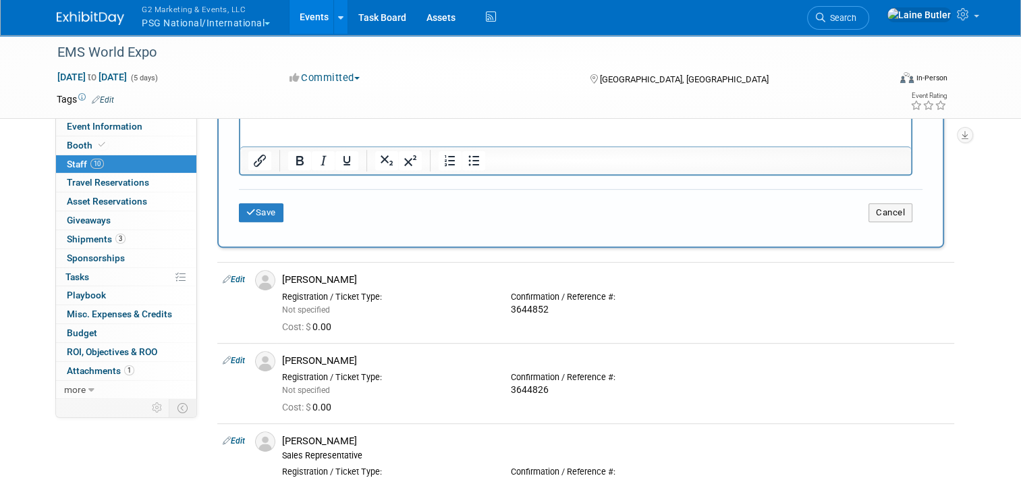
type input "3651483"
drag, startPoint x: 262, startPoint y: 225, endPoint x: 257, endPoint y: 215, distance: 10.6
click at [257, 215] on div "Save Cancel" at bounding box center [580, 210] width 683 height 43
click at [257, 213] on button "Save" at bounding box center [261, 212] width 45 height 19
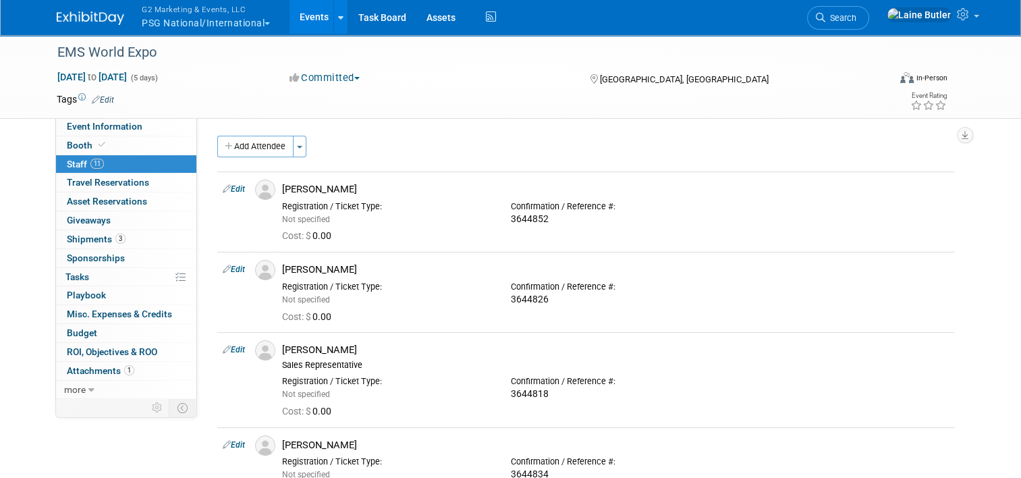
click at [258, 151] on button "Add Attendee" at bounding box center [255, 147] width 76 height 22
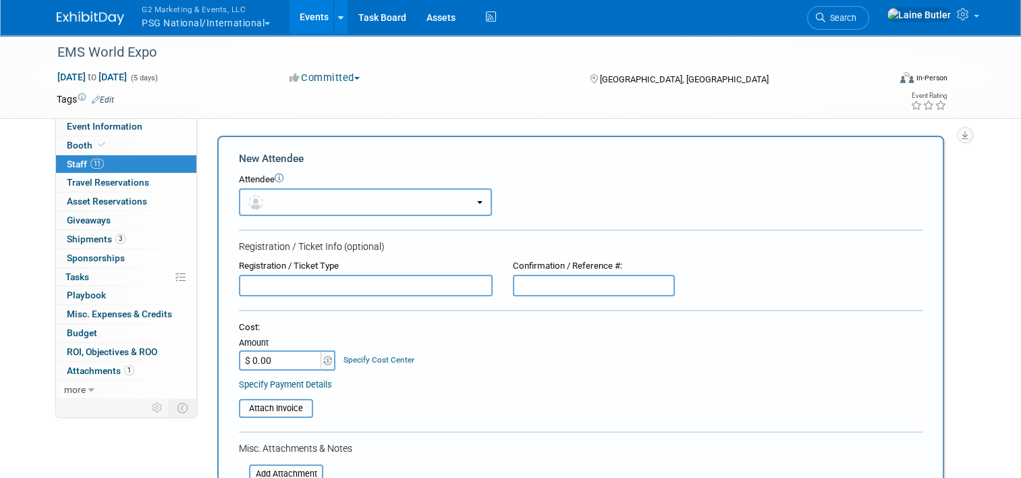
click at [289, 205] on button "button" at bounding box center [365, 202] width 253 height 28
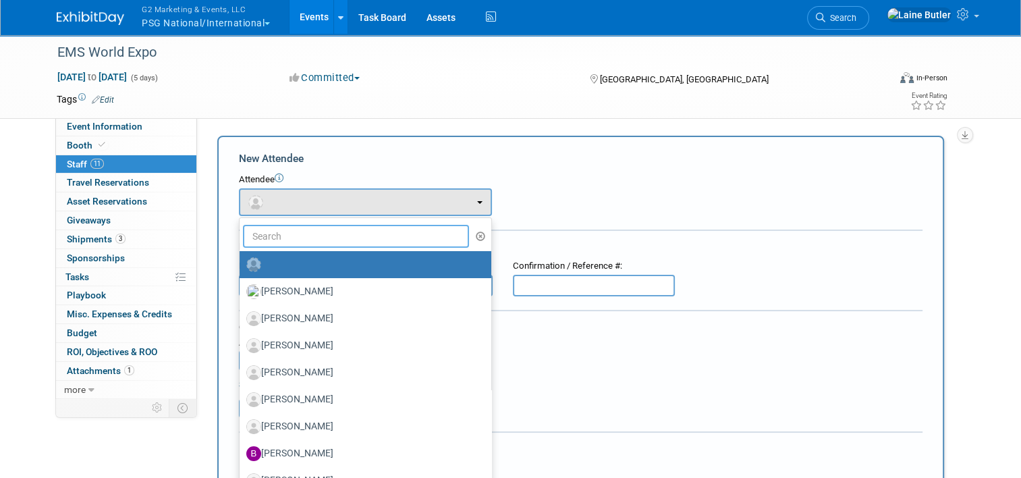
click at [291, 235] on input "text" at bounding box center [356, 236] width 226 height 23
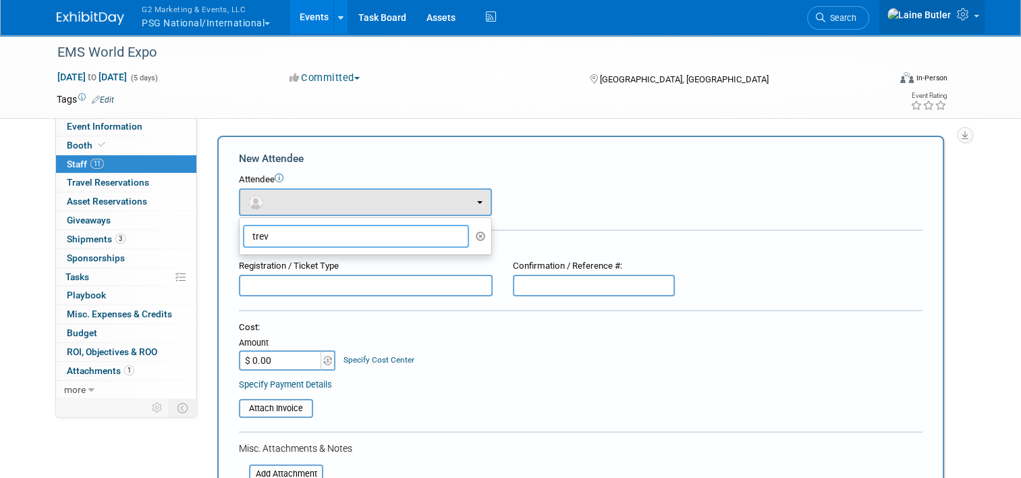
type input "trev"
drag, startPoint x: 986, startPoint y: 11, endPoint x: 987, endPoint y: 20, distance: 8.2
click at [927, 11] on link at bounding box center [931, 17] width 105 height 34
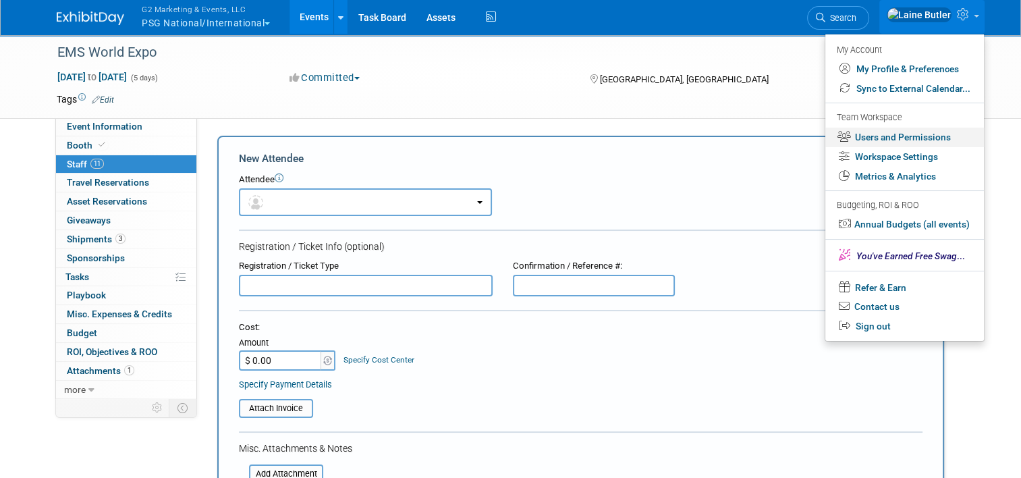
click at [927, 141] on link "Users and Permissions" at bounding box center [904, 137] width 159 height 20
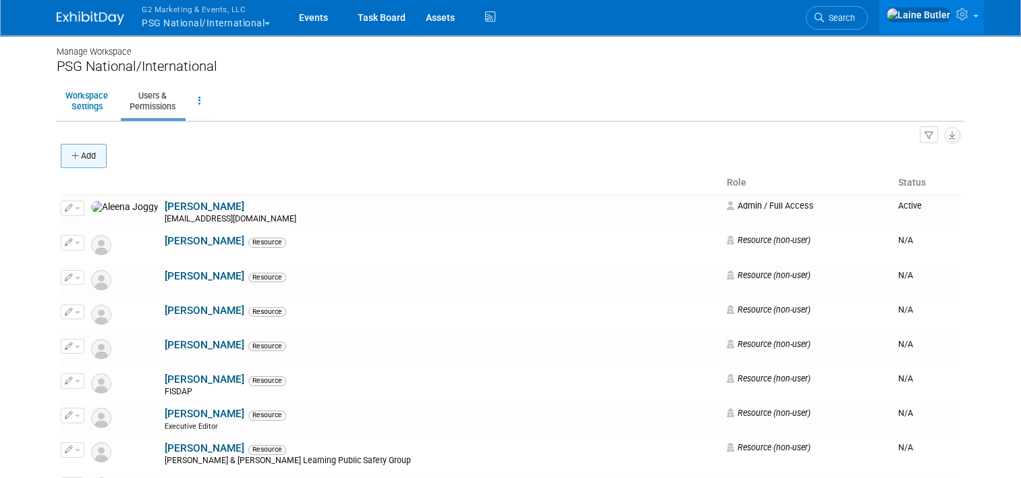
click at [89, 163] on button "Add" at bounding box center [84, 156] width 46 height 24
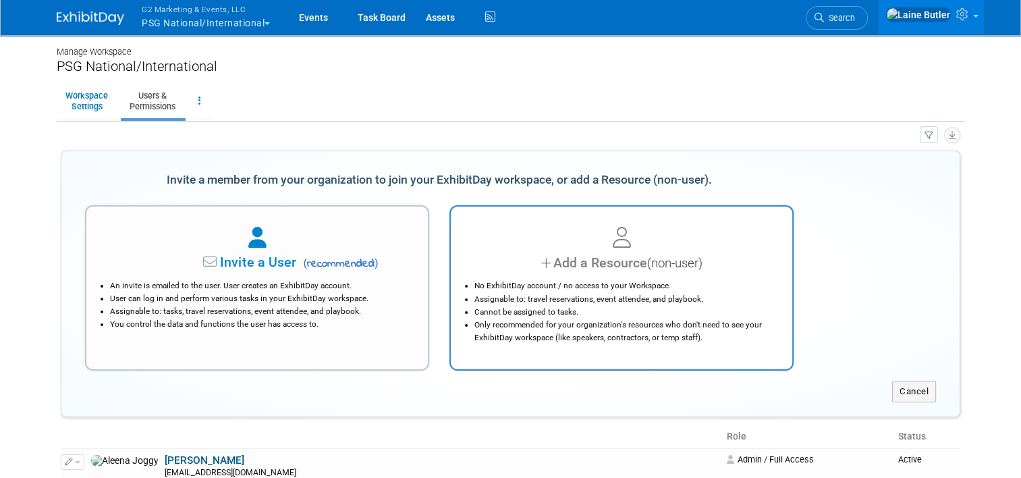
click at [616, 251] on div at bounding box center [621, 238] width 308 height 30
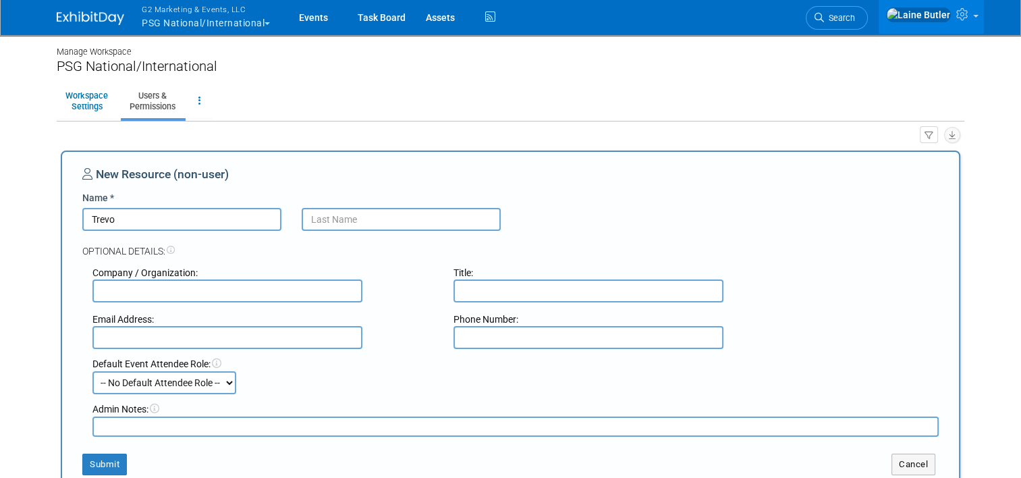
type input "[PERSON_NAME]"
type input "[EMAIL_ADDRESS][DOMAIN_NAME]"
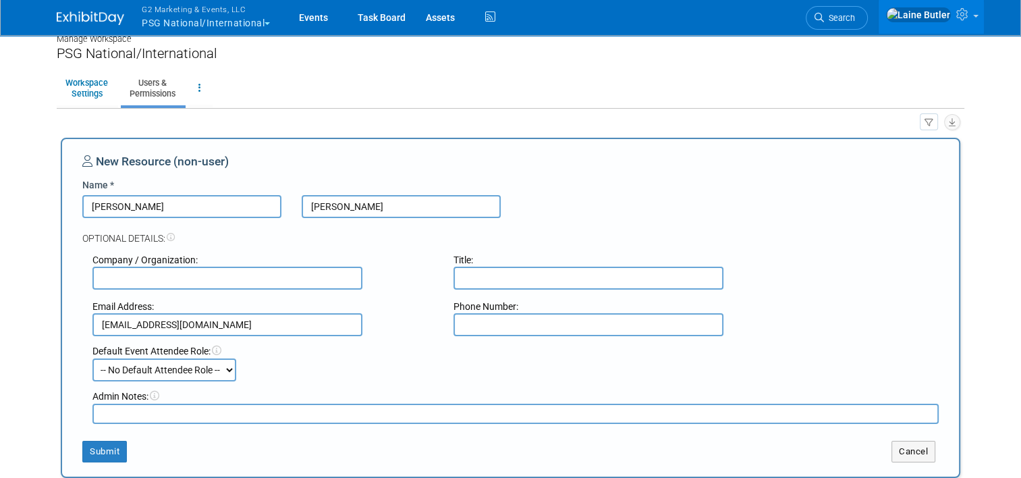
scroll to position [337, 0]
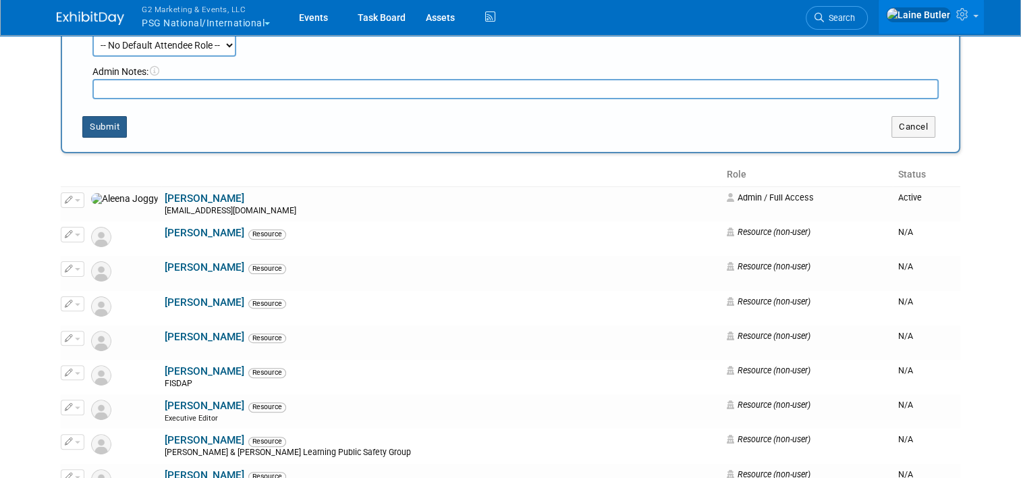
type input "[PERSON_NAME]"
drag, startPoint x: 105, startPoint y: 127, endPoint x: 120, endPoint y: 125, distance: 15.6
click at [105, 127] on button "Submit" at bounding box center [104, 127] width 45 height 22
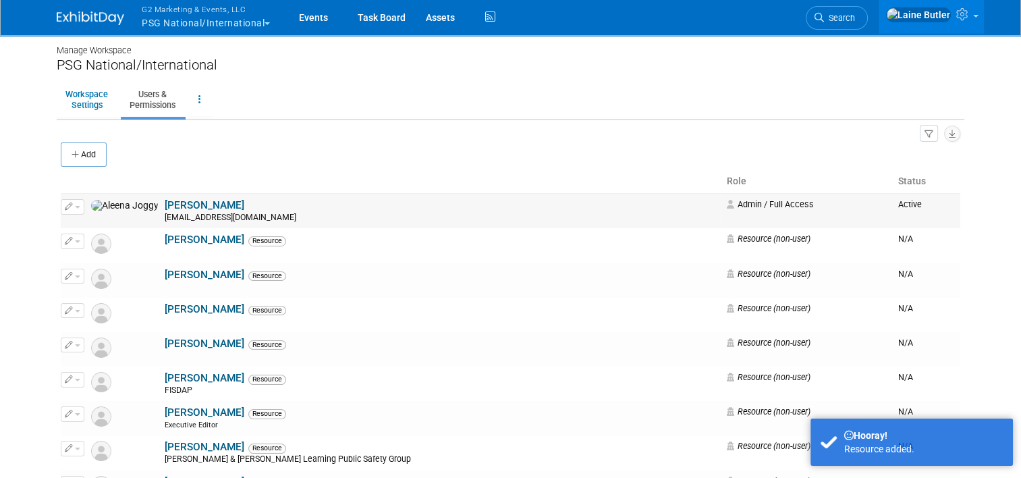
scroll to position [0, 0]
click at [500, 97] on ul "Workspace Settings Users & Permissions Workspace Logs" at bounding box center [510, 102] width 907 height 38
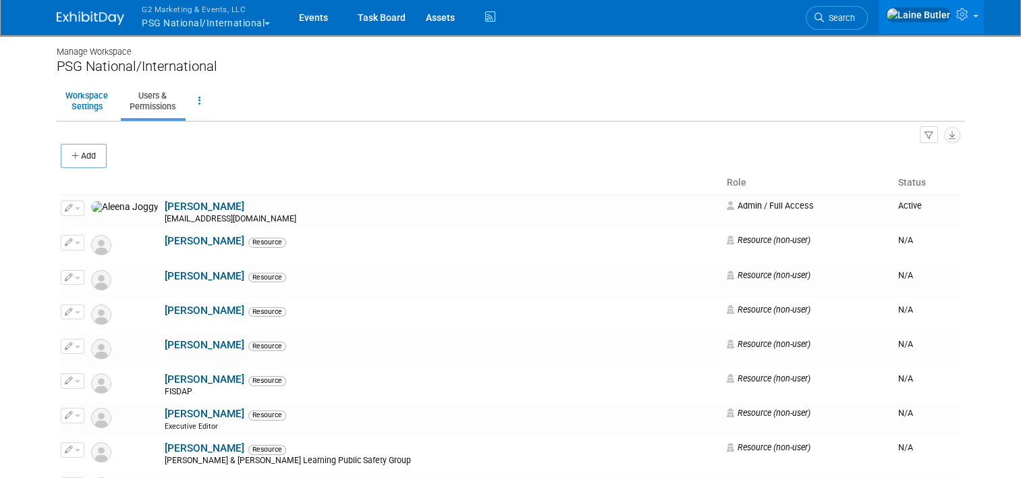
click at [105, 20] on img at bounding box center [90, 17] width 67 height 13
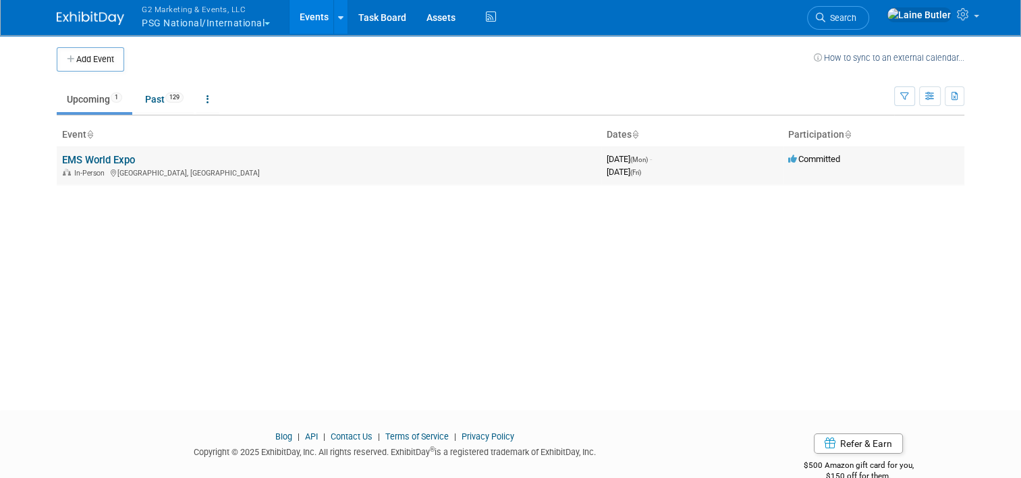
click at [66, 159] on link "EMS World Expo" at bounding box center [98, 160] width 73 height 12
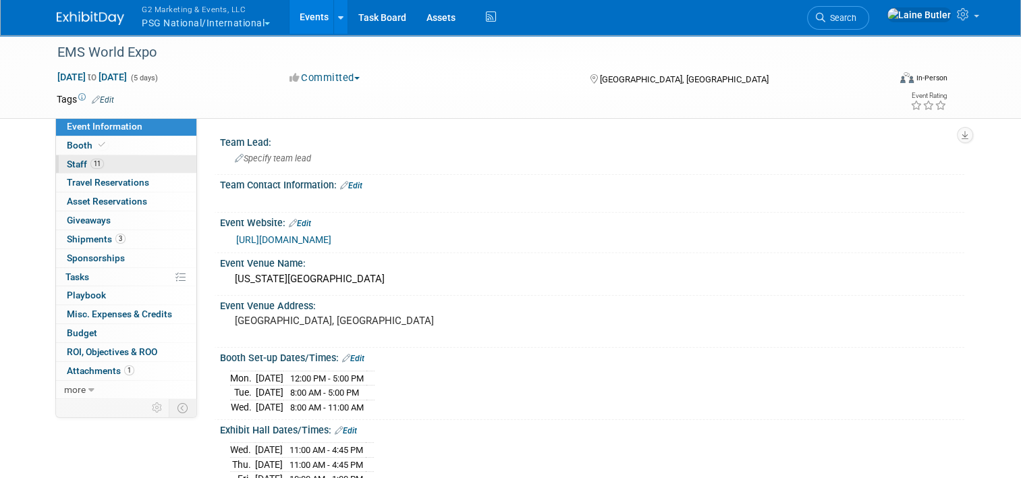
click at [67, 162] on span "Staff 11" at bounding box center [85, 164] width 37 height 11
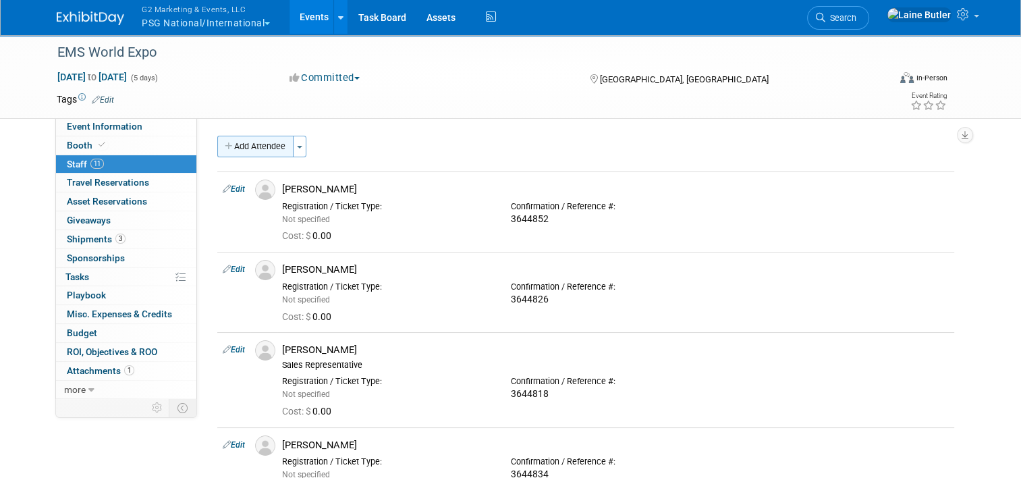
click at [243, 146] on button "Add Attendee" at bounding box center [255, 147] width 76 height 22
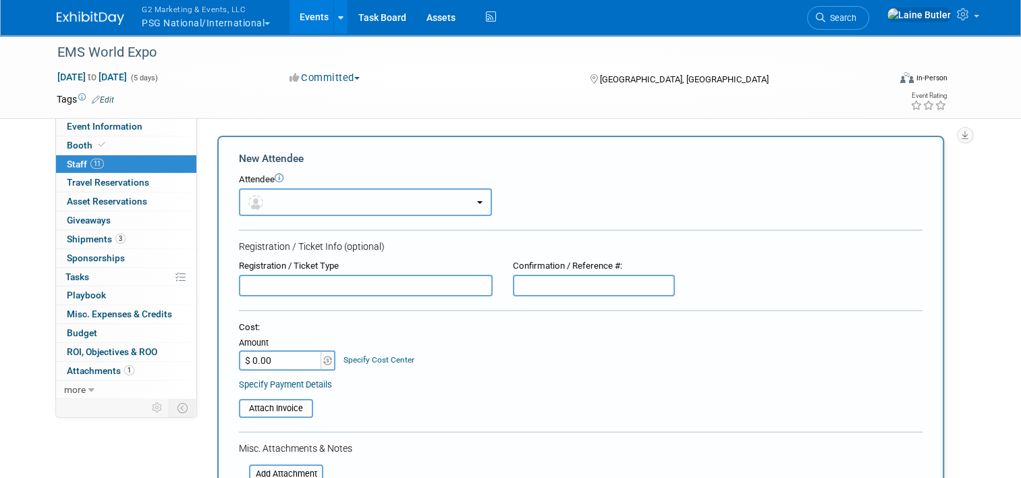
click at [292, 201] on button "button" at bounding box center [365, 202] width 253 height 28
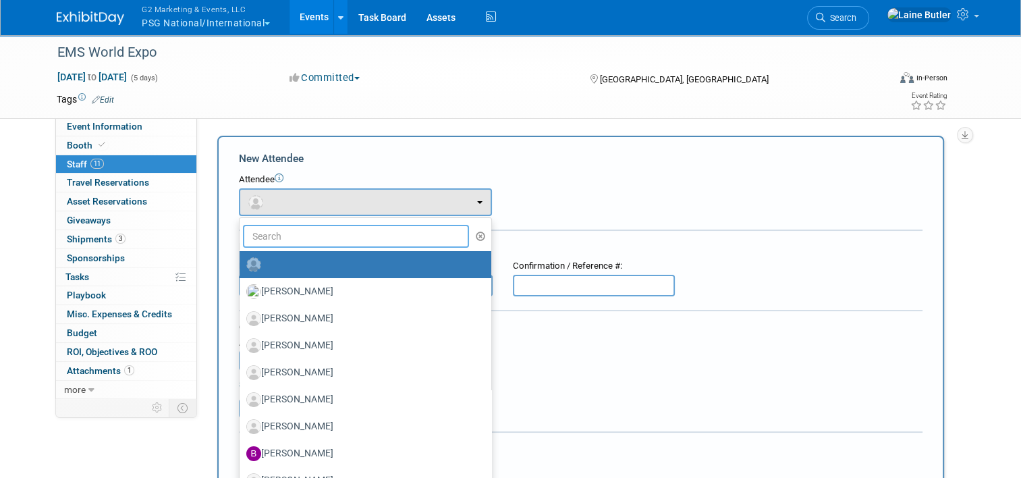
click at [297, 239] on input "text" at bounding box center [356, 236] width 226 height 23
type input "r"
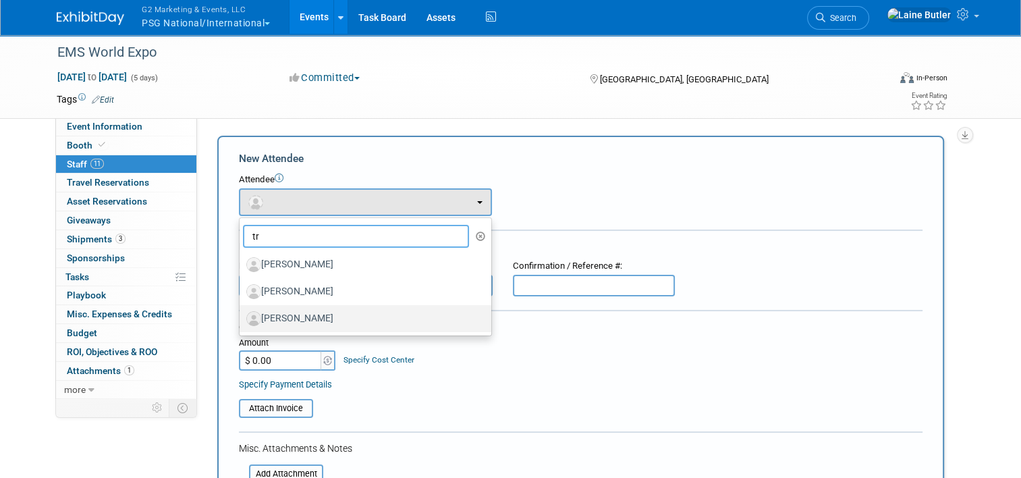
type input "tr"
click at [345, 312] on label "[PERSON_NAME]" at bounding box center [361, 319] width 231 height 22
click at [241, 312] on input "[PERSON_NAME]" at bounding box center [237, 316] width 9 height 9
select select "2c6fe355-d60d-4223-92dd-bb5a2d708795"
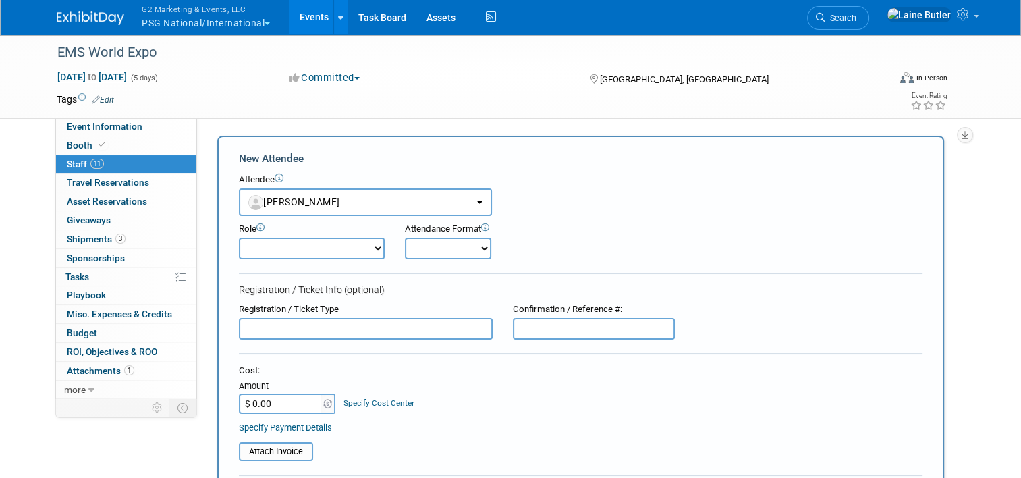
click at [583, 318] on input "text" at bounding box center [594, 329] width 162 height 22
paste input "3644849"
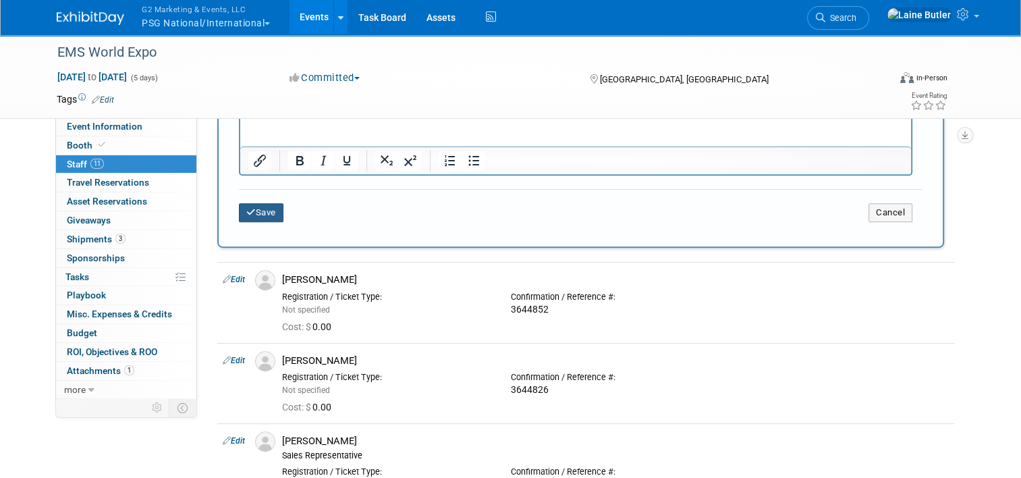
type input "3644849"
click at [261, 208] on button "Save" at bounding box center [261, 212] width 45 height 19
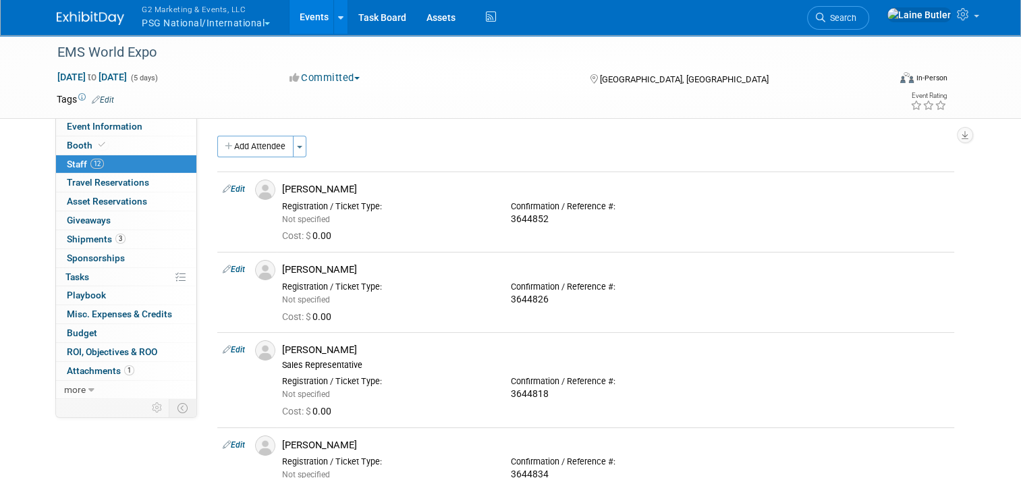
drag, startPoint x: 276, startPoint y: 151, endPoint x: 331, endPoint y: 127, distance: 59.8
click at [277, 151] on button "Add Attendee" at bounding box center [255, 147] width 76 height 22
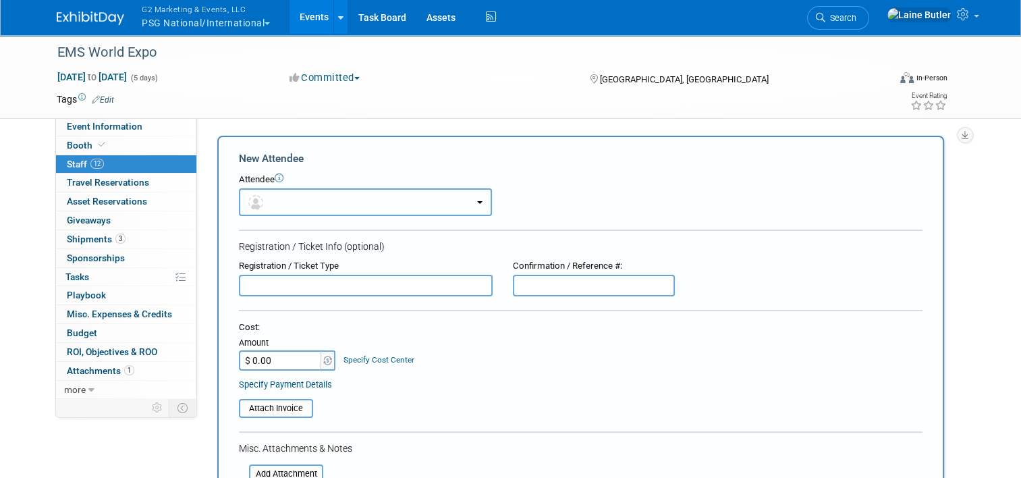
click at [275, 206] on button "button" at bounding box center [365, 202] width 253 height 28
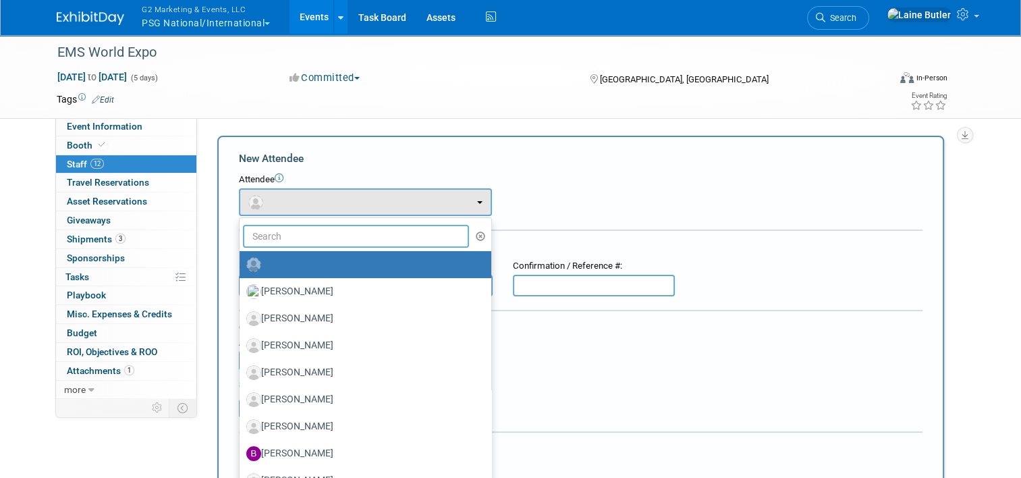
click at [288, 237] on input "text" at bounding box center [356, 236] width 226 height 23
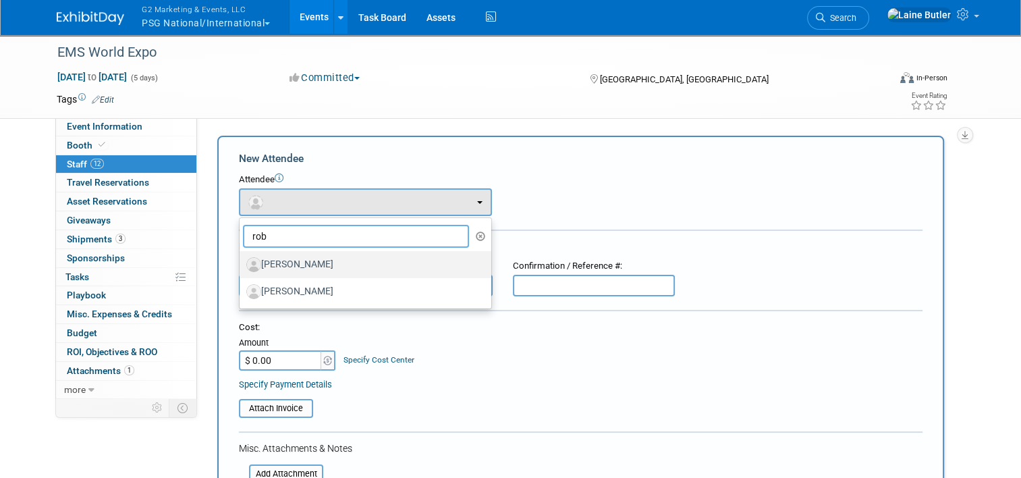
type input "rob"
click at [301, 264] on label "[PERSON_NAME]" at bounding box center [361, 265] width 231 height 22
click at [241, 264] on input "[PERSON_NAME]" at bounding box center [237, 262] width 9 height 9
select select "532e975f-b5da-4428-b76c-d554bce591ac"
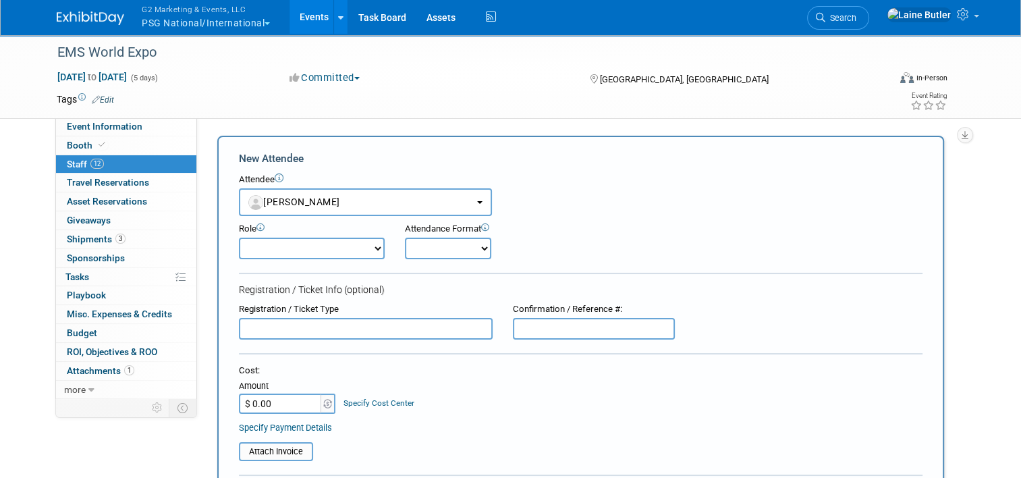
click at [569, 326] on input "text" at bounding box center [594, 329] width 162 height 22
paste input "3644839"
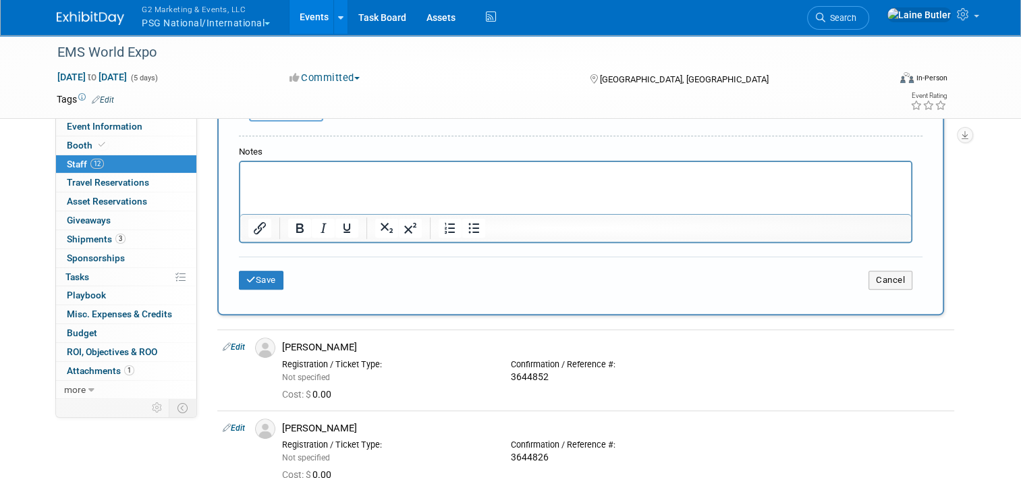
type input "3644839"
click at [254, 286] on div "Save Cancel" at bounding box center [580, 277] width 683 height 43
click at [252, 281] on button "Save" at bounding box center [261, 279] width 45 height 19
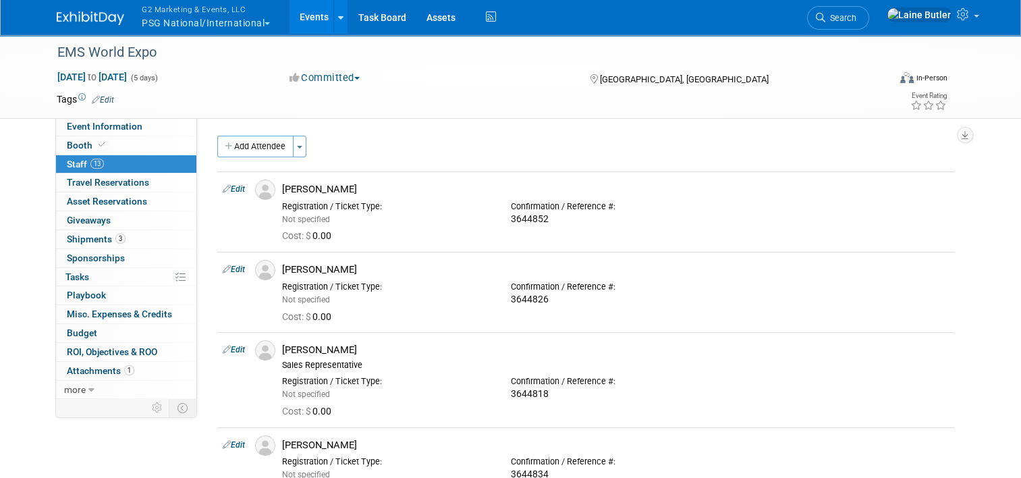
click at [230, 145] on button "Add Attendee" at bounding box center [255, 147] width 76 height 22
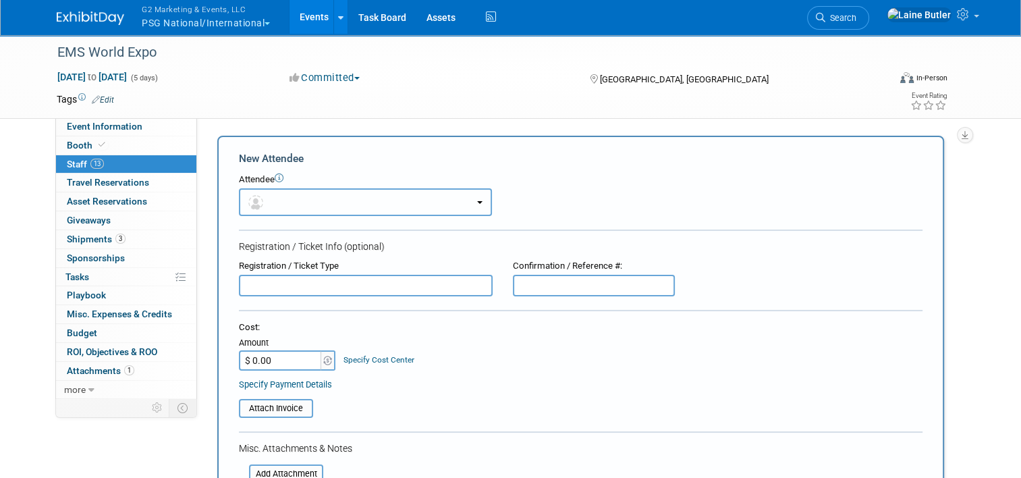
click at [277, 202] on button "button" at bounding box center [365, 202] width 253 height 28
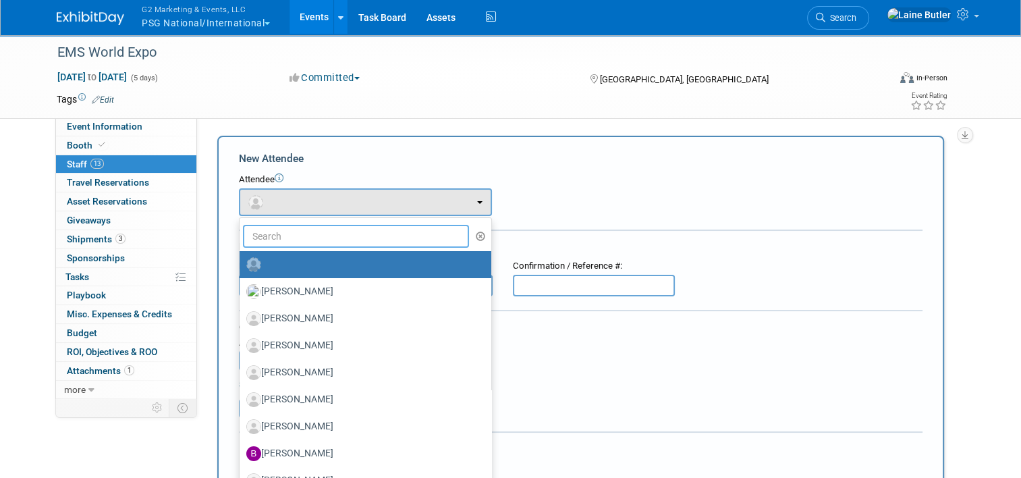
click at [314, 243] on input "text" at bounding box center [356, 236] width 226 height 23
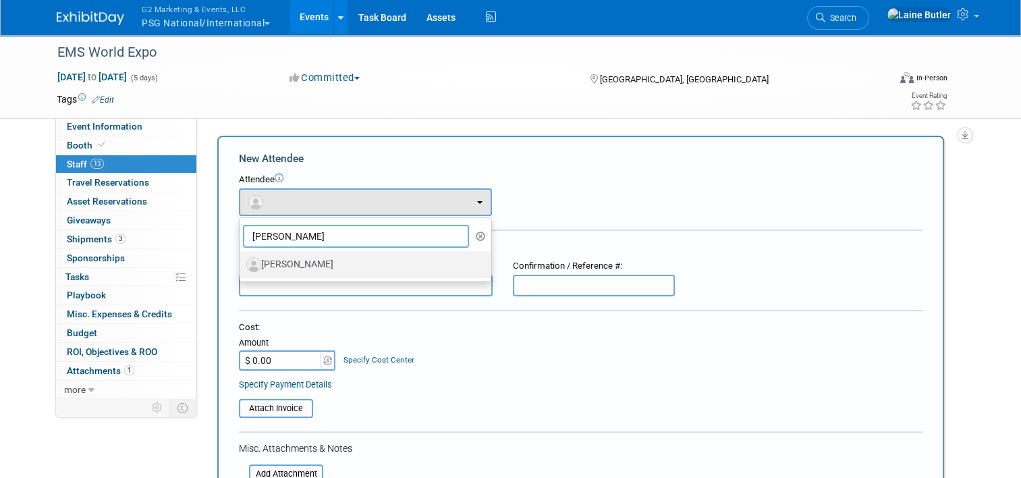
type input "[PERSON_NAME]"
click at [286, 274] on label "[PERSON_NAME]" at bounding box center [361, 265] width 231 height 22
click at [241, 267] on input "[PERSON_NAME]" at bounding box center [237, 262] width 9 height 9
select select "99c2cbda-2b8c-41e5-9fc5-533a16778bc6"
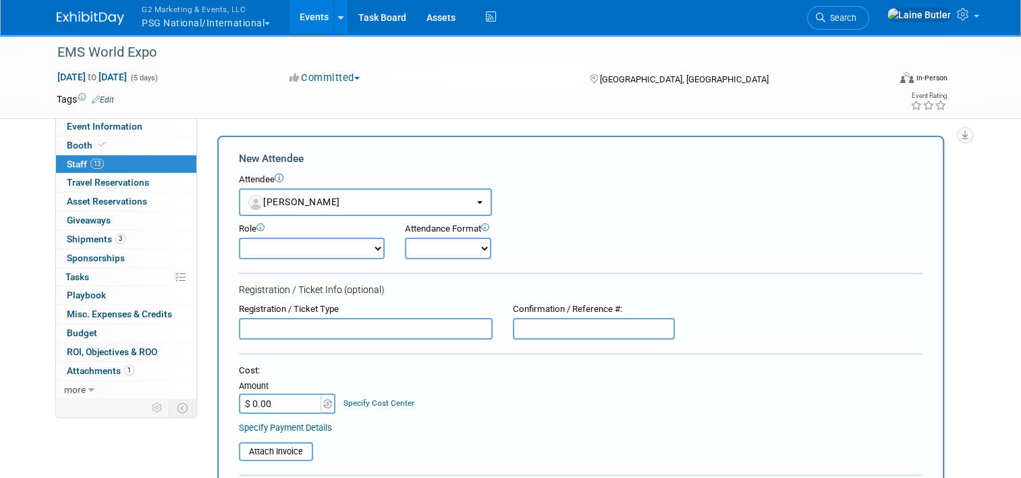
click at [567, 339] on form "New Attendee Attendee <img src="[URL][DOMAIN_NAME]" style="width: 22px; height:…" at bounding box center [580, 420] width 683 height 538
click at [561, 331] on input "text" at bounding box center [594, 329] width 162 height 22
paste input "3644842"
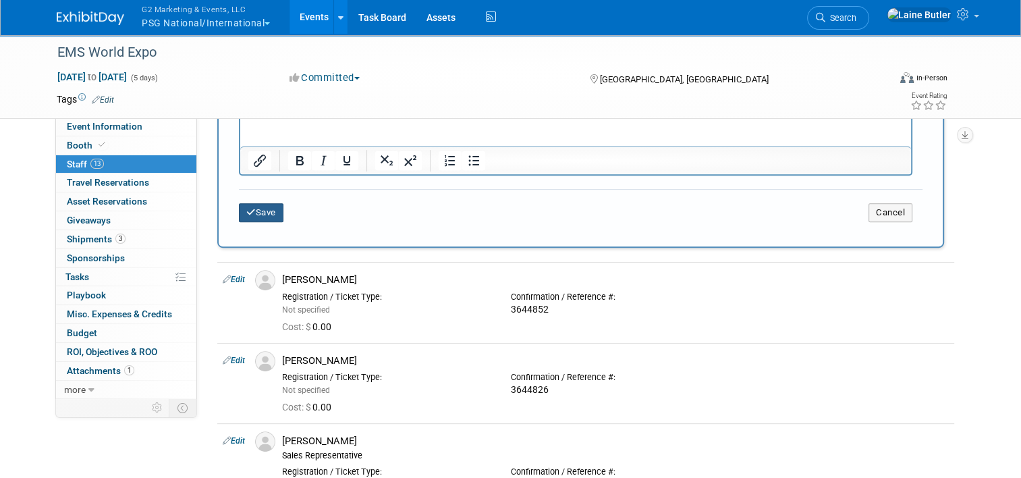
type input "3644842"
click at [260, 203] on button "Save" at bounding box center [261, 212] width 45 height 19
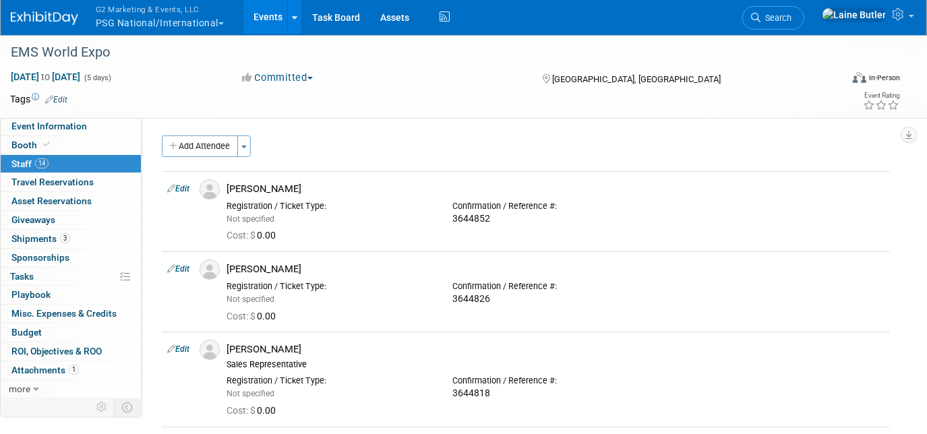
drag, startPoint x: 1002, startPoint y: 5, endPoint x: 460, endPoint y: 130, distance: 556.5
click at [460, 130] on div "Team Lead: Specify team lead Team Contact Information: Edit X Event Website: Ed…" at bounding box center [521, 257] width 759 height 280
click at [51, 147] on link "Booth" at bounding box center [71, 145] width 140 height 18
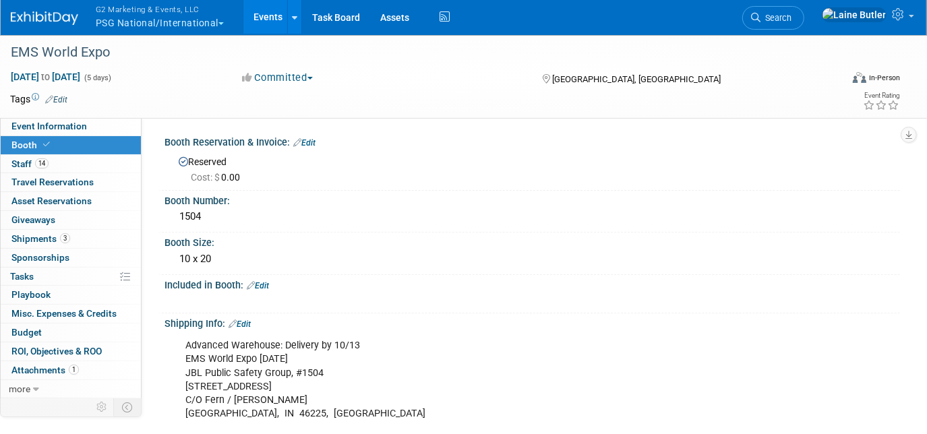
click at [262, 281] on link "Edit" at bounding box center [258, 285] width 22 height 9
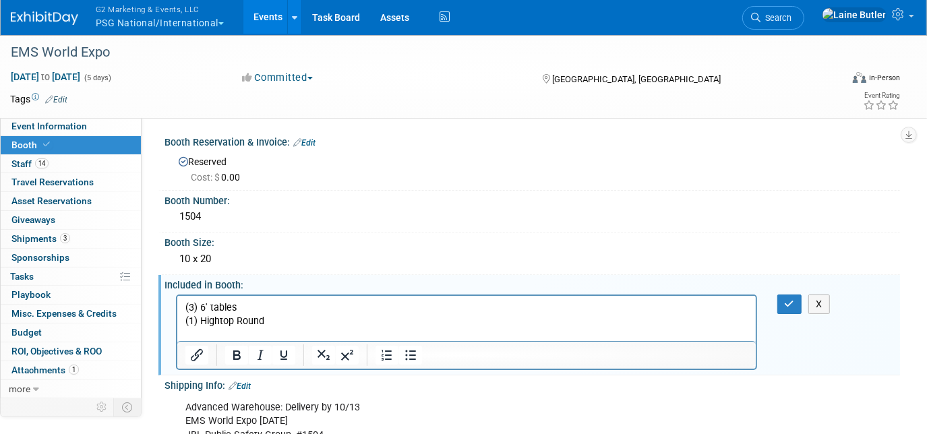
click at [259, 303] on p "(3) 6' tables" at bounding box center [466, 307] width 563 height 13
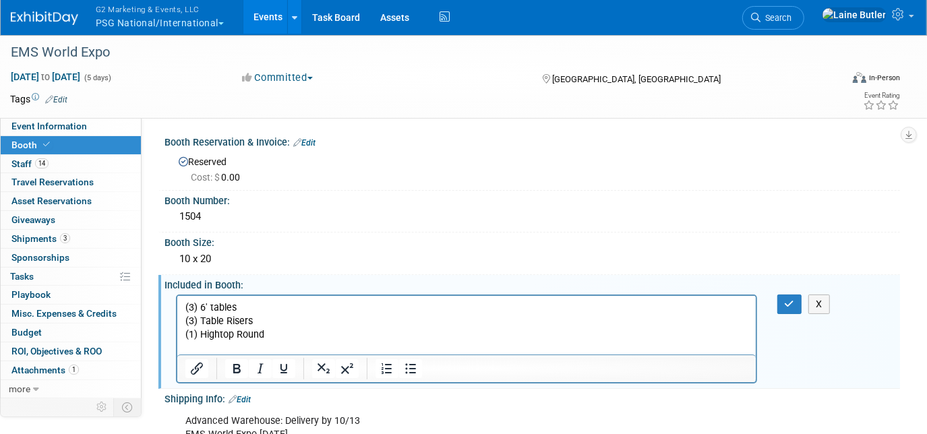
click at [258, 299] on html "(3) 6' tables (3) Table Risers (1) Hightop Round" at bounding box center [466, 324] width 579 height 59
click at [212, 305] on p "(3) 6' tables" at bounding box center [466, 307] width 563 height 13
click at [298, 335] on p "(1) Hightop Round" at bounding box center [466, 334] width 563 height 13
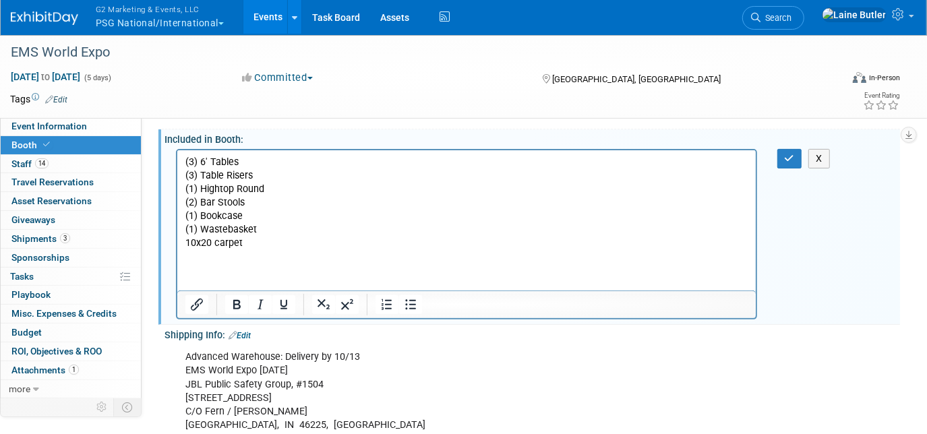
scroll to position [75, 0]
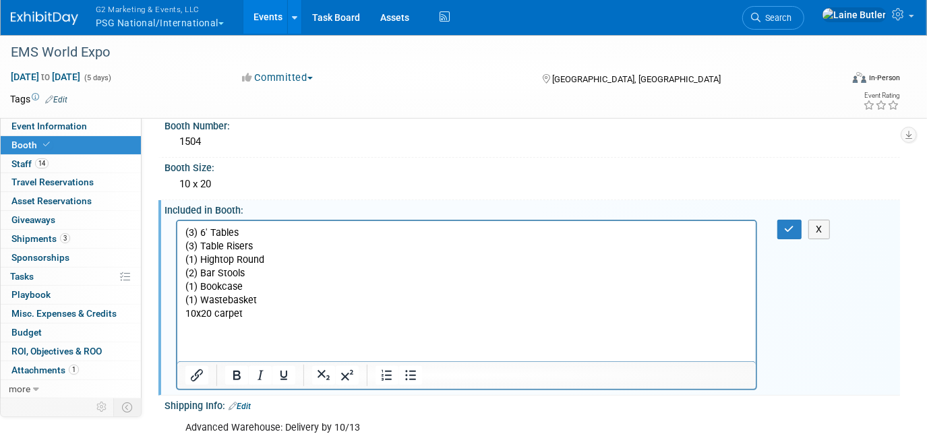
click at [184, 233] on body "(3) 6' Tables (3) Table Risers (1) Hightop Round (2) Bar Stools (1) Bookcase (1…" at bounding box center [466, 294] width 565 height 136
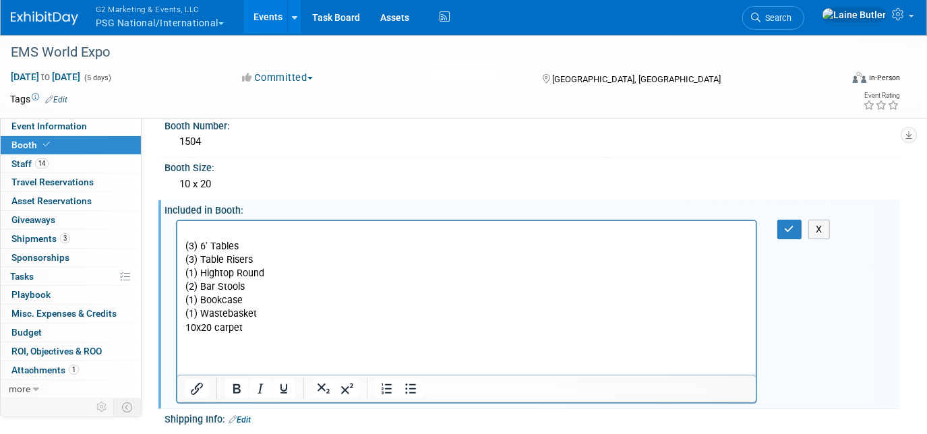
click at [240, 231] on p "Rich Text Area. Press ALT-0 for help." at bounding box center [466, 232] width 563 height 13
drag, startPoint x: 296, startPoint y: 237, endPoint x: 179, endPoint y: 234, distance: 117.4
click at [179, 234] on html "Rented from [PERSON_NAME] (3) 6' Tables (3) Table Risers (1) Hightop Round (2) …" at bounding box center [466, 298] width 579 height 154
click at [239, 381] on icon "Bold" at bounding box center [237, 389] width 16 height 16
click at [264, 338] on p "Rich Text Area. Press ALT-0 for help." at bounding box center [466, 341] width 563 height 13
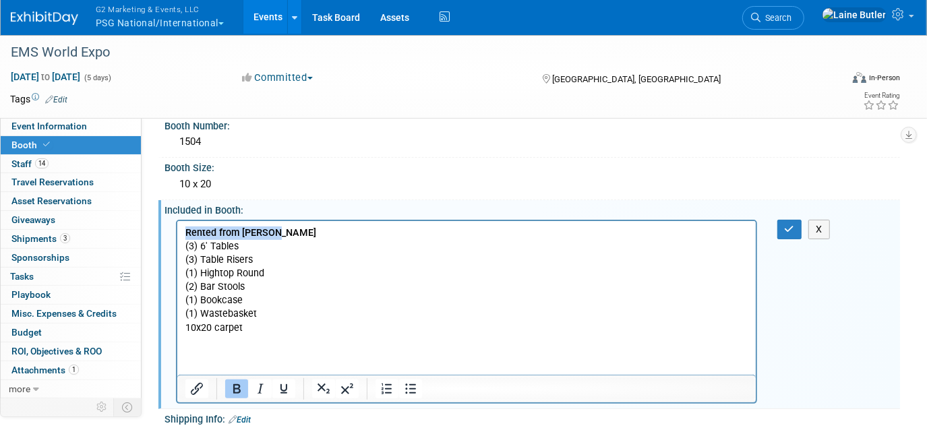
drag, startPoint x: 285, startPoint y: 228, endPoint x: 182, endPoint y: 231, distance: 103.3
click at [182, 231] on html "Rented from [PERSON_NAME] (3) 6' Tables (3) Table Risers (1) Hightop Round (2) …" at bounding box center [466, 298] width 579 height 154
copy b "Rented from [PERSON_NAME]"
click at [194, 362] on p "Rich Text Area. Press ALT-0 for help." at bounding box center [466, 368] width 563 height 13
click at [190, 352] on p "Rich Text Area. Press ALT-0 for help." at bounding box center [466, 354] width 563 height 13
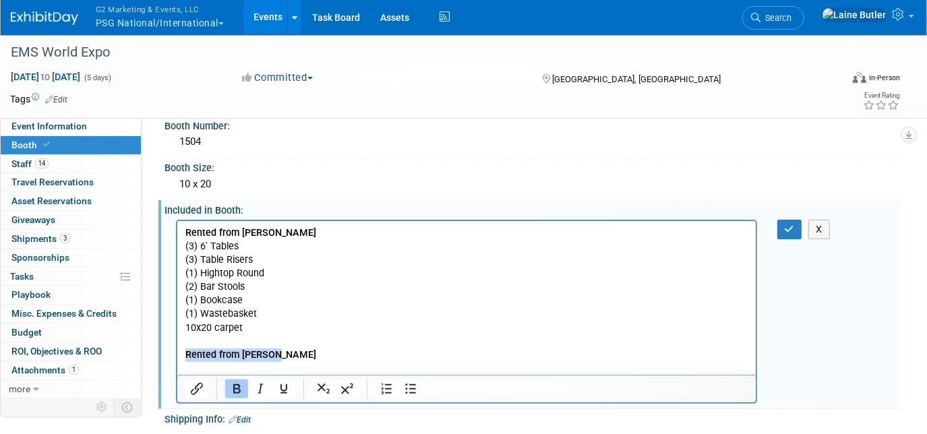
drag, startPoint x: 284, startPoint y: 351, endPoint x: 181, endPoint y: 351, distance: 103.2
click at [181, 351] on html "Rented from [PERSON_NAME] (3) 6' Tables (3) Table Risers (1) Hightop Round (2) …" at bounding box center [466, 298] width 579 height 154
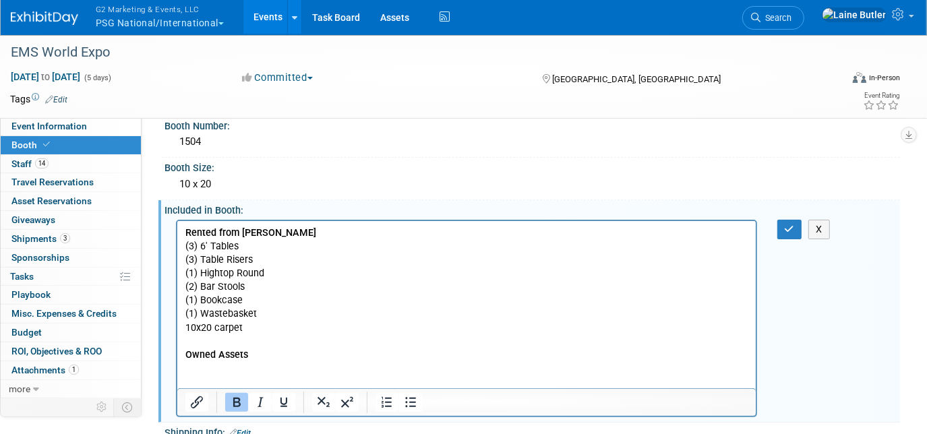
click at [242, 405] on icon "Bold" at bounding box center [237, 403] width 16 height 16
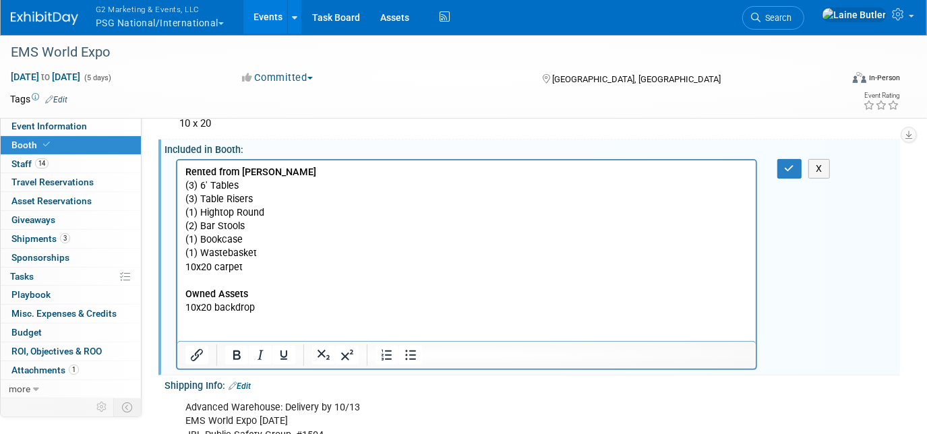
scroll to position [136, 0]
click at [188, 321] on p "Feather Flags" at bounding box center [466, 320] width 563 height 13
click at [270, 321] on p "(2) Feather Flags" at bounding box center [466, 320] width 563 height 13
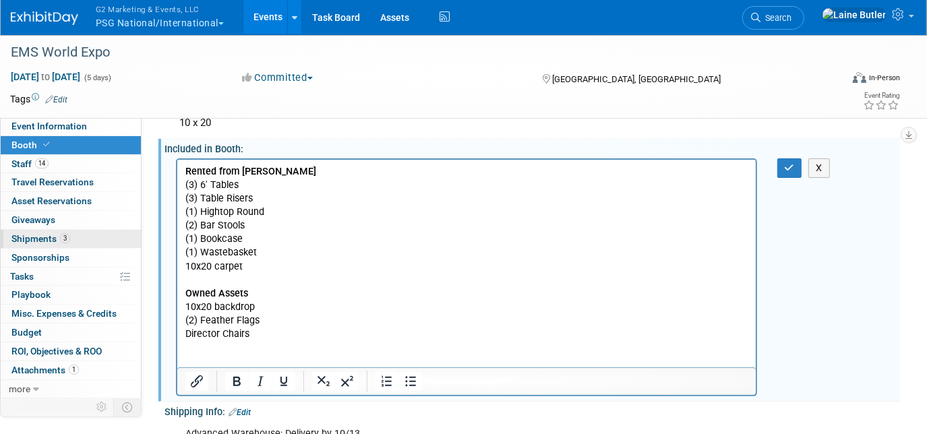
click at [28, 241] on span "Shipments 3" at bounding box center [40, 238] width 59 height 11
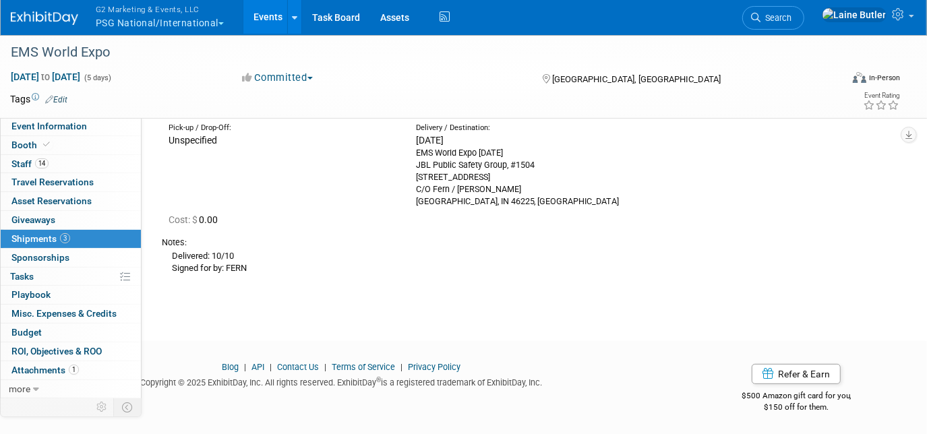
scroll to position [0, 0]
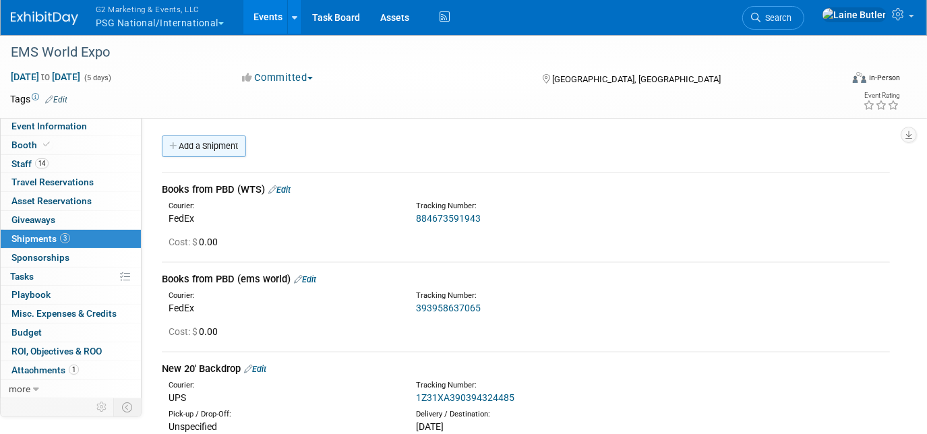
click at [223, 154] on link "Add a Shipment" at bounding box center [204, 147] width 84 height 22
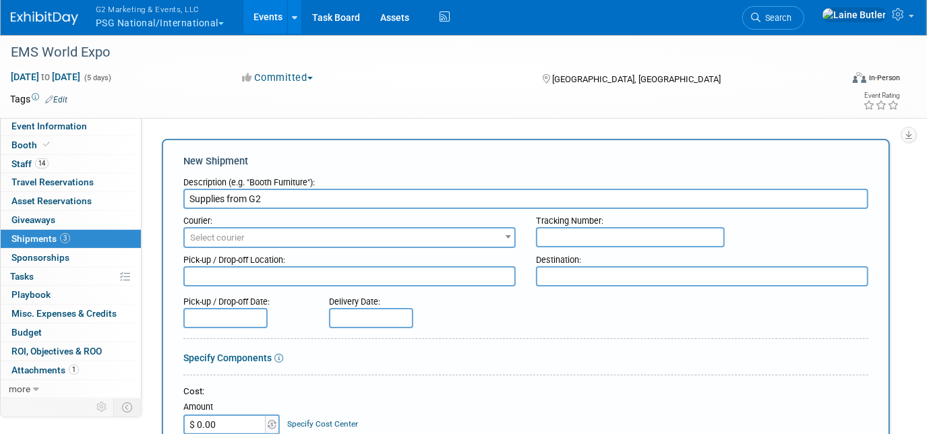
type input "Supplies from G2"
click at [238, 233] on span "Select courier" at bounding box center [217, 238] width 55 height 10
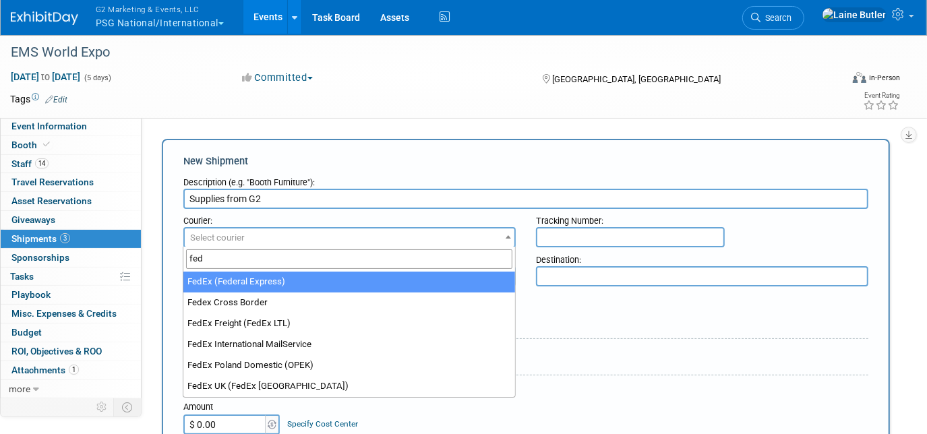
type input "fed"
select select "206"
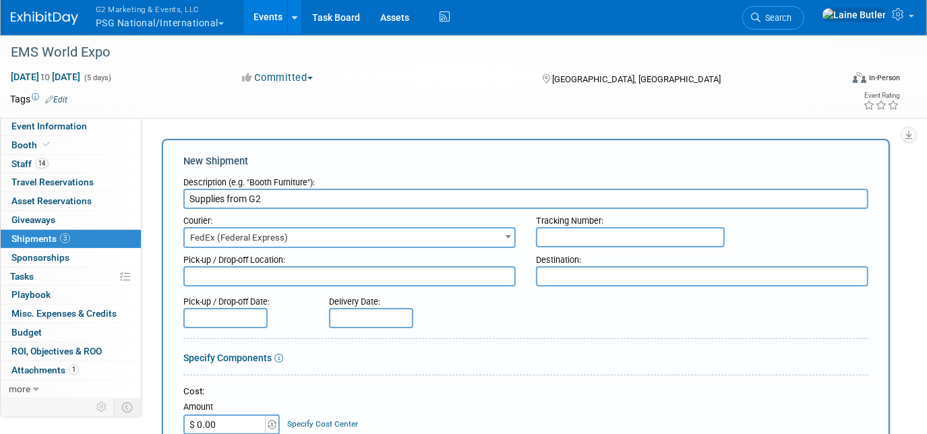
click at [652, 241] on input "text" at bounding box center [630, 237] width 189 height 20
paste input "884857525676"
click at [559, 239] on input "884857525676" at bounding box center [630, 237] width 189 height 20
type input "884857525676"
click at [608, 287] on div at bounding box center [525, 288] width 685 height 3
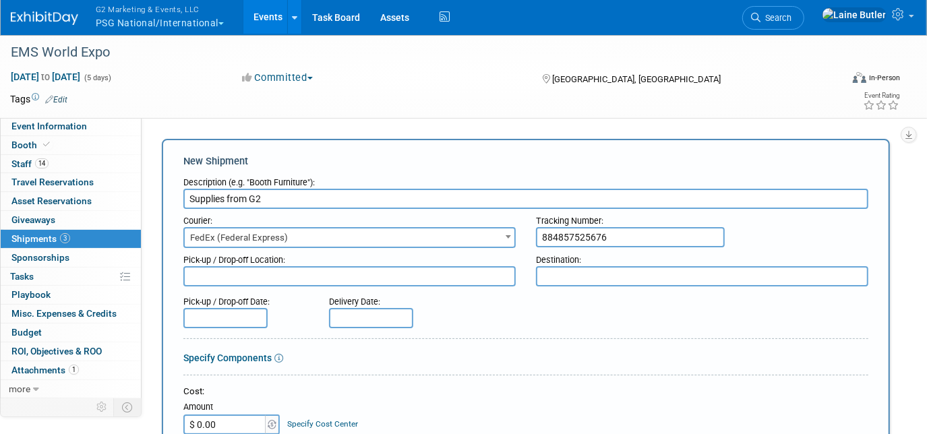
click at [595, 279] on textarea at bounding box center [702, 276] width 333 height 20
paste textarea ""JBL Public Safety Group, #1504 EMS World Expo [DATE] [STREET_ADDRESS][PERSON_N…"
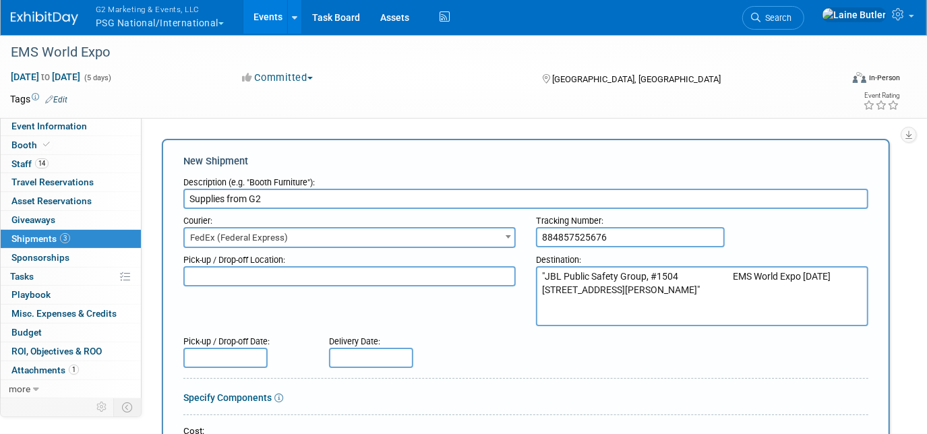
click at [547, 270] on textarea ""JBL Public Safety Group, #1504 EMS World Expo [DATE] [STREET_ADDRESS][PERSON_N…" at bounding box center [702, 296] width 333 height 60
click at [726, 271] on textarea "JBL Public Safety Group, #1504 EMS World Expo [DATE] [STREET_ADDRESS][PERSON_NA…" at bounding box center [702, 296] width 333 height 60
click at [737, 273] on textarea "JBL Public Safety Group, #1504 EMS World Expo [DATE] [STREET_ADDRESS][PERSON_NA…" at bounding box center [702, 296] width 333 height 60
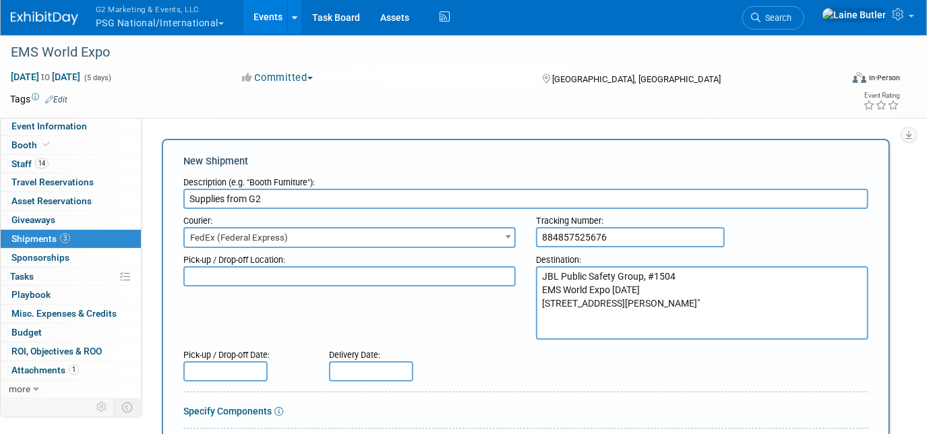
click at [703, 333] on textarea "JBL Public Safety Group, #1504 EMS World Expo [DATE] [STREET_ADDRESS][PERSON_NA…" at bounding box center [702, 303] width 333 height 74
drag, startPoint x: 701, startPoint y: 333, endPoint x: 536, endPoint y: 270, distance: 176.5
click at [536, 270] on textarea "JBL Public Safety Group, #1504 EMS World Expo [DATE] [STREET_ADDRESS][PERSON_NA…" at bounding box center [702, 303] width 333 height 74
type textarea "JBL Public Safety Group, #1504 EMS World Expo [DATE] [STREET_ADDRESS][PERSON_NA…"
click at [488, 316] on div "Pick-up / Drop-off Location: Destination: JBL Public Safety Group, #1504 EMS Wo…" at bounding box center [526, 294] width 706 height 92
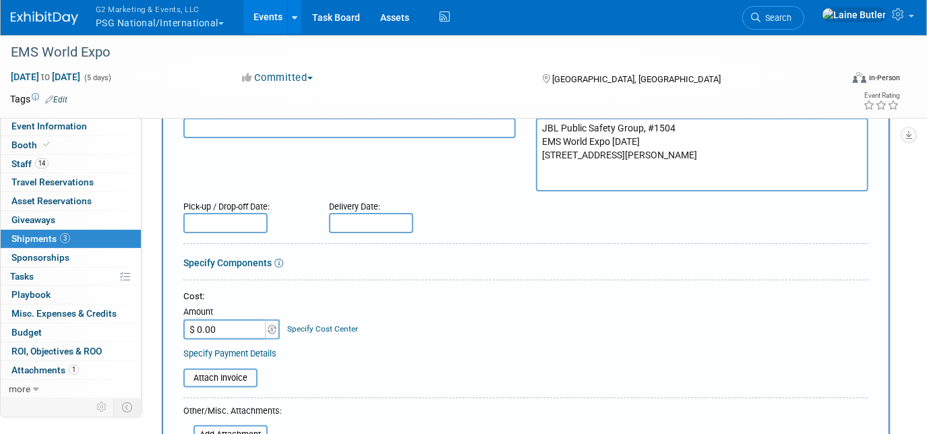
scroll to position [368, 0]
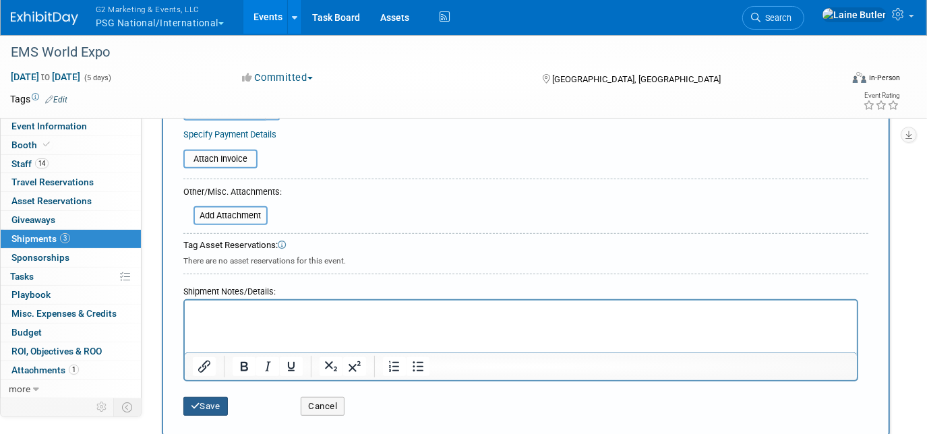
click at [206, 397] on button "Save" at bounding box center [205, 406] width 45 height 19
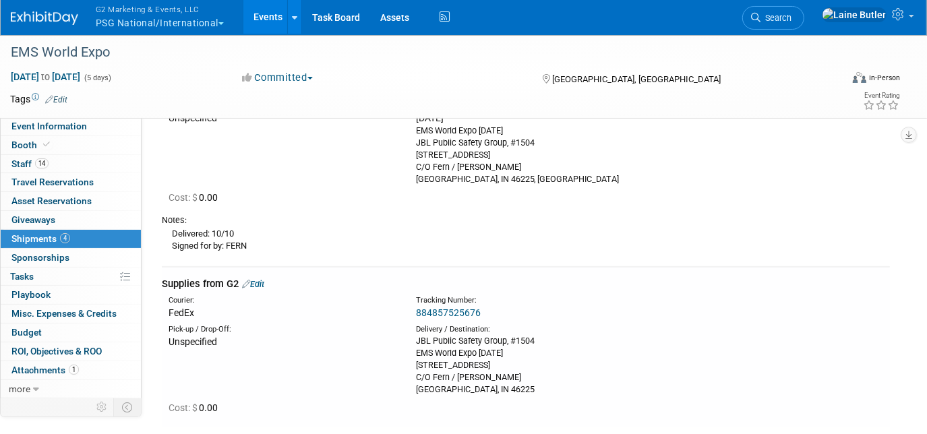
click at [260, 283] on link "Edit" at bounding box center [253, 284] width 22 height 10
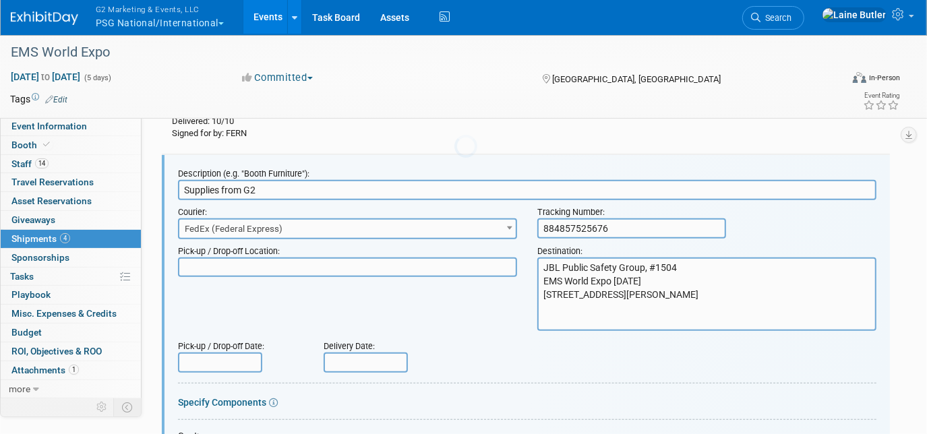
scroll to position [0, 0]
drag, startPoint x: 257, startPoint y: 189, endPoint x: 158, endPoint y: 180, distance: 99.5
click at [158, 180] on div "Books from PBD (WTS) Edit Courier: FedEx Tracking Number:" at bounding box center [526, 257] width 749 height 1037
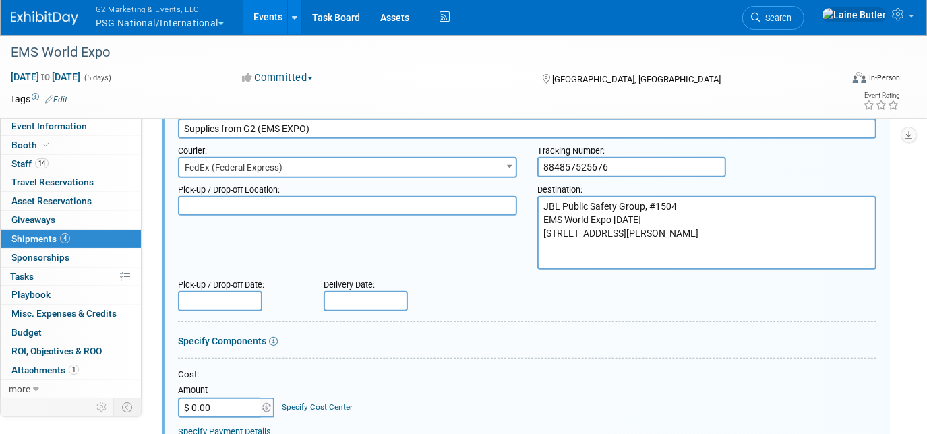
type input "Supplies from G2 (EMS EXPO)"
drag, startPoint x: 299, startPoint y: 276, endPoint x: 306, endPoint y: 274, distance: 7.0
click at [300, 276] on div "Pick-up / Drop-off Date:" at bounding box center [240, 282] width 125 height 18
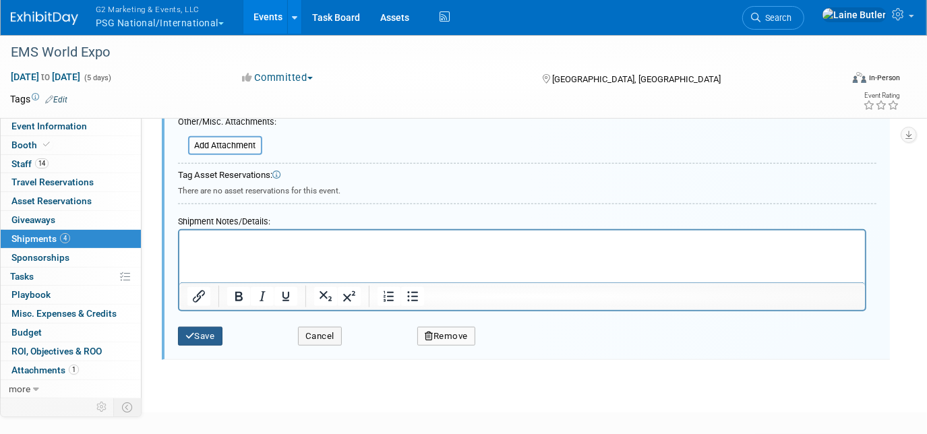
click at [205, 327] on button "Save" at bounding box center [200, 336] width 45 height 19
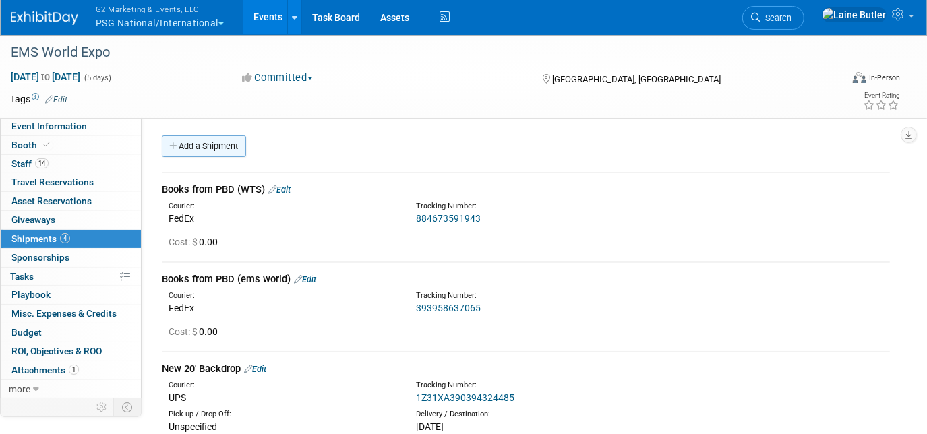
click at [192, 145] on link "Add a Shipment" at bounding box center [204, 147] width 84 height 22
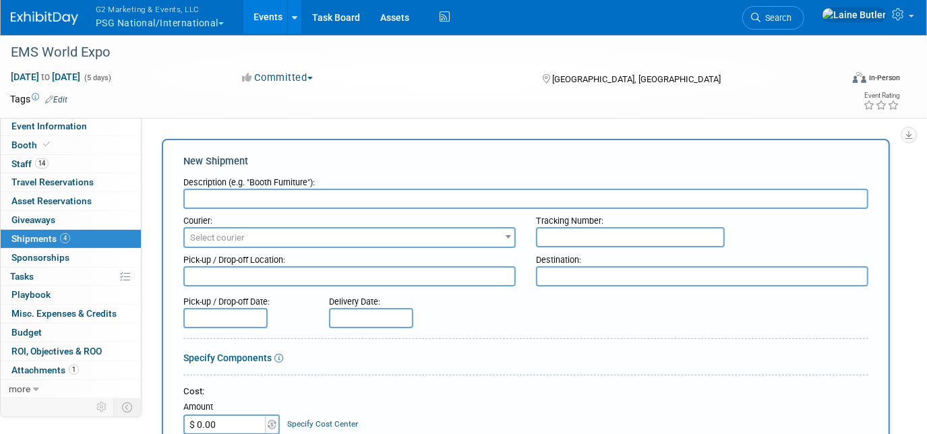
click at [246, 194] on input "text" at bounding box center [525, 199] width 685 height 20
type input "WTS"
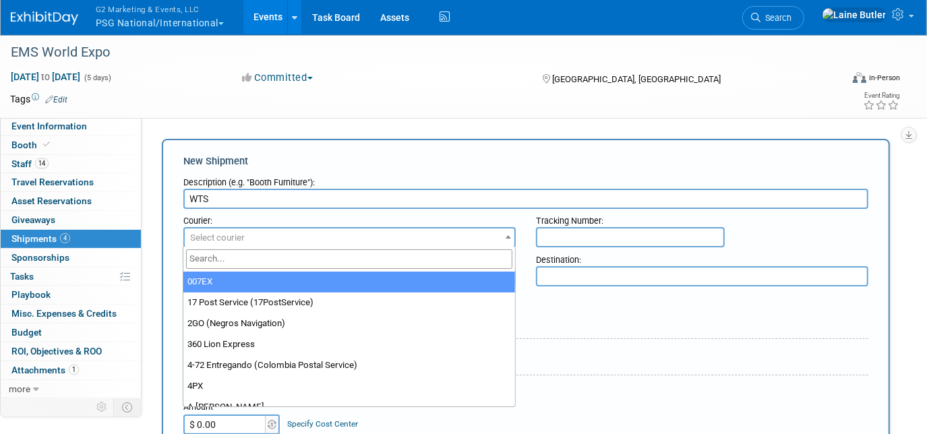
click at [347, 235] on span "Select courier" at bounding box center [350, 238] width 330 height 19
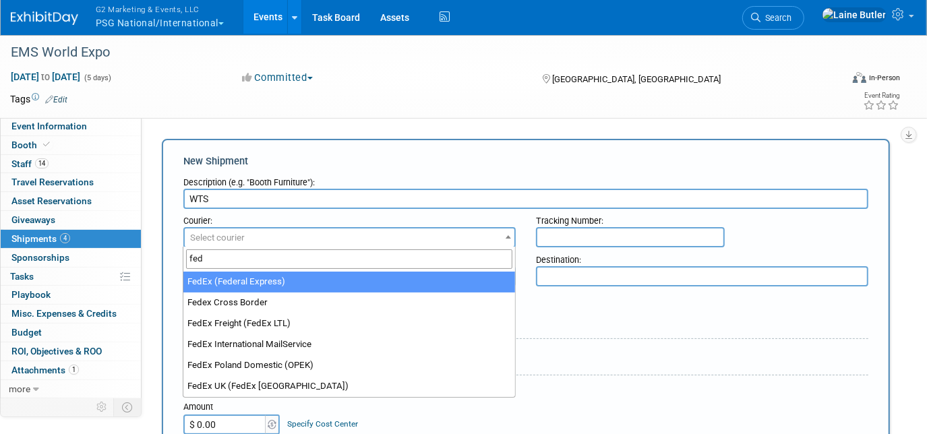
type input "fed"
select select "206"
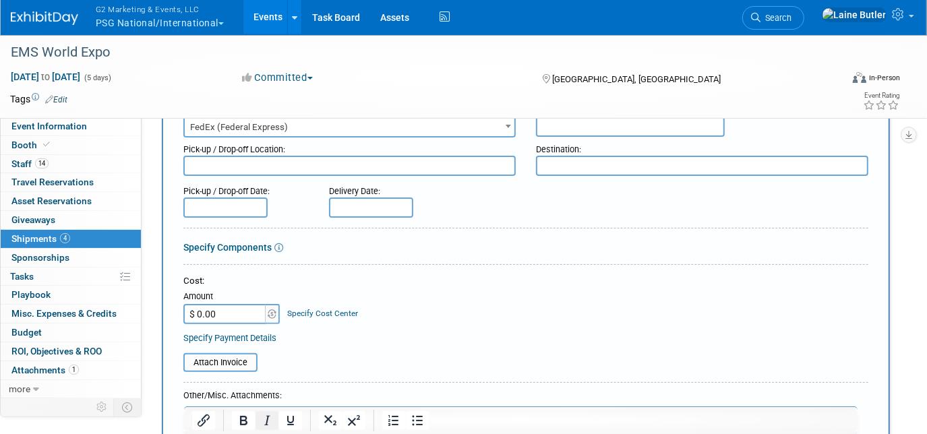
scroll to position [368, 0]
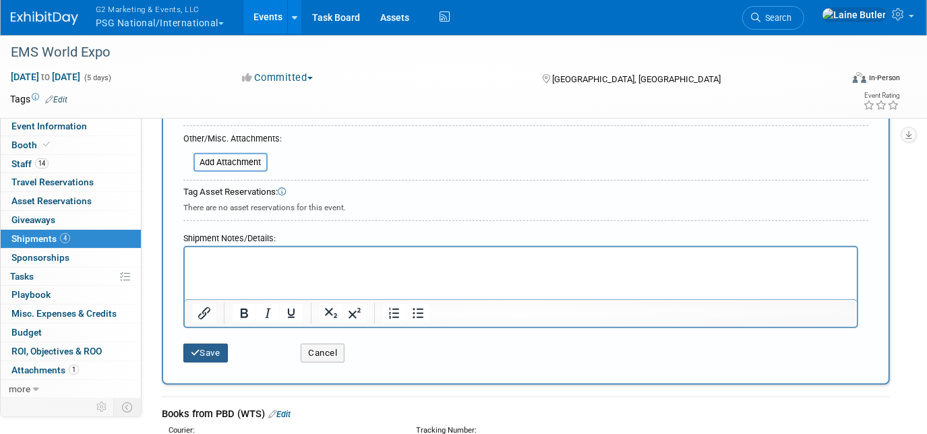
click at [211, 345] on button "Save" at bounding box center [205, 353] width 45 height 19
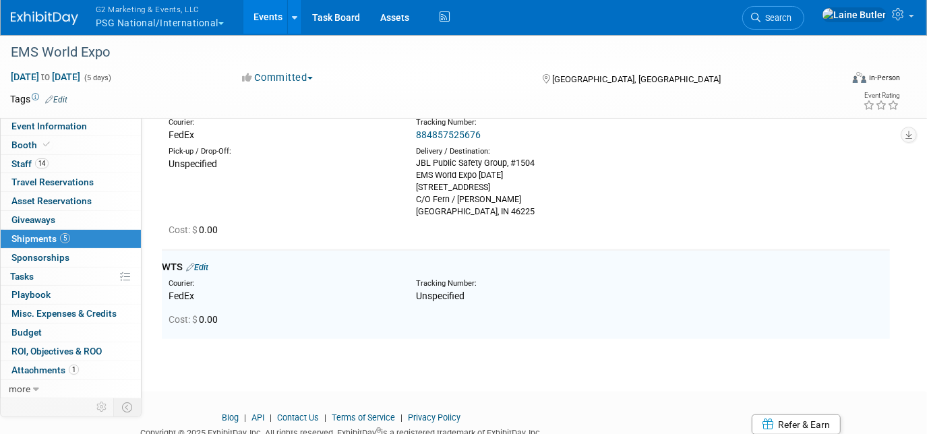
scroll to position [537, 0]
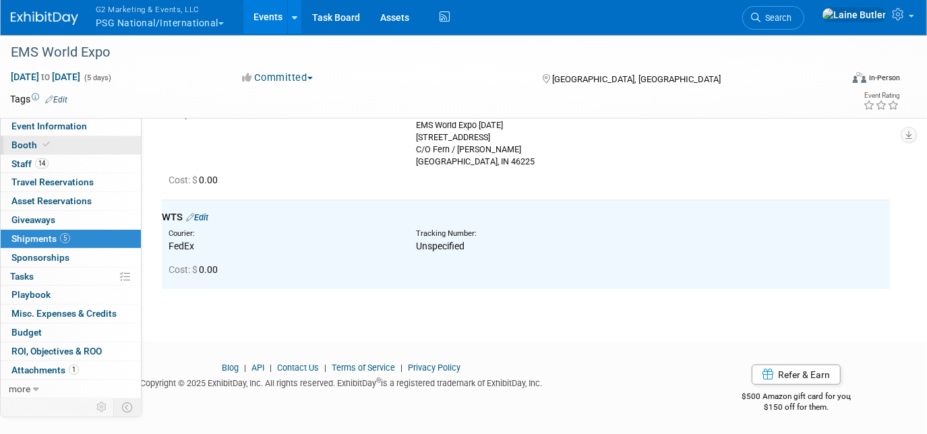
click at [79, 143] on link "Booth" at bounding box center [71, 145] width 140 height 18
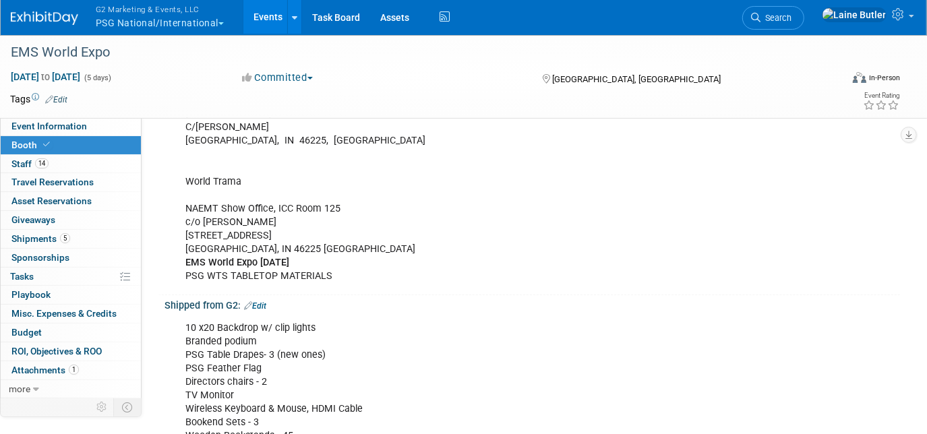
scroll to position [306, 0]
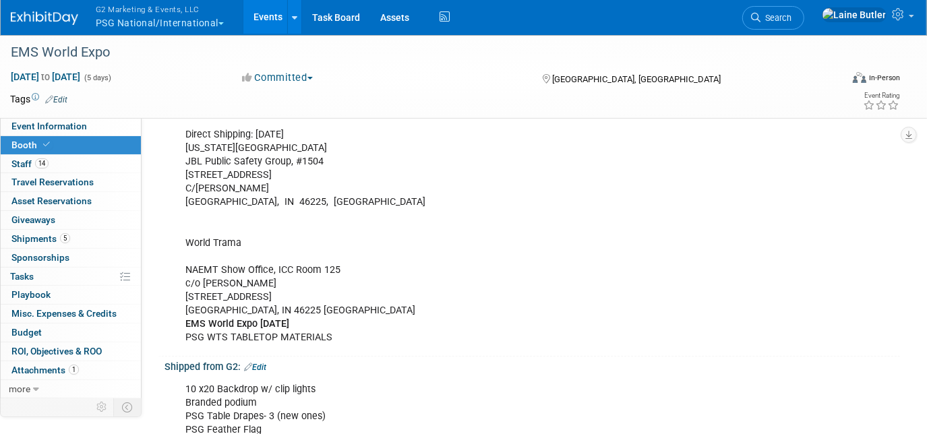
click at [343, 337] on div "Advanced Warehouse: Delivery by 10/13 EMS World Expo [DATE] JBL Public Safety G…" at bounding box center [466, 188] width 581 height 325
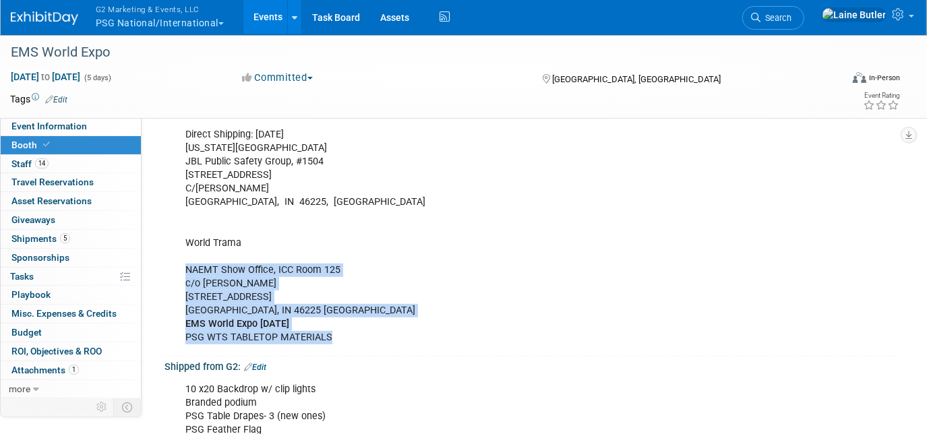
drag, startPoint x: 343, startPoint y: 337, endPoint x: 179, endPoint y: 264, distance: 179.4
click at [179, 264] on div "Advanced Warehouse: Delivery by 10/13 EMS World Expo [DATE] JBL Public Safety G…" at bounding box center [466, 188] width 581 height 325
copy div "NAEMT Show Office, ICC Room 125 c/o [PERSON_NAME] [STREET_ADDRESS] EMS World Ex…"
click at [104, 235] on link "5 Shipments 5" at bounding box center [71, 239] width 140 height 18
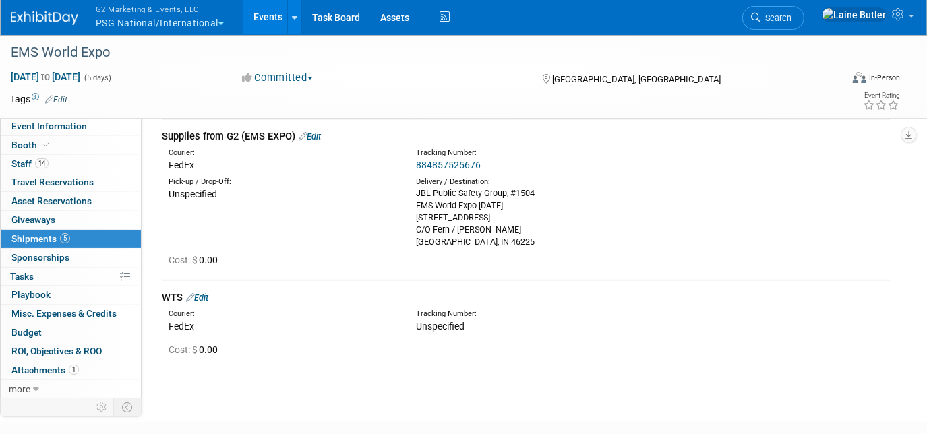
scroll to position [537, 0]
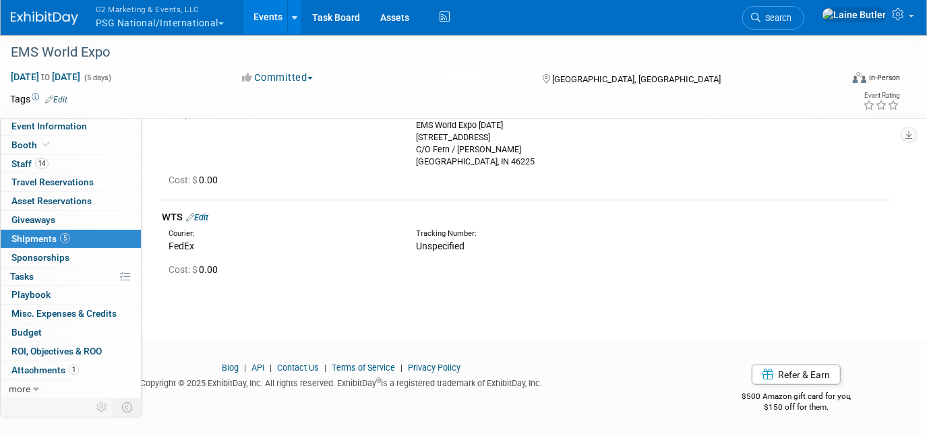
click at [214, 214] on div "WTS Edit" at bounding box center [526, 217] width 728 height 14
click at [202, 216] on link "Edit" at bounding box center [197, 217] width 22 height 10
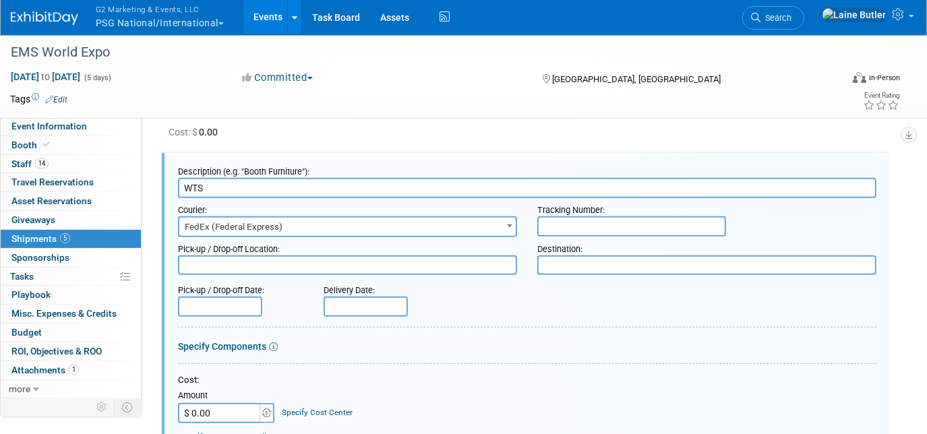
scroll to position [646, 0]
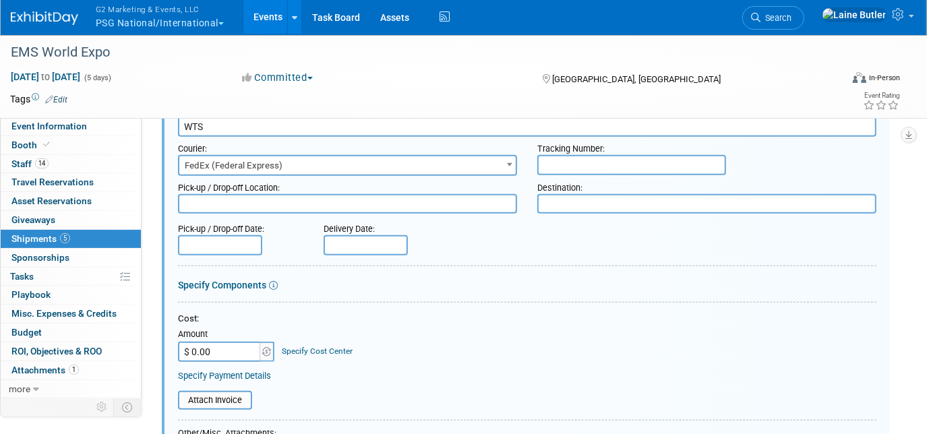
click at [579, 188] on div "Destination:" at bounding box center [707, 185] width 339 height 18
click at [579, 200] on textarea at bounding box center [707, 204] width 339 height 20
paste textarea "NAEMT Show Office, ICC Room 125 c/o [PERSON_NAME] [STREET_ADDRESS] EMS World Ex…"
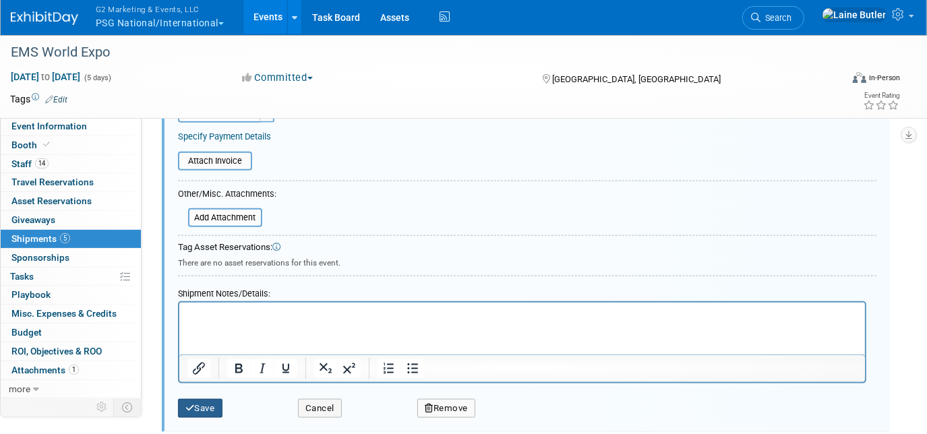
type textarea "NAEMT Show Office, ICC Room 125 c/o [PERSON_NAME] [STREET_ADDRESS] EMS World Ex…"
click at [191, 404] on icon "submit" at bounding box center [189, 408] width 9 height 9
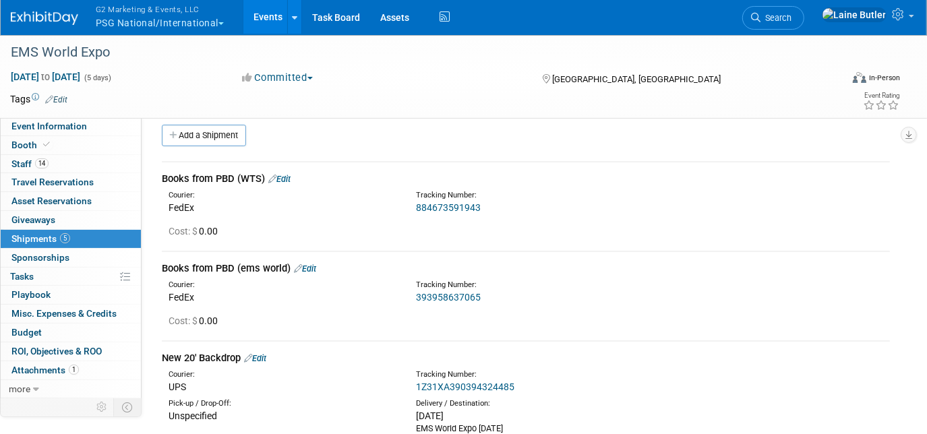
scroll to position [0, 0]
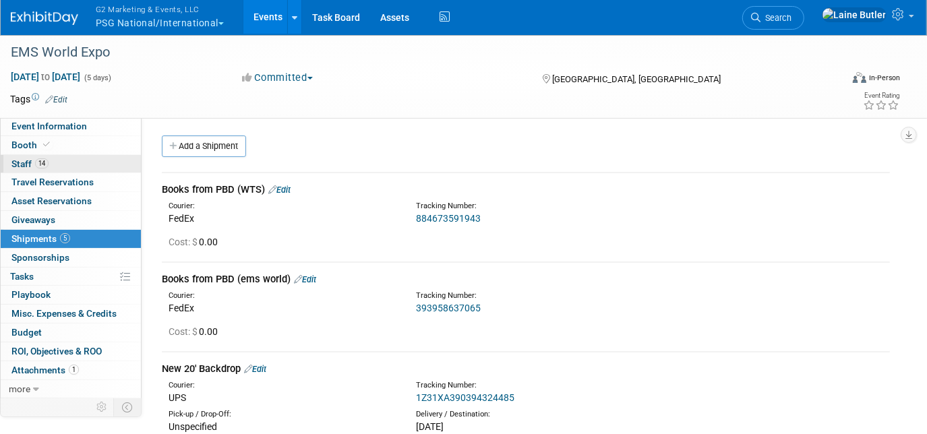
click at [28, 155] on link "14 Staff 14" at bounding box center [71, 164] width 140 height 18
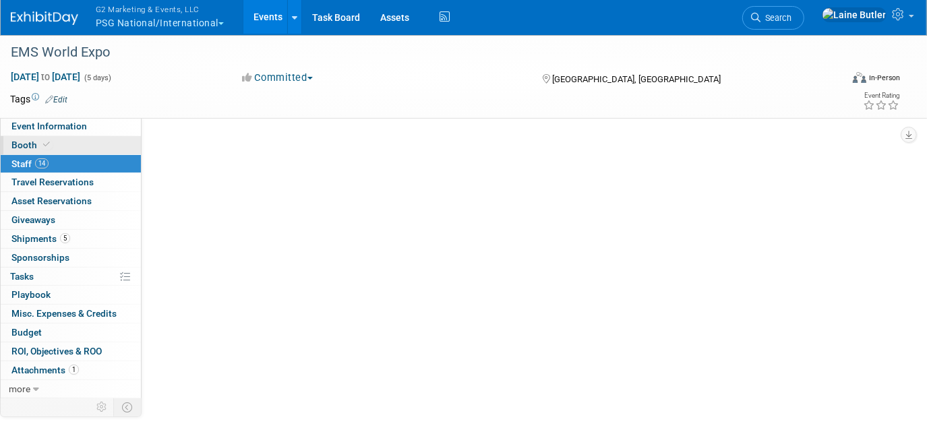
click at [25, 148] on span "Booth" at bounding box center [31, 145] width 41 height 11
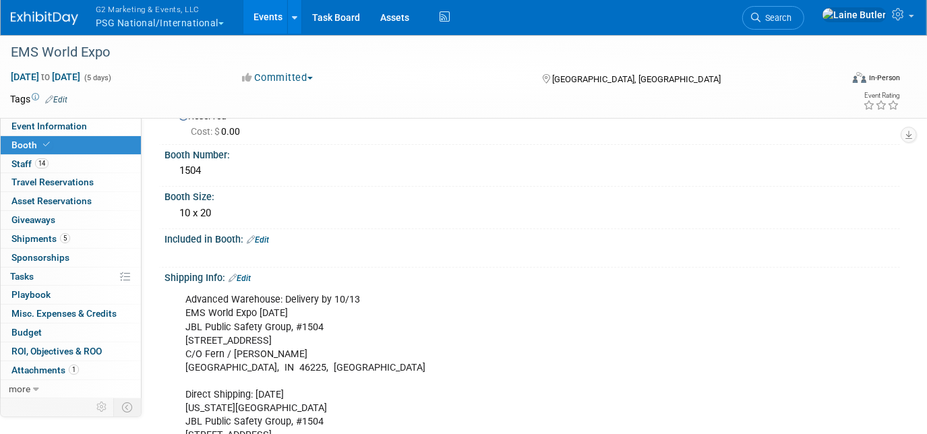
scroll to position [34, 0]
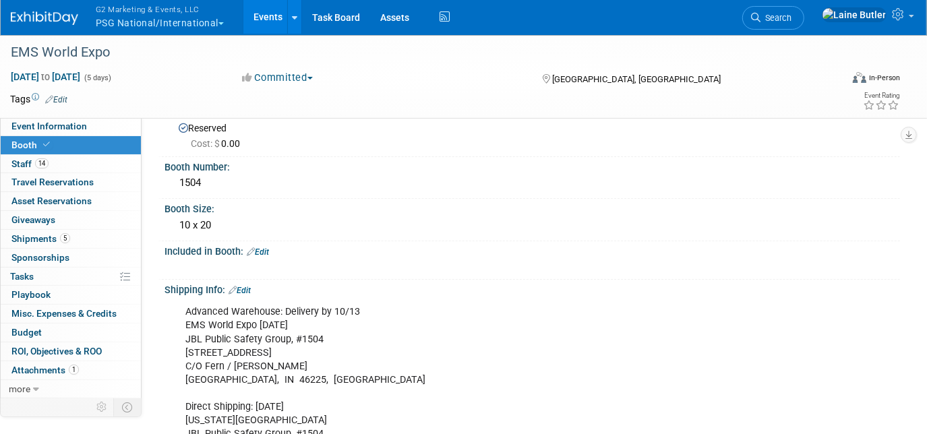
click at [258, 248] on link "Edit" at bounding box center [258, 252] width 22 height 9
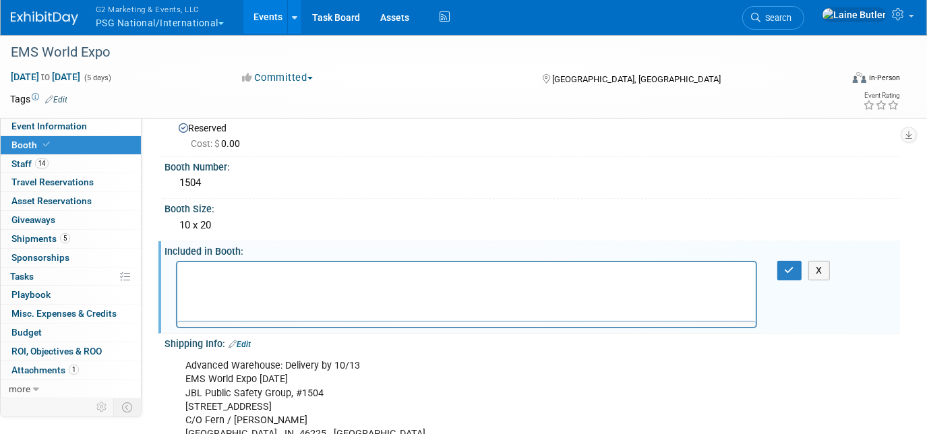
scroll to position [0, 0]
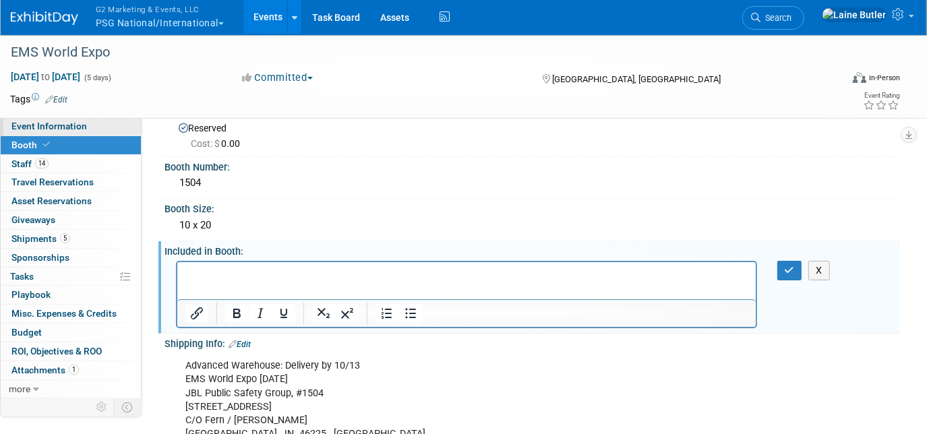
click at [70, 129] on span "Event Information" at bounding box center [49, 126] width 76 height 11
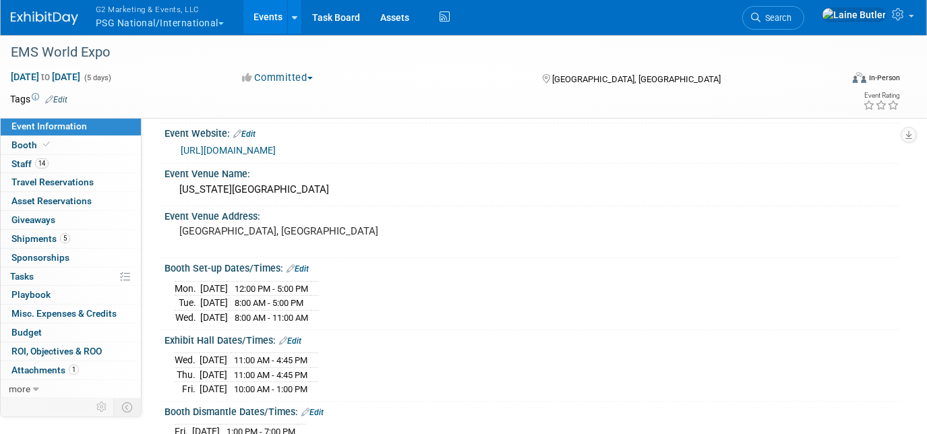
scroll to position [306, 0]
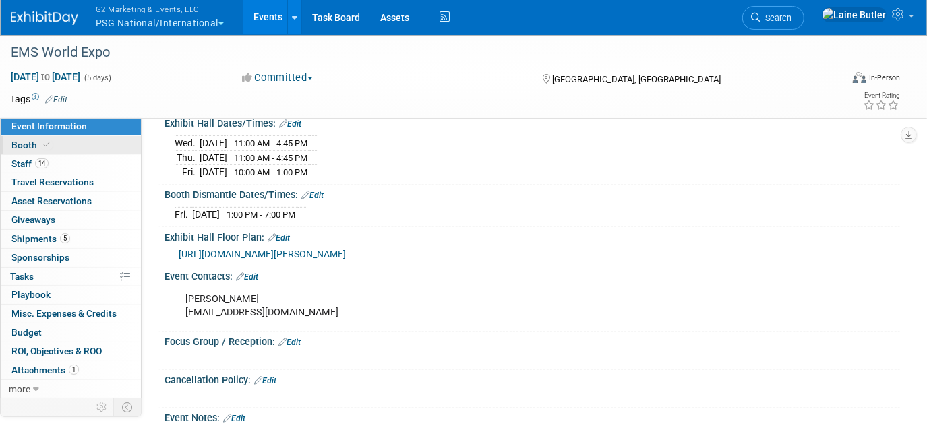
click at [96, 139] on link "Booth" at bounding box center [71, 145] width 140 height 18
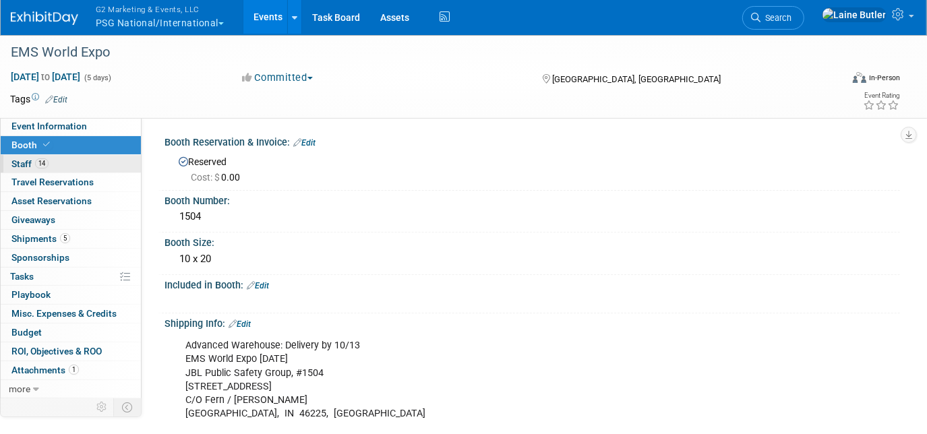
click at [89, 161] on link "14 Staff 14" at bounding box center [71, 164] width 140 height 18
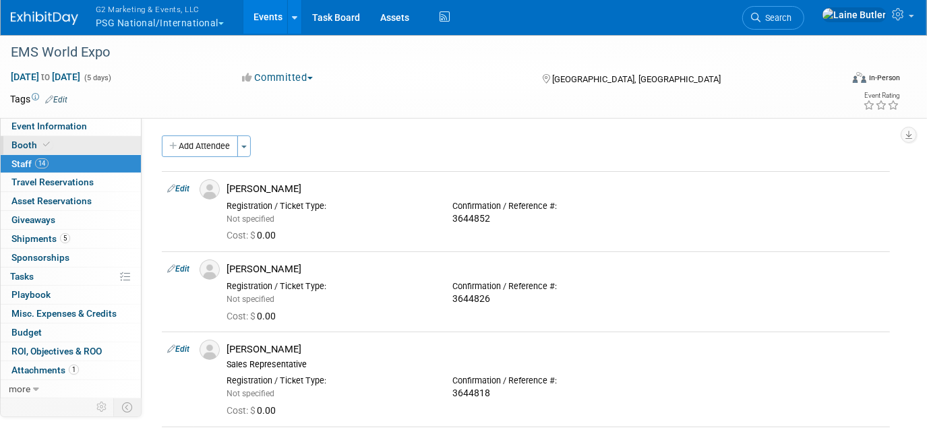
click at [118, 143] on link "Booth" at bounding box center [71, 145] width 140 height 18
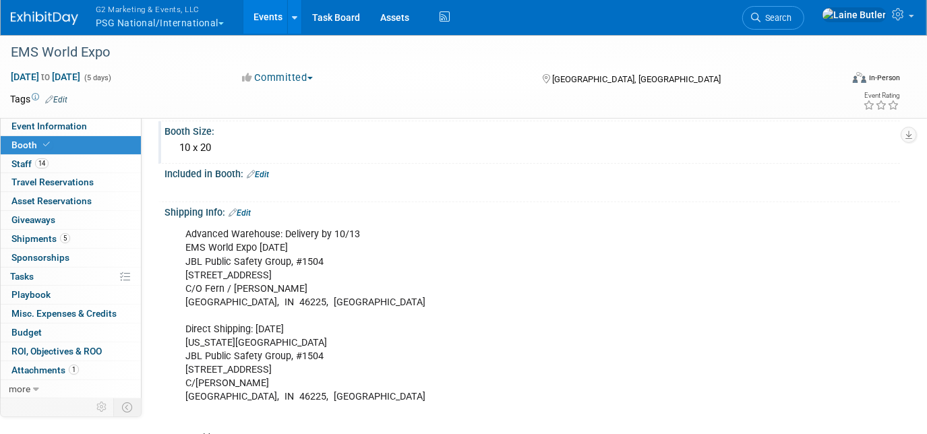
scroll to position [122, 0]
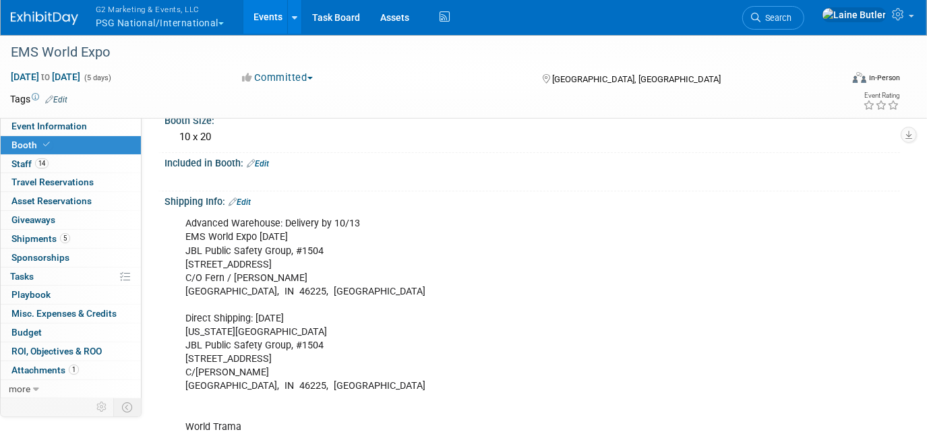
click at [262, 164] on link "Edit" at bounding box center [258, 163] width 22 height 9
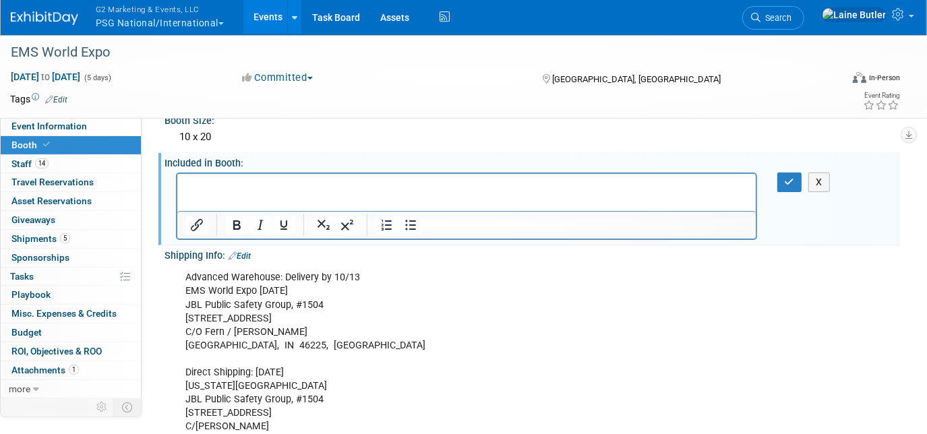
scroll to position [0, 0]
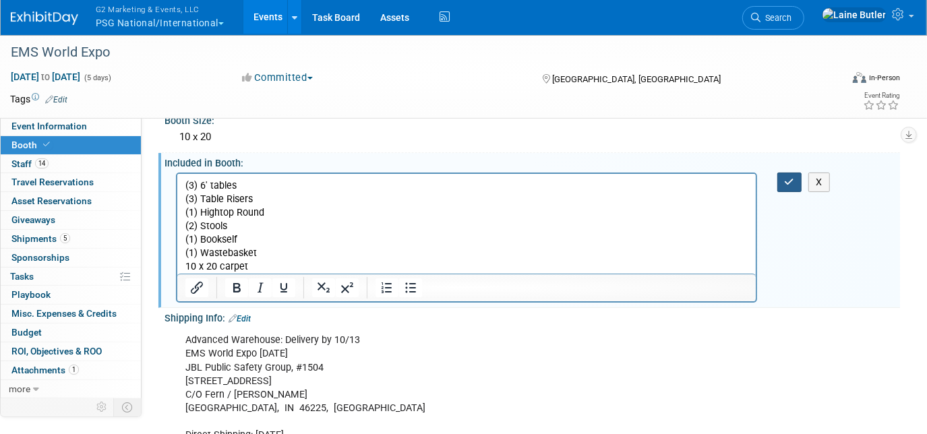
click at [797, 176] on button "button" at bounding box center [790, 183] width 25 height 20
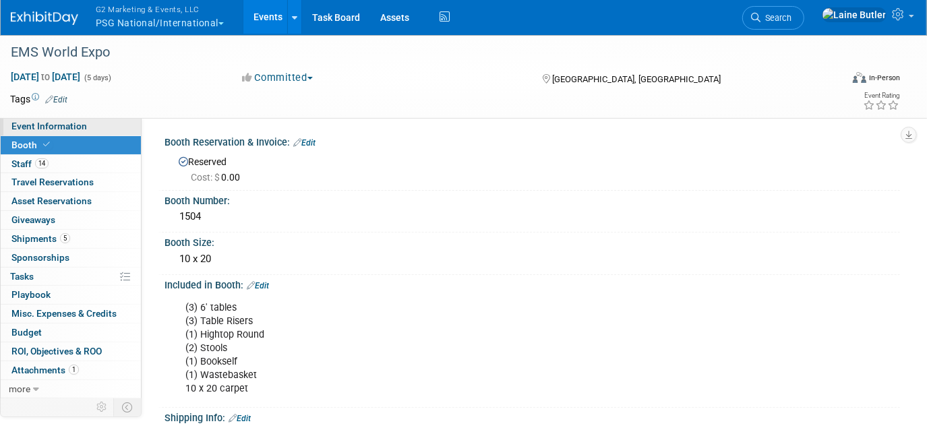
click at [111, 129] on link "Event Information" at bounding box center [71, 126] width 140 height 18
